Goal: Task Accomplishment & Management: Complete application form

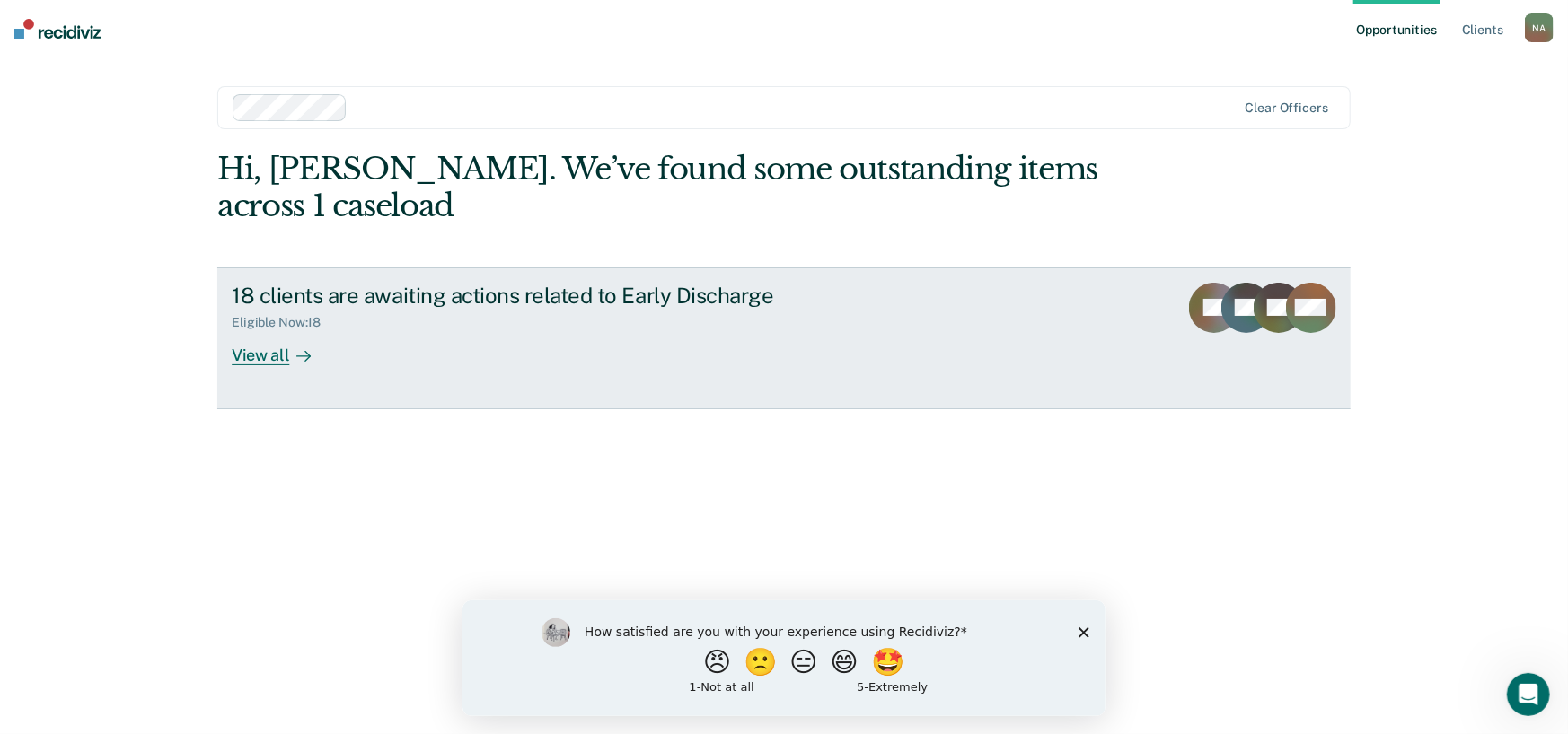
click at [284, 360] on div "View all" at bounding box center [282, 347] width 100 height 35
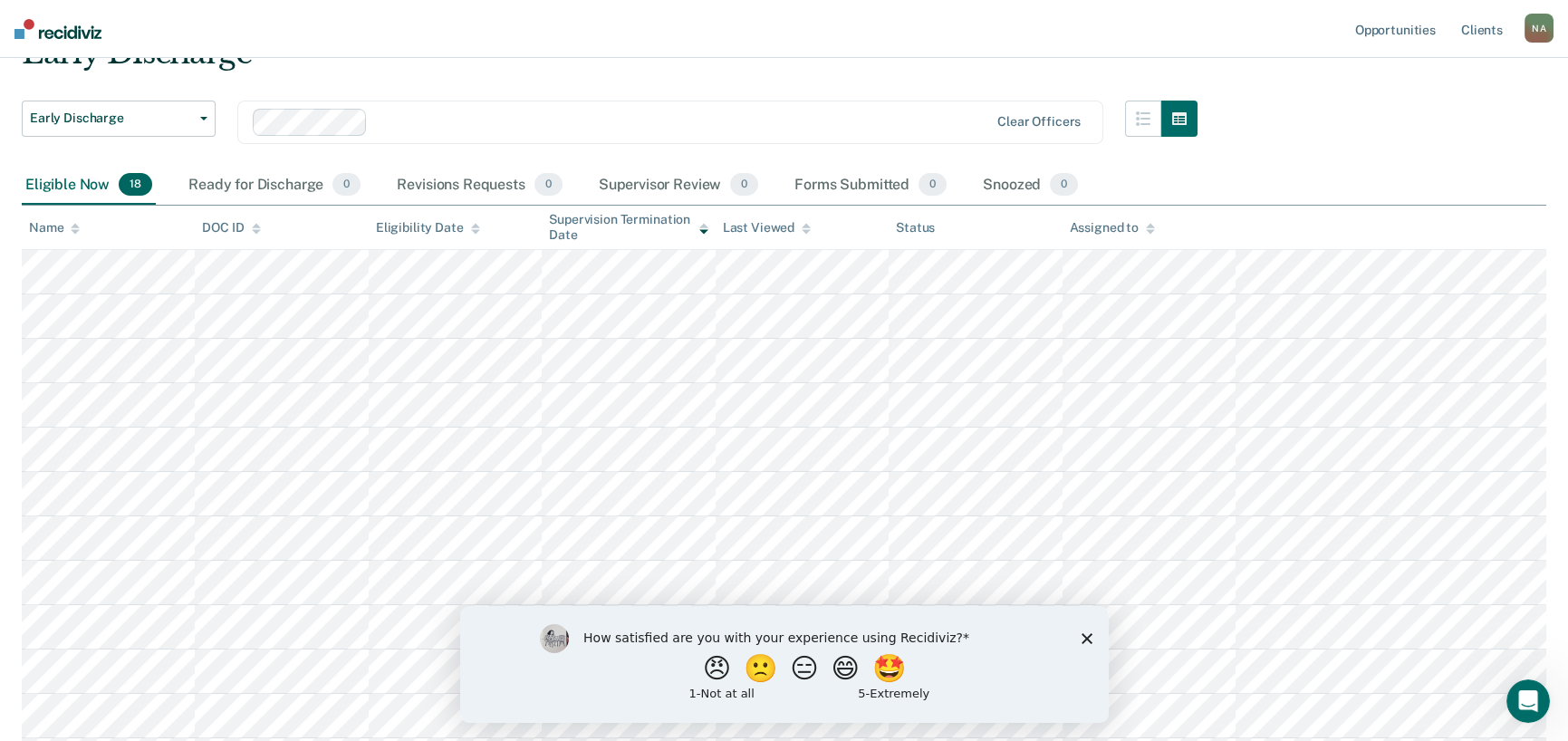
scroll to position [181, 0]
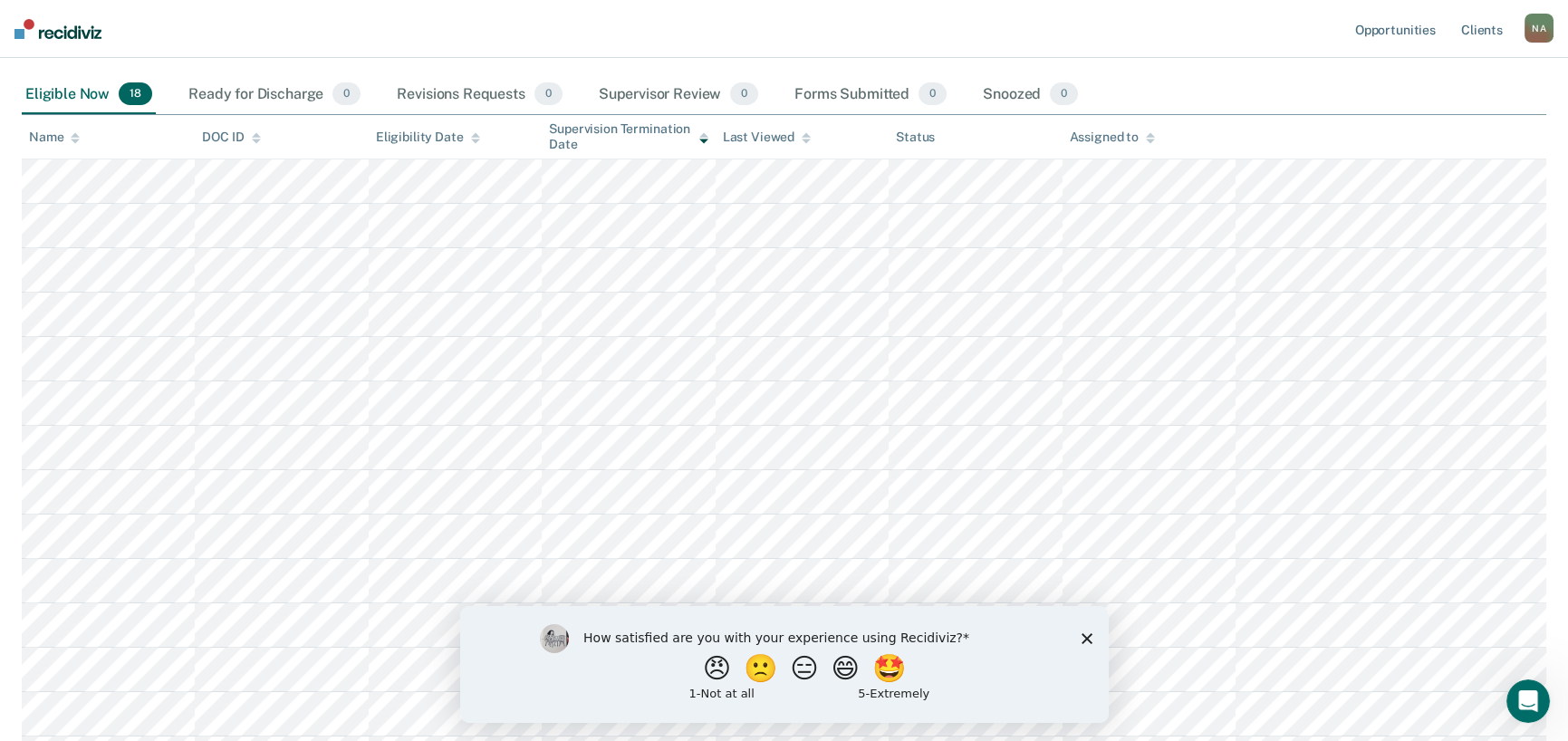
click at [1084, 633] on icon "Close survey" at bounding box center [1086, 638] width 11 height 11
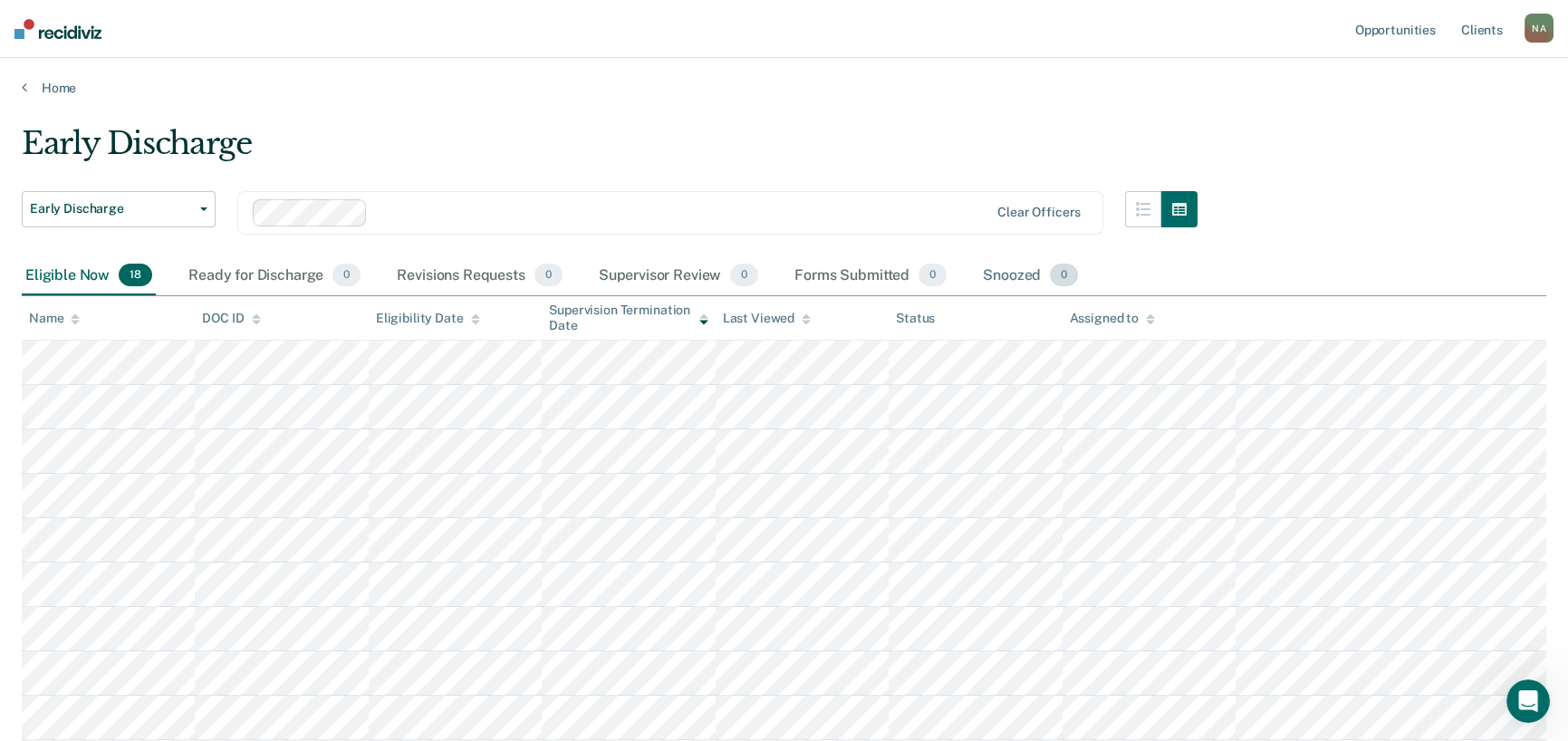
scroll to position [0, 0]
drag, startPoint x: 43, startPoint y: 302, endPoint x: 371, endPoint y: 307, distance: 328.0
click at [373, 307] on main "Early Discharge Early Discharge Early Discharge Clear officers Eligible Now 18 …" at bounding box center [784, 680] width 1568 height 1169
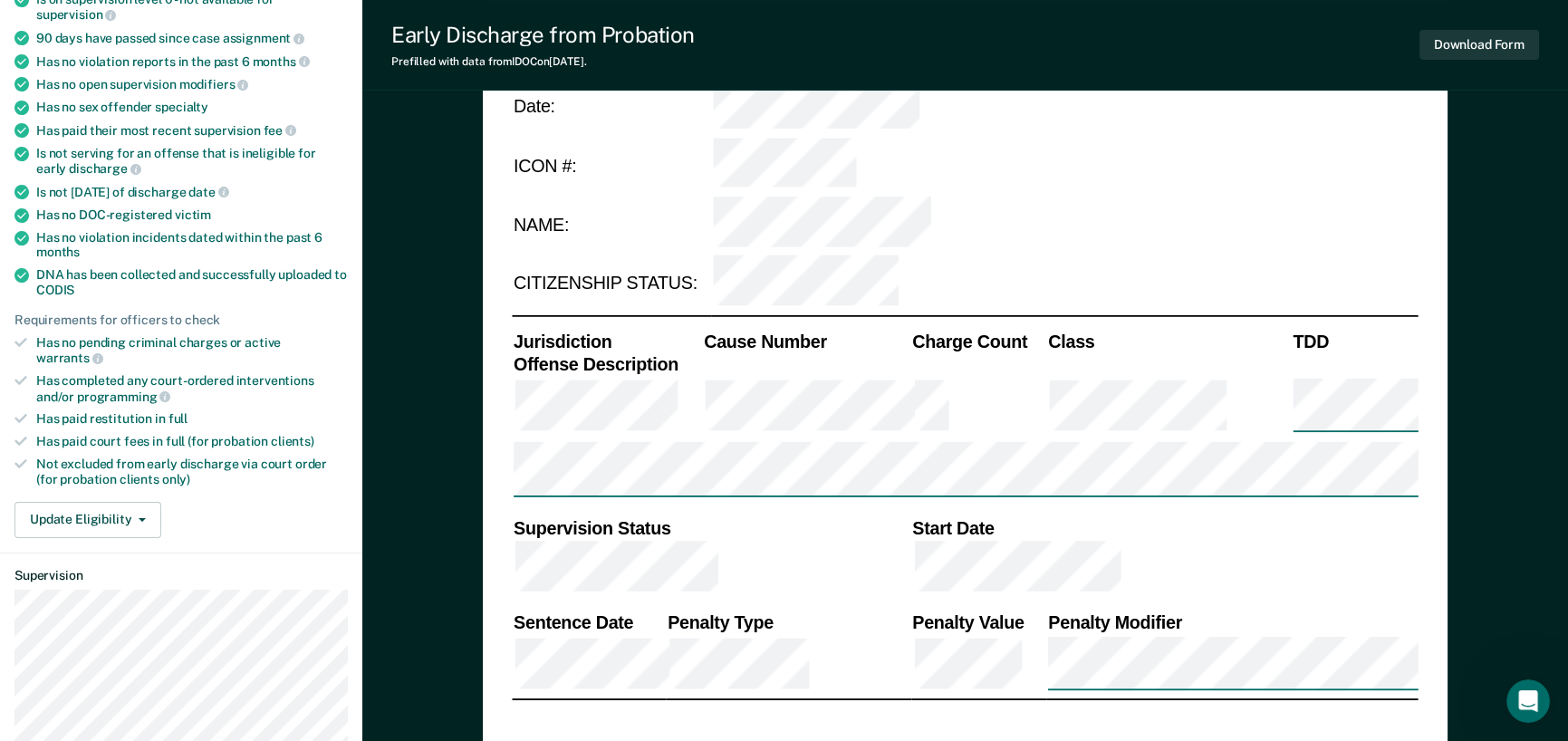
scroll to position [272, 0]
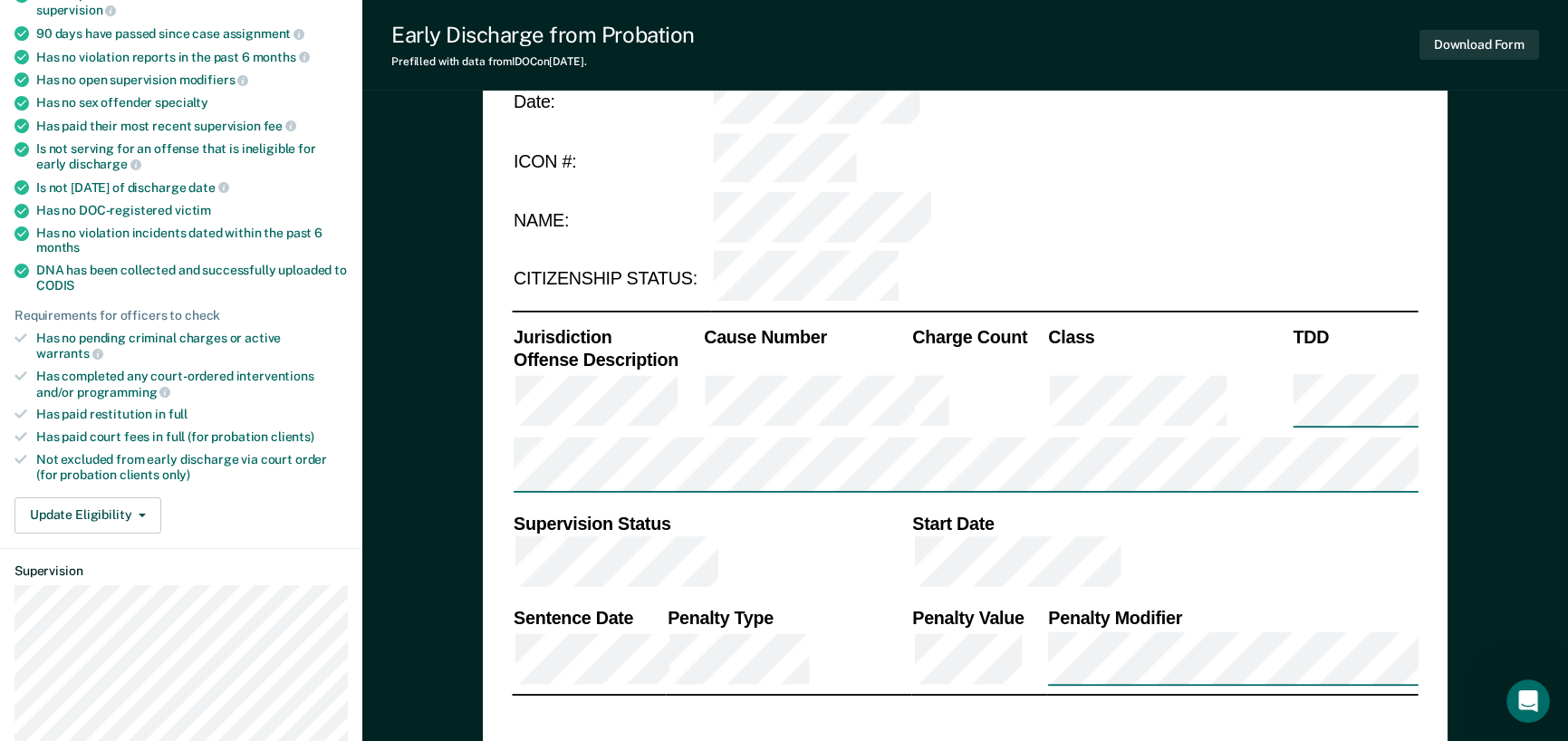
type textarea "x"
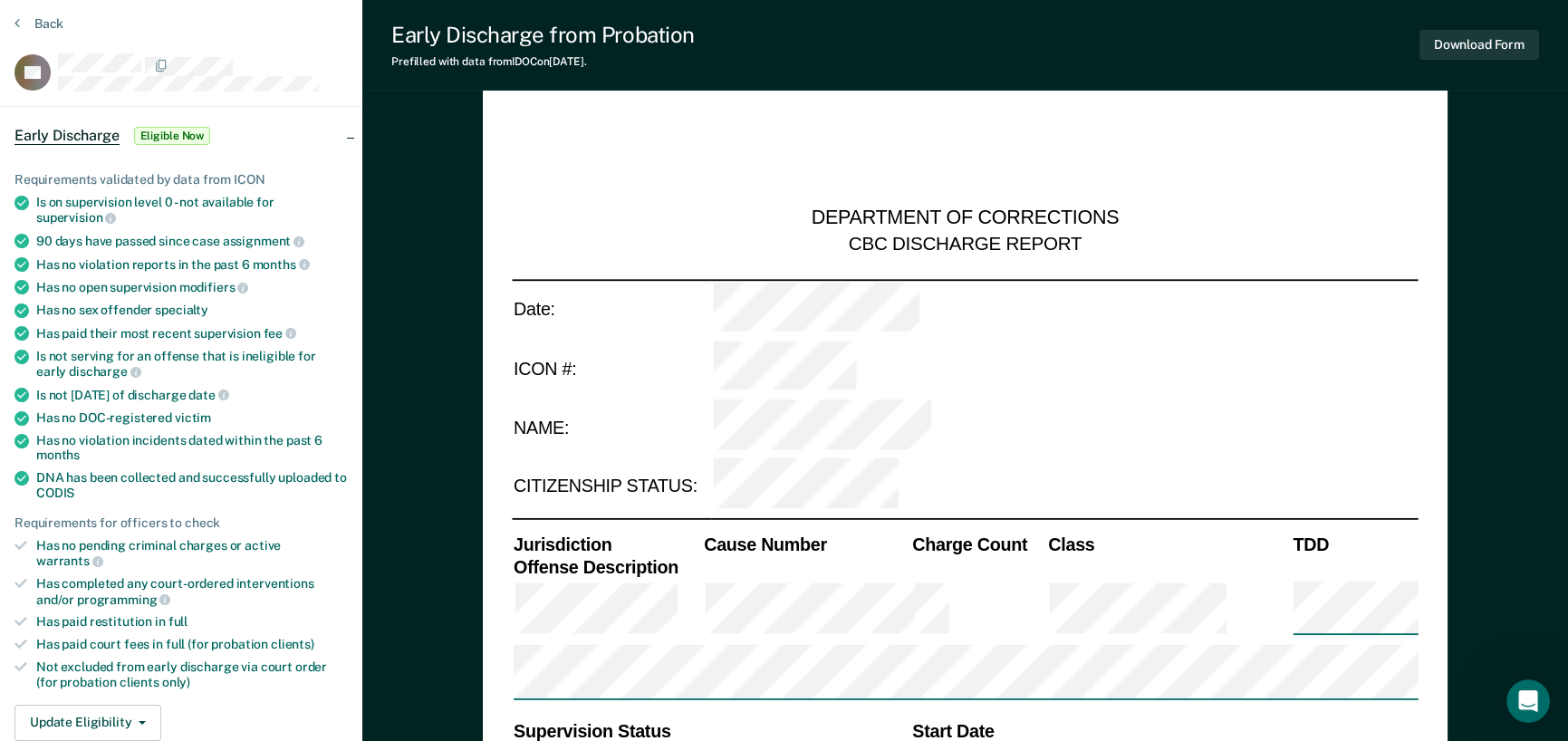
scroll to position [0, 0]
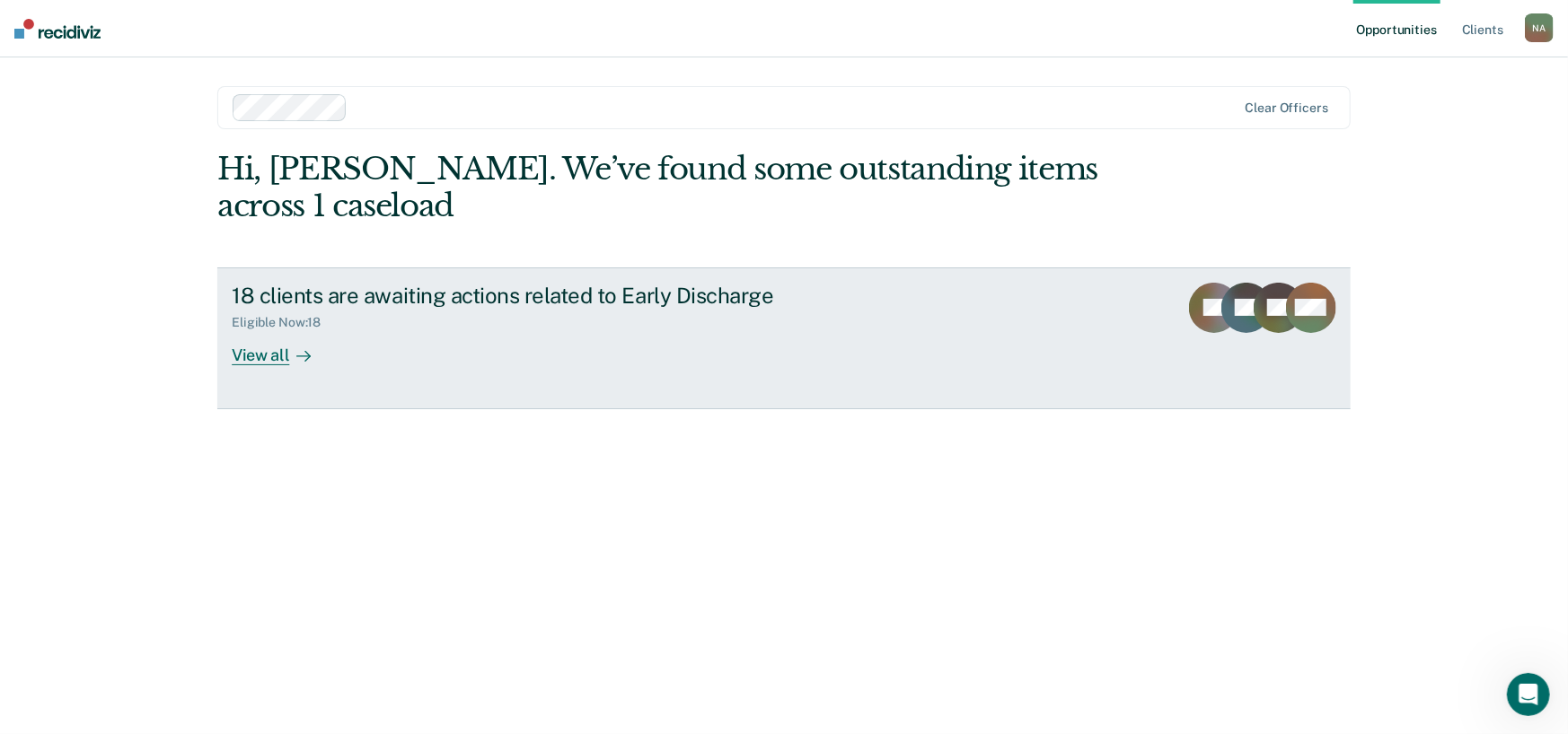
click at [562, 275] on link "18 clients are awaiting actions related to Early Discharge Eligible Now : 18 Vi…" at bounding box center [784, 338] width 1133 height 142
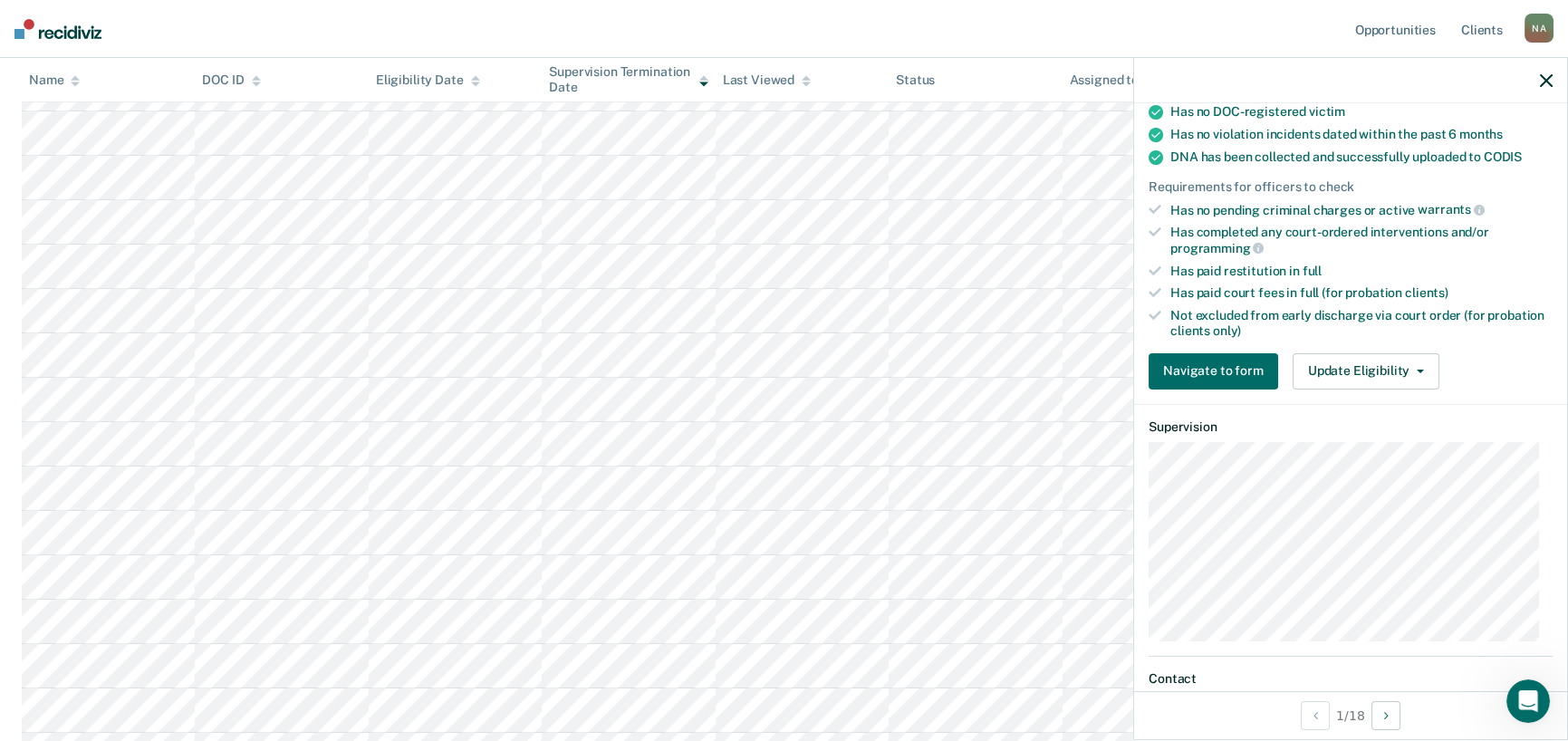
scroll to position [331, 0]
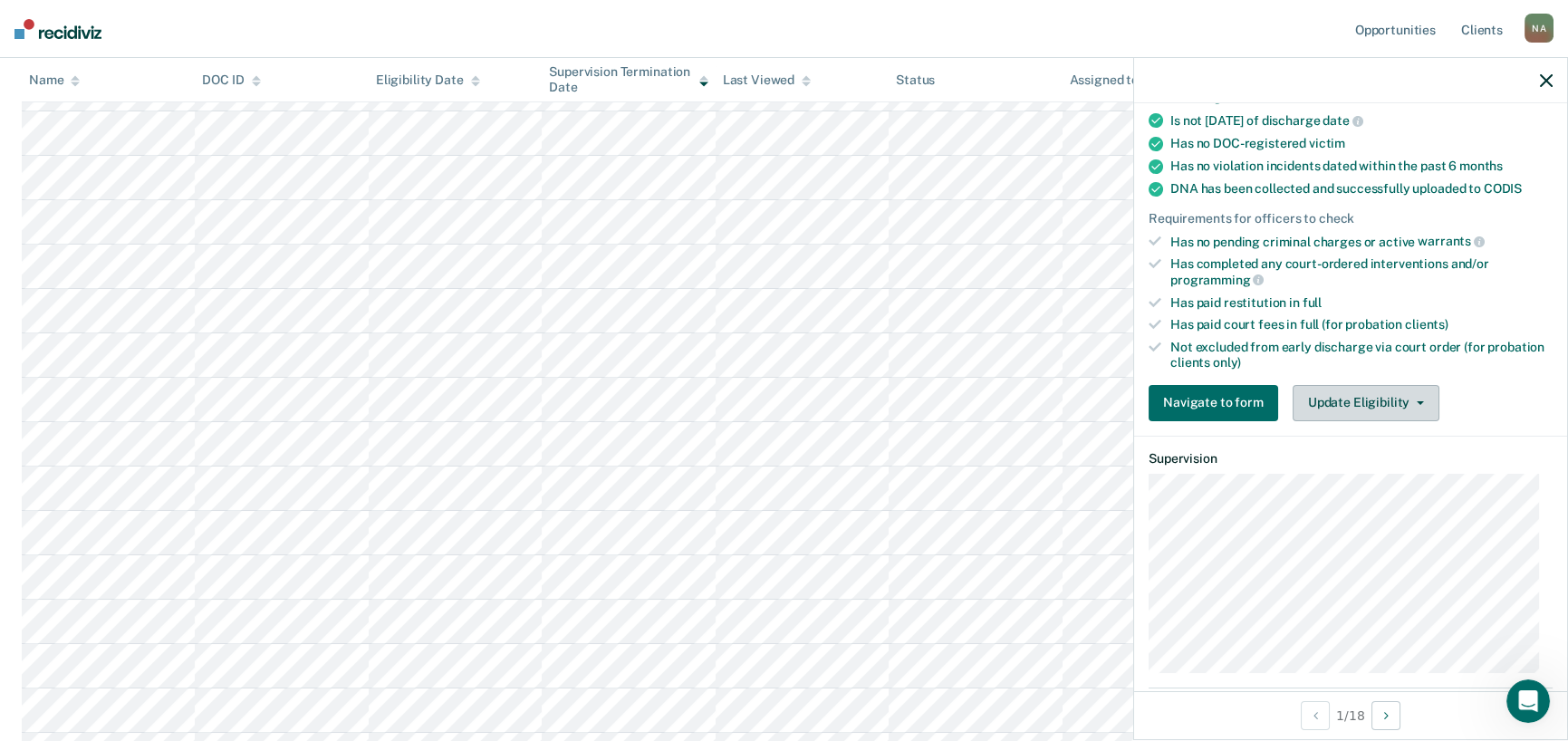
click at [1390, 402] on button "Update Eligibility" at bounding box center [1365, 403] width 146 height 37
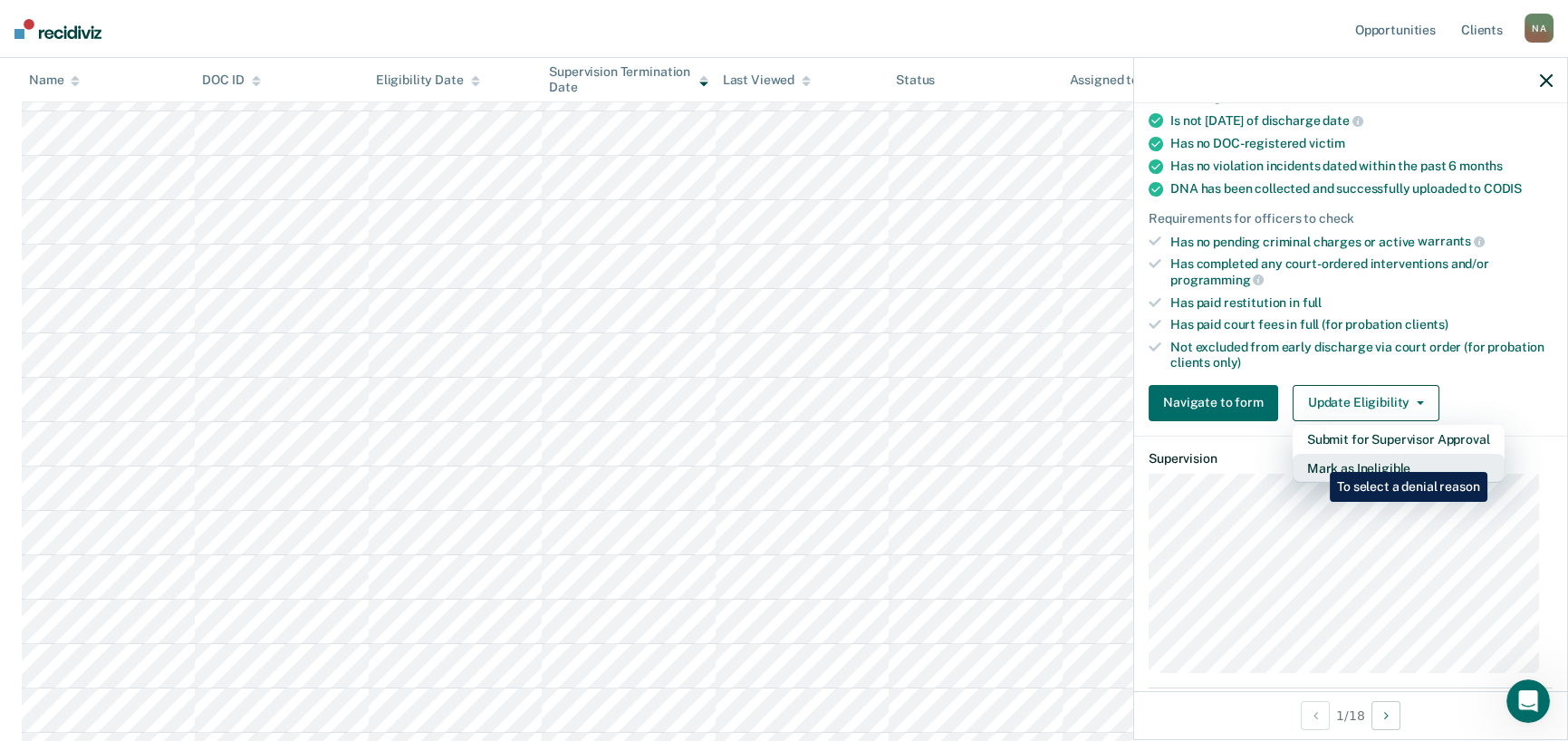
click at [1317, 459] on button "Mark as Ineligible" at bounding box center [1398, 468] width 212 height 29
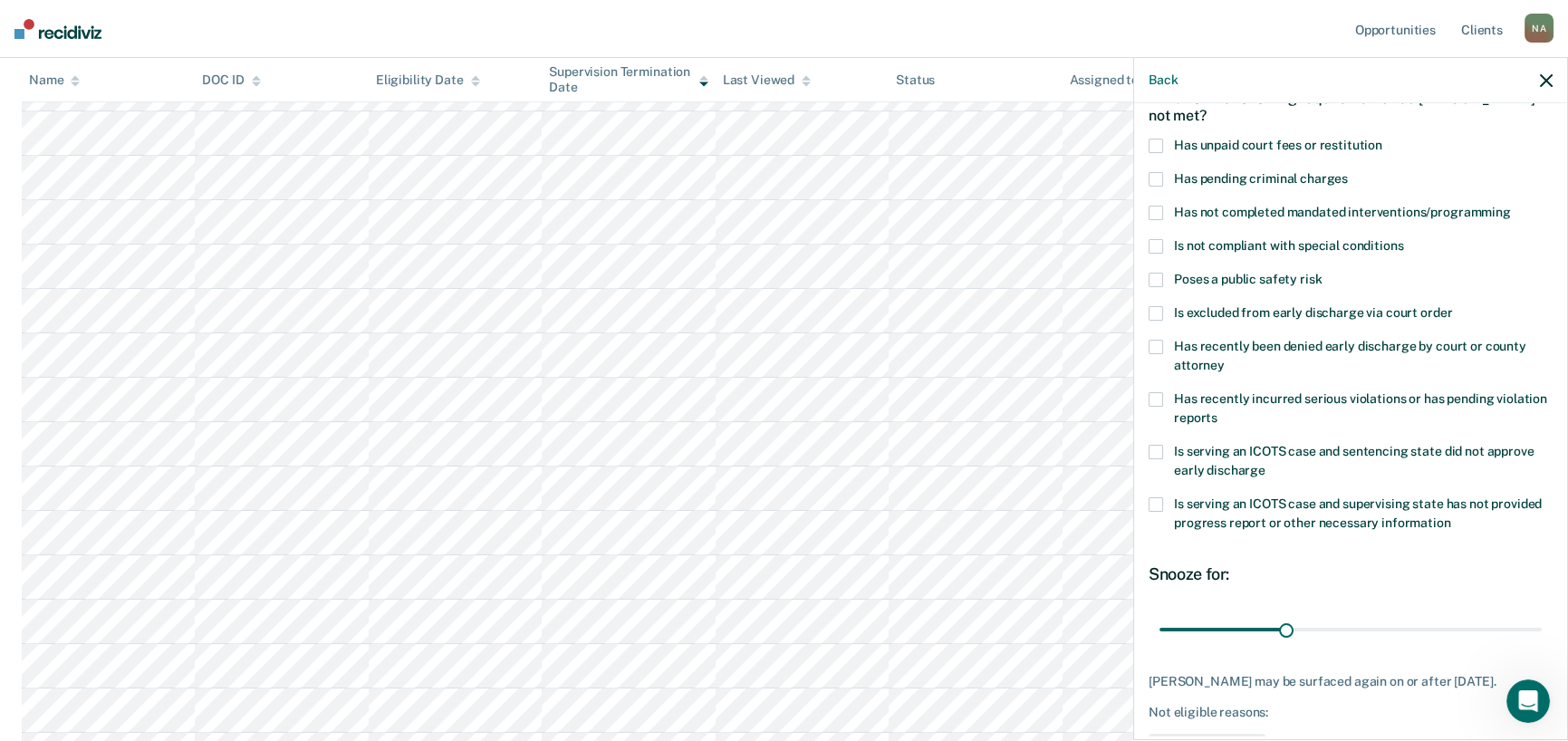
scroll to position [0, 0]
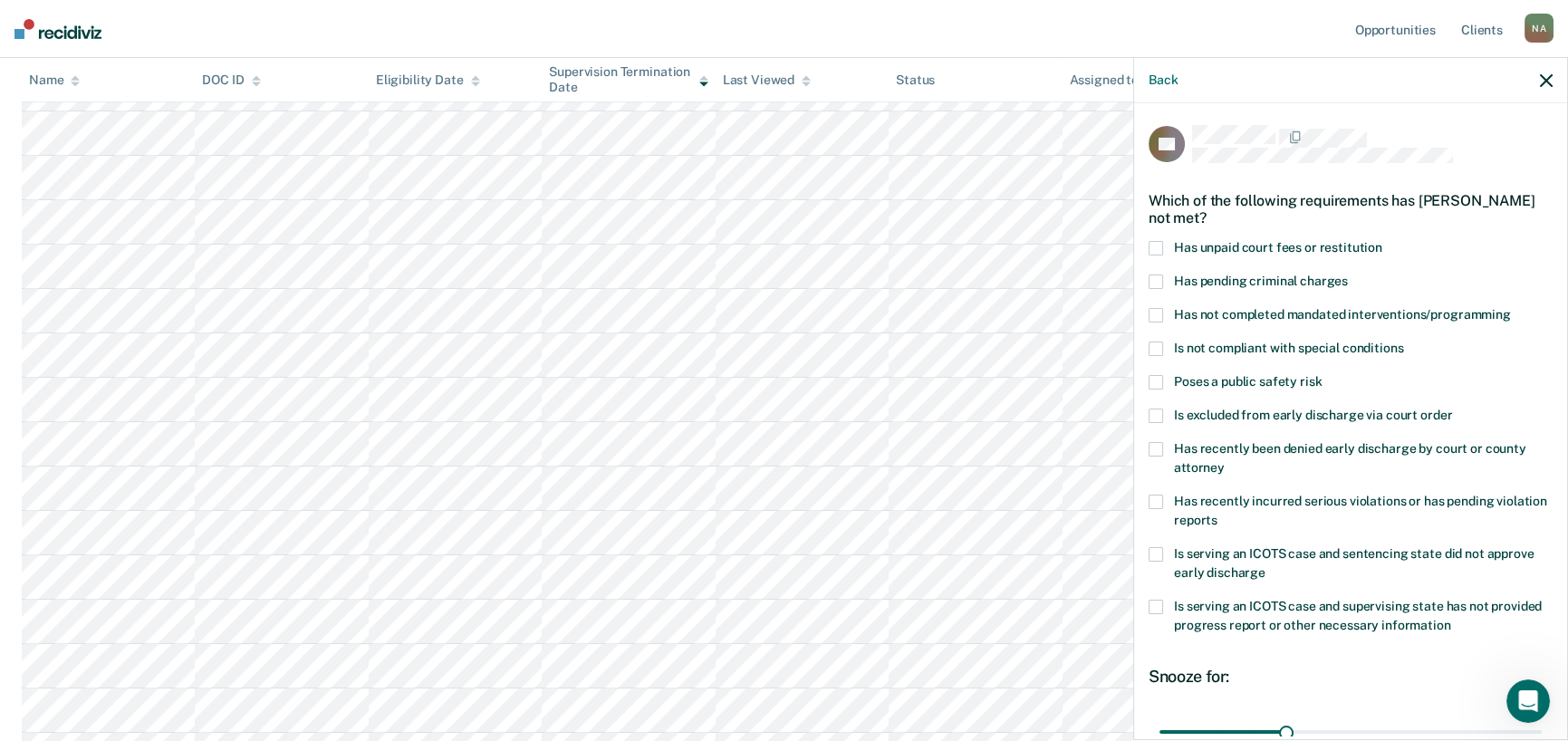
click at [1251, 251] on span "Has unpaid court fees or restitution" at bounding box center [1278, 247] width 208 height 14
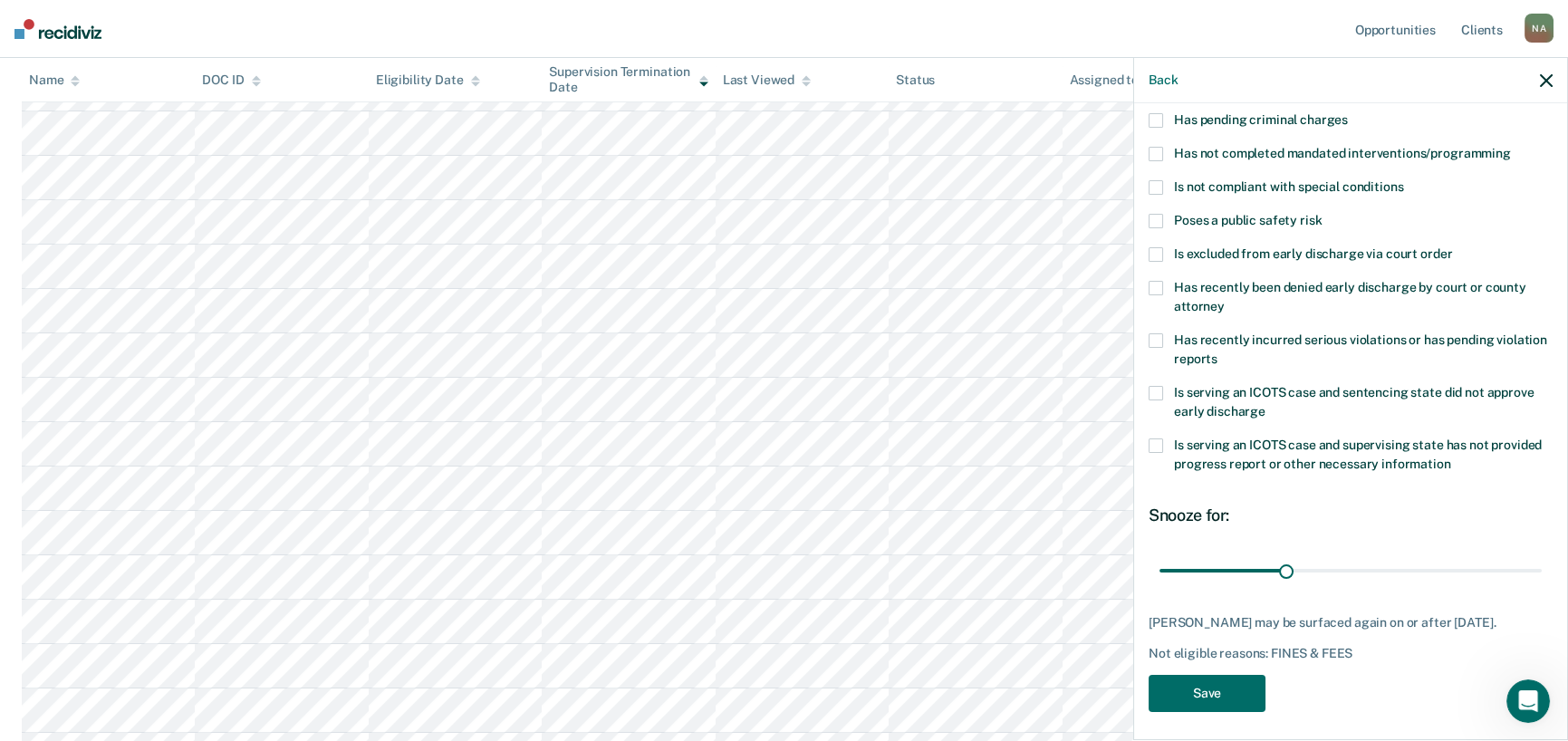
scroll to position [168, 0]
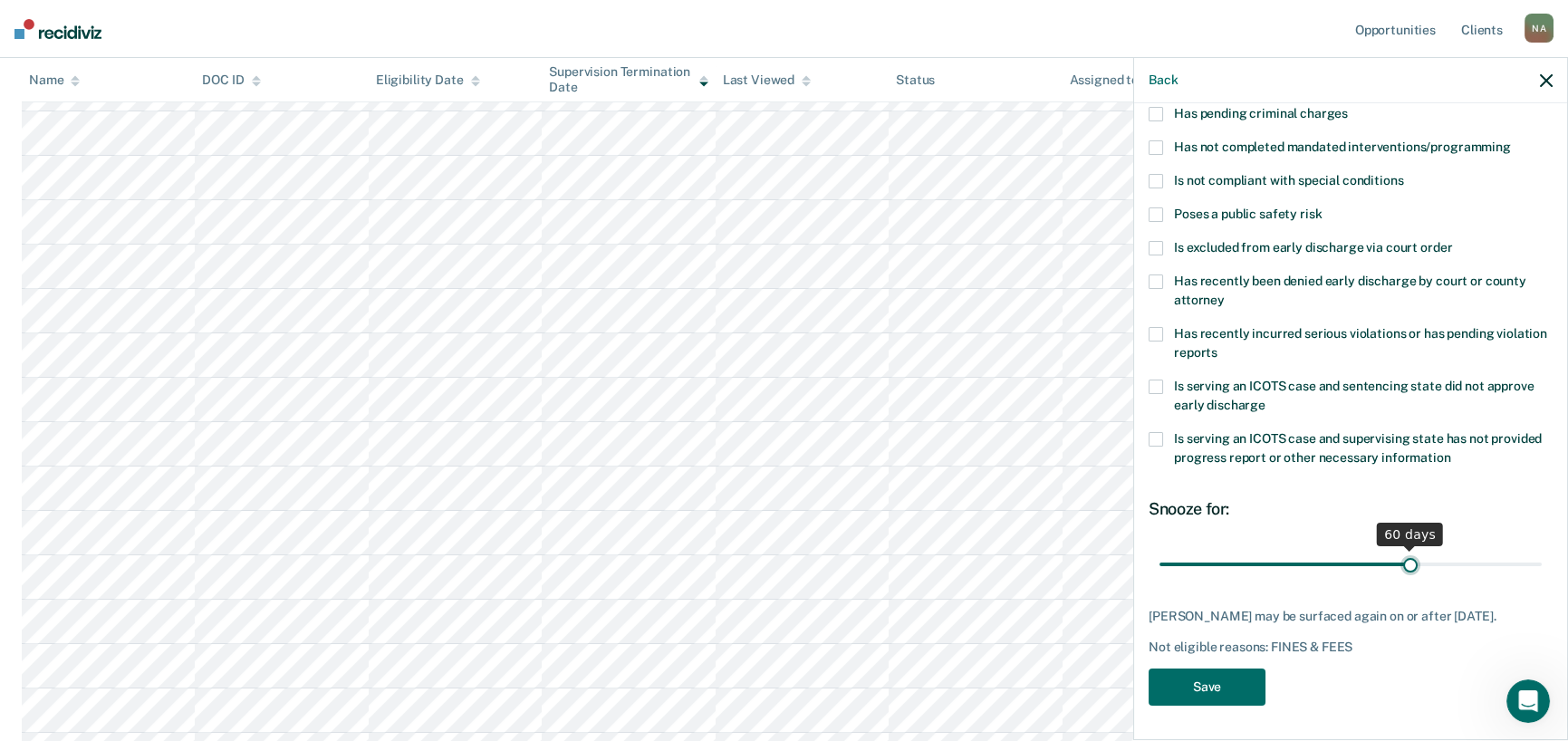
drag, startPoint x: 1286, startPoint y: 563, endPoint x: 1399, endPoint y: 566, distance: 113.0
type input "60"
click at [1399, 566] on input "range" at bounding box center [1350, 564] width 383 height 32
click at [1254, 689] on button "Save" at bounding box center [1207, 688] width 117 height 38
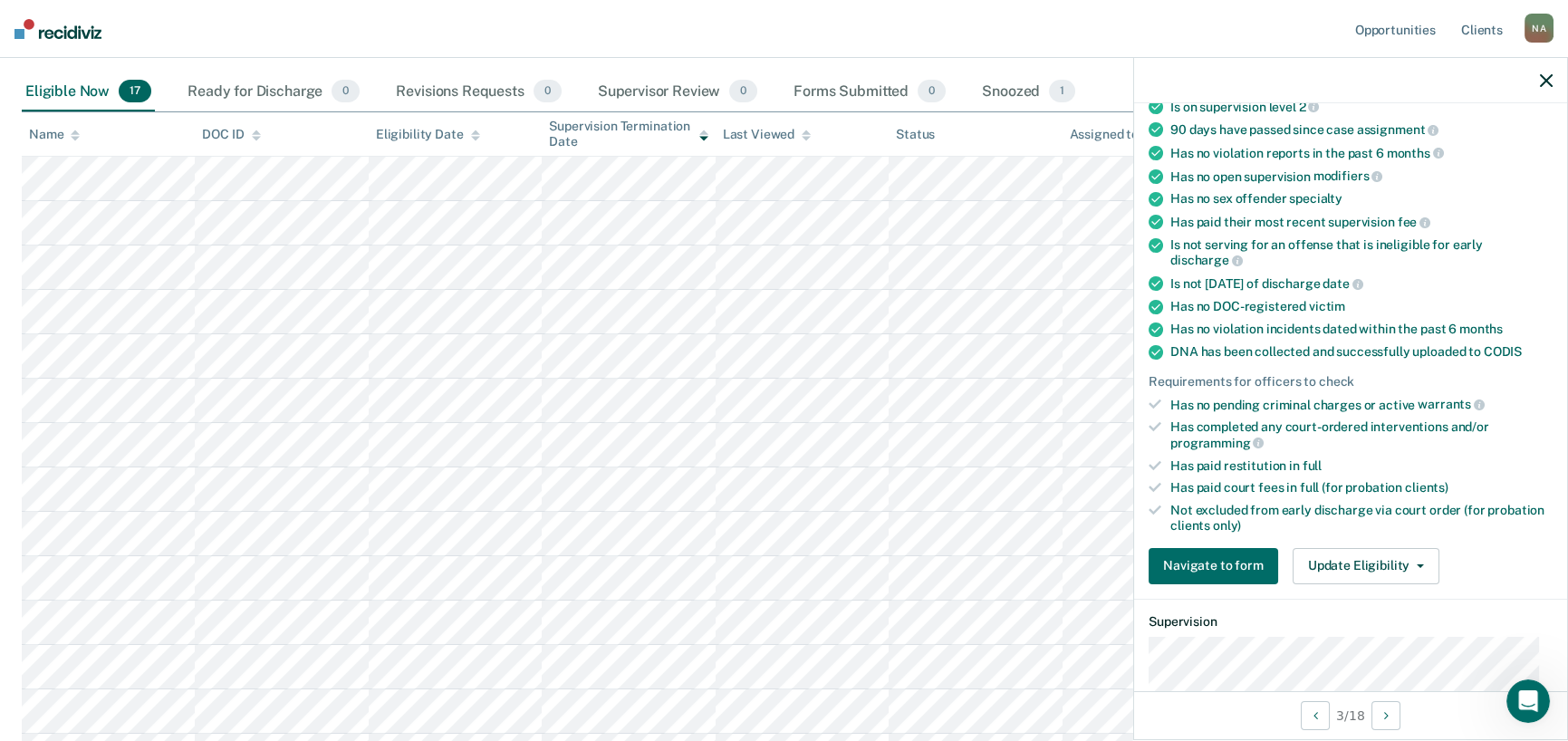
click at [1548, 85] on icon "button" at bounding box center [1546, 81] width 13 height 13
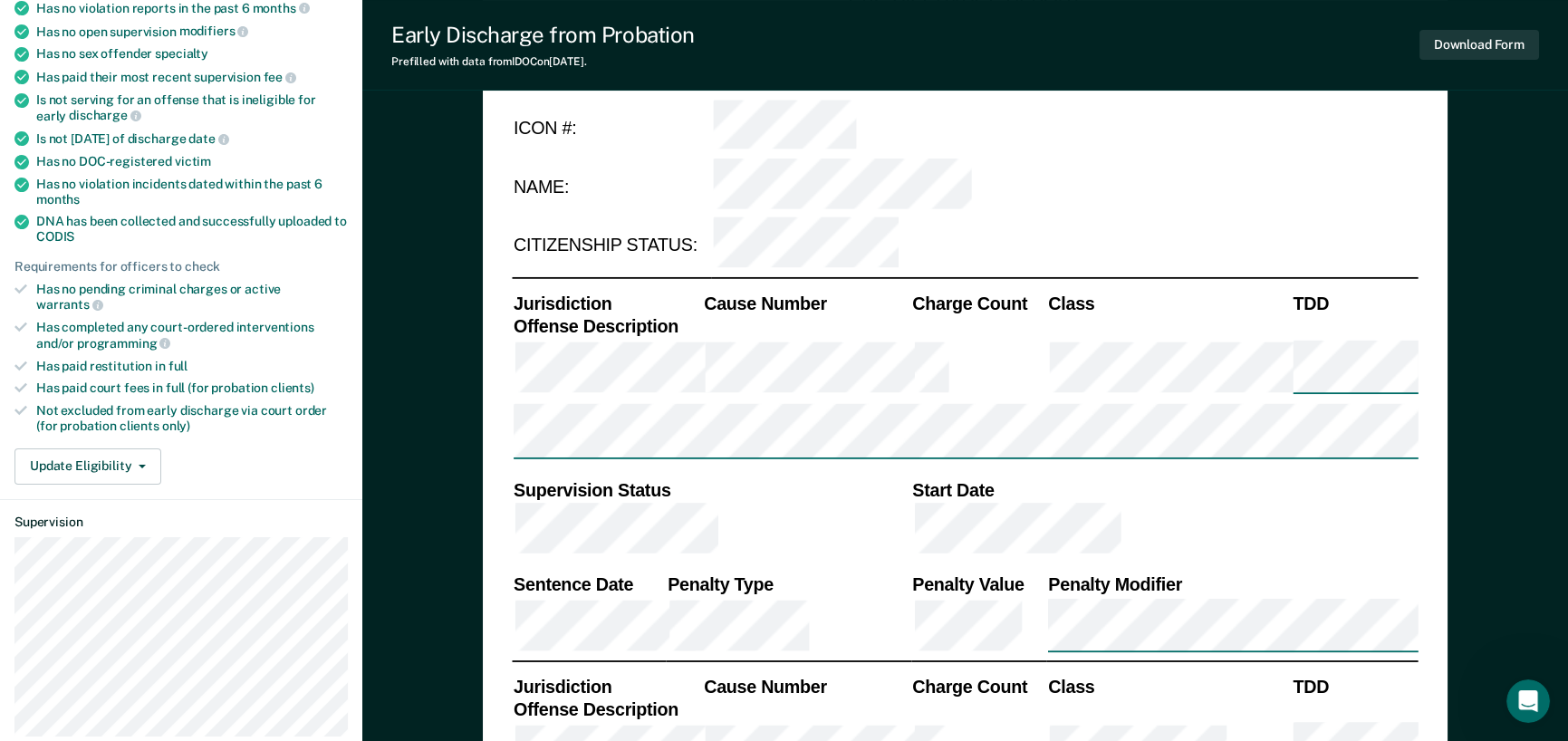
scroll to position [272, 0]
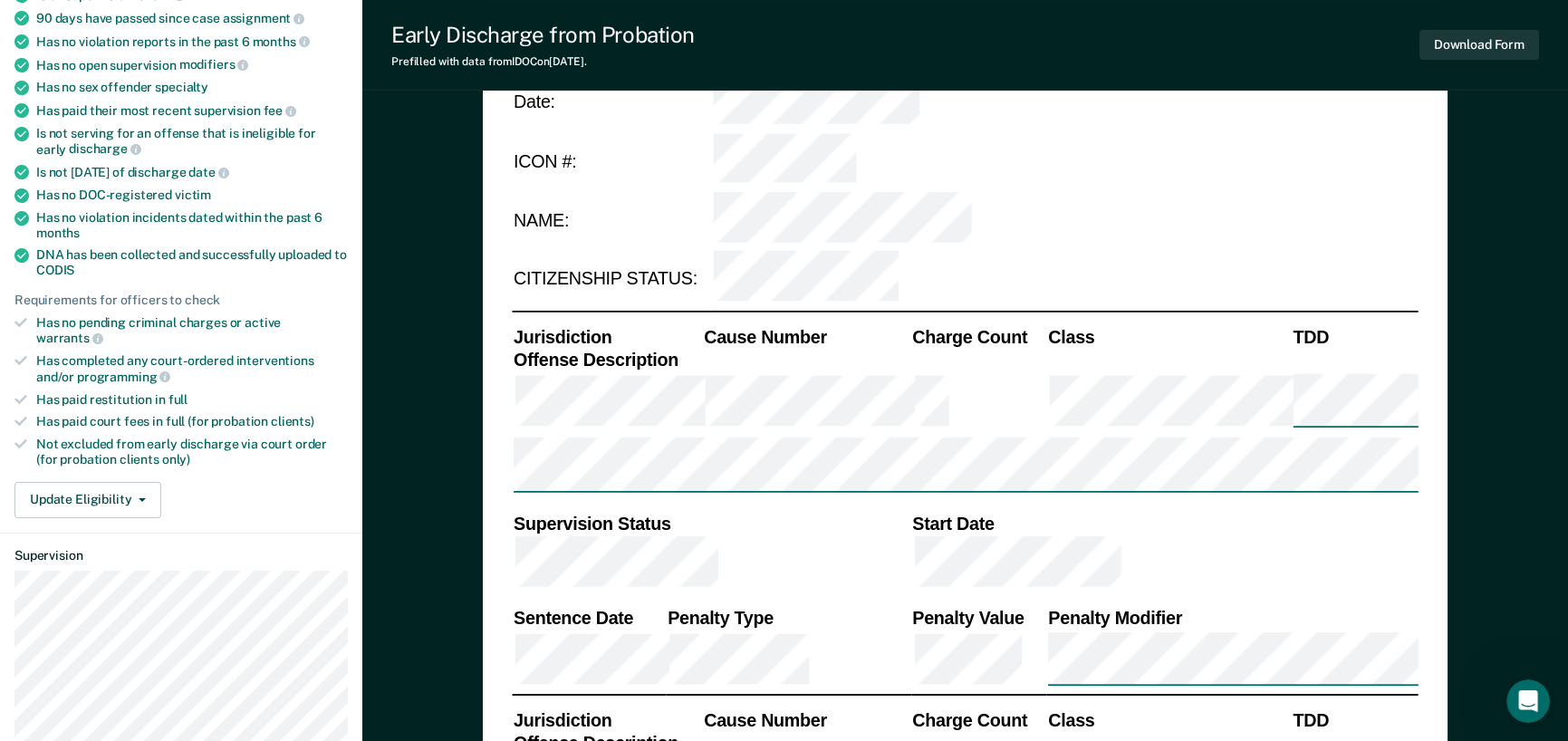
type textarea "x"
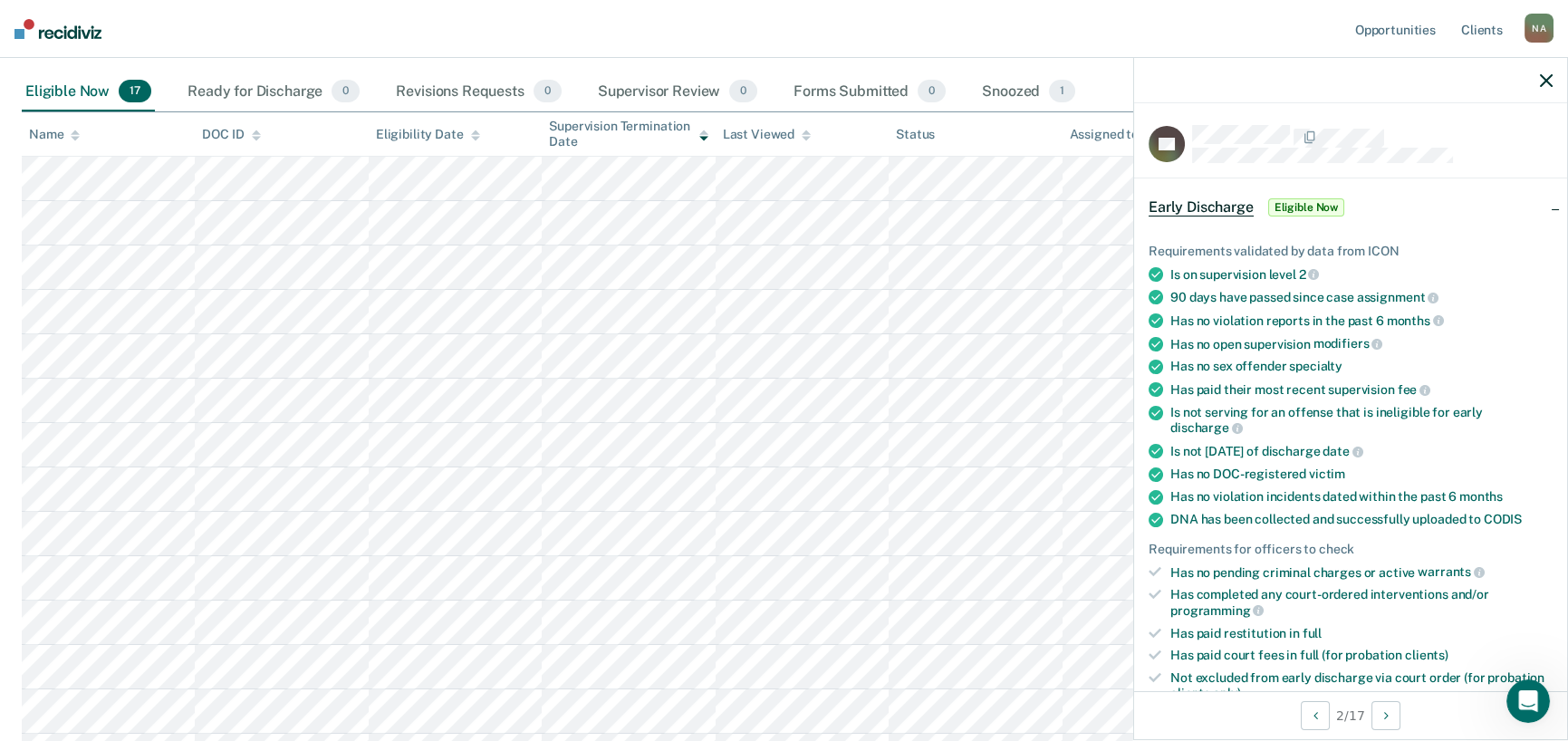
scroll to position [512, 0]
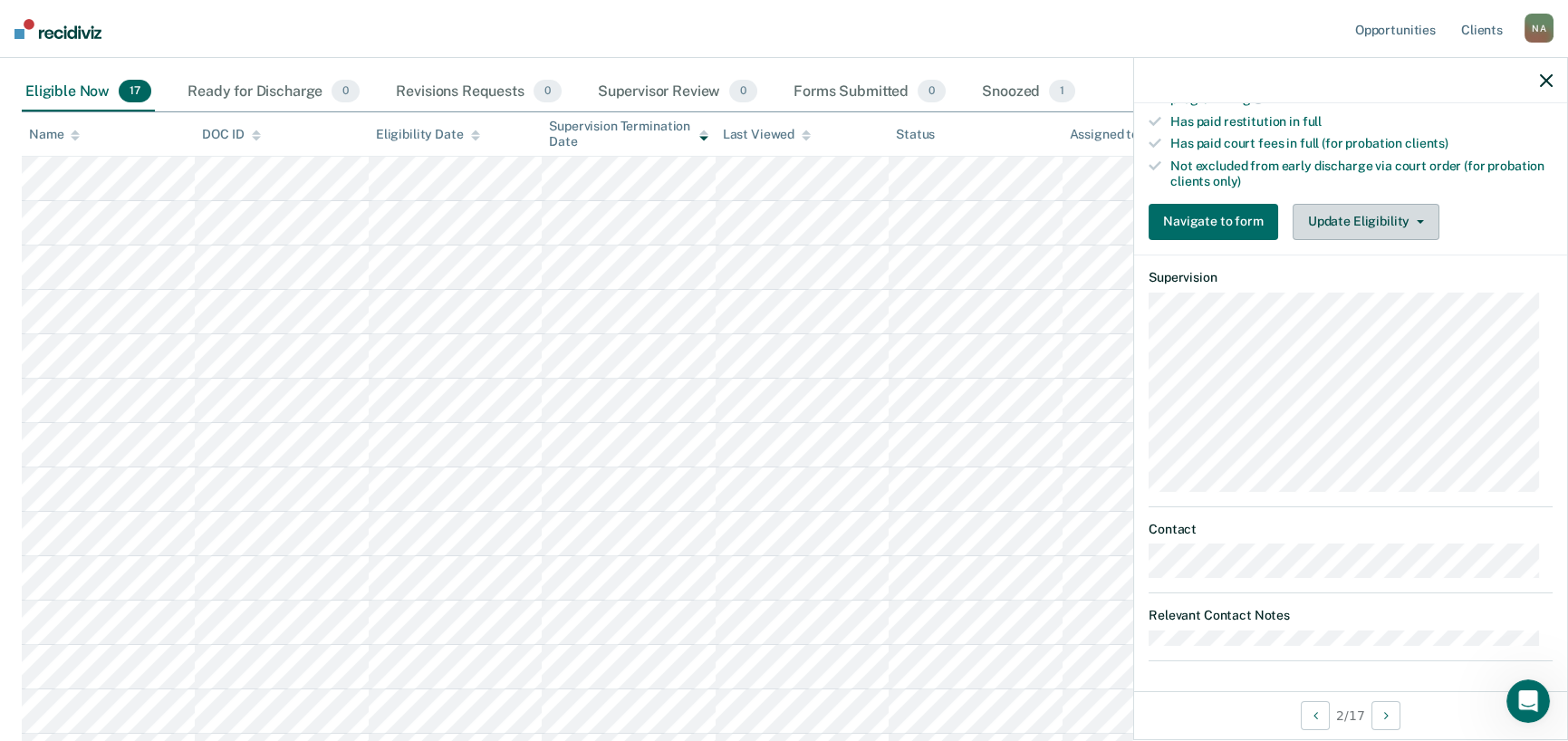
click at [1321, 227] on button "Update Eligibility" at bounding box center [1365, 221] width 146 height 37
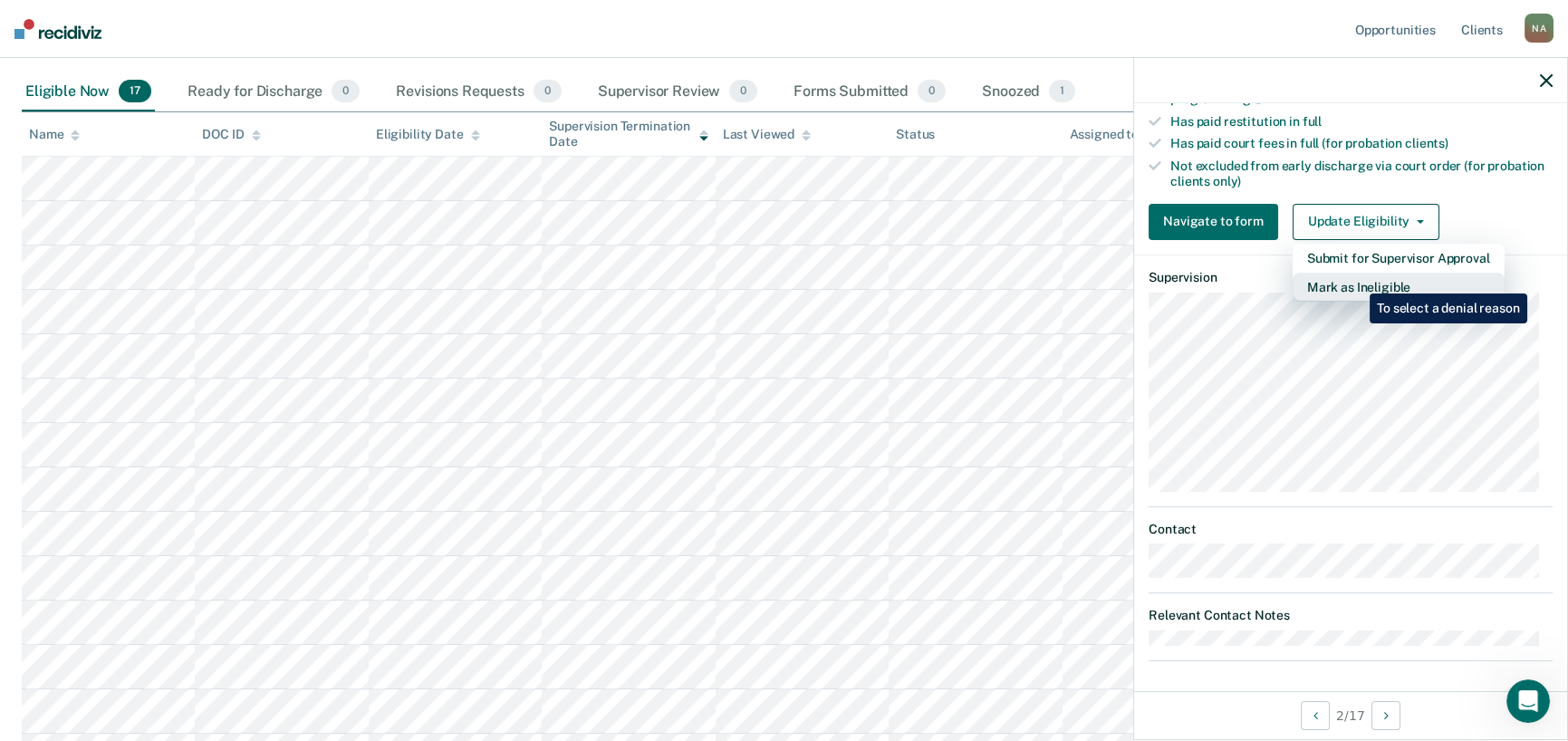
click at [1356, 280] on button "Mark as Ineligible" at bounding box center [1398, 287] width 212 height 29
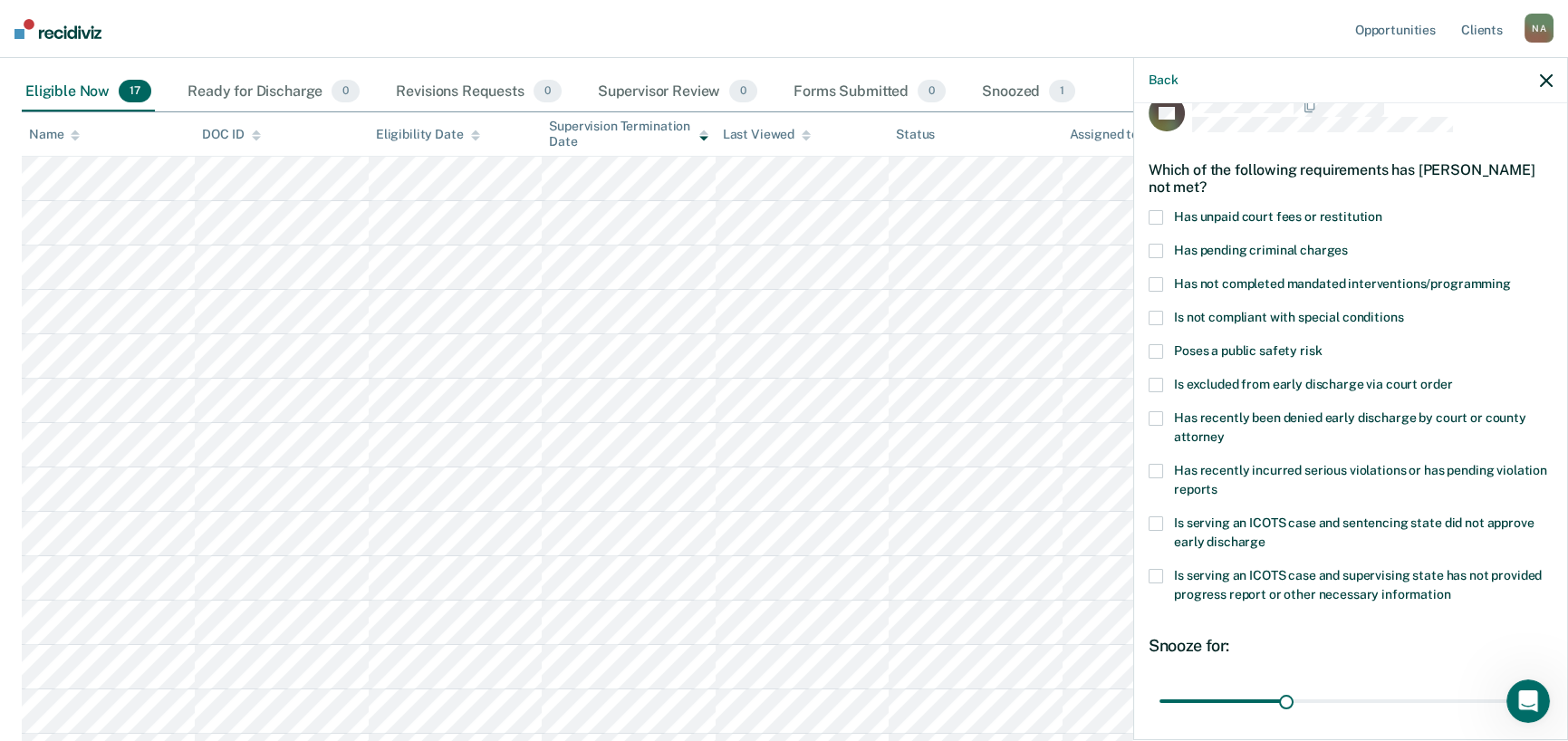
scroll to position [92, 0]
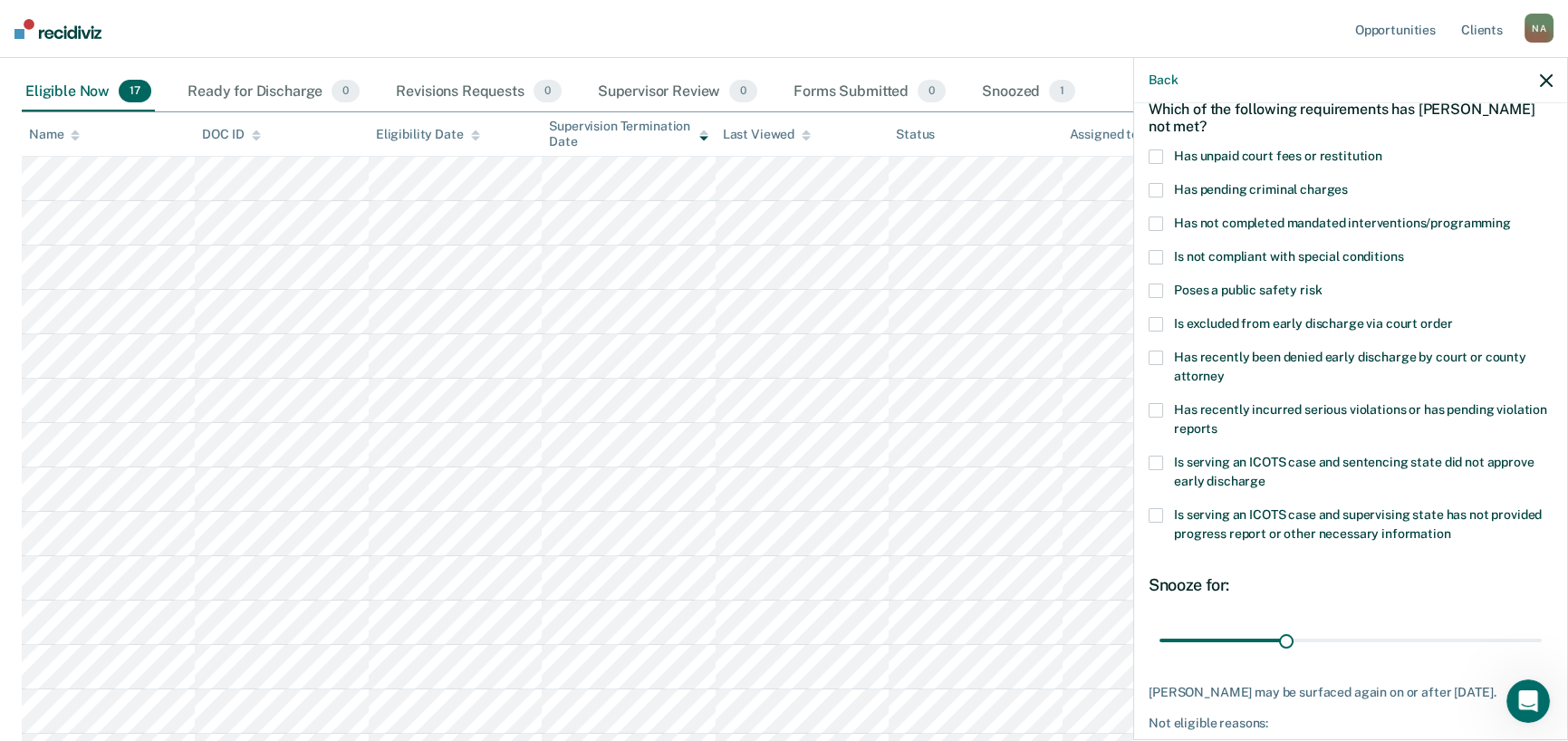
click at [1152, 156] on span at bounding box center [1155, 156] width 14 height 14
click at [1150, 152] on span at bounding box center [1155, 156] width 14 height 14
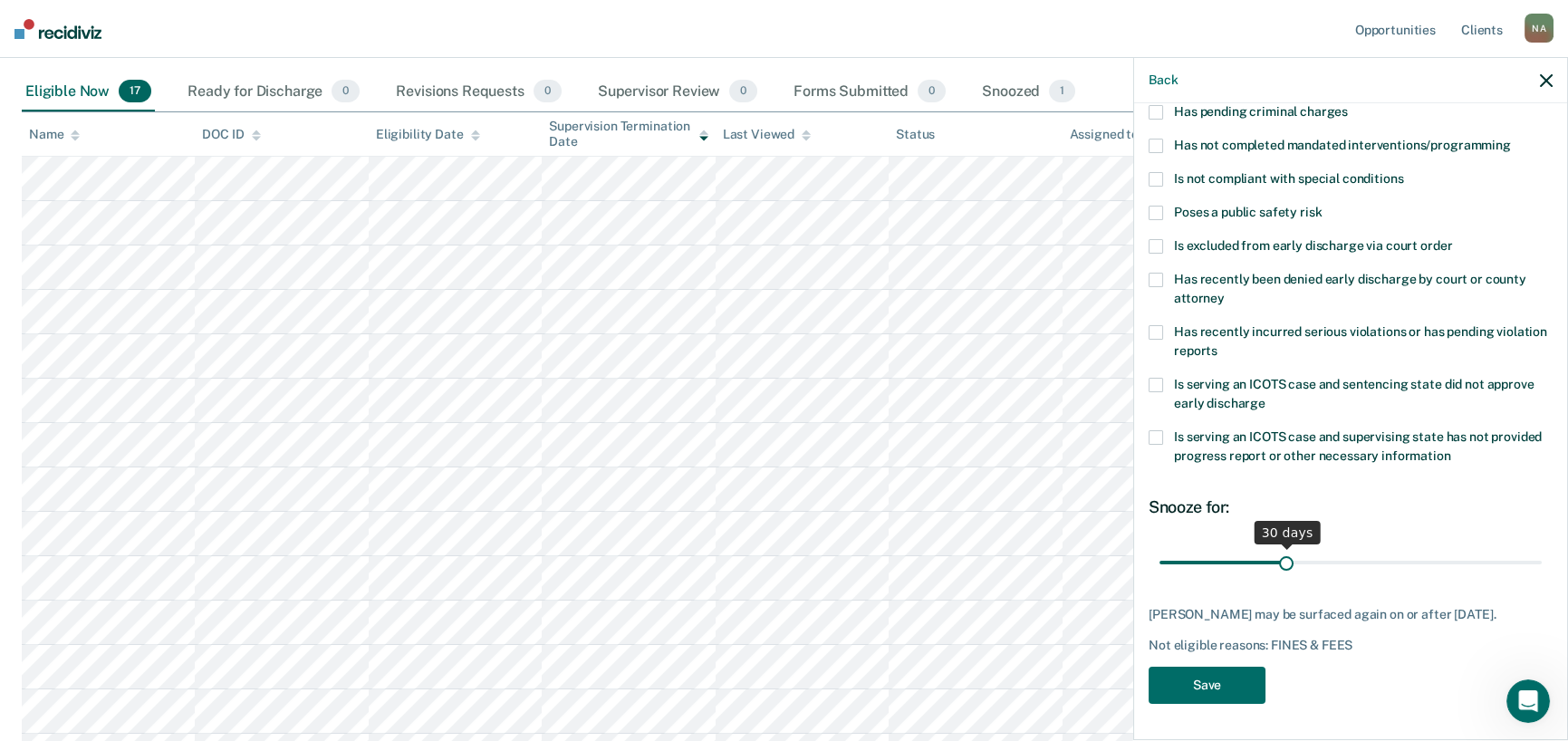
scroll to position [182, 0]
type input "90"
click at [1521, 546] on input "range" at bounding box center [1350, 562] width 383 height 32
click at [1245, 678] on button "Save" at bounding box center [1207, 686] width 117 height 38
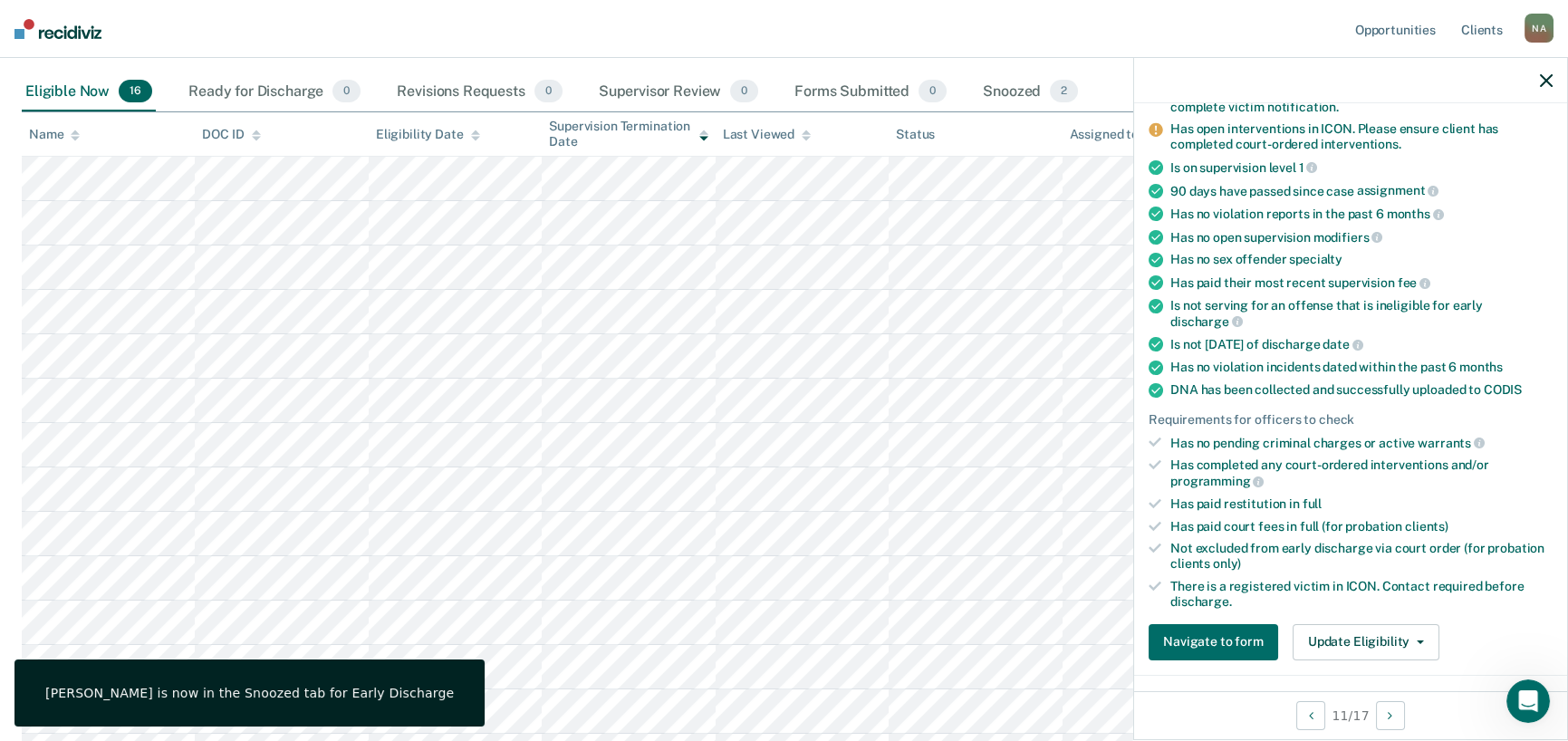
scroll to position [258, 0]
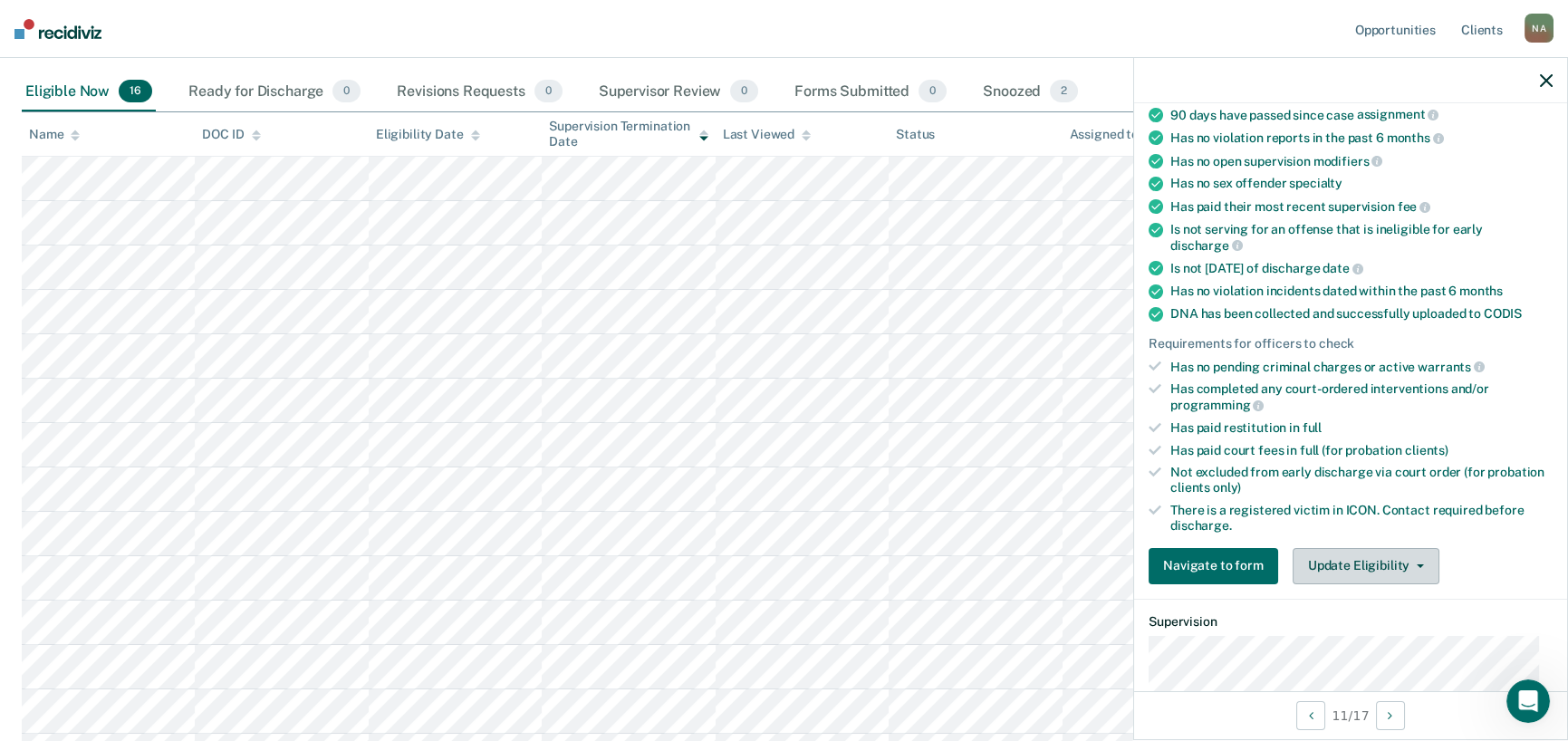
click at [1359, 562] on button "Update Eligibility" at bounding box center [1365, 566] width 146 height 37
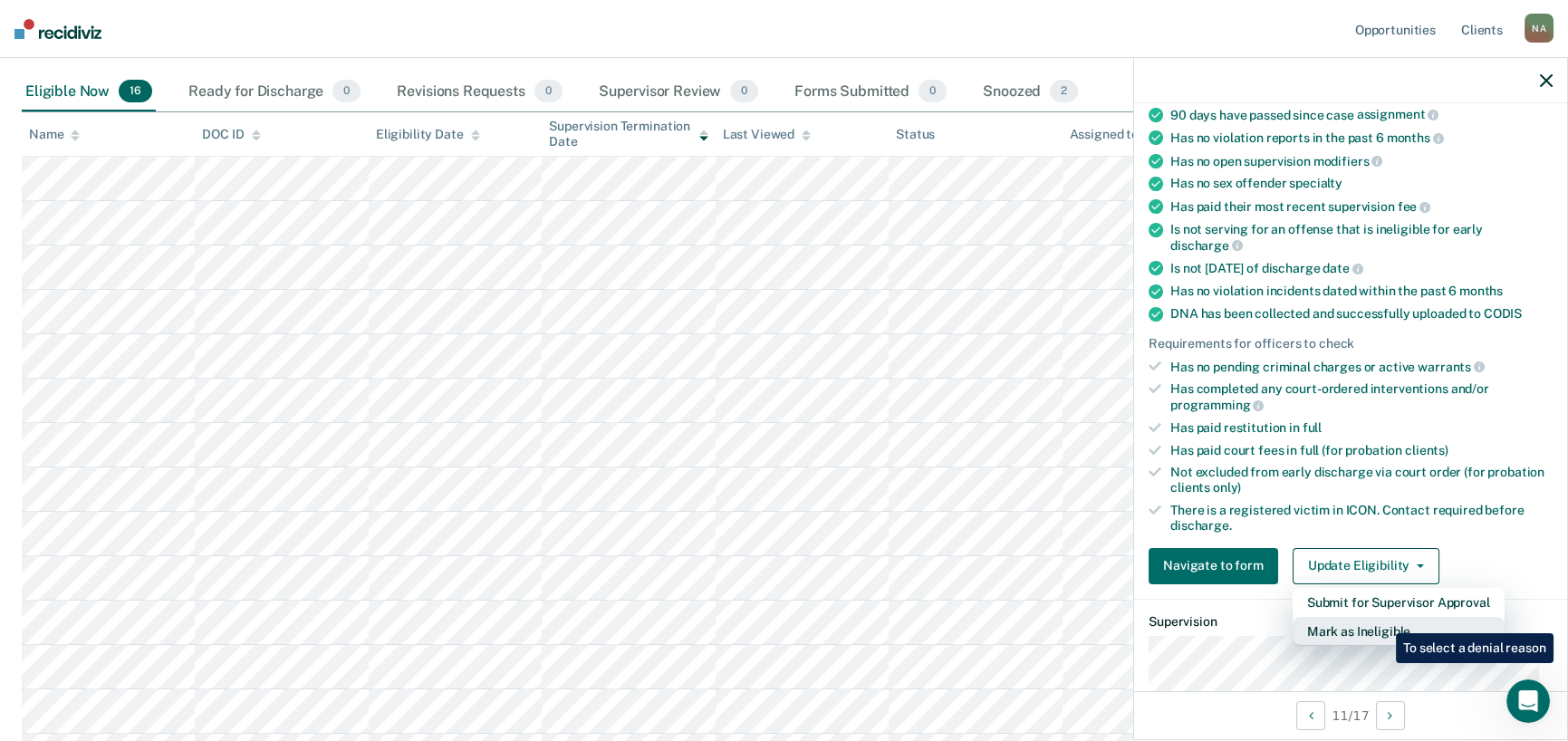
click at [1383, 620] on button "Mark as Ineligible" at bounding box center [1398, 631] width 212 height 29
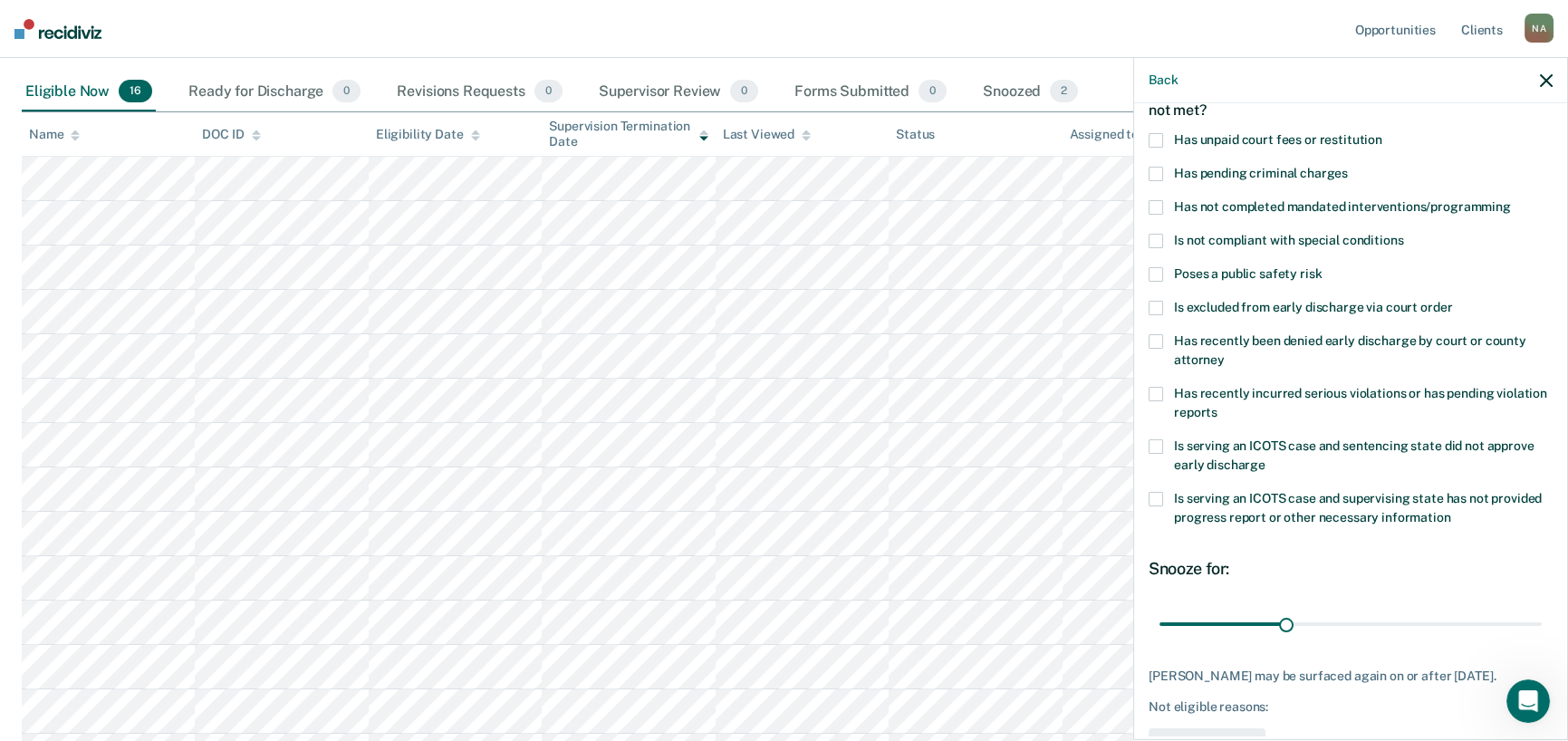
scroll to position [1, 0]
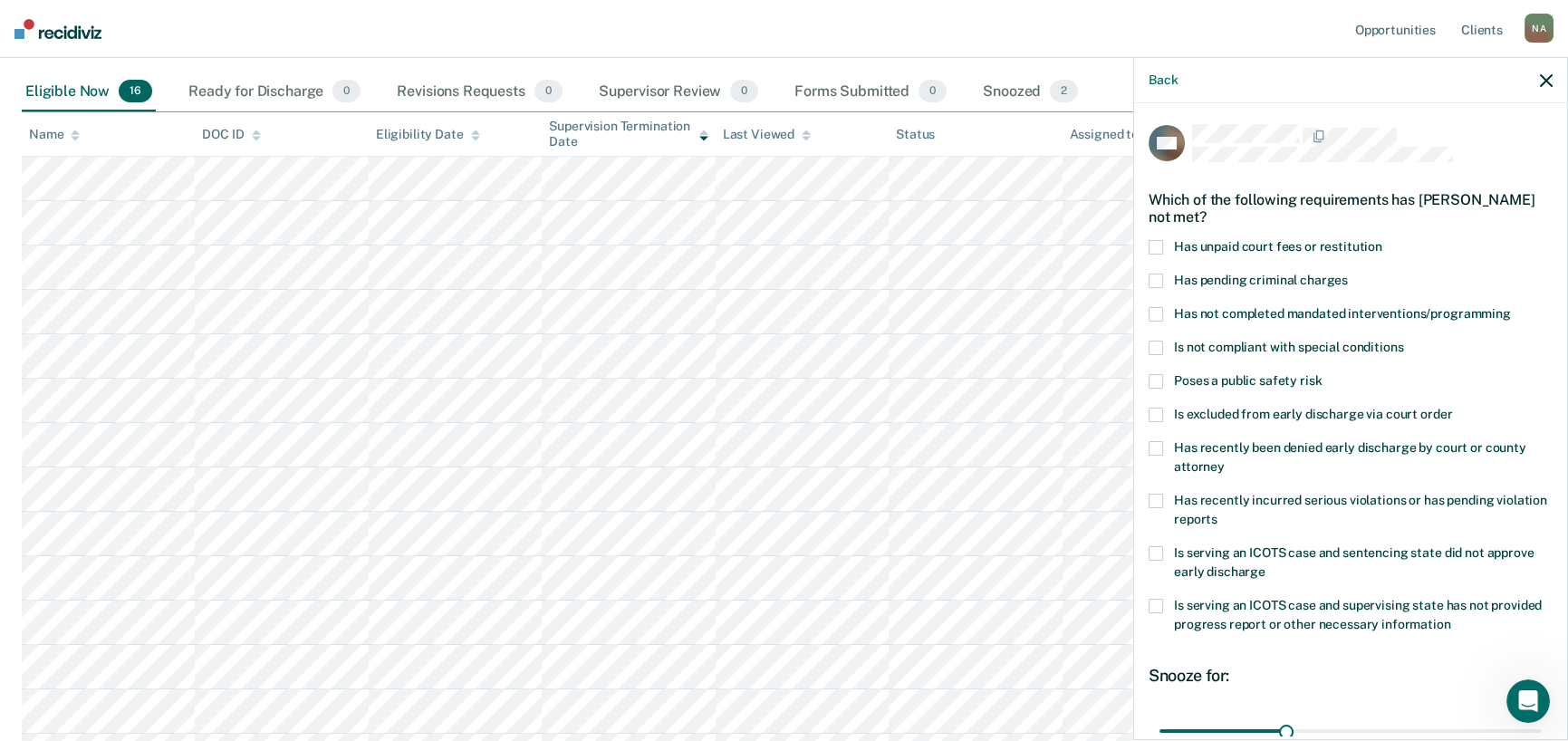
click at [1146, 245] on div "RM Which of the following requirements has [PERSON_NAME] not met? Has unpaid co…" at bounding box center [1350, 419] width 433 height 633
click at [1154, 235] on div "Which of the following requirements has [PERSON_NAME] not met?" at bounding box center [1350, 208] width 404 height 64
click at [1159, 250] on span at bounding box center [1155, 247] width 14 height 14
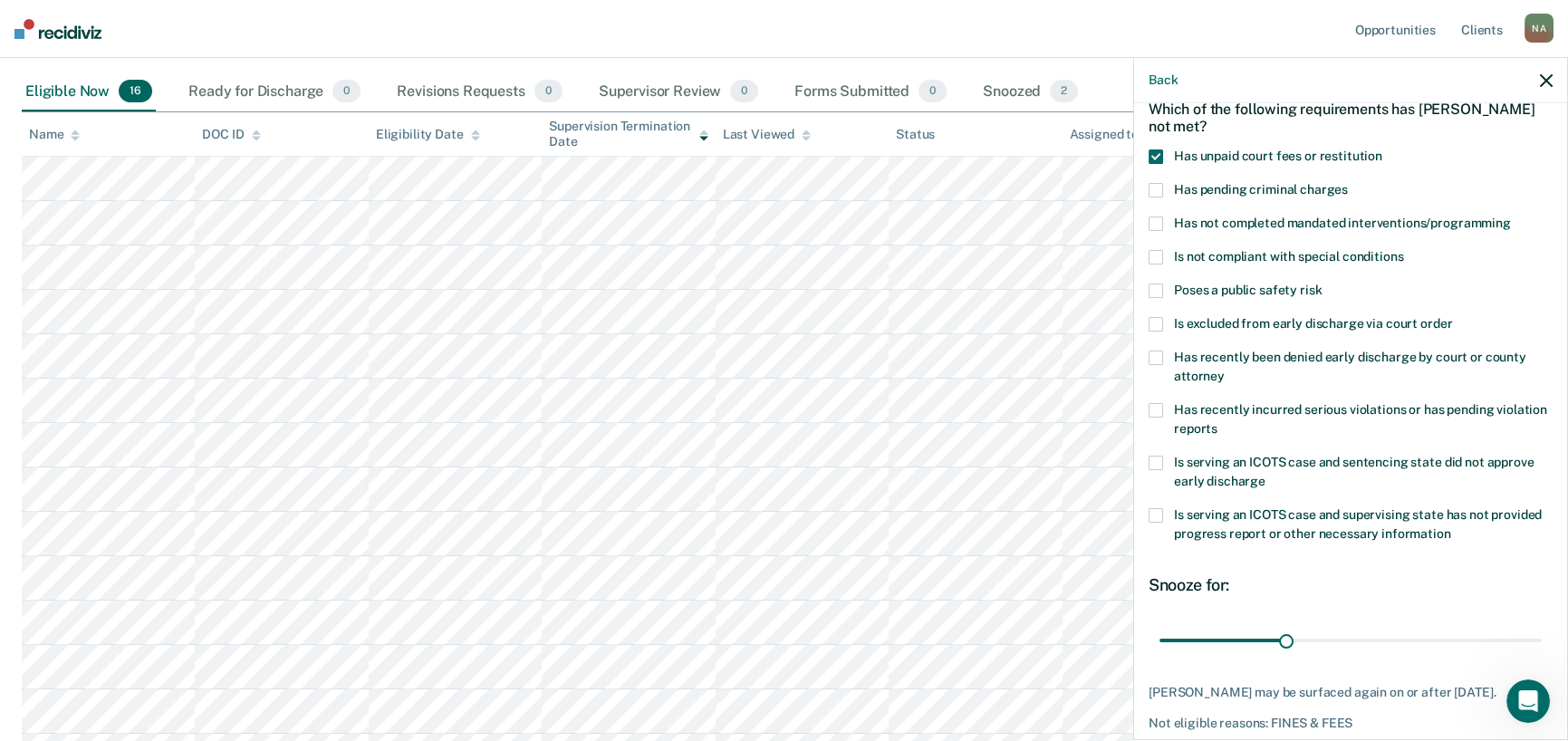
scroll to position [182, 0]
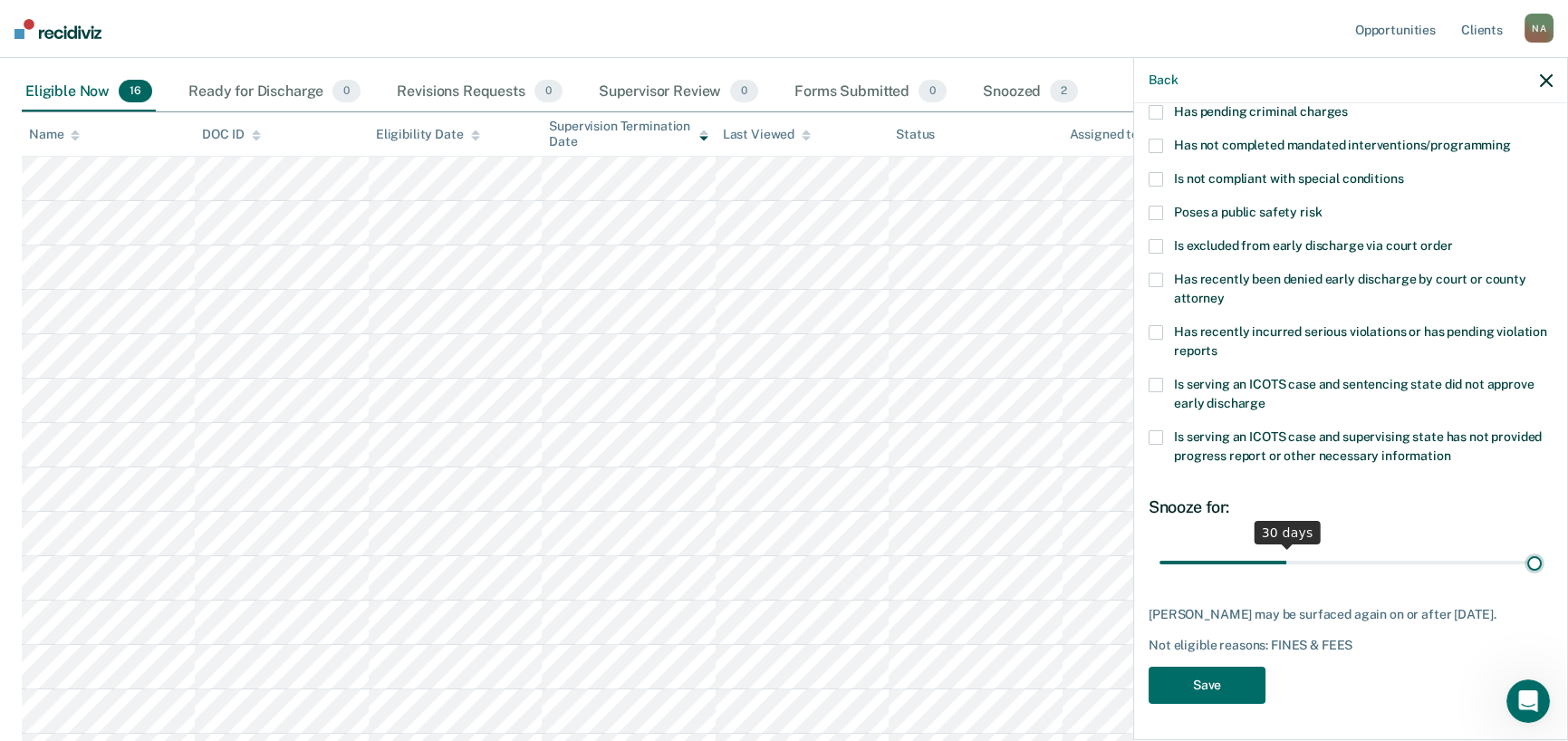
type input "90"
click at [1523, 546] on input "range" at bounding box center [1350, 562] width 383 height 32
click at [1237, 682] on button "Save" at bounding box center [1207, 686] width 117 height 38
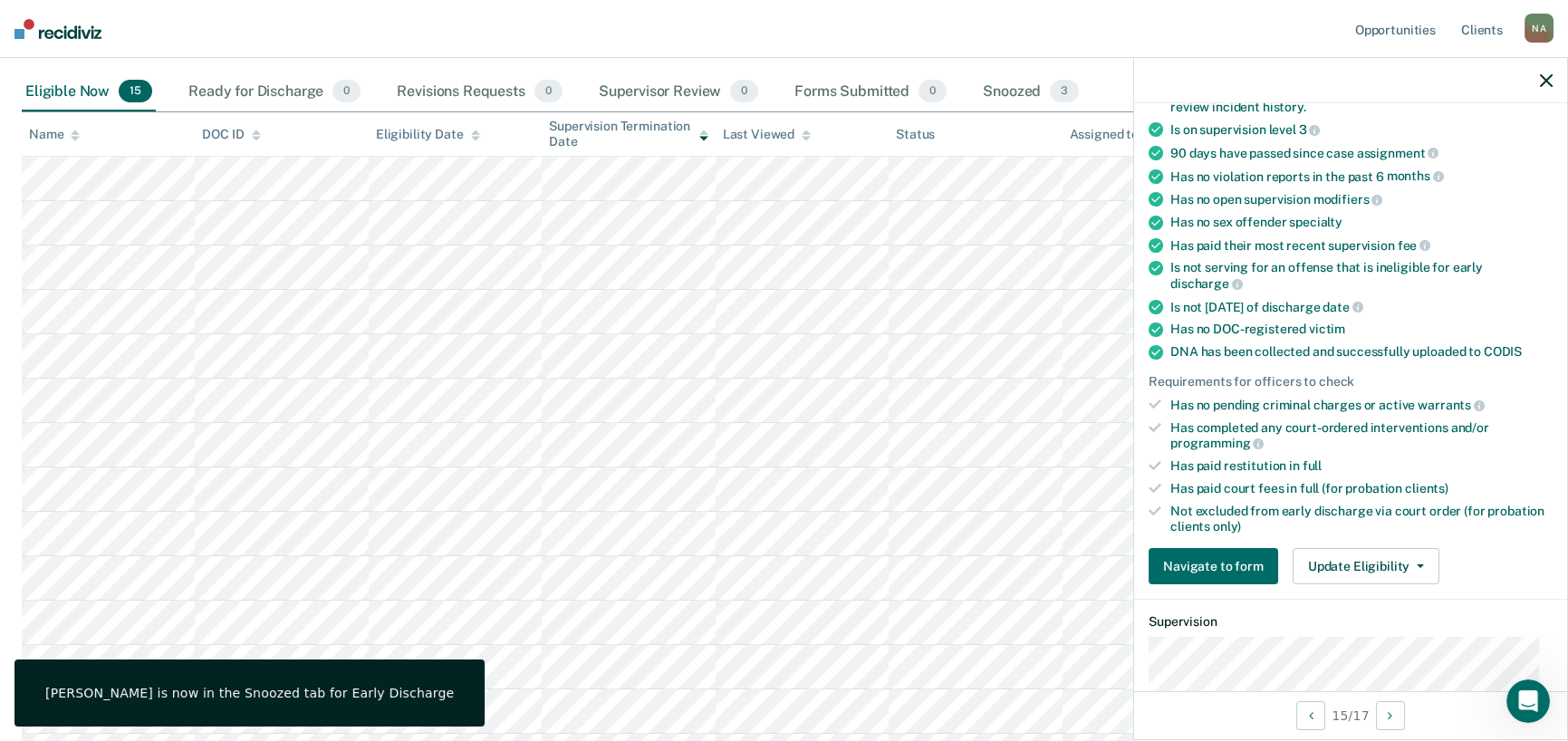
scroll to position [145, 0]
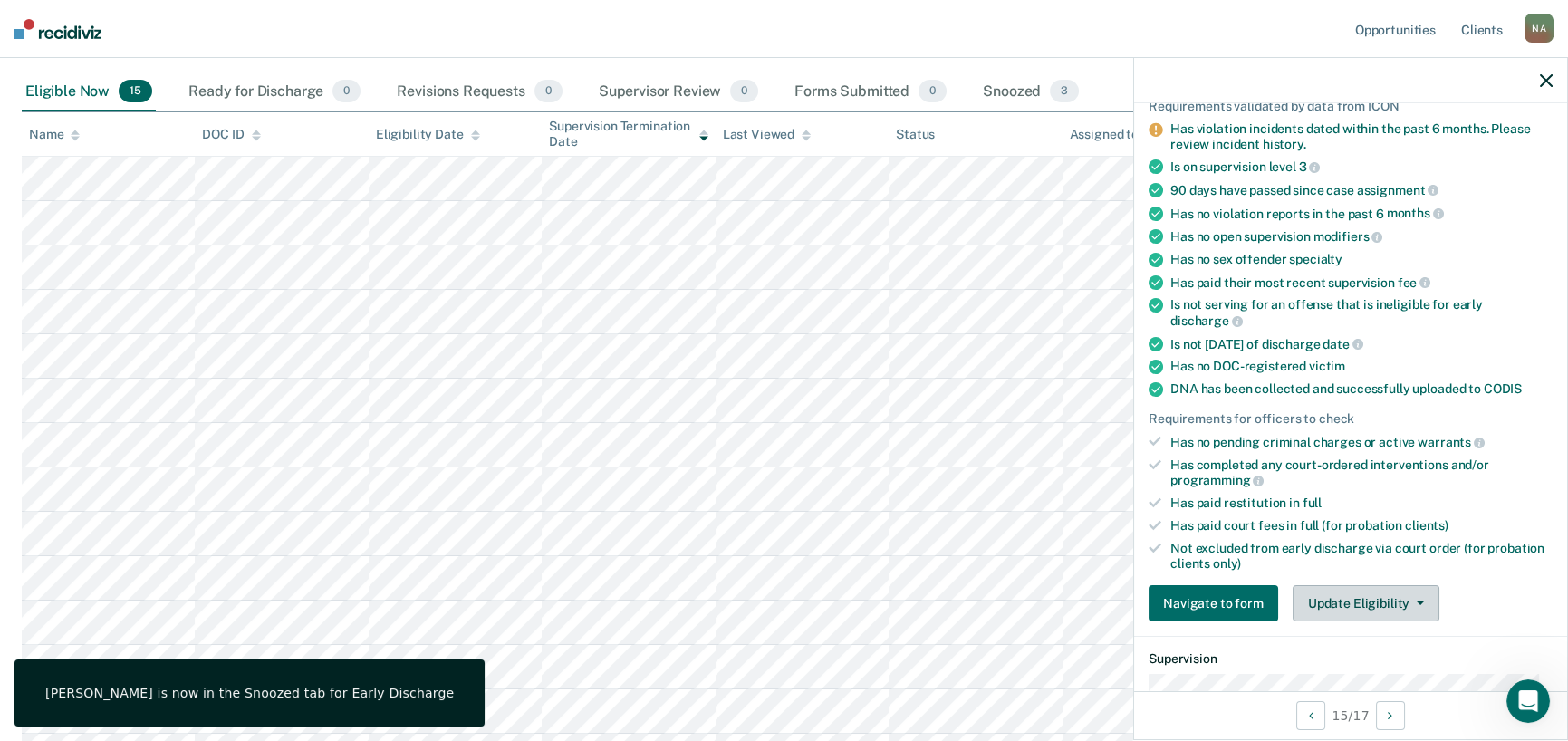
click at [1354, 591] on button "Update Eligibility" at bounding box center [1365, 603] width 146 height 37
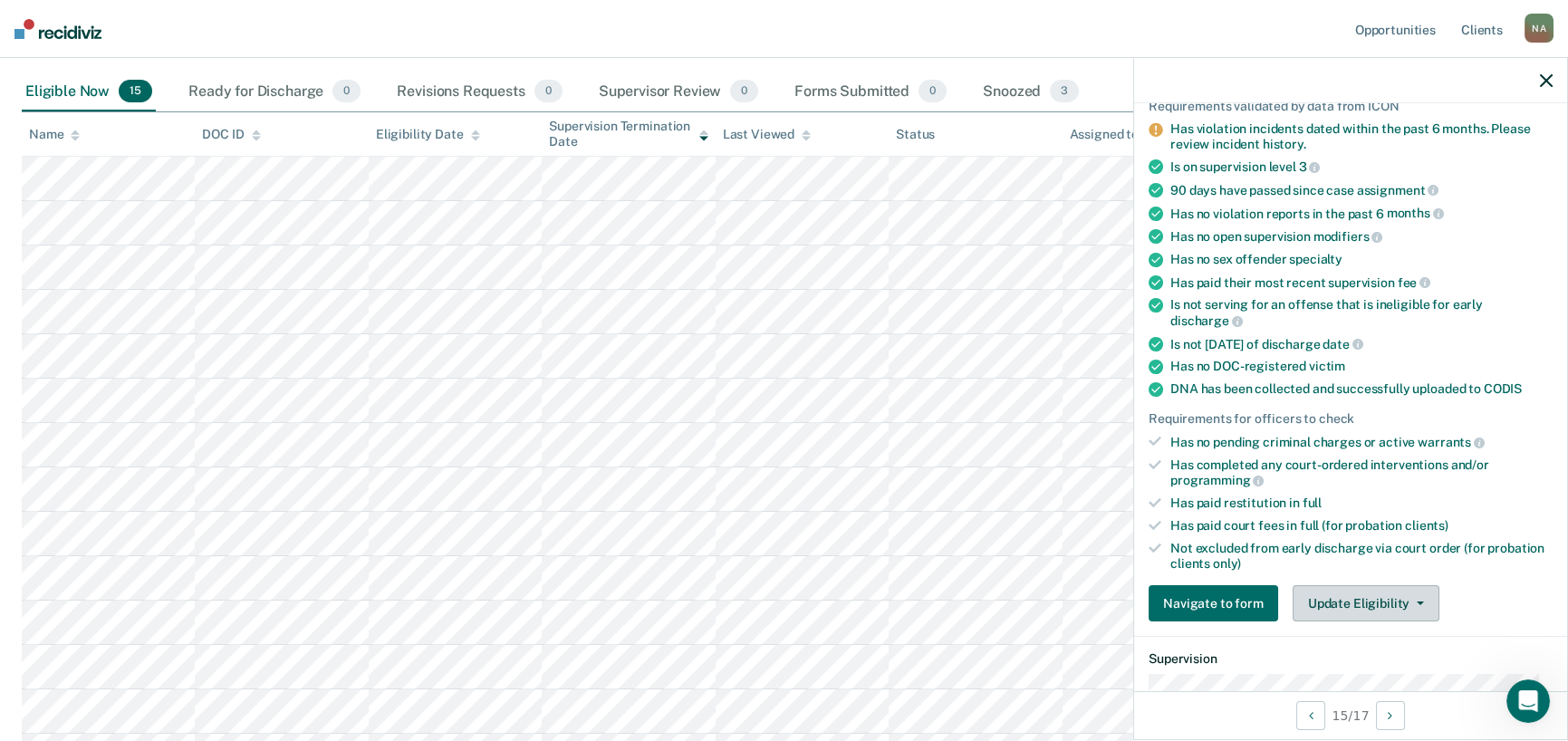
click at [1410, 600] on button "Update Eligibility" at bounding box center [1365, 603] width 146 height 37
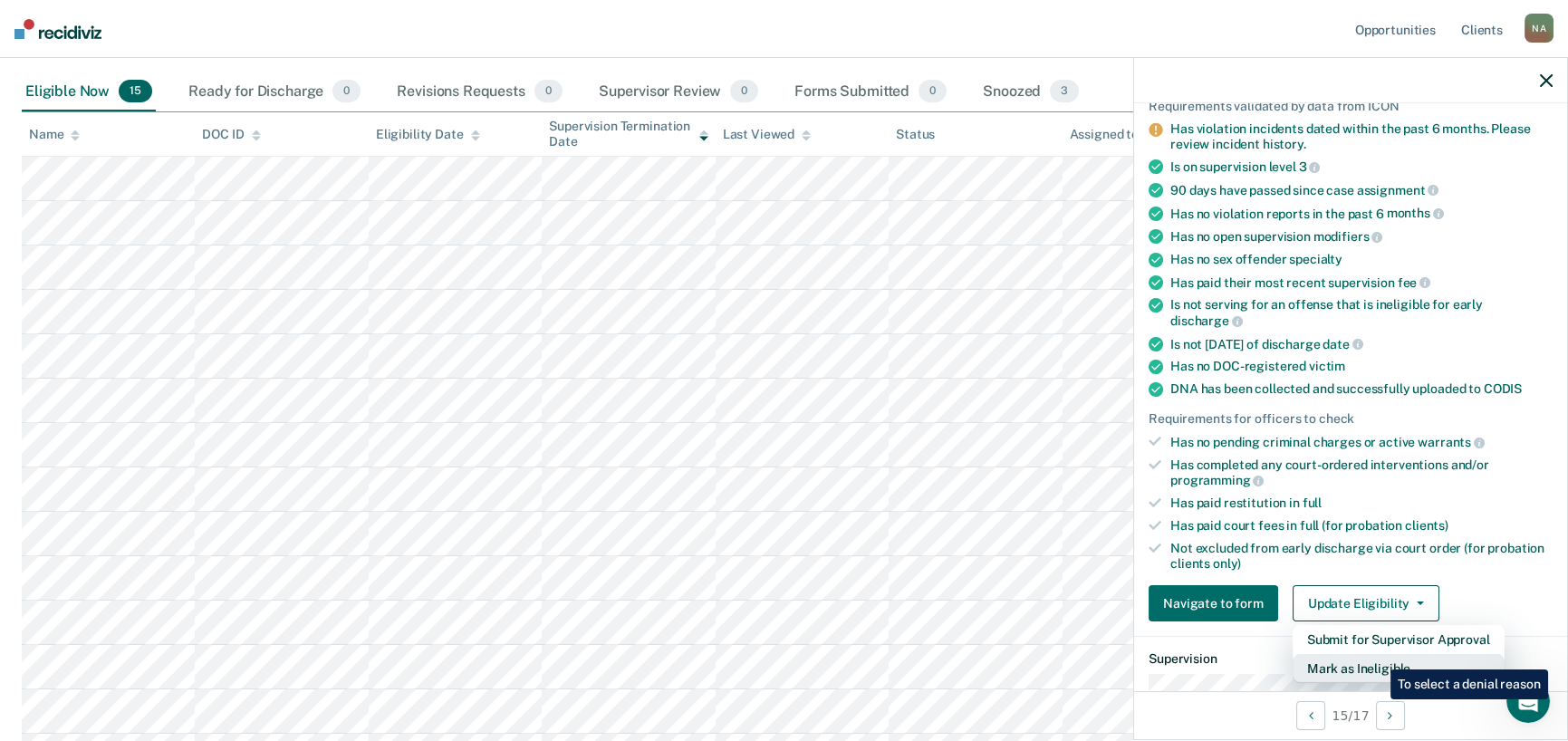
click at [1377, 657] on button "Mark as Ineligible" at bounding box center [1398, 668] width 212 height 29
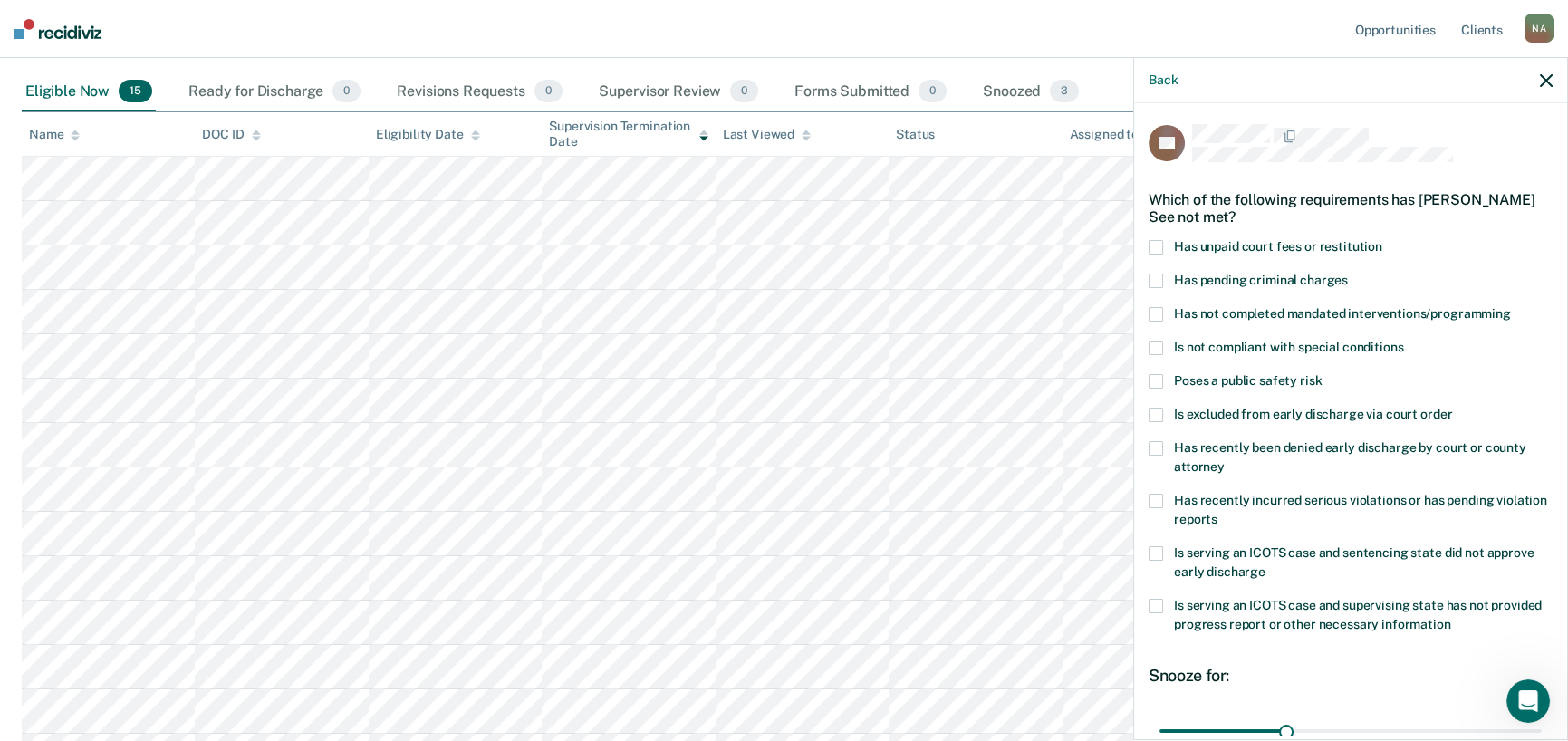
scroll to position [0, 0]
click at [1165, 244] on label "Has unpaid court fees or restitution" at bounding box center [1350, 250] width 404 height 19
click at [1152, 352] on span at bounding box center [1155, 348] width 14 height 14
click at [1155, 498] on span at bounding box center [1155, 501] width 14 height 14
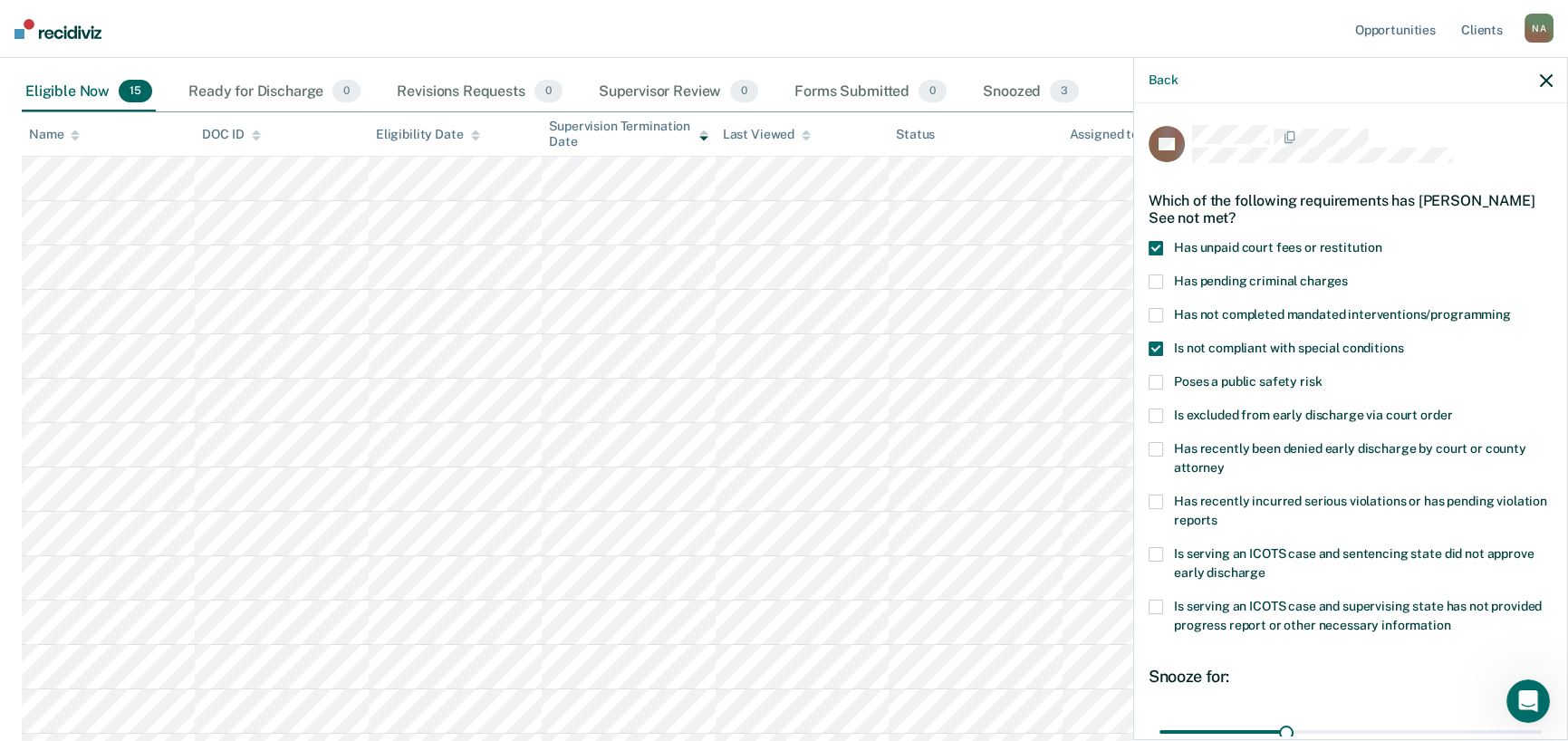
scroll to position [91, 0]
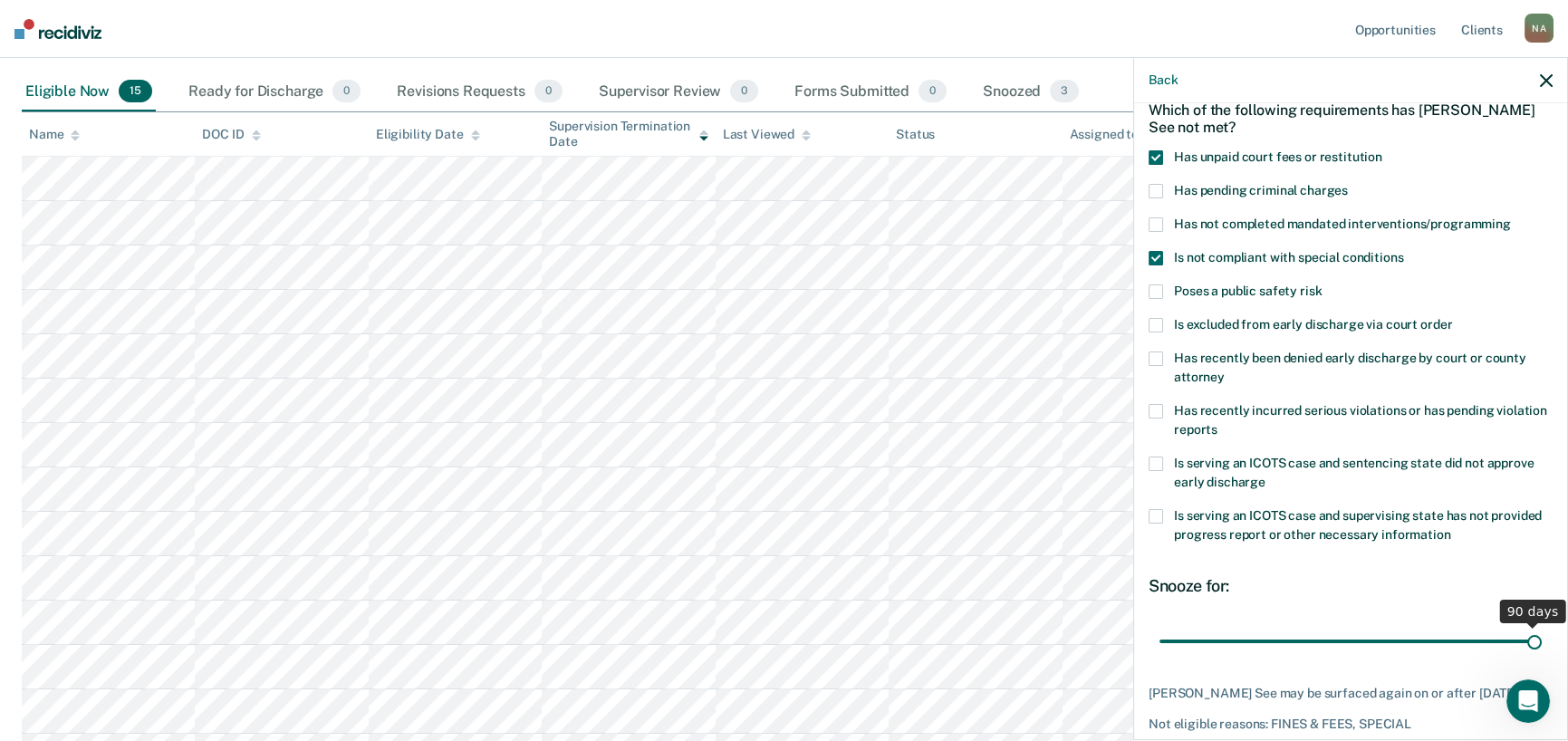
type input "90"
click at [1526, 634] on input "range" at bounding box center [1350, 642] width 383 height 32
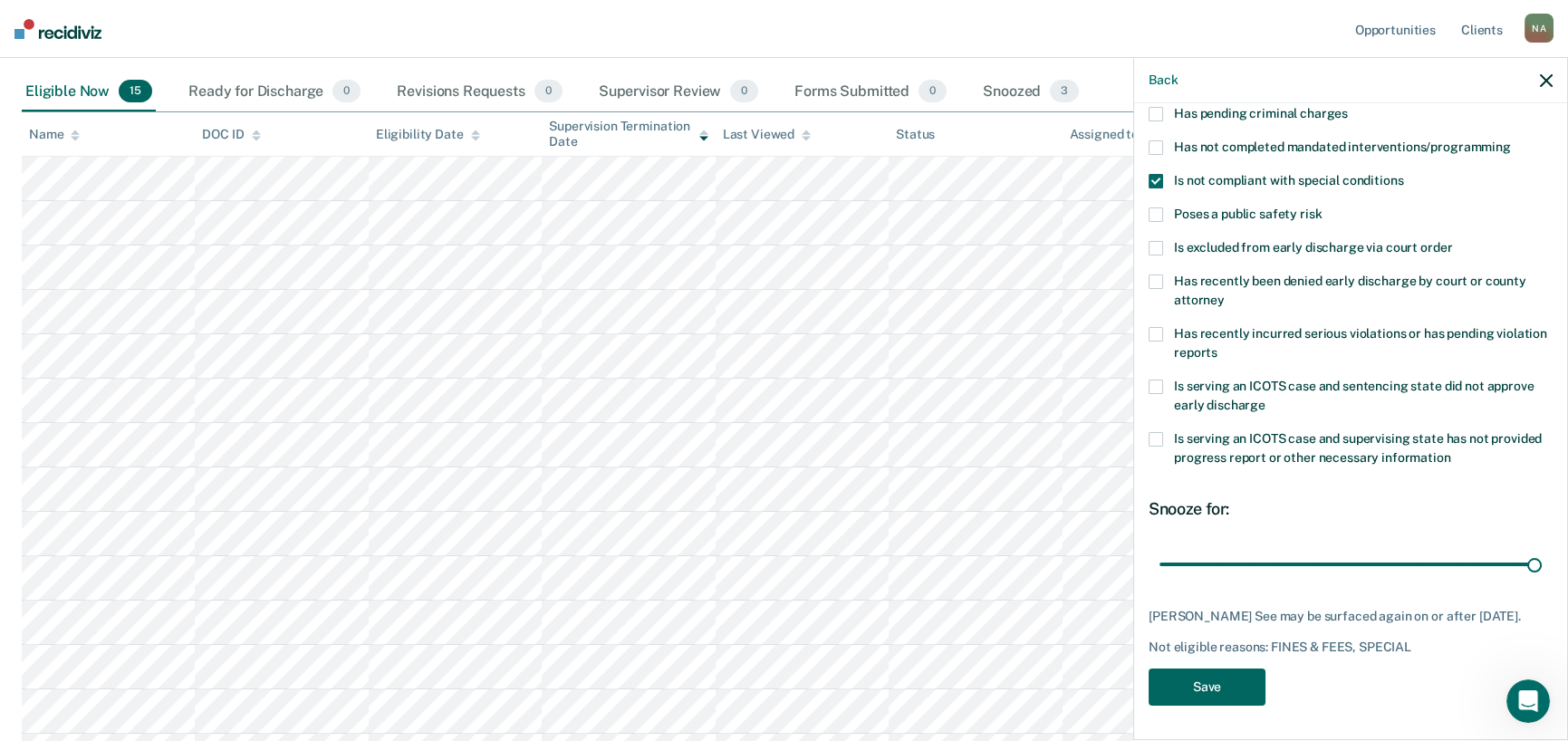
click at [1243, 688] on button "Save" at bounding box center [1207, 688] width 117 height 38
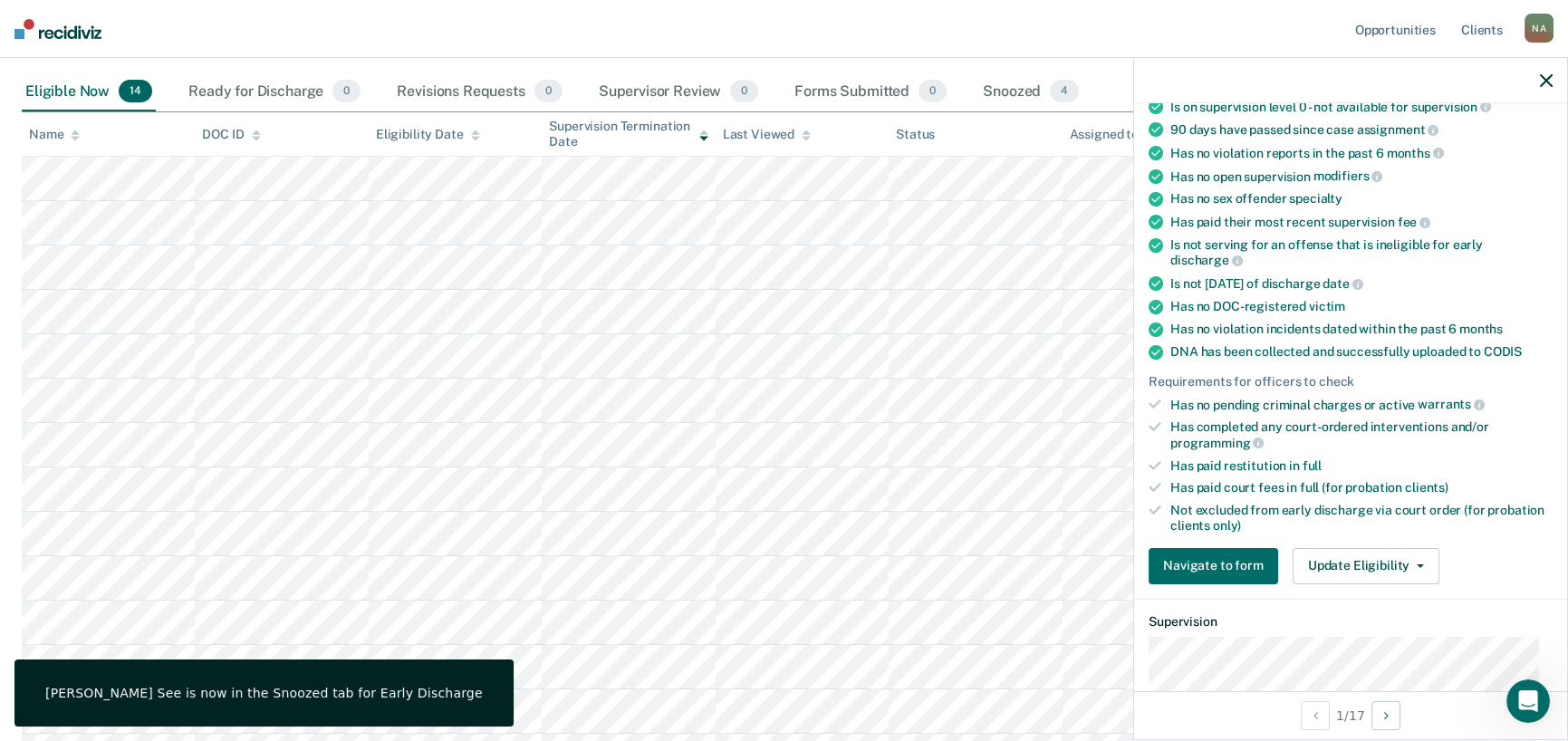
scroll to position [129, 0]
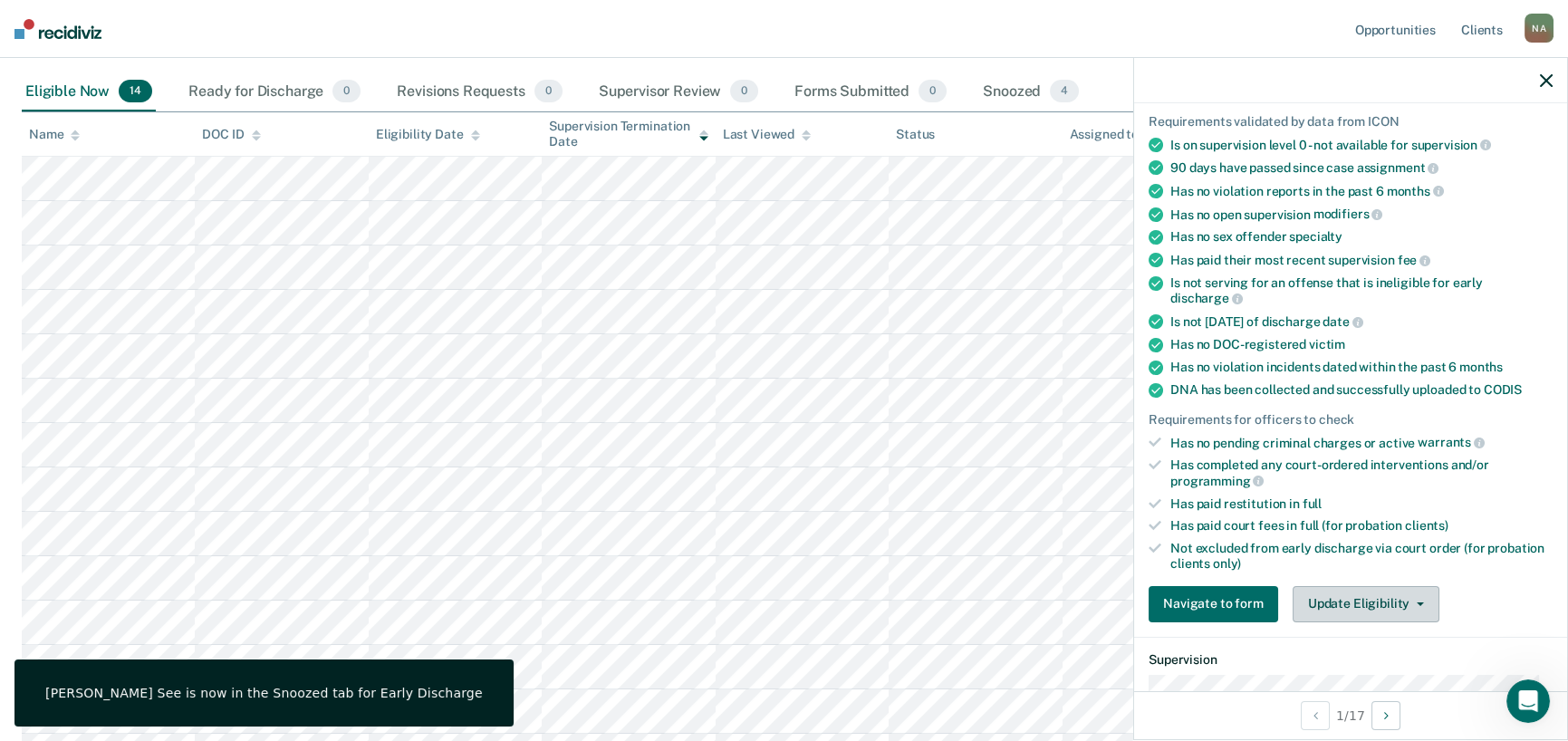
click at [1386, 605] on button "Update Eligibility" at bounding box center [1365, 604] width 146 height 37
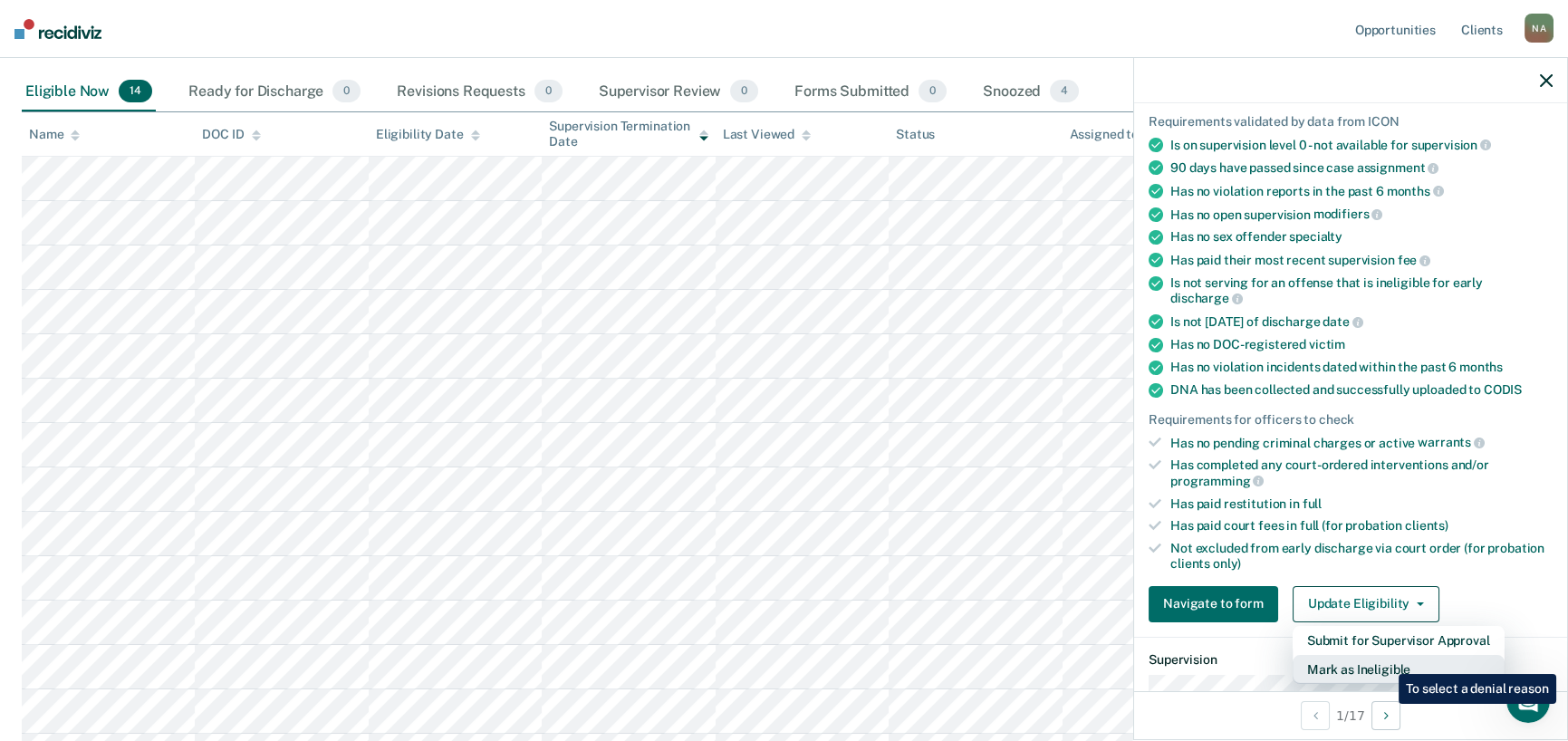
click at [1385, 660] on button "Mark as Ineligible" at bounding box center [1398, 669] width 212 height 29
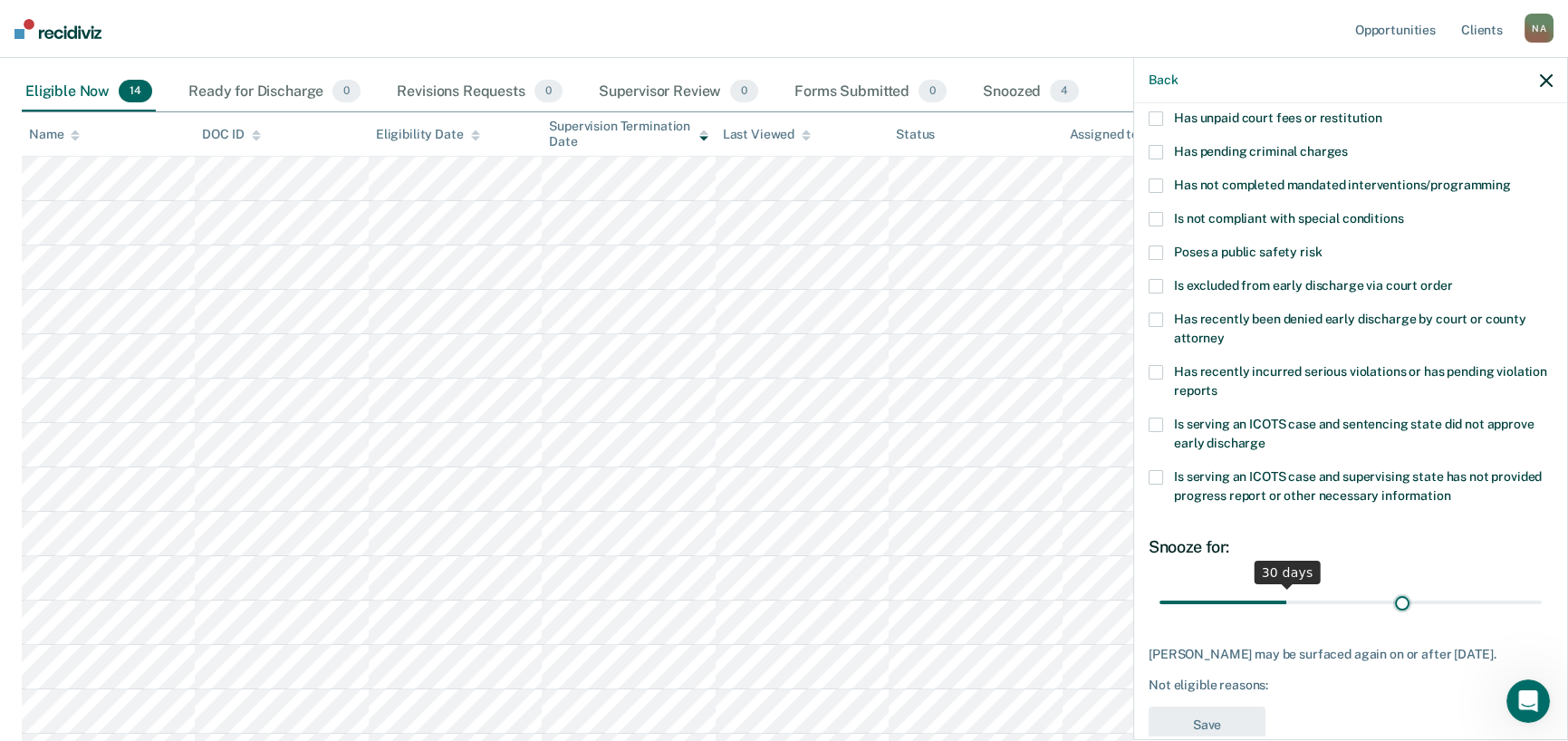
click at [1393, 596] on input "range" at bounding box center [1350, 602] width 383 height 32
click at [1410, 599] on input "range" at bounding box center [1350, 602] width 383 height 32
type input "60"
click at [1401, 599] on input "range" at bounding box center [1350, 602] width 383 height 32
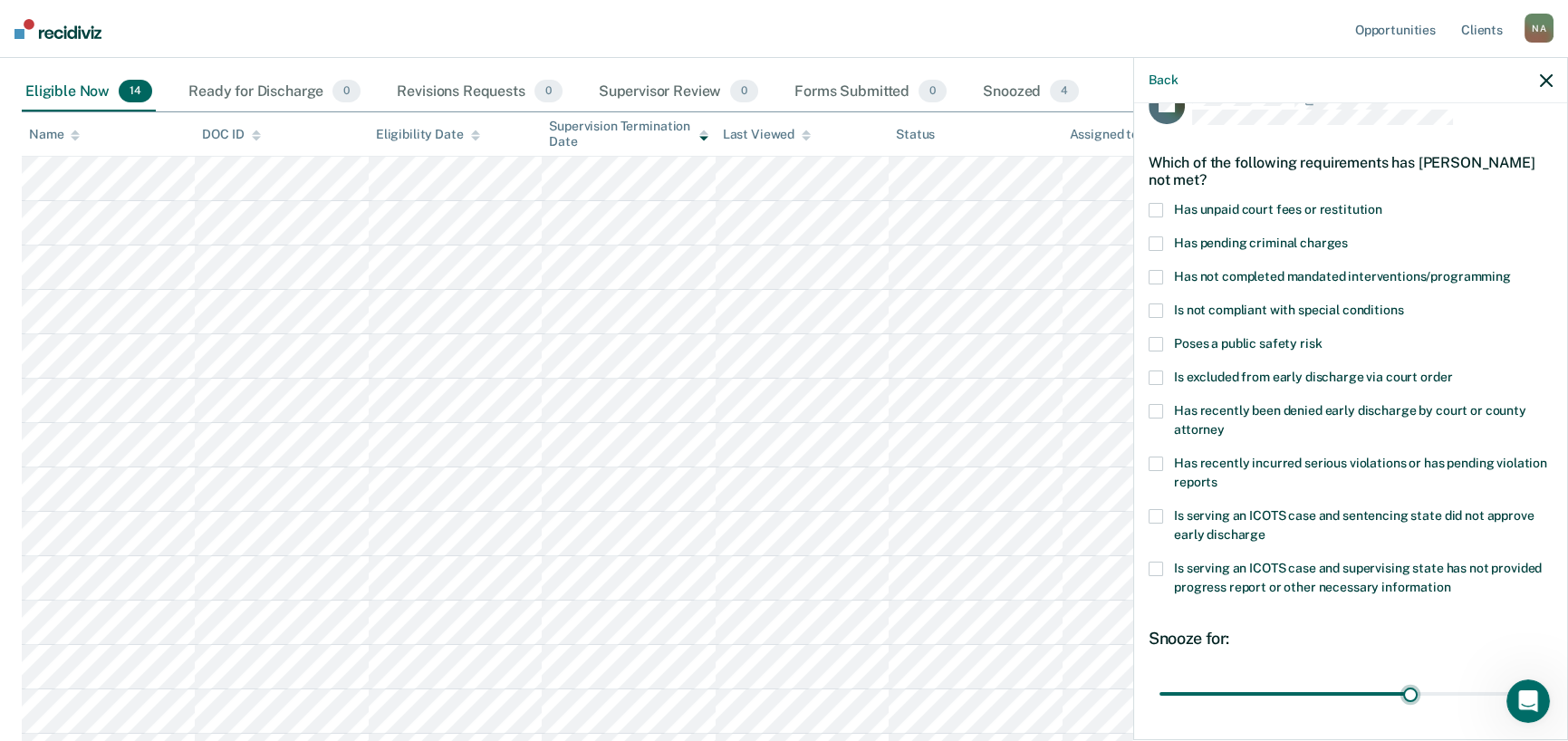
scroll to position [0, 0]
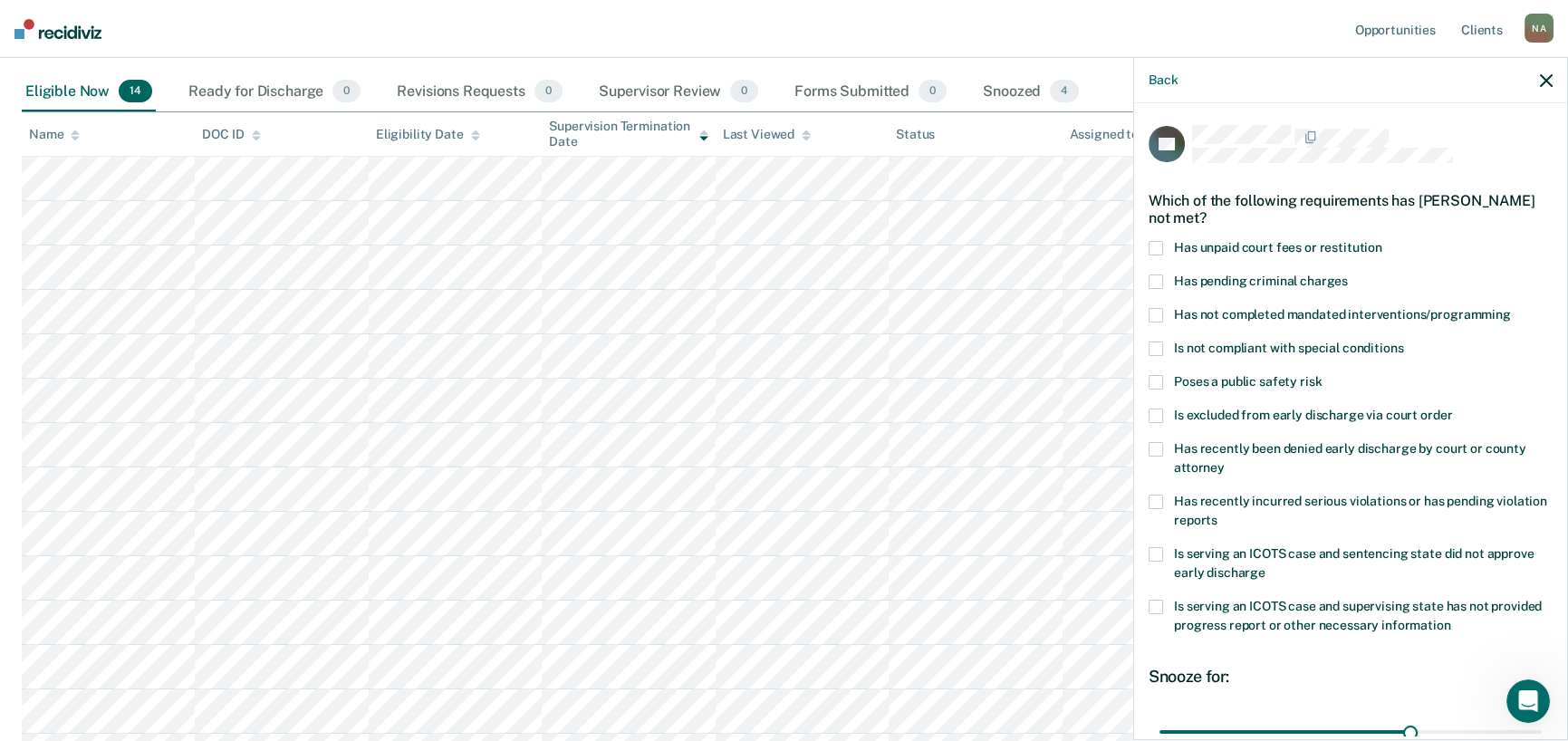
click at [1158, 246] on span at bounding box center [1155, 248] width 14 height 14
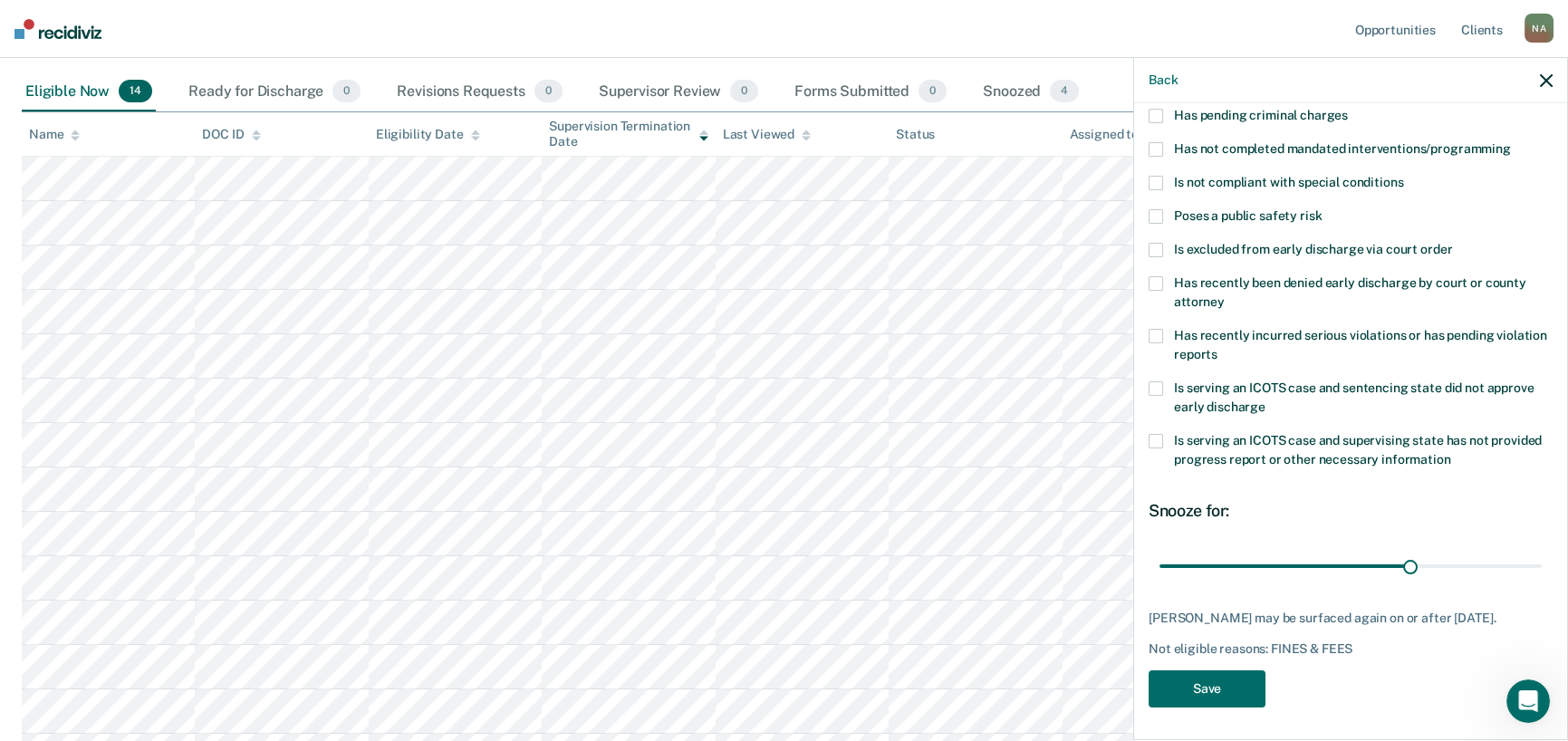
scroll to position [168, 0]
click at [1154, 440] on span at bounding box center [1155, 439] width 14 height 14
click at [1234, 690] on button "Save" at bounding box center [1207, 688] width 117 height 38
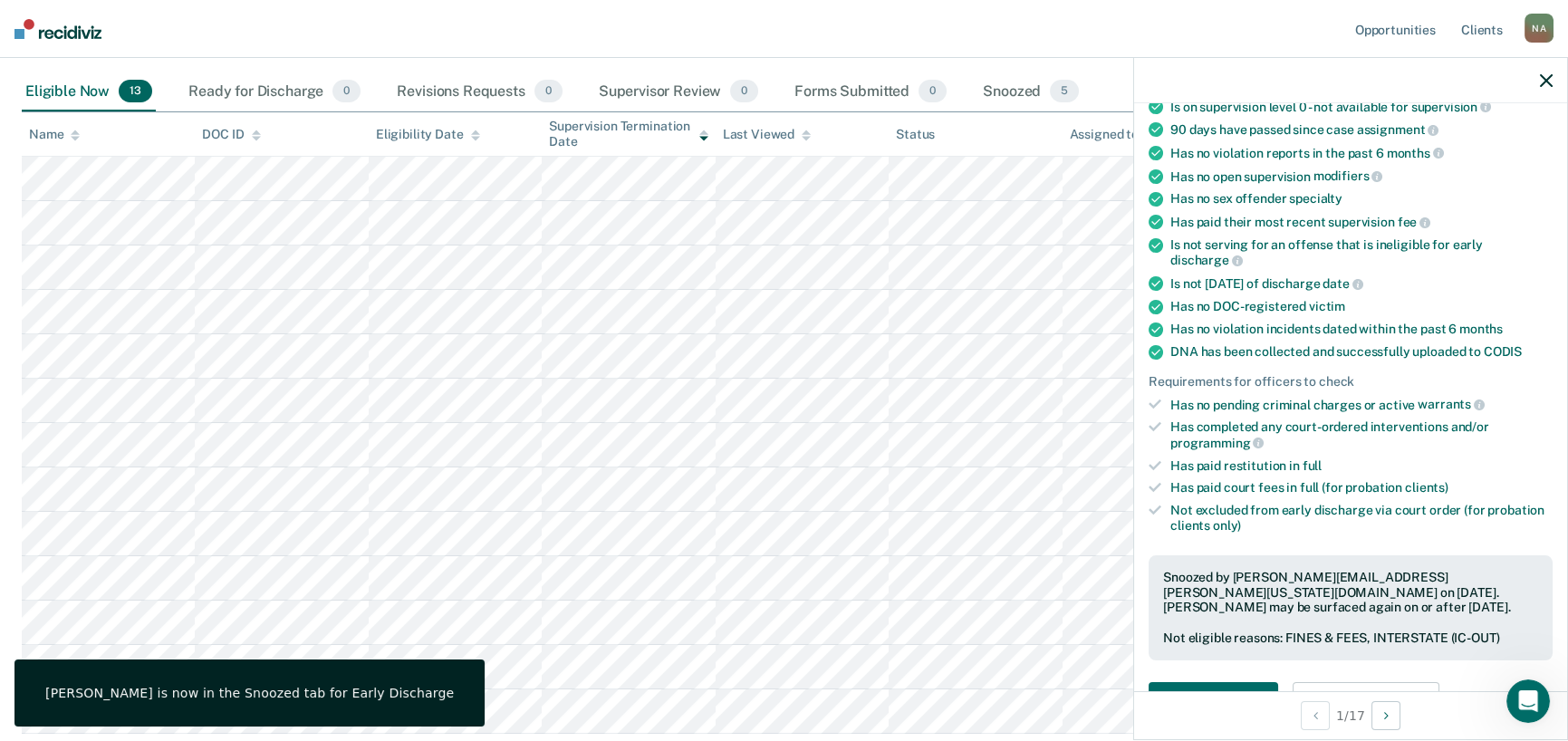
click at [1546, 87] on icon "button" at bounding box center [1546, 81] width 13 height 13
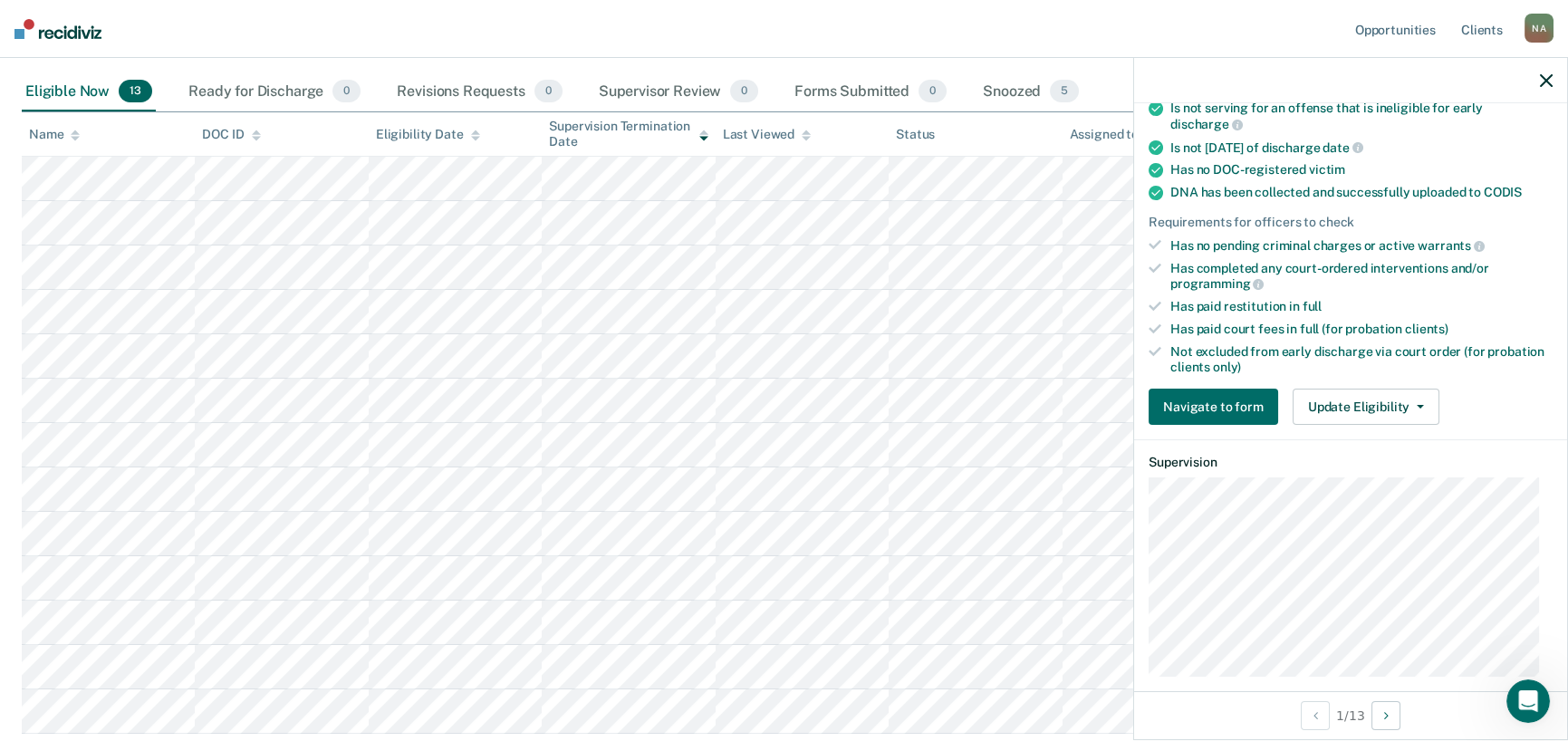
scroll to position [362, 0]
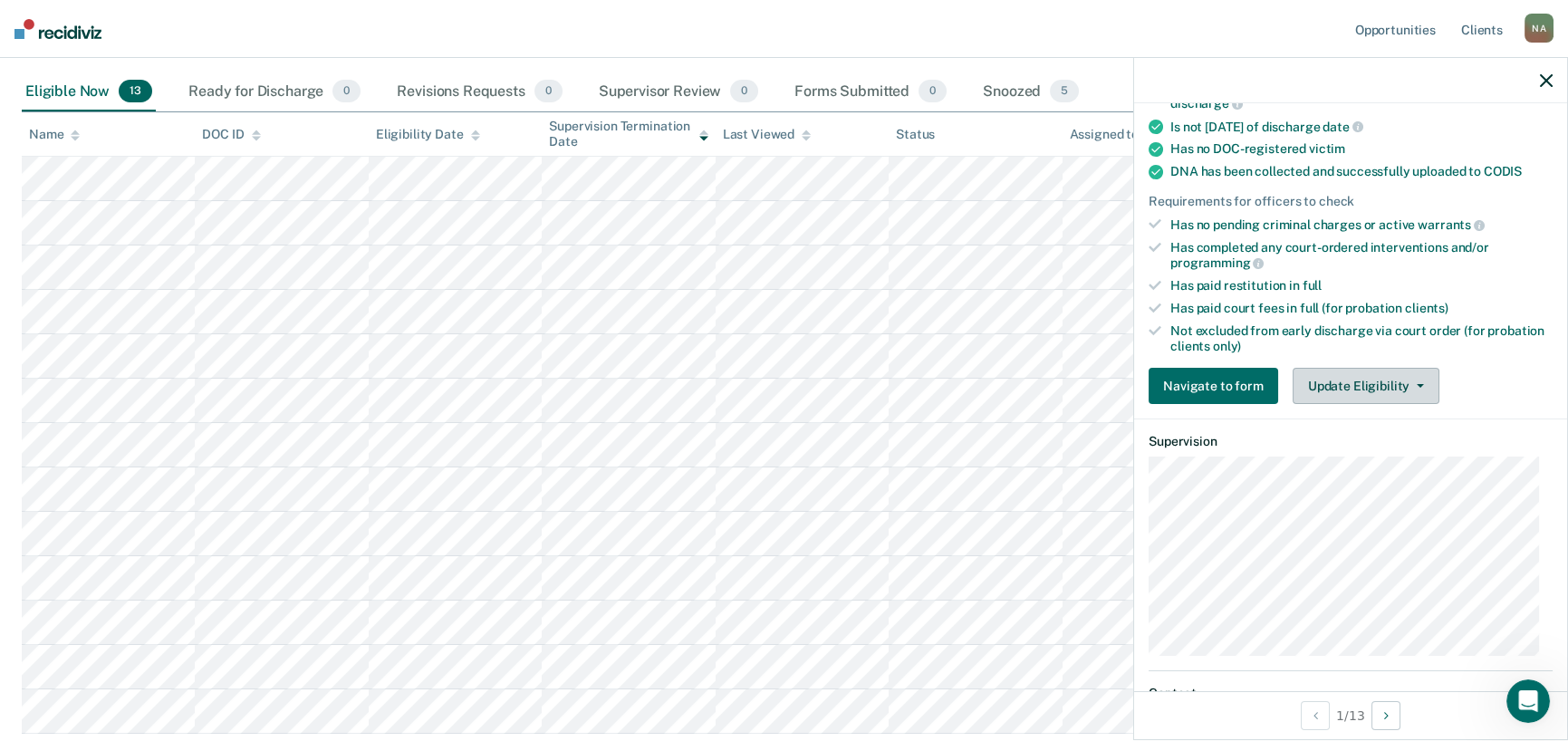
click at [1365, 382] on button "Update Eligibility" at bounding box center [1365, 386] width 146 height 37
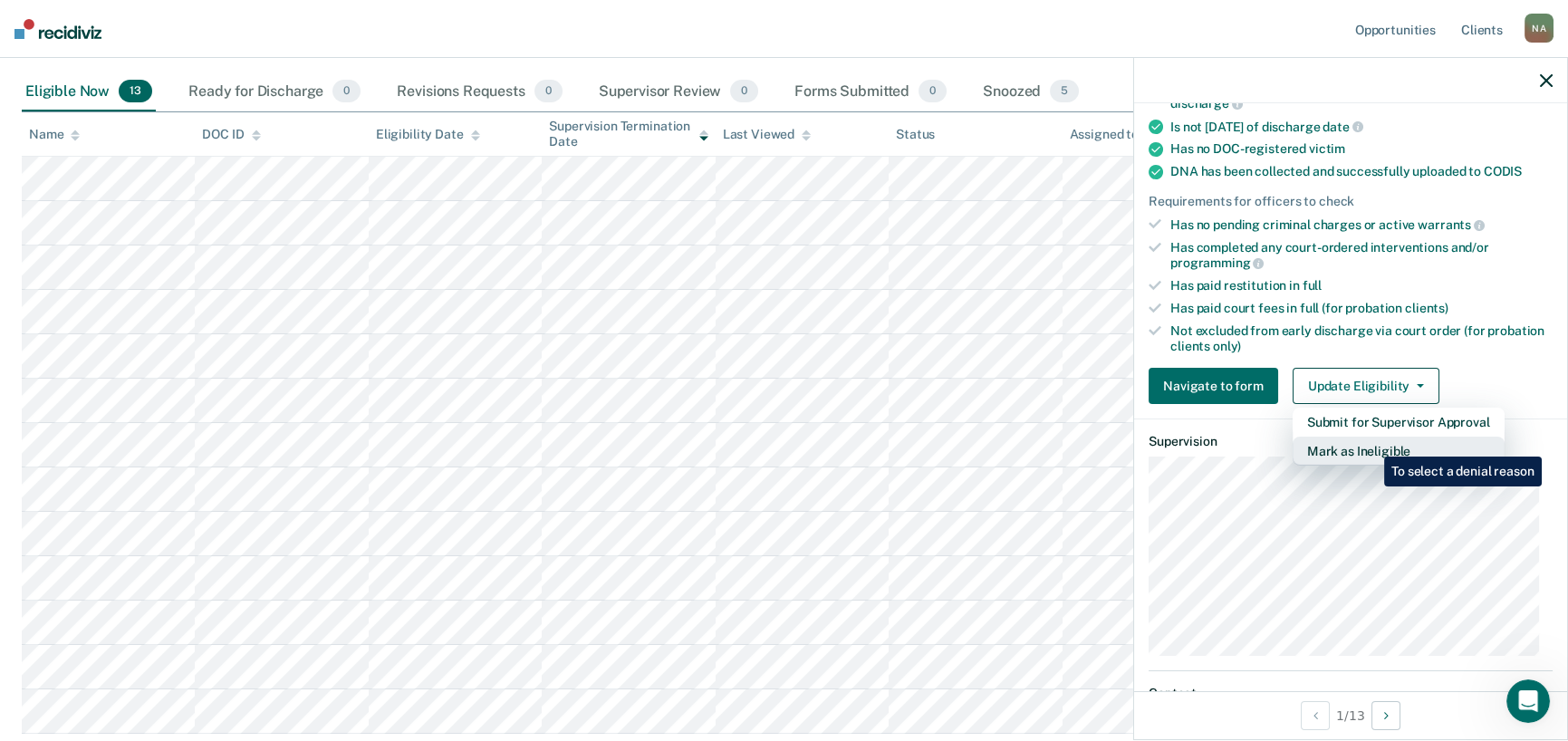
click at [1371, 443] on button "Mark as Ineligible" at bounding box center [1398, 451] width 212 height 29
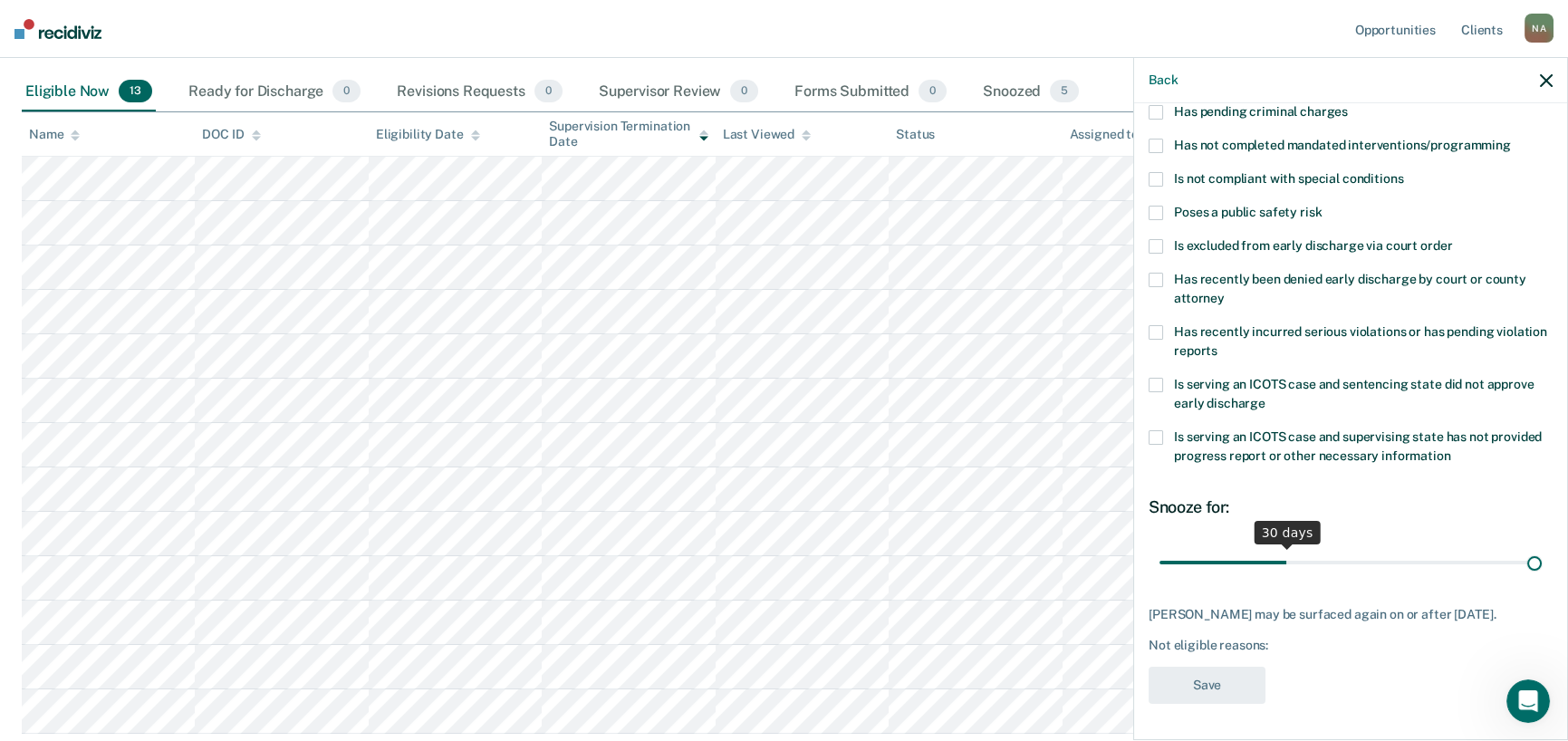
type input "90"
click at [1520, 546] on input "range" at bounding box center [1350, 562] width 383 height 32
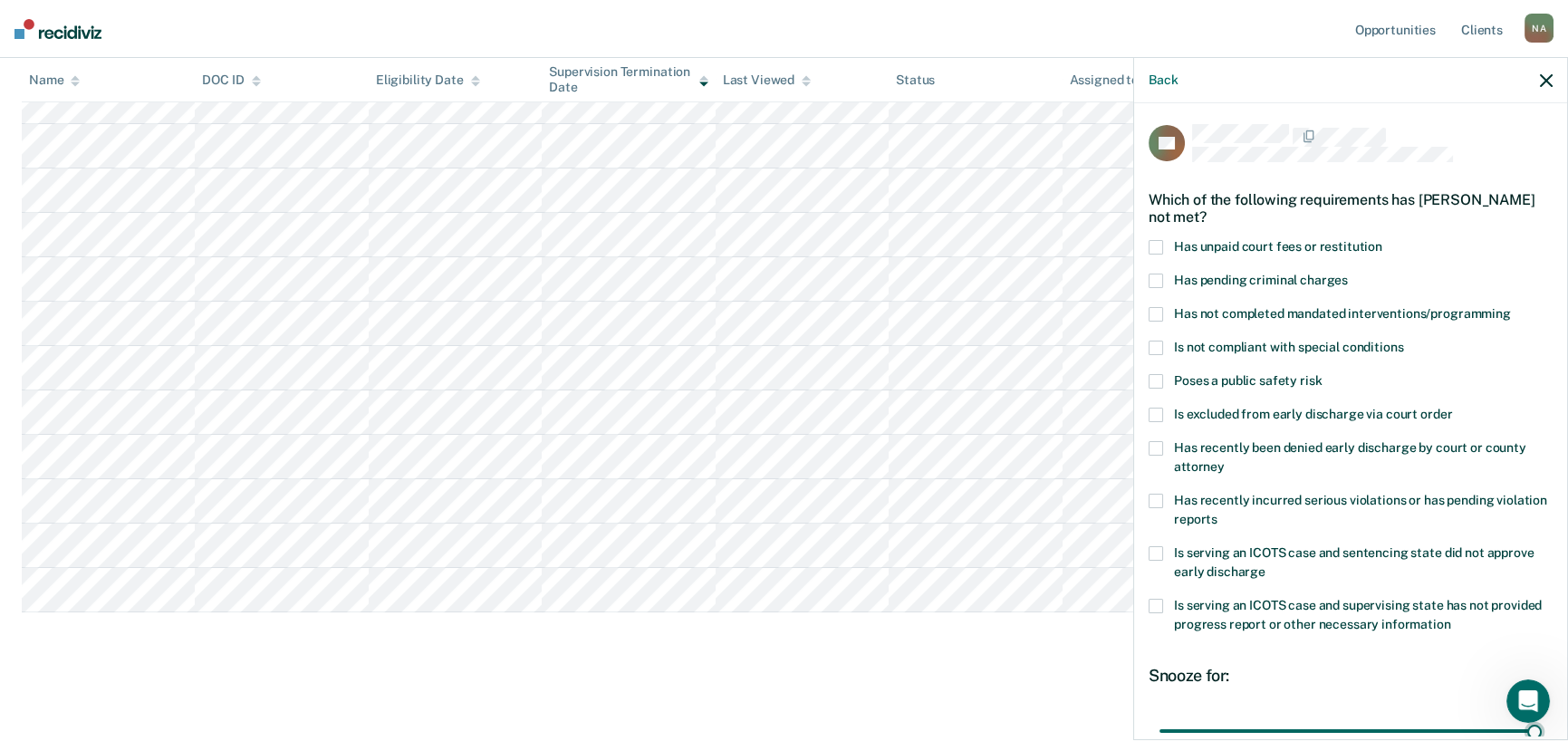
scroll to position [0, 0]
click at [1153, 241] on span at bounding box center [1155, 248] width 14 height 14
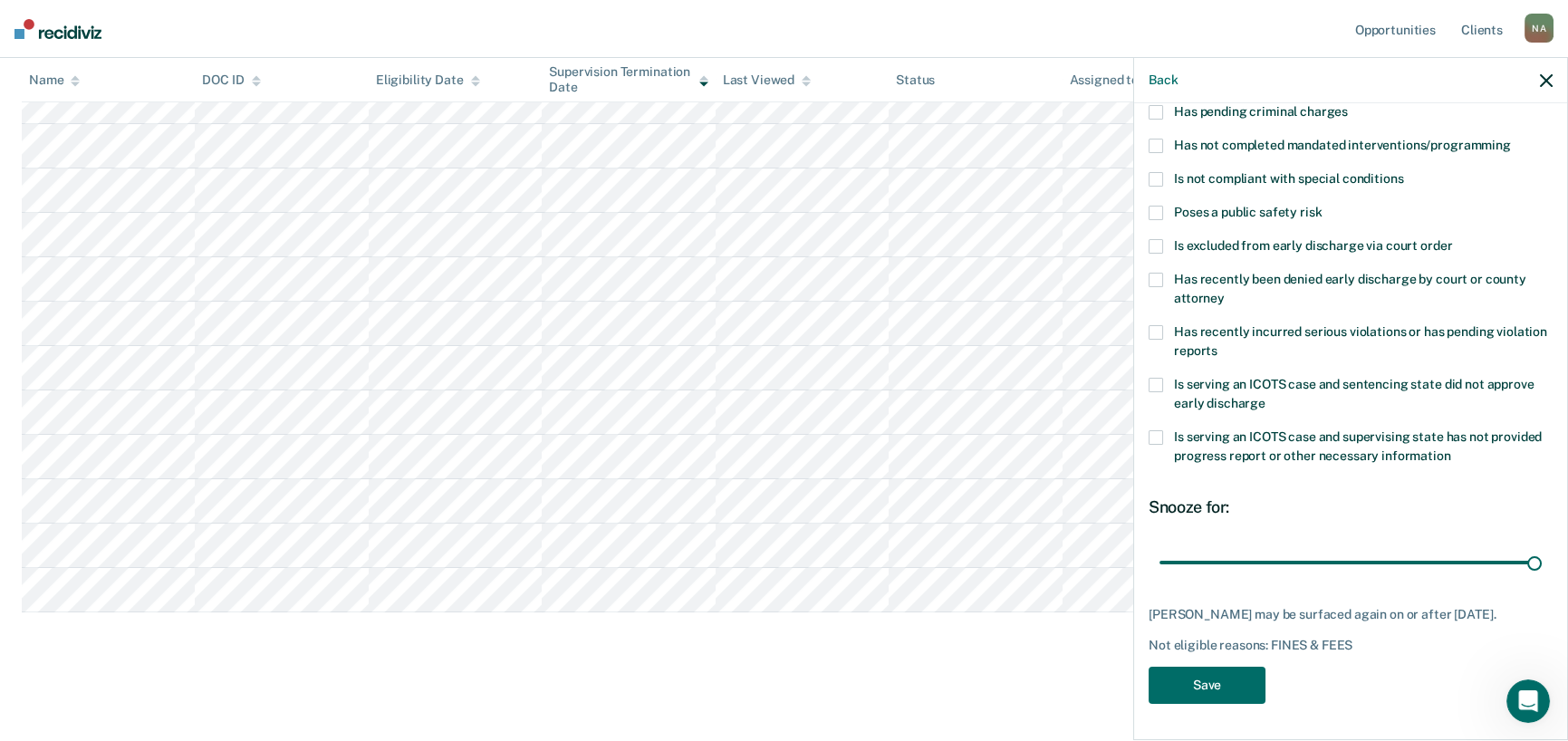
scroll to position [182, 0]
click at [1230, 692] on button "Save" at bounding box center [1207, 686] width 117 height 38
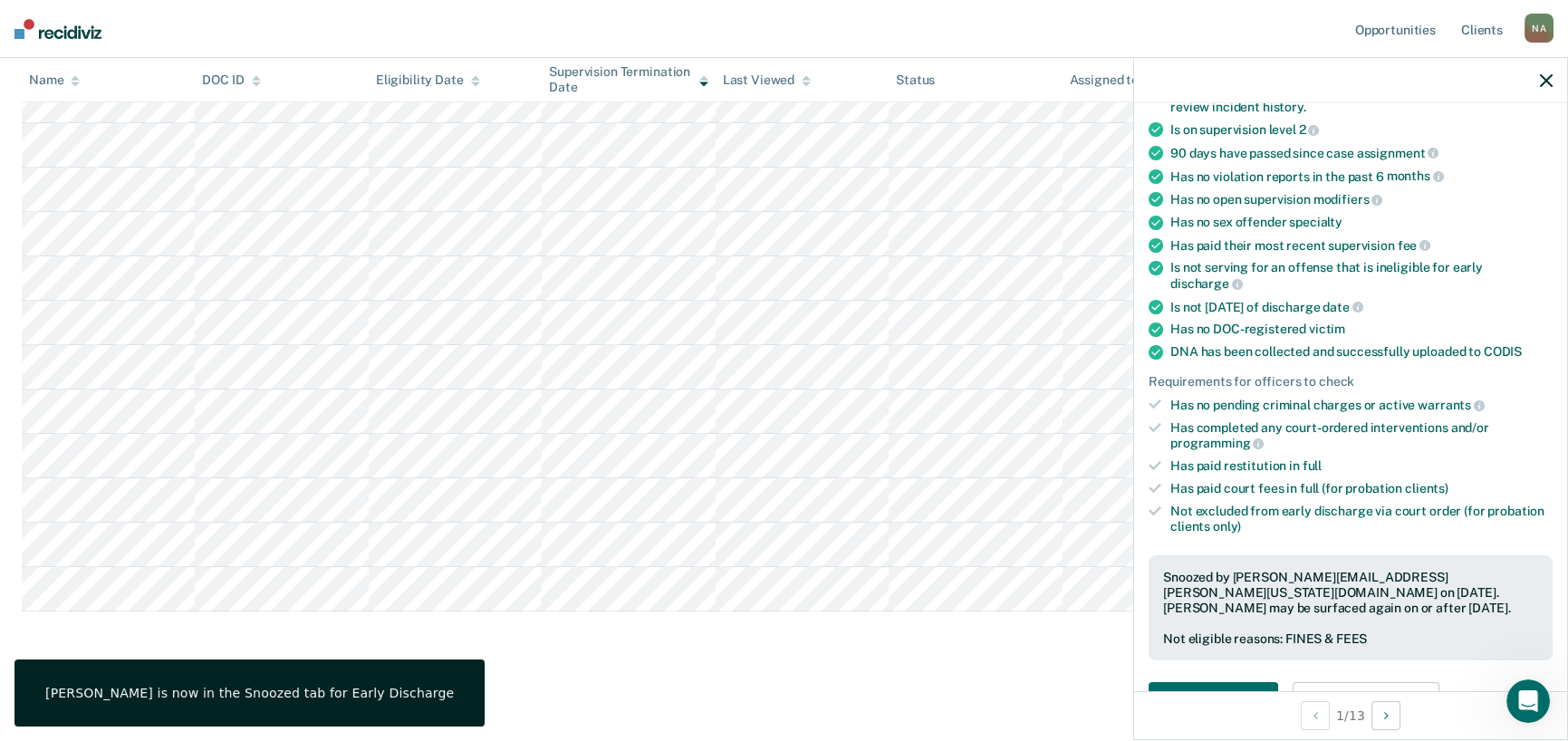
click at [1550, 83] on icon "button" at bounding box center [1546, 81] width 13 height 13
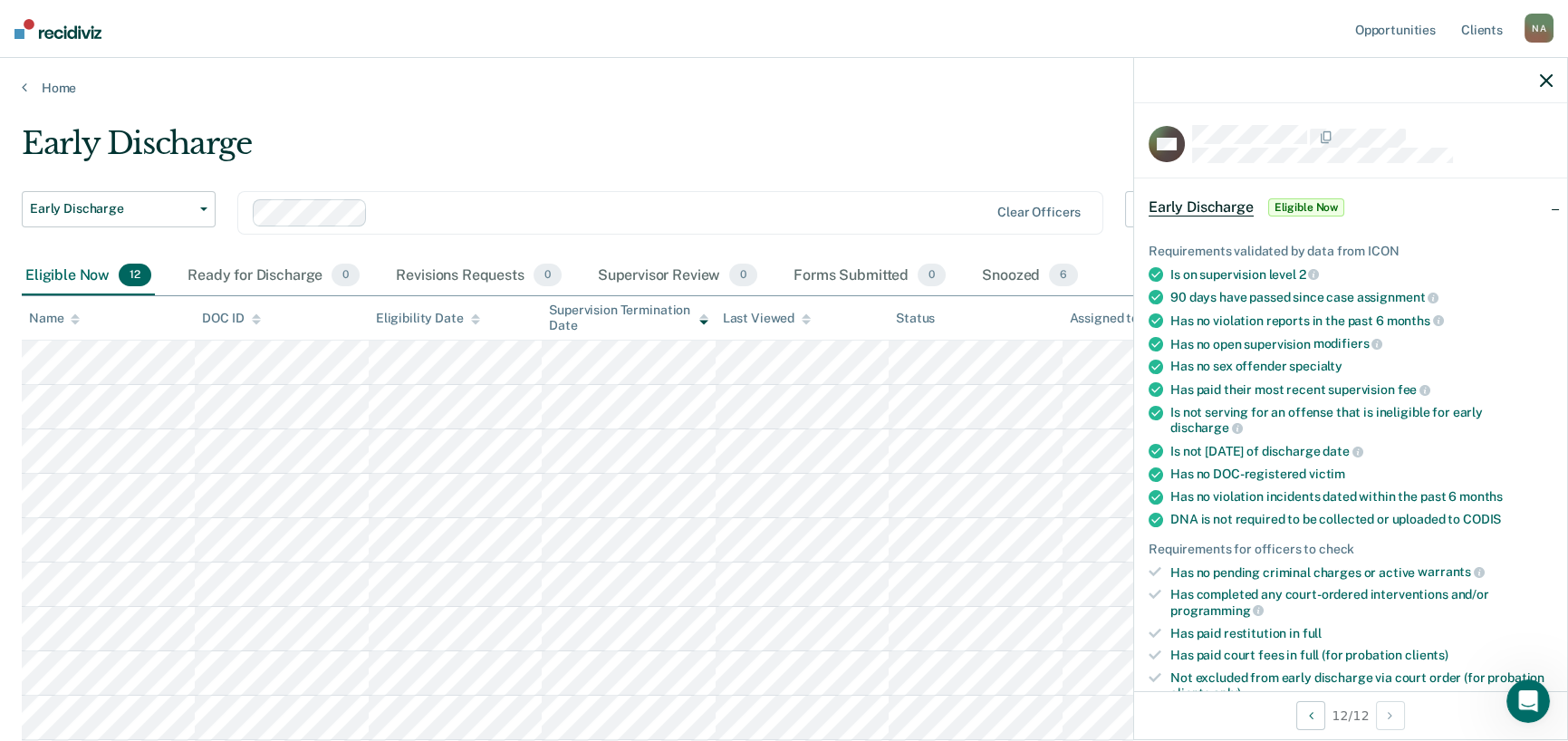
scroll to position [512, 0]
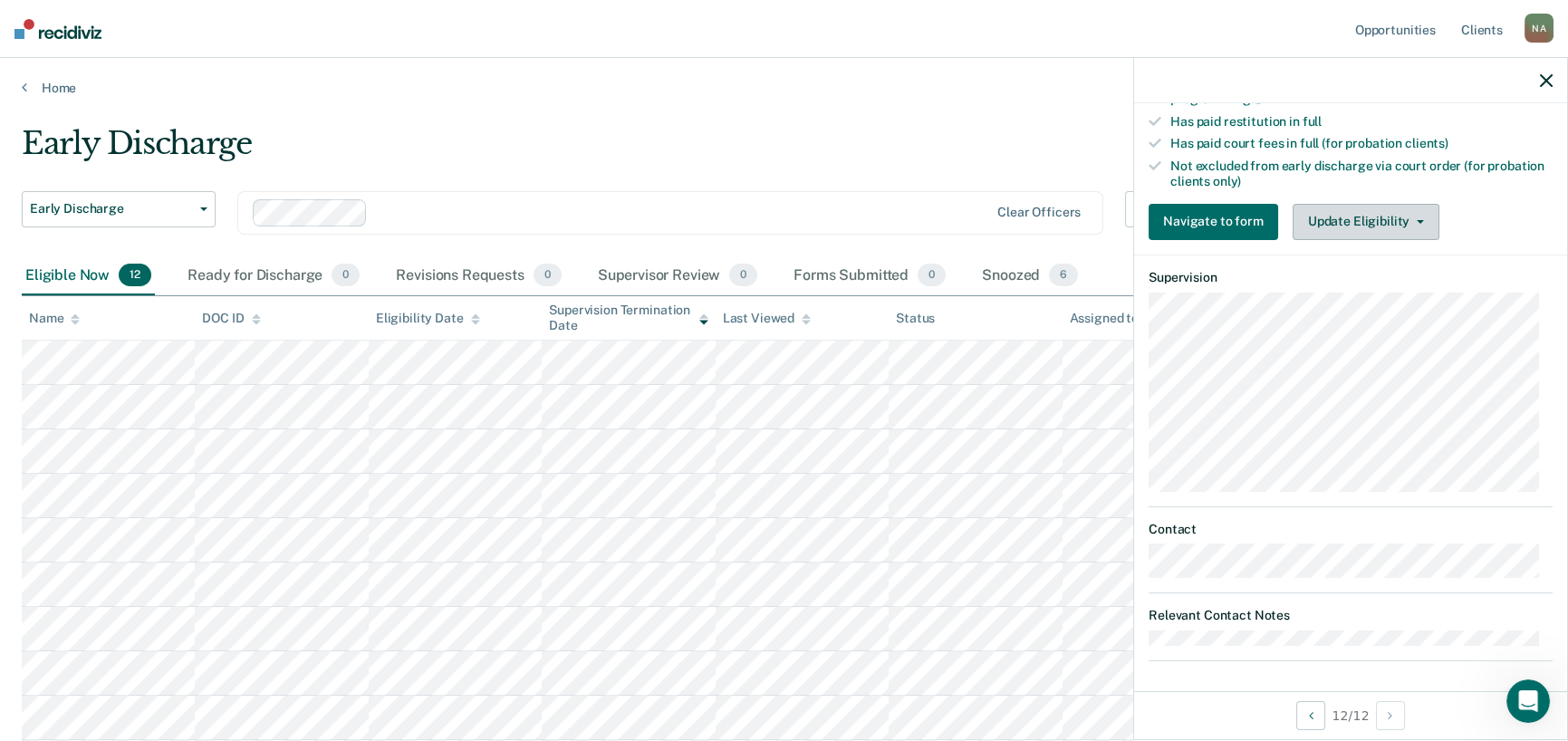
click at [1332, 225] on button "Update Eligibility" at bounding box center [1365, 221] width 146 height 37
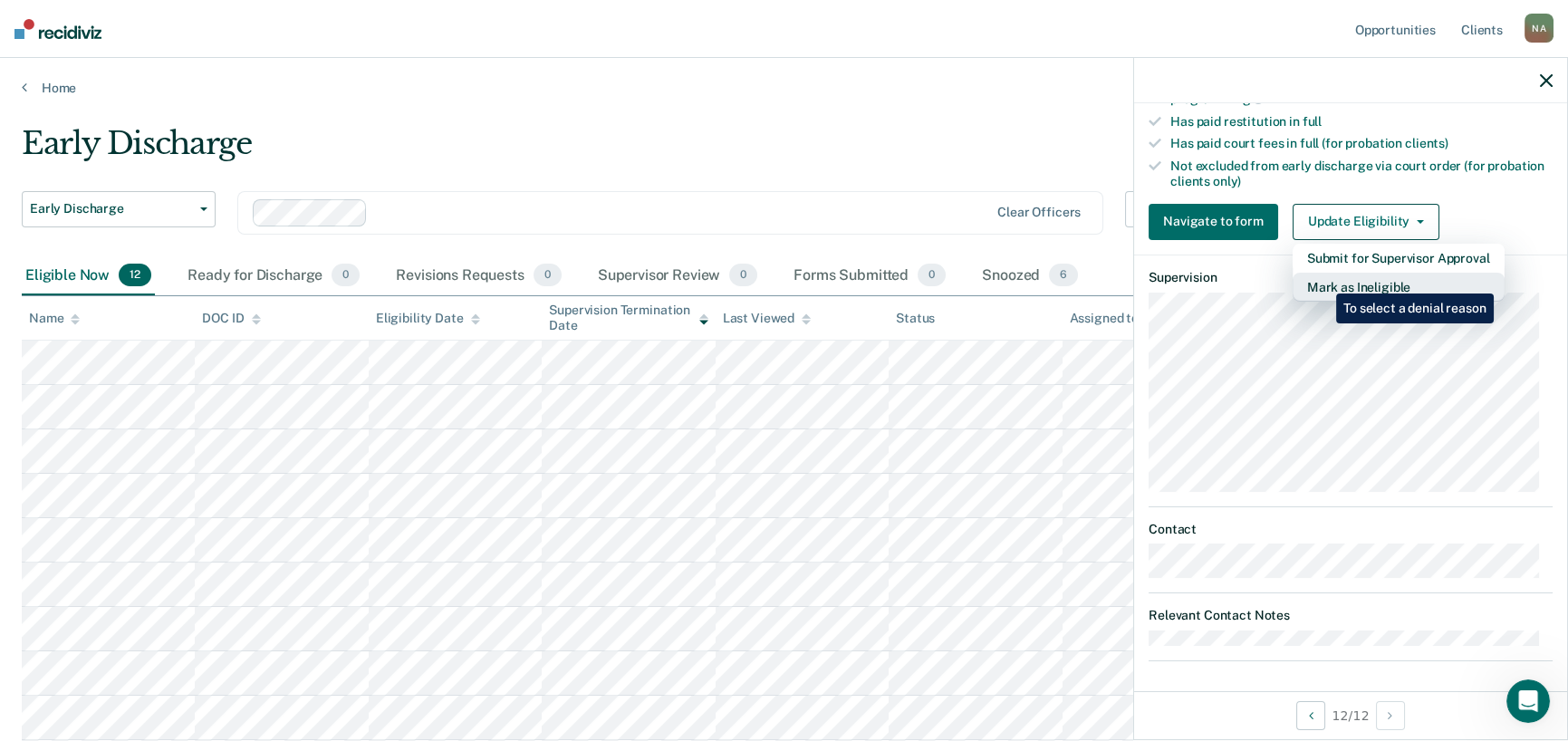
click at [1322, 280] on button "Mark as Ineligible" at bounding box center [1398, 287] width 212 height 29
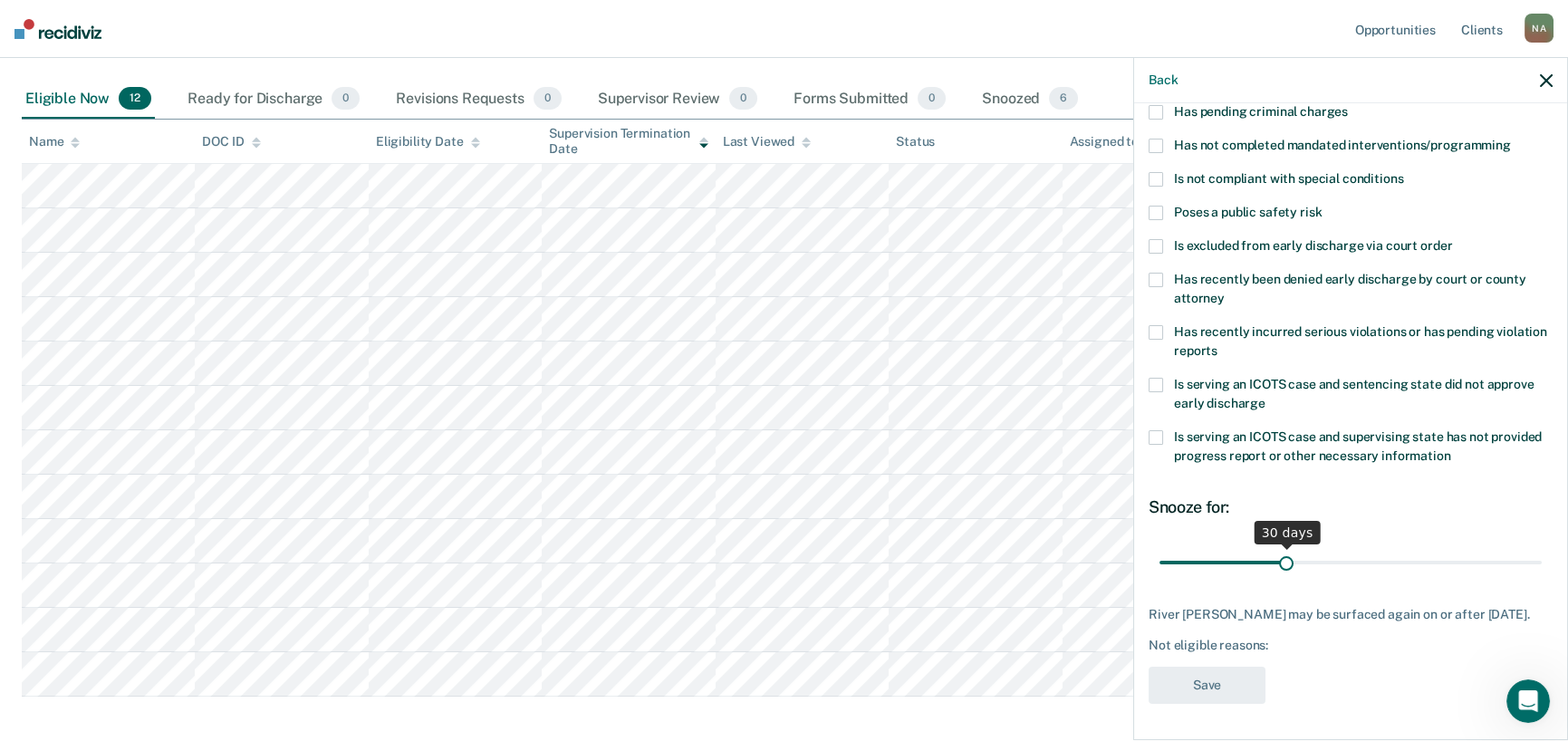
scroll to position [181, 0]
type input "90"
click at [1521, 546] on input "range" at bounding box center [1350, 562] width 383 height 32
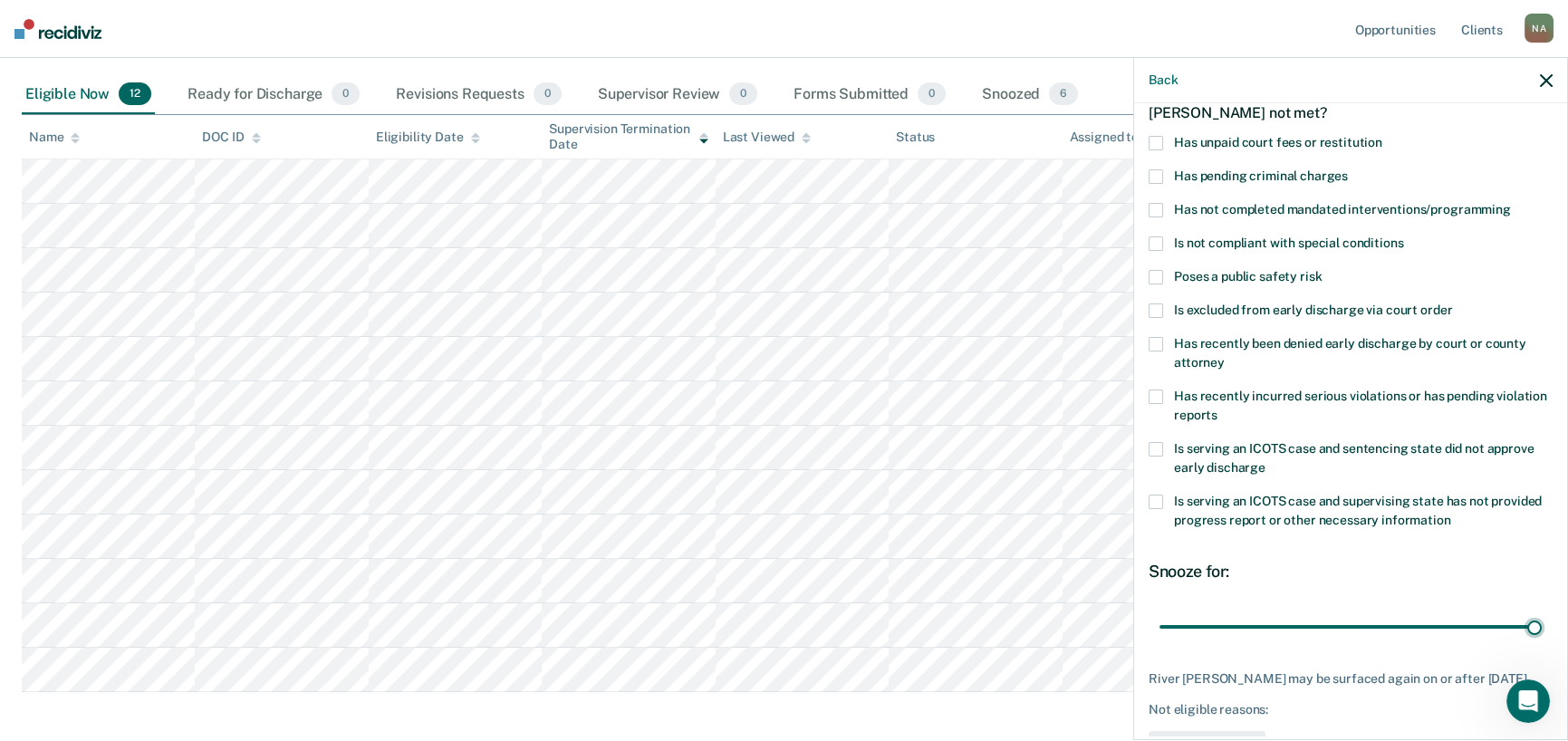
scroll to position [0, 0]
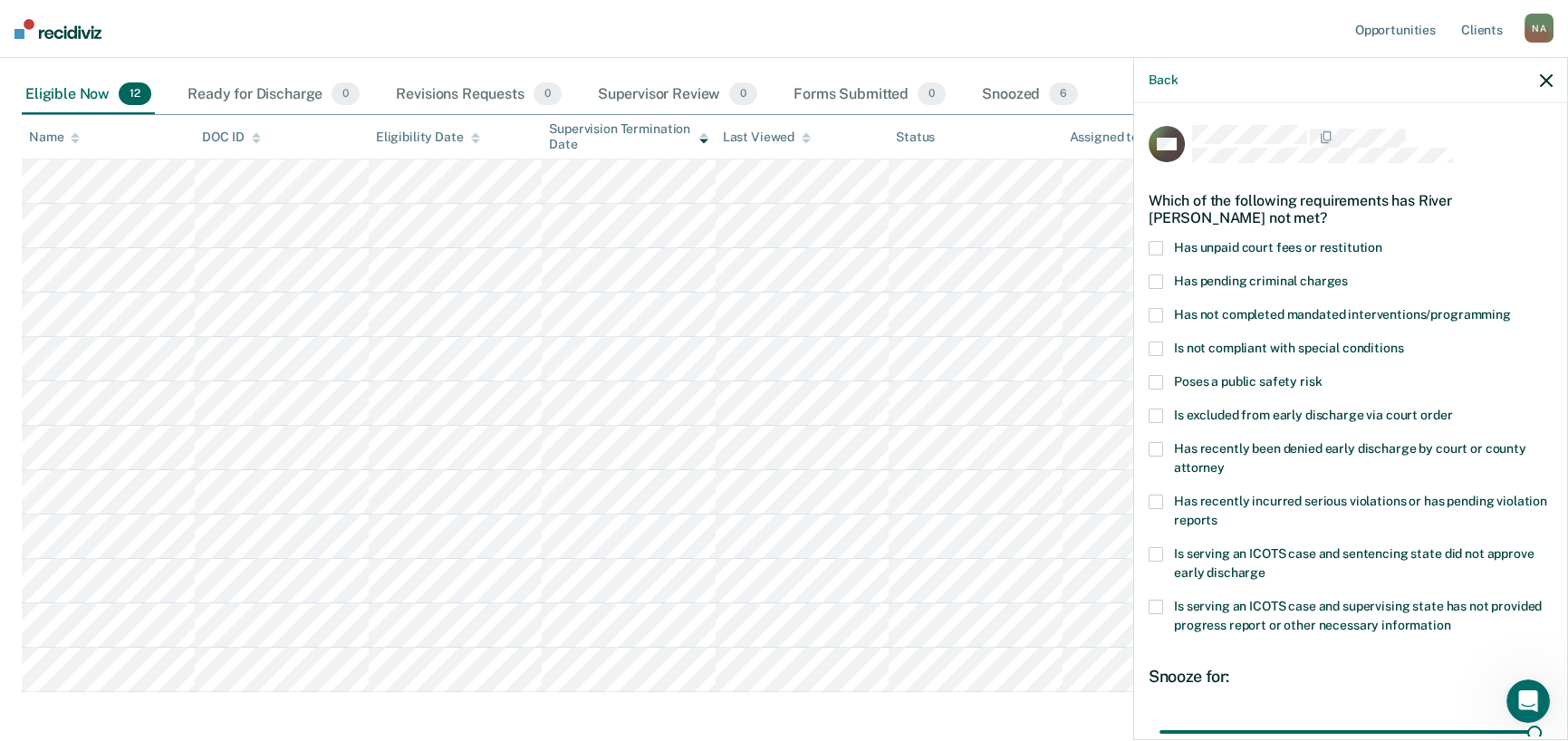
click at [1156, 251] on span at bounding box center [1155, 248] width 14 height 14
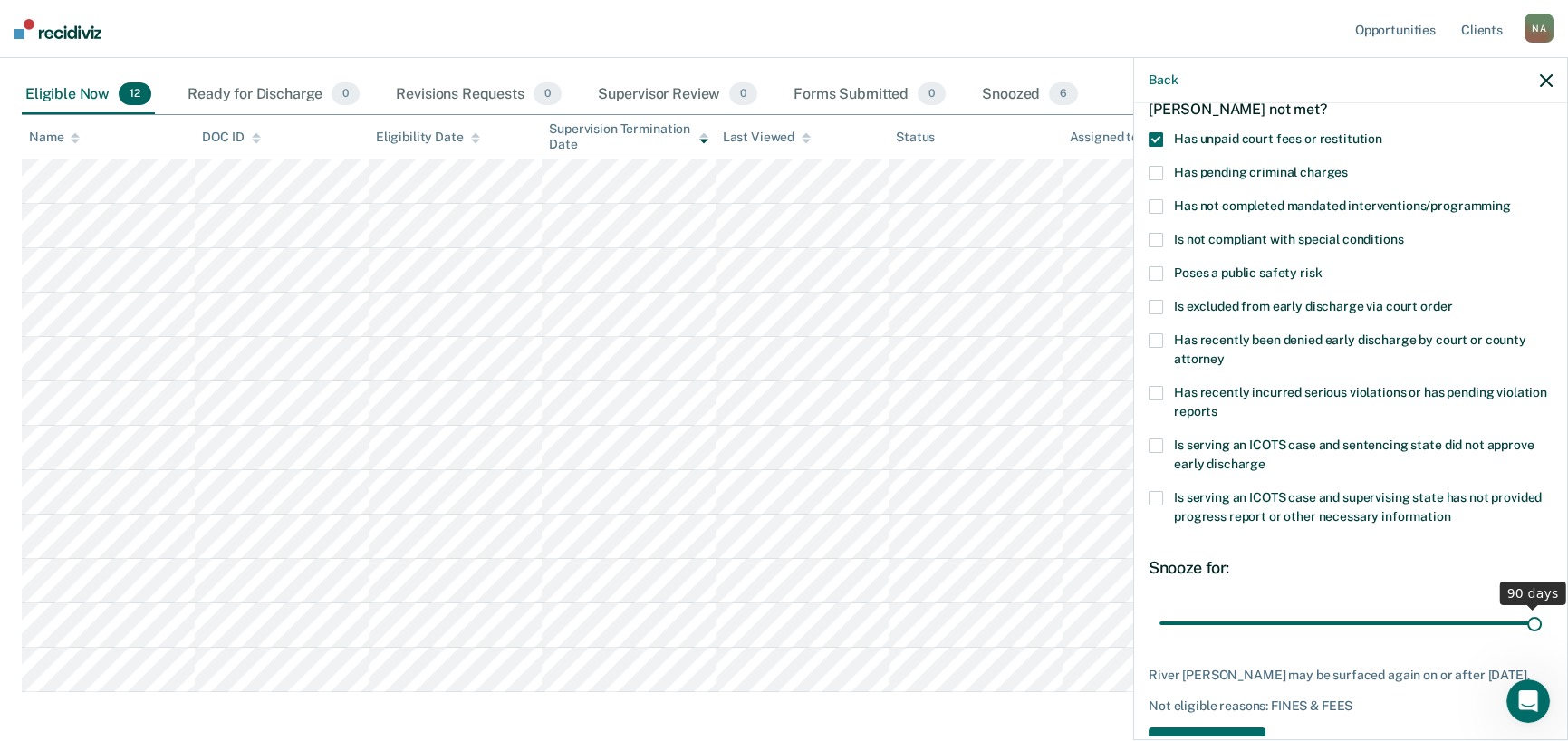
scroll to position [182, 0]
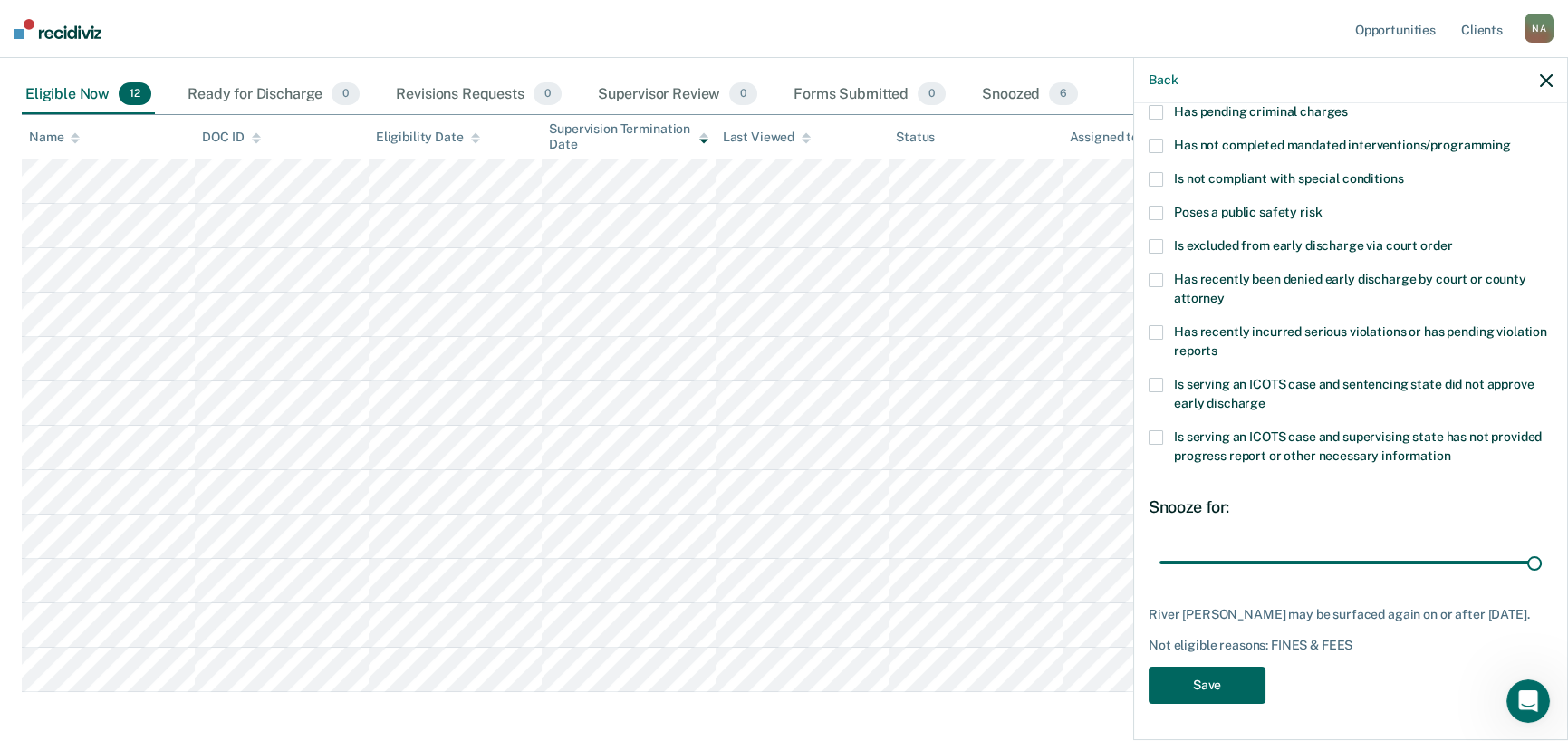
click at [1201, 685] on button "Save" at bounding box center [1207, 686] width 117 height 38
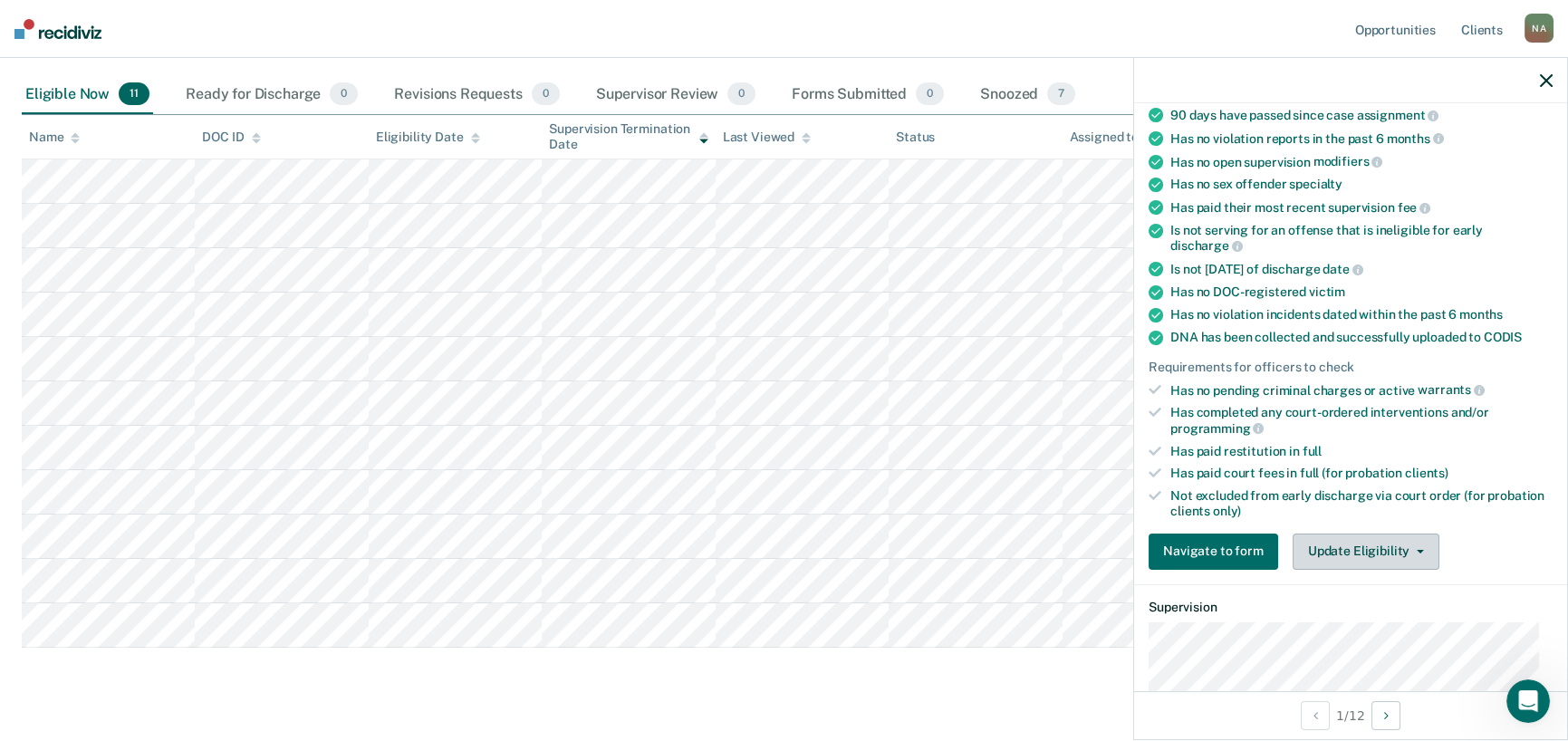
click at [1388, 547] on button "Update Eligibility" at bounding box center [1365, 552] width 146 height 37
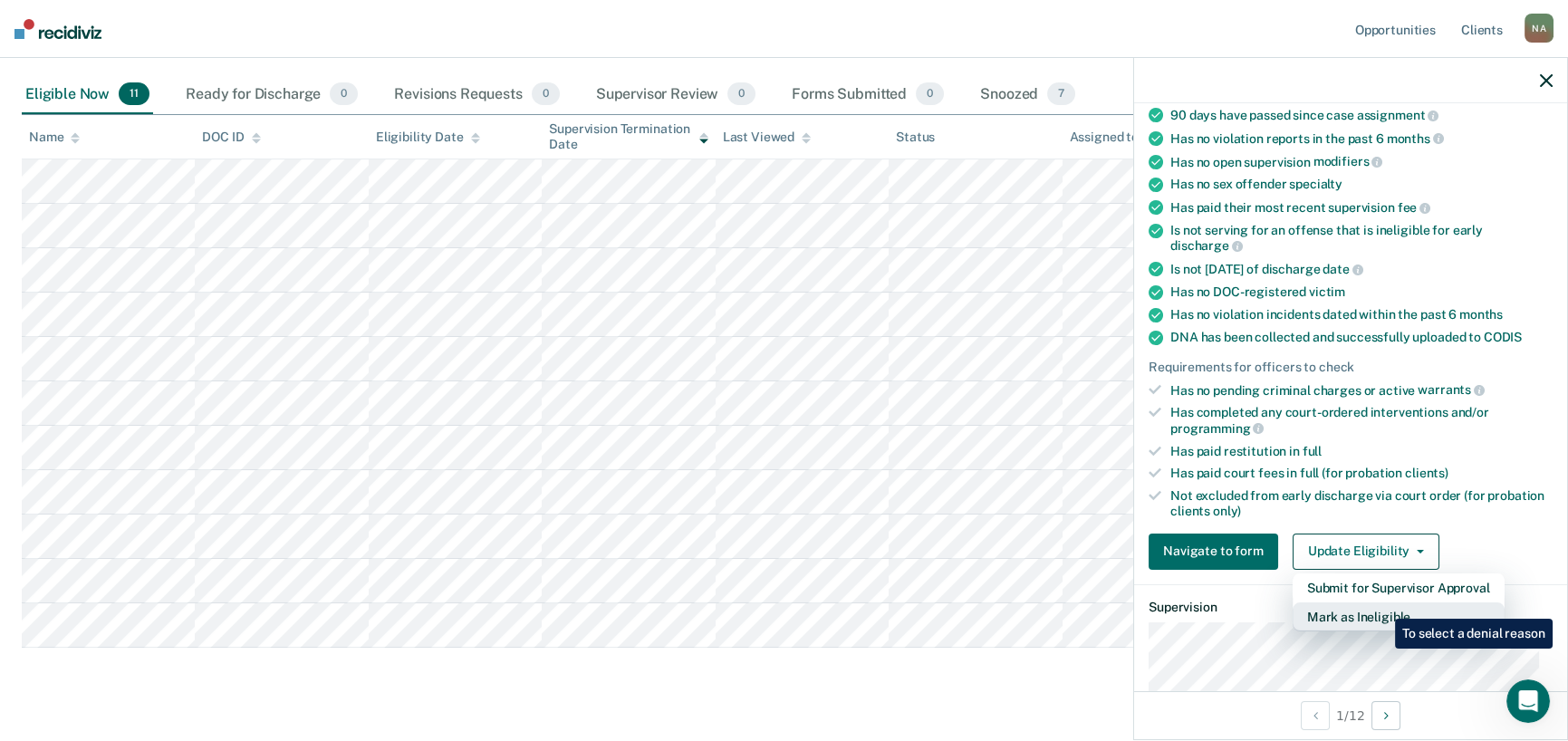
click at [1381, 605] on button "Mark as Ineligible" at bounding box center [1398, 616] width 212 height 29
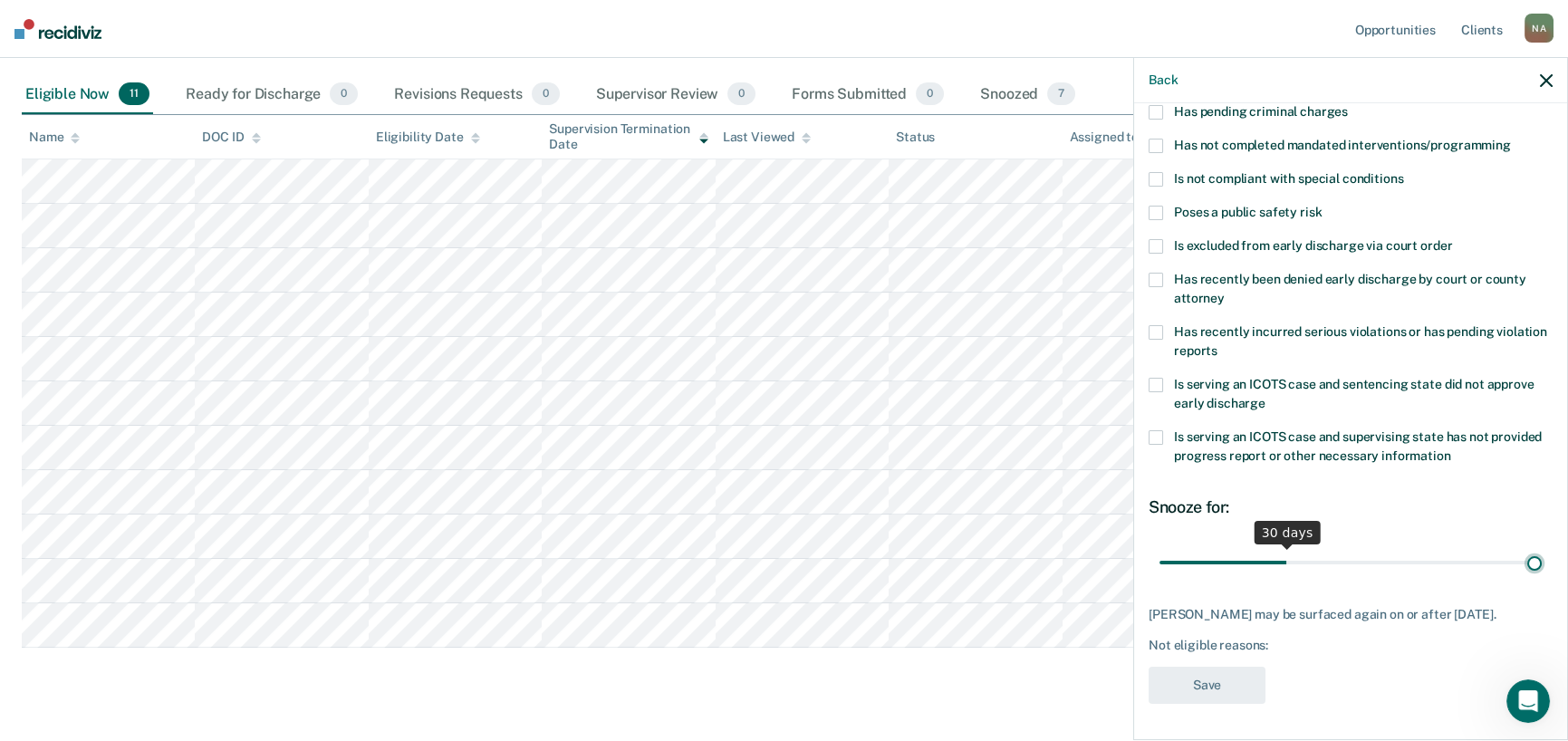
type input "90"
click at [1527, 546] on input "range" at bounding box center [1350, 562] width 383 height 32
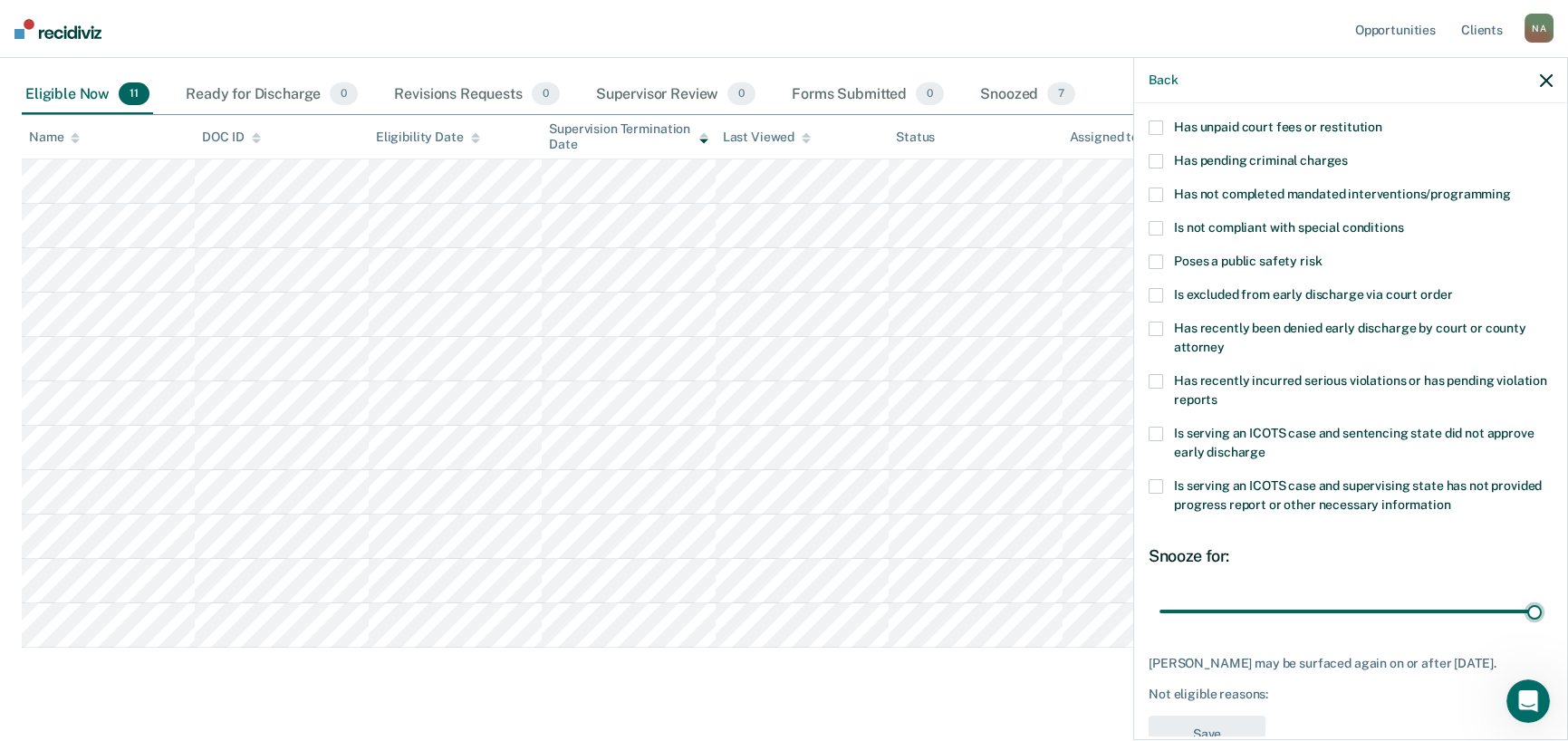
scroll to position [92, 0]
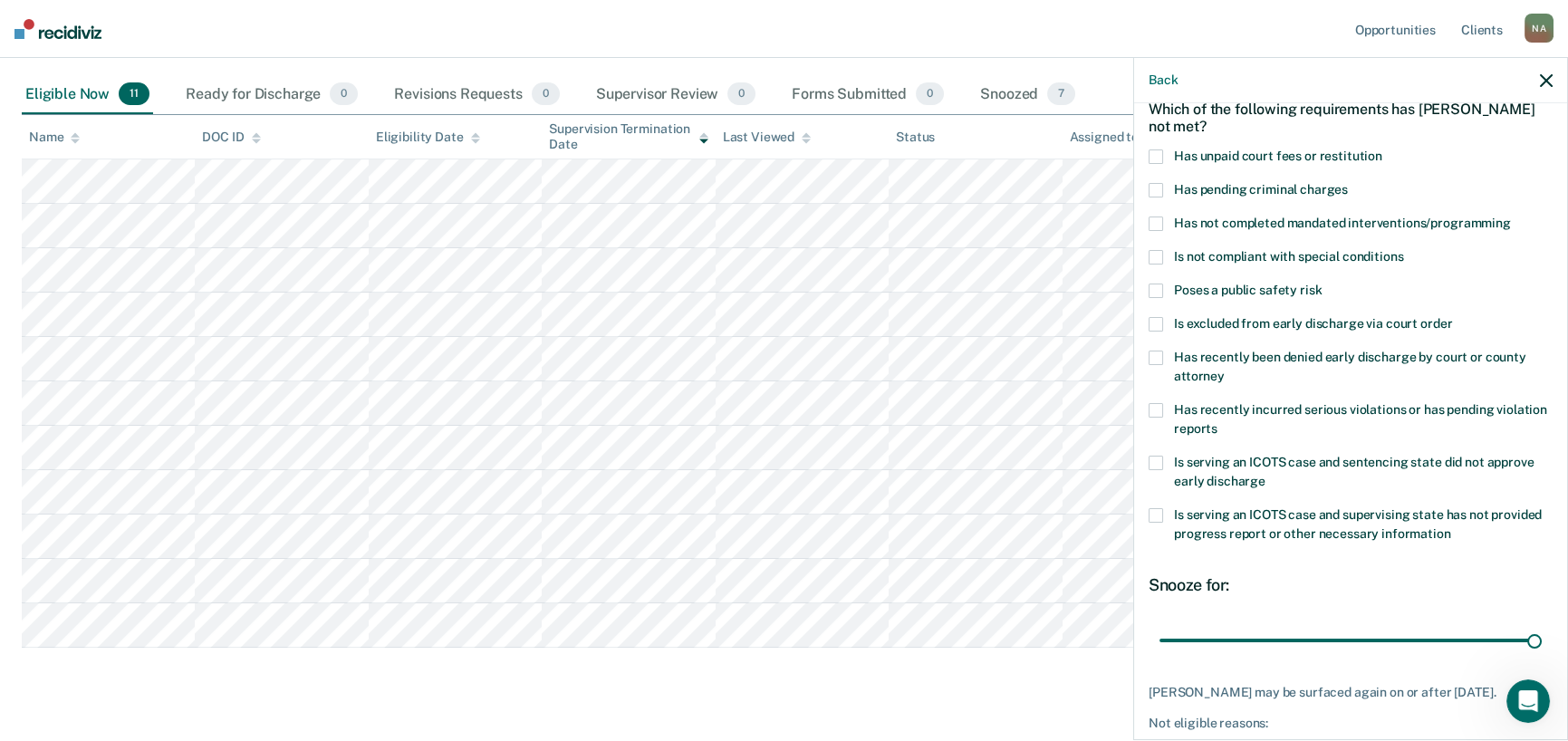
click at [1155, 153] on span at bounding box center [1155, 156] width 14 height 14
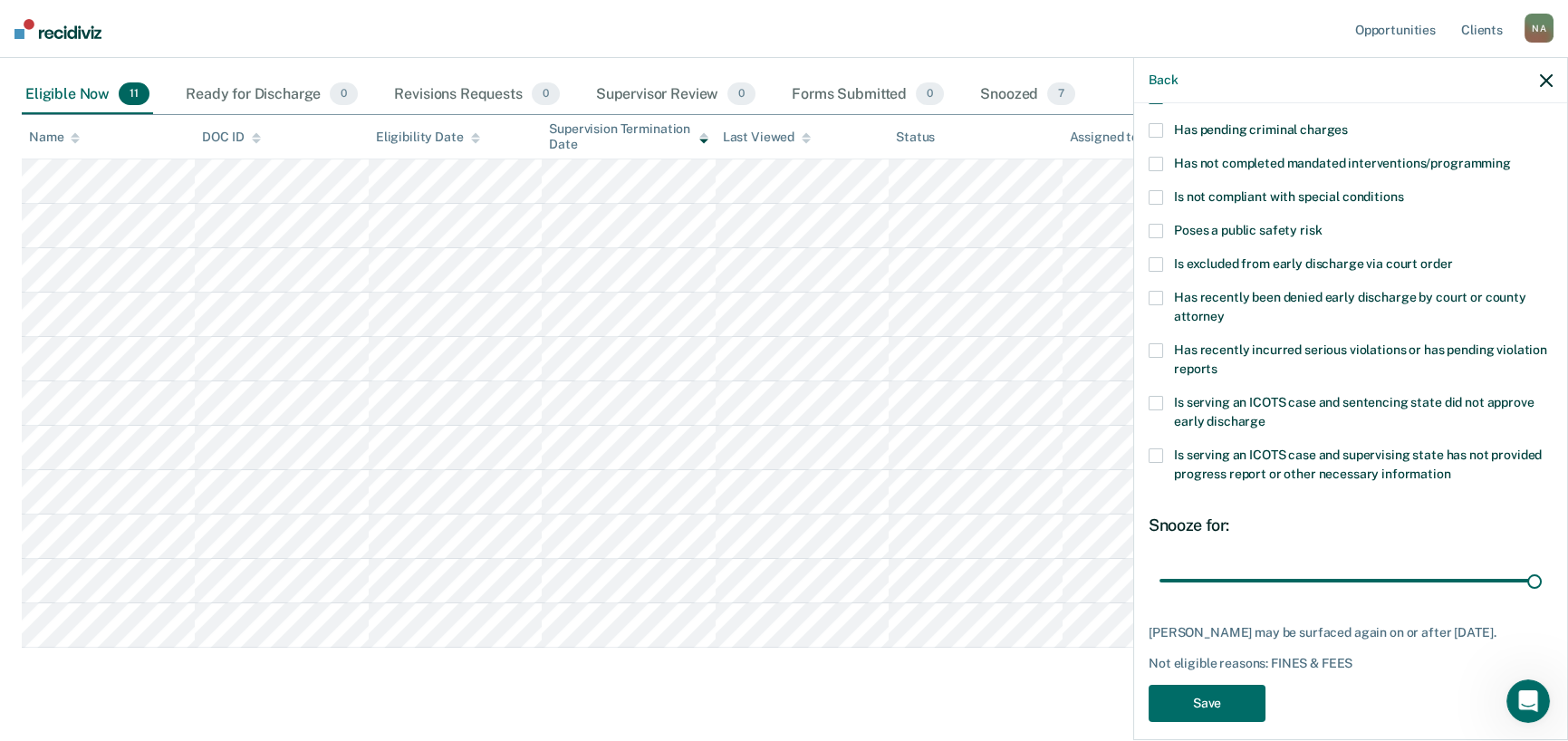
scroll to position [182, 0]
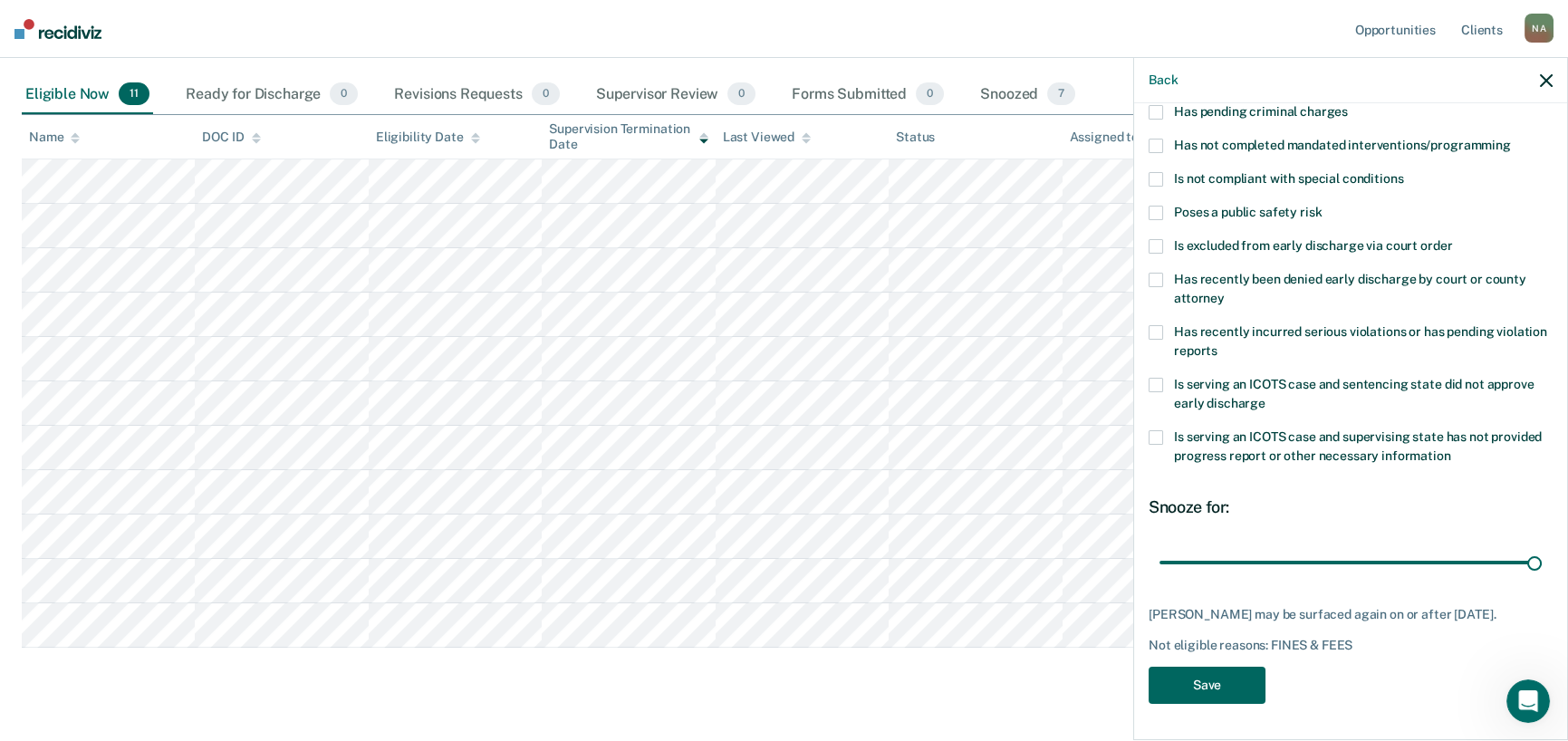
click at [1213, 680] on button "Save" at bounding box center [1207, 686] width 117 height 38
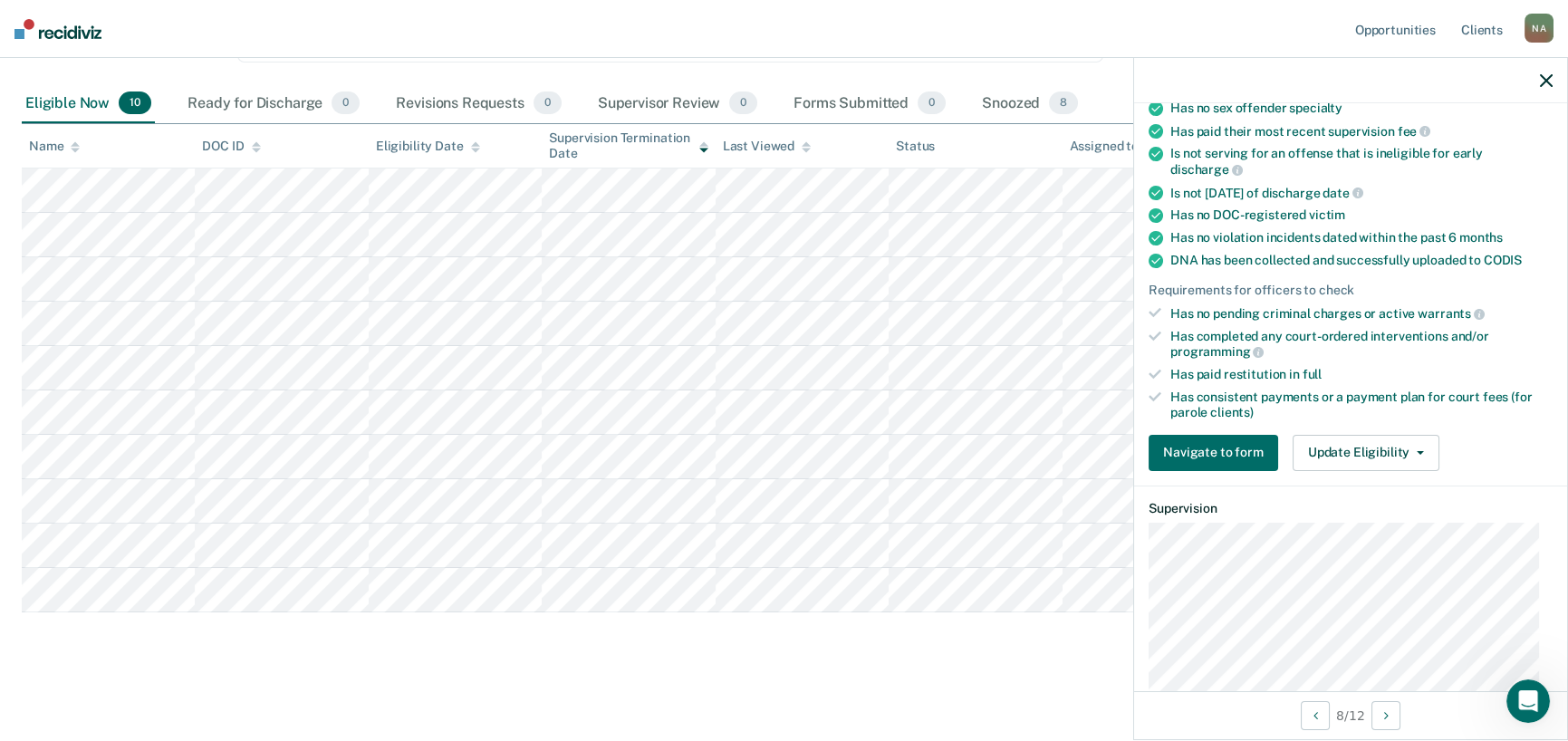
scroll to position [279, 0]
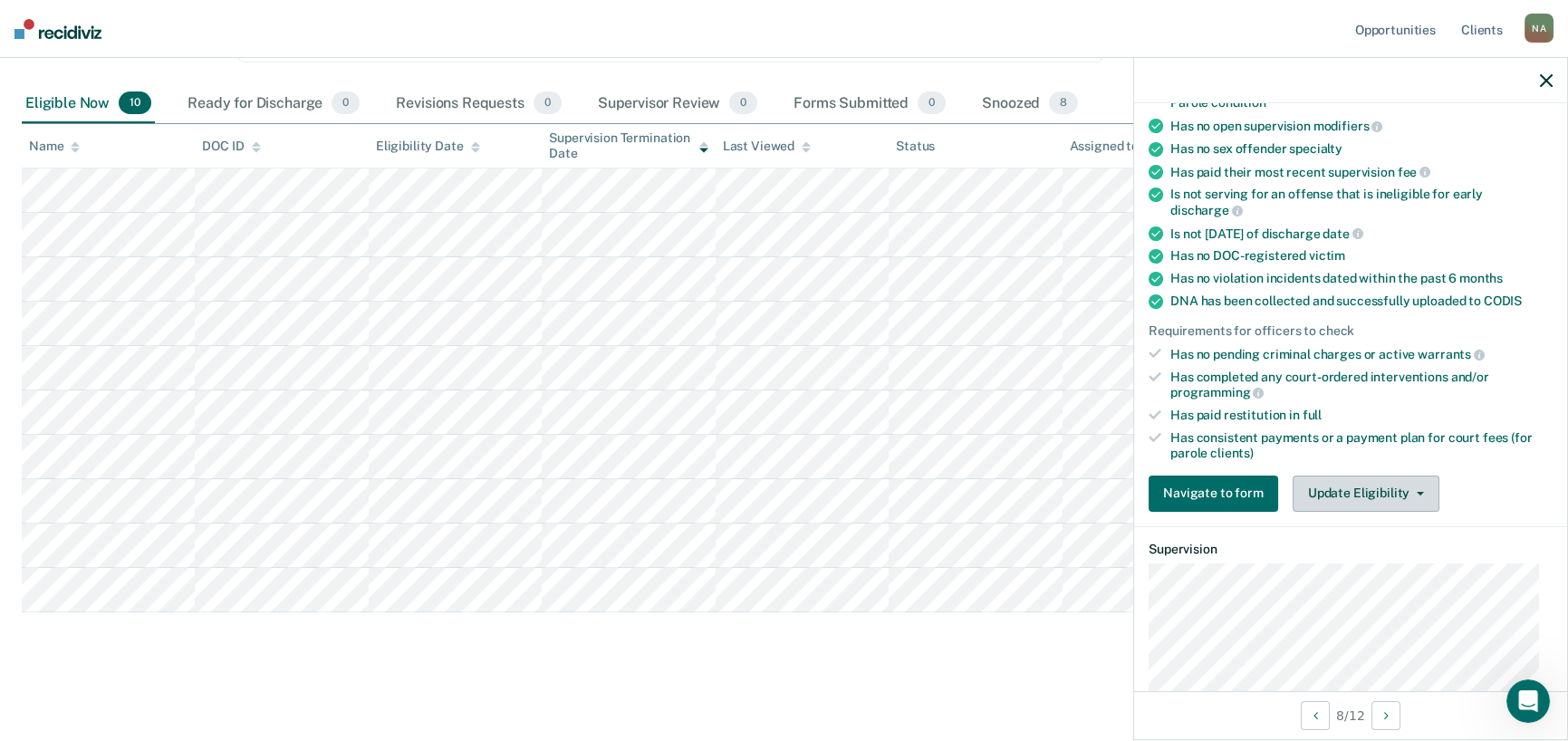
click at [1341, 494] on button "Update Eligibility" at bounding box center [1365, 493] width 146 height 37
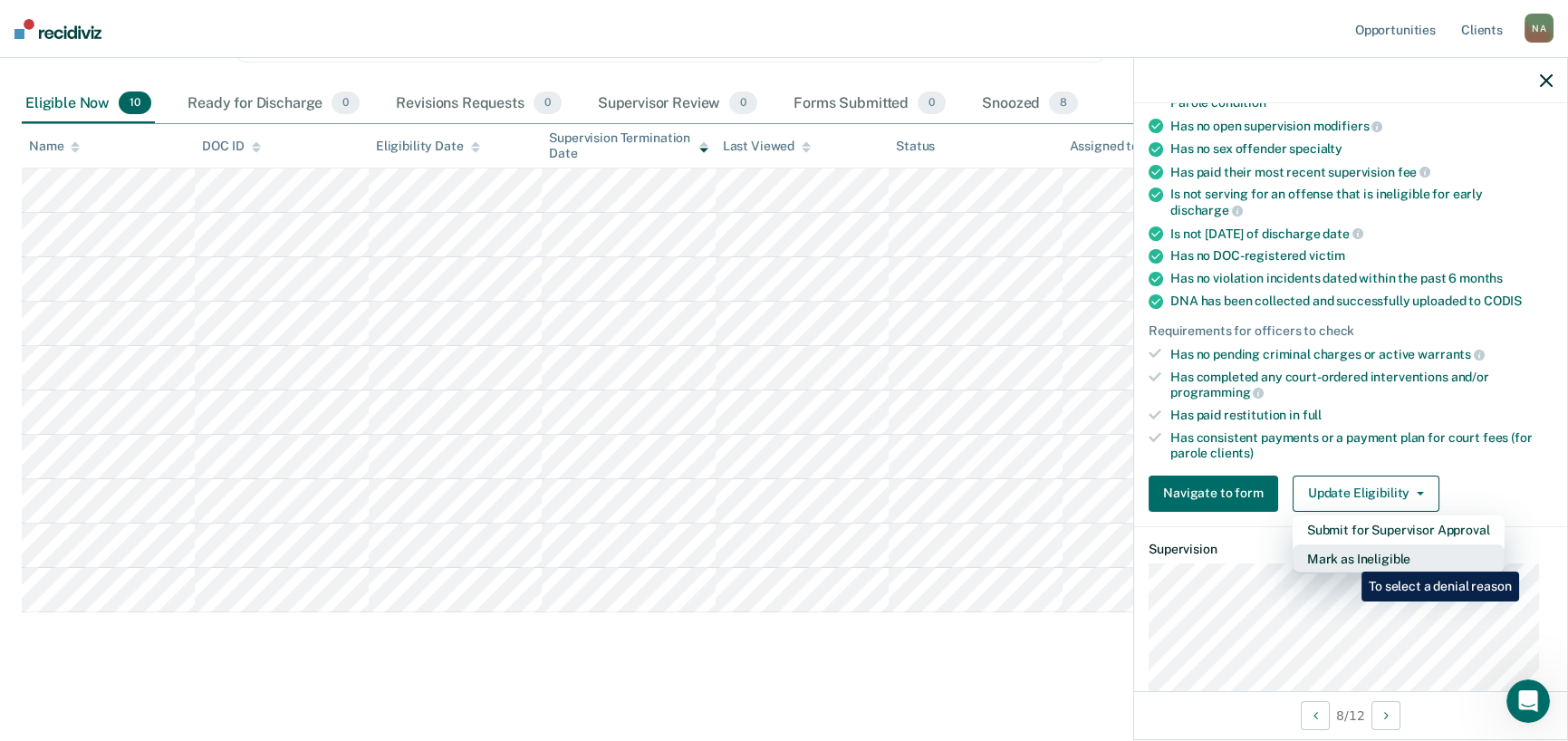
click at [1348, 558] on button "Mark as Ineligible" at bounding box center [1398, 559] width 212 height 29
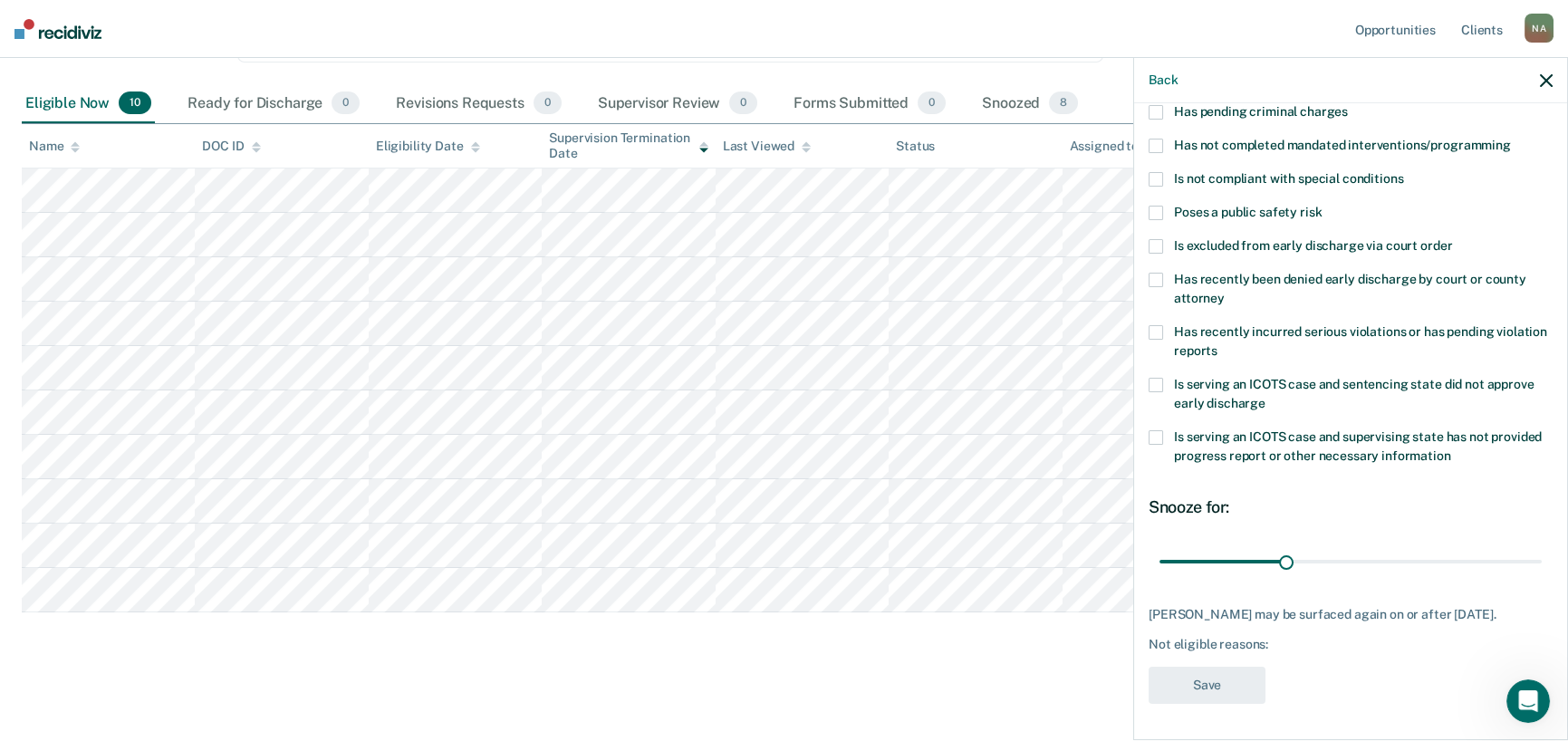
scroll to position [182, 0]
click at [1159, 378] on span at bounding box center [1155, 385] width 14 height 14
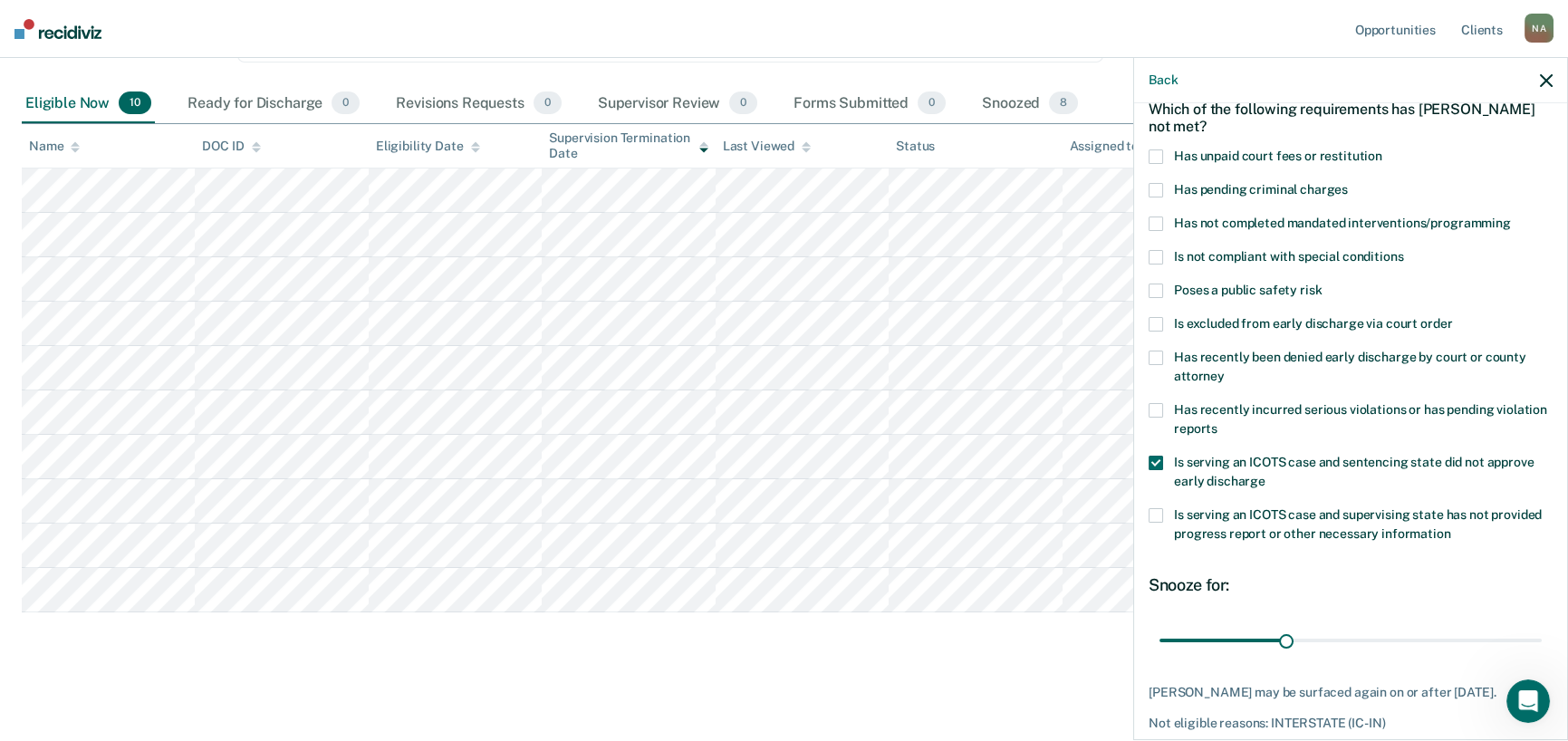
scroll to position [1, 0]
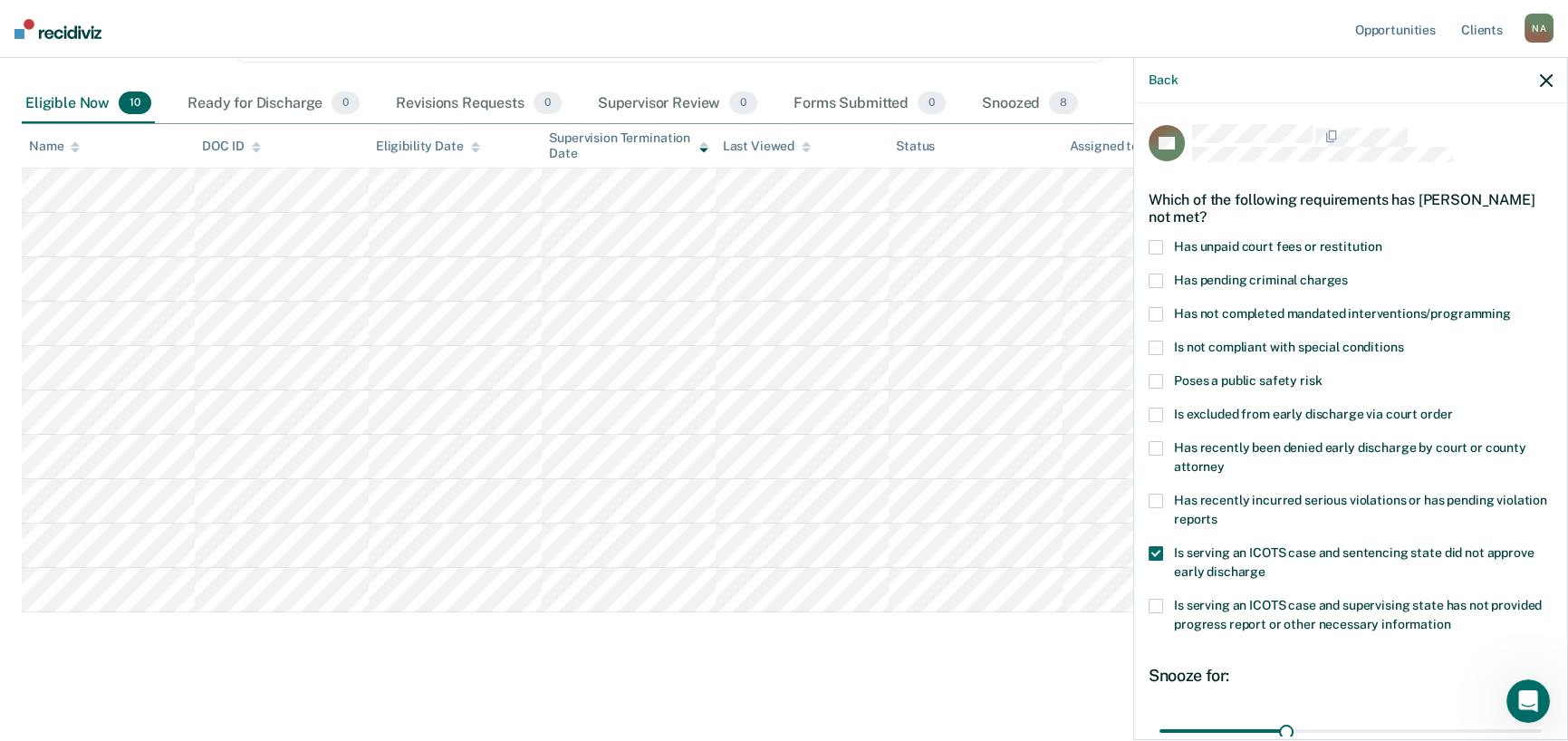
click at [1156, 416] on span at bounding box center [1155, 415] width 14 height 14
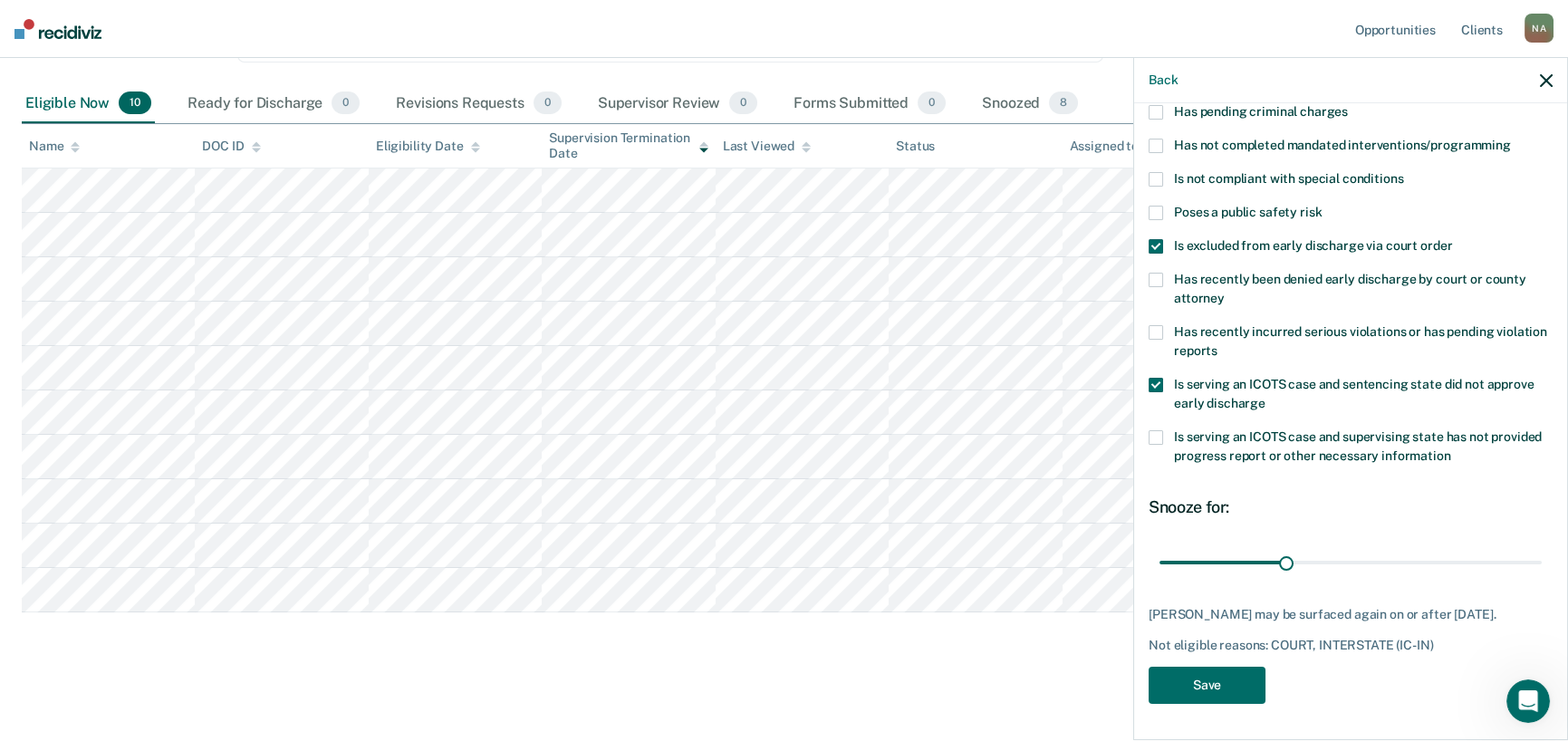
scroll to position [182, 0]
click at [1246, 679] on button "Save" at bounding box center [1207, 686] width 117 height 38
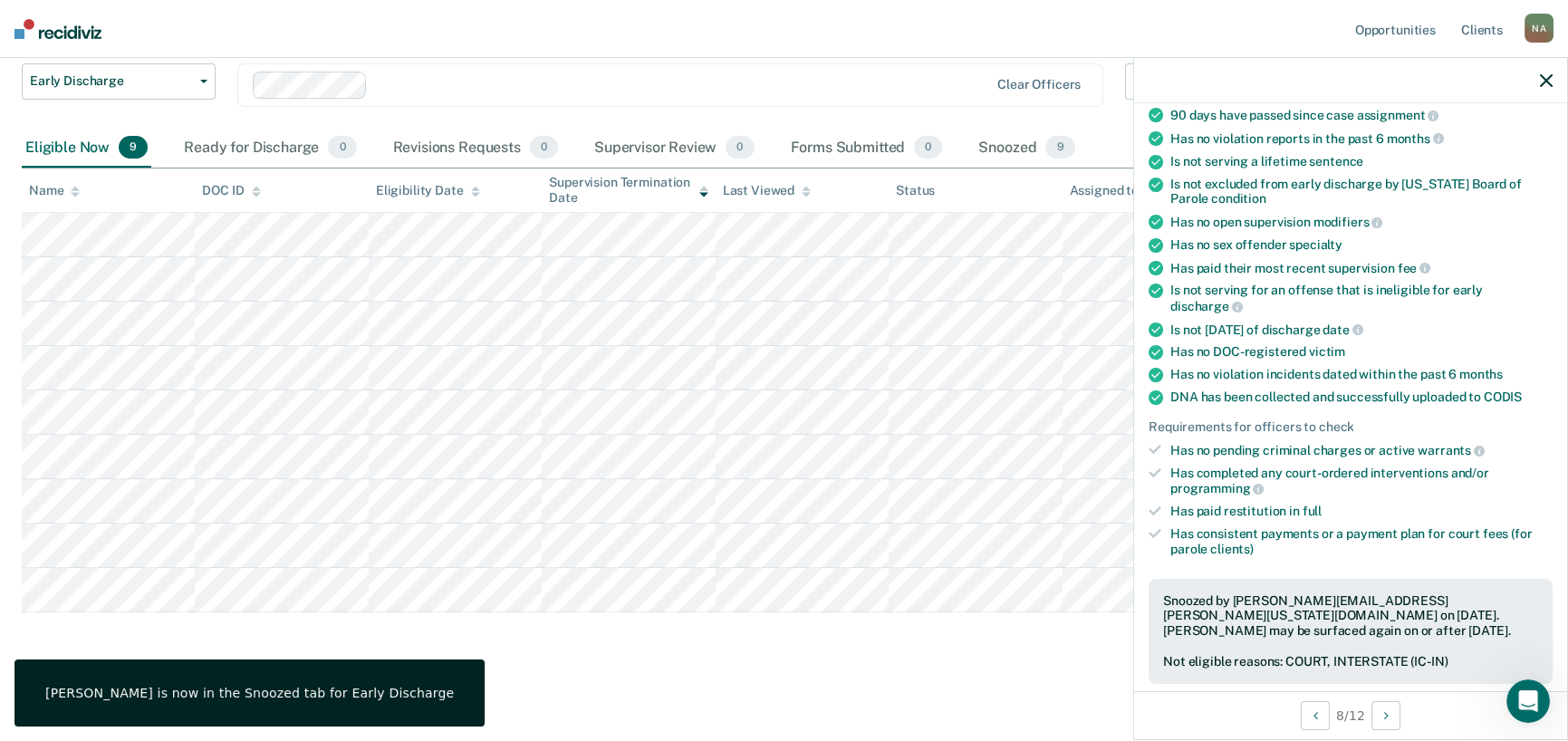
click at [1538, 84] on div at bounding box center [1350, 81] width 433 height 45
click at [1545, 82] on icon "button" at bounding box center [1546, 81] width 13 height 13
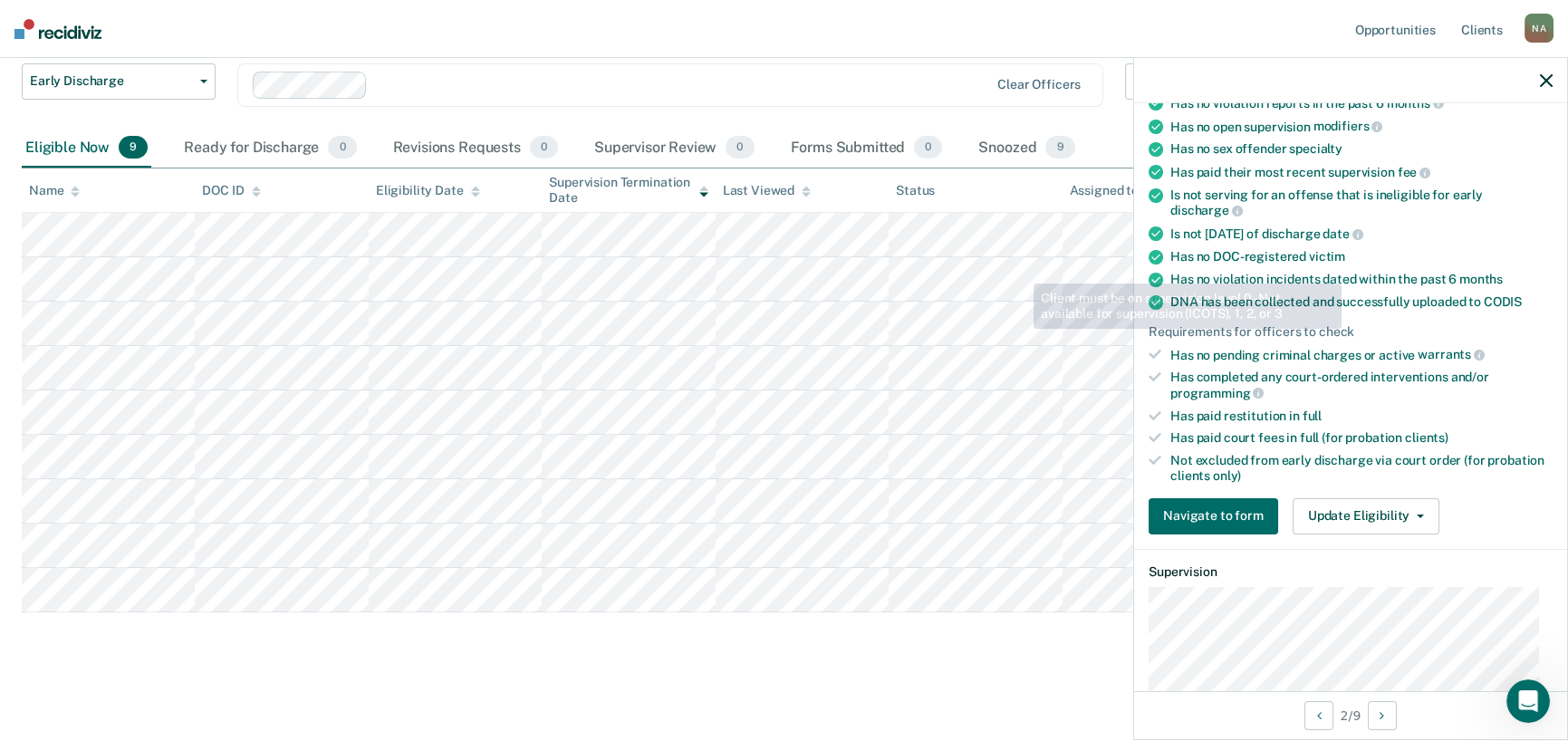
scroll to position [512, 0]
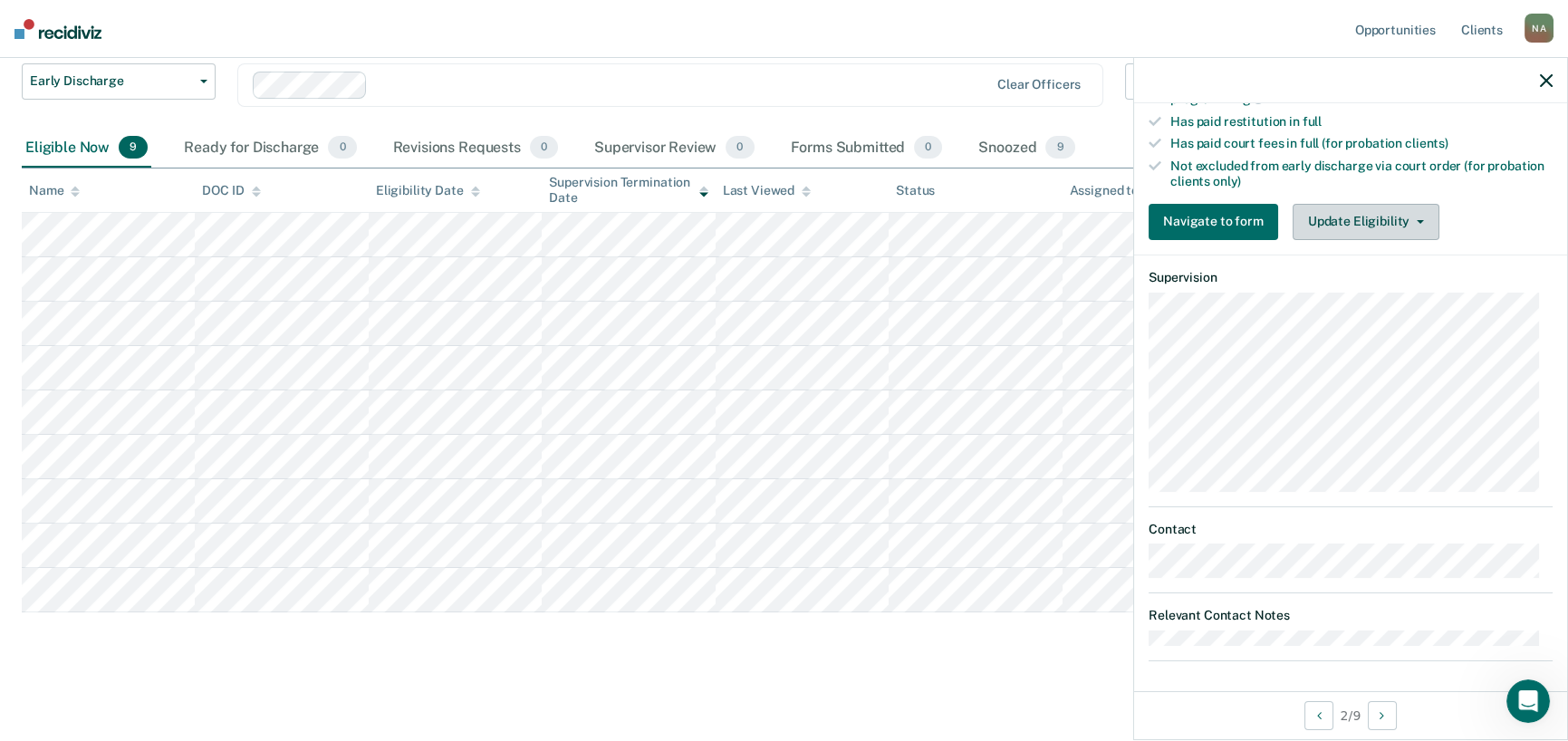
click at [1390, 214] on button "Update Eligibility" at bounding box center [1365, 221] width 146 height 37
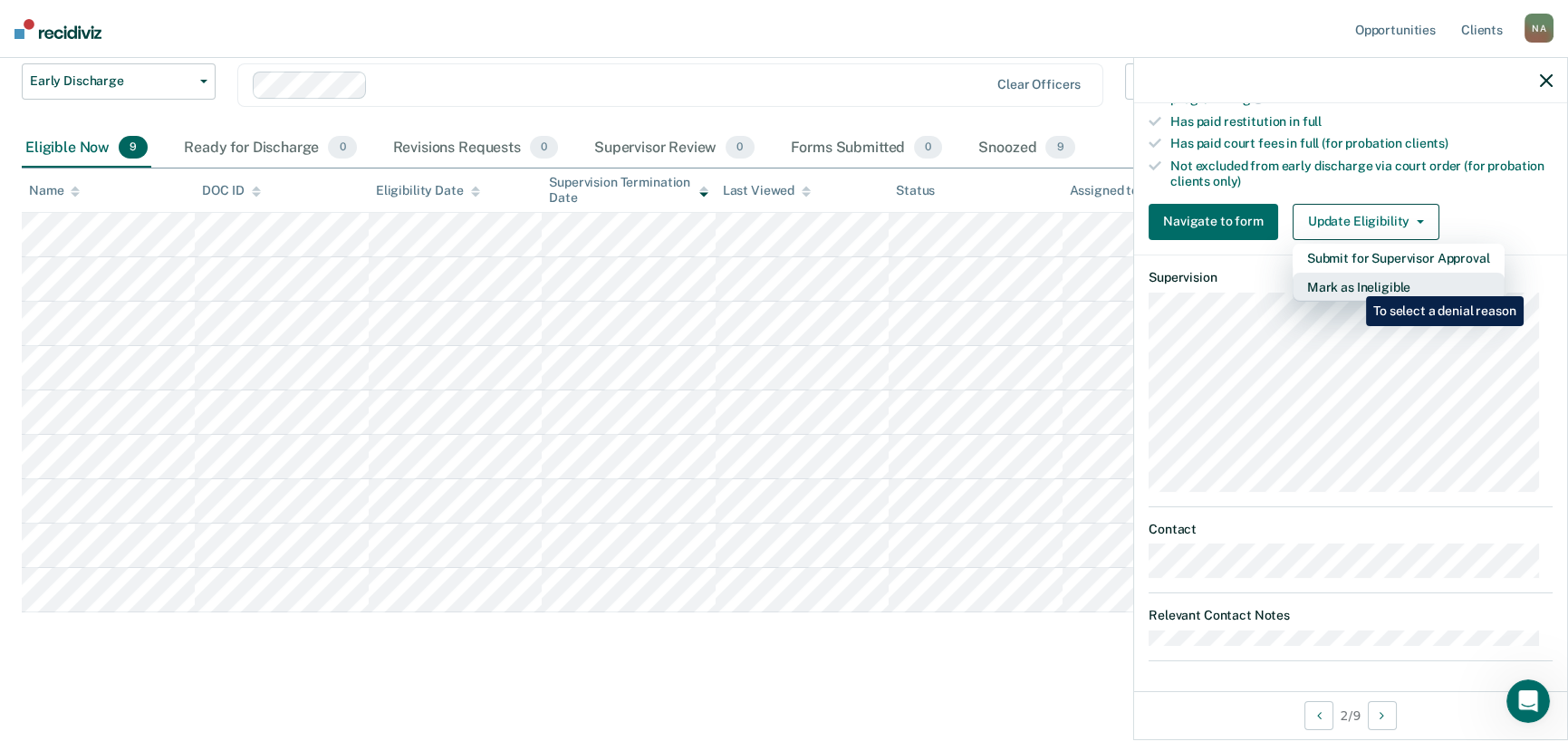
click at [1352, 282] on button "Mark as Ineligible" at bounding box center [1398, 287] width 212 height 29
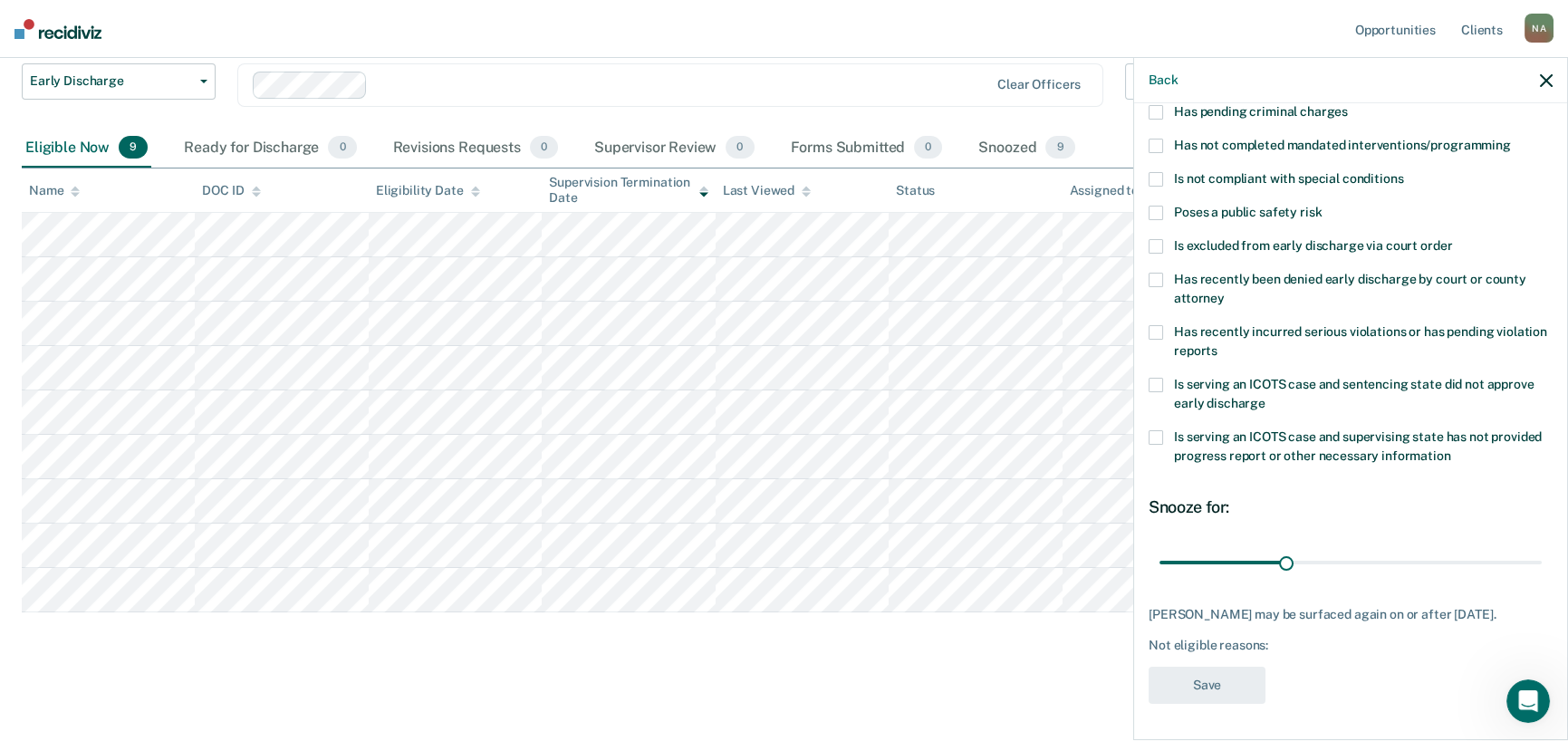
scroll to position [182, 0]
type input "90"
click at [1522, 546] on input "range" at bounding box center [1350, 562] width 383 height 32
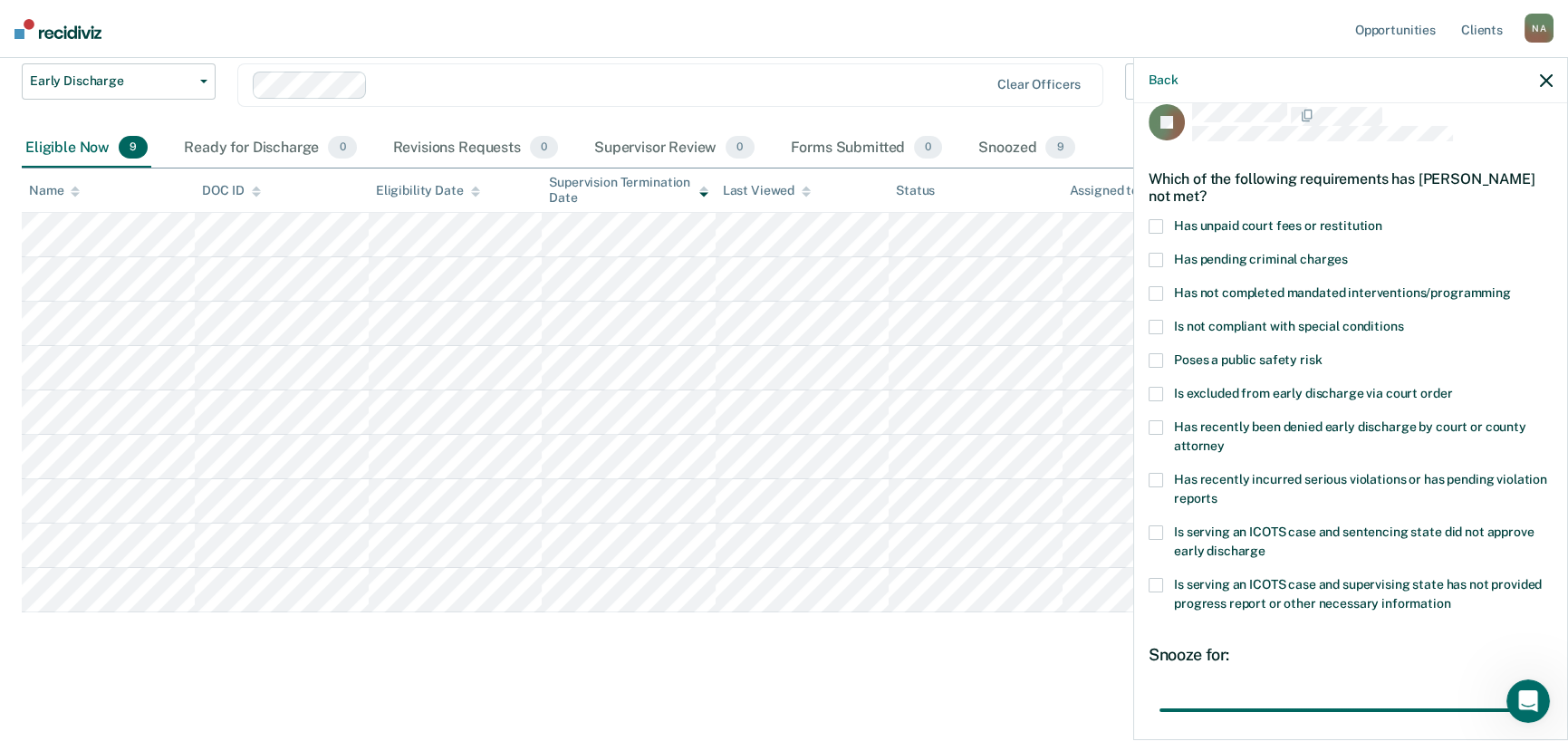
scroll to position [0, 0]
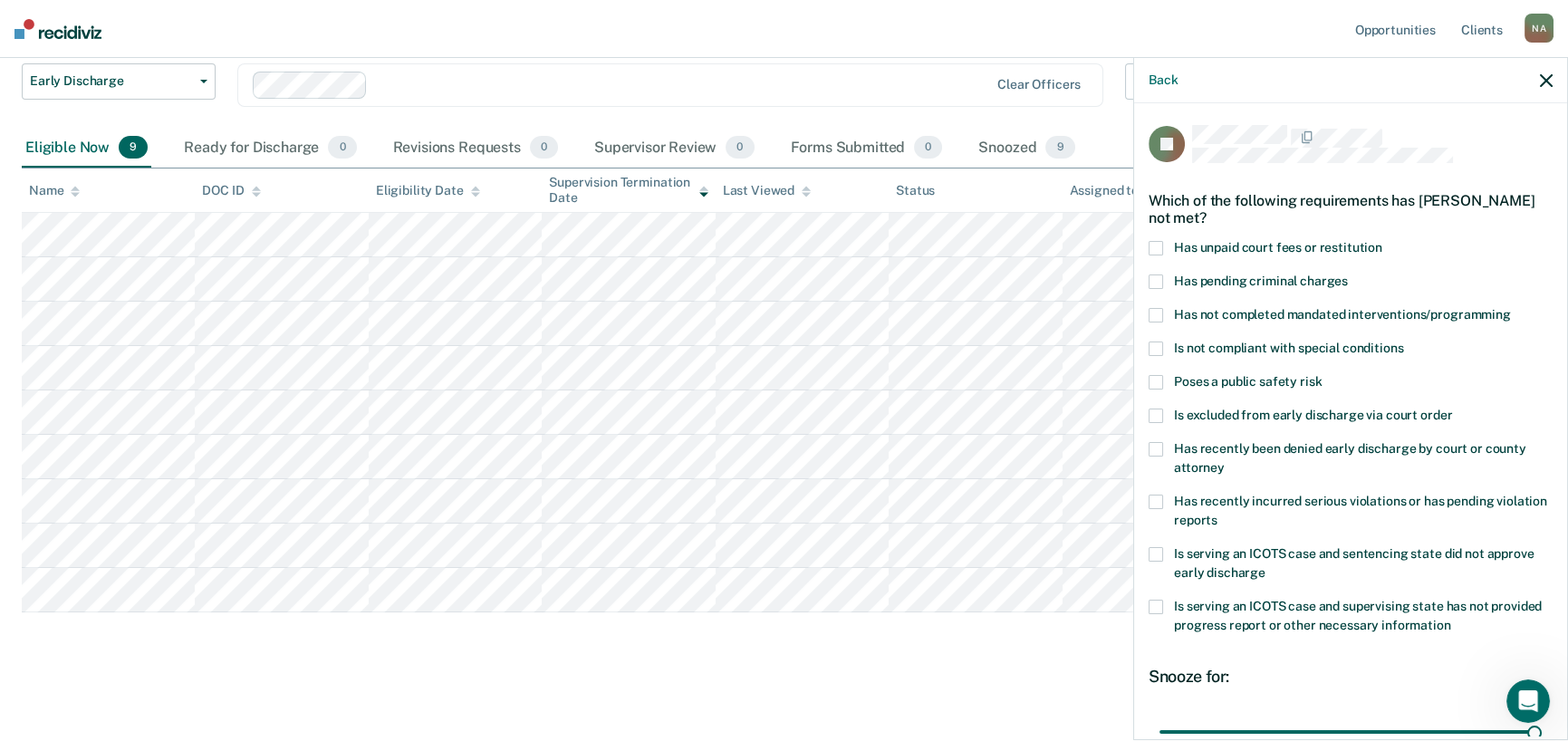
click at [1155, 252] on span at bounding box center [1155, 248] width 14 height 14
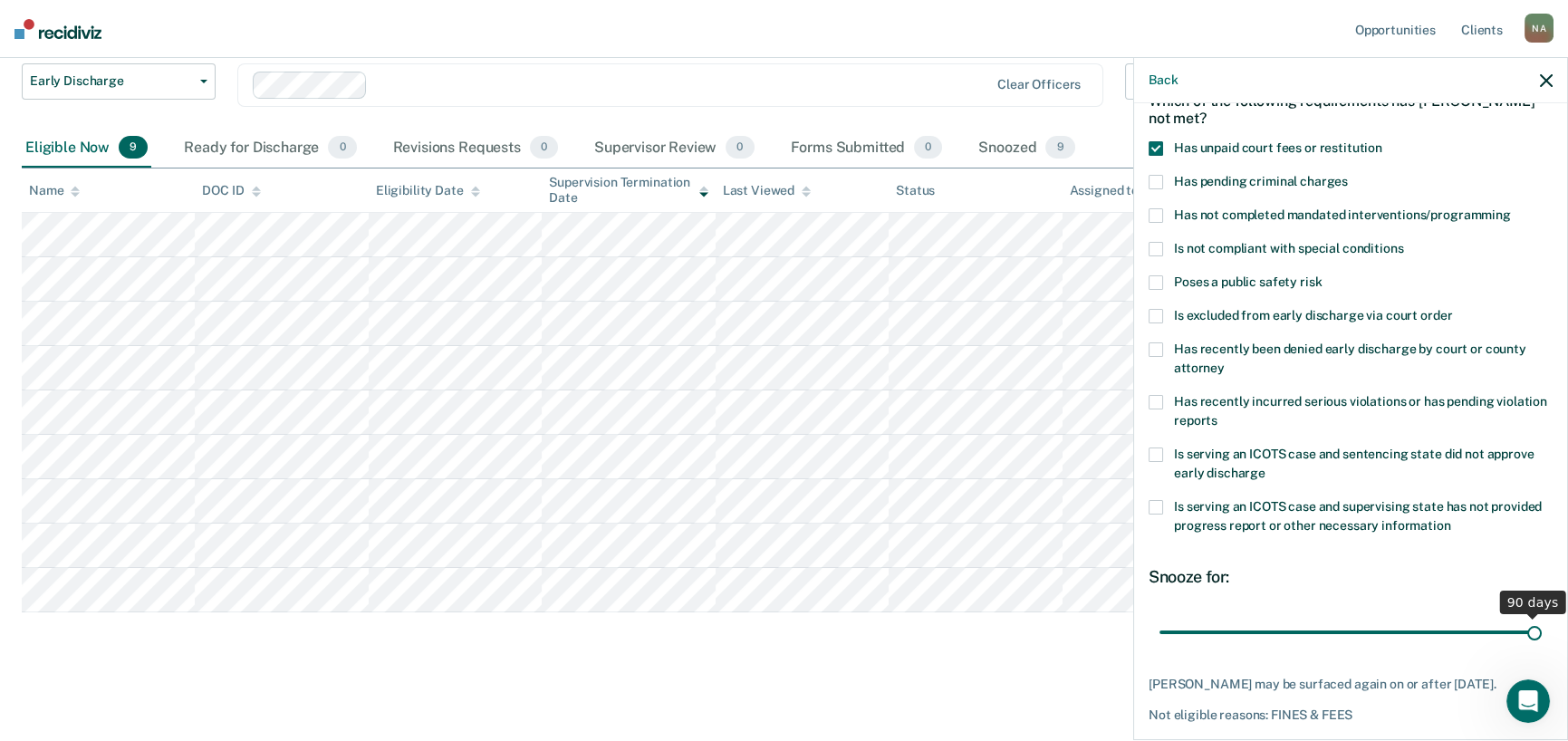
scroll to position [182, 0]
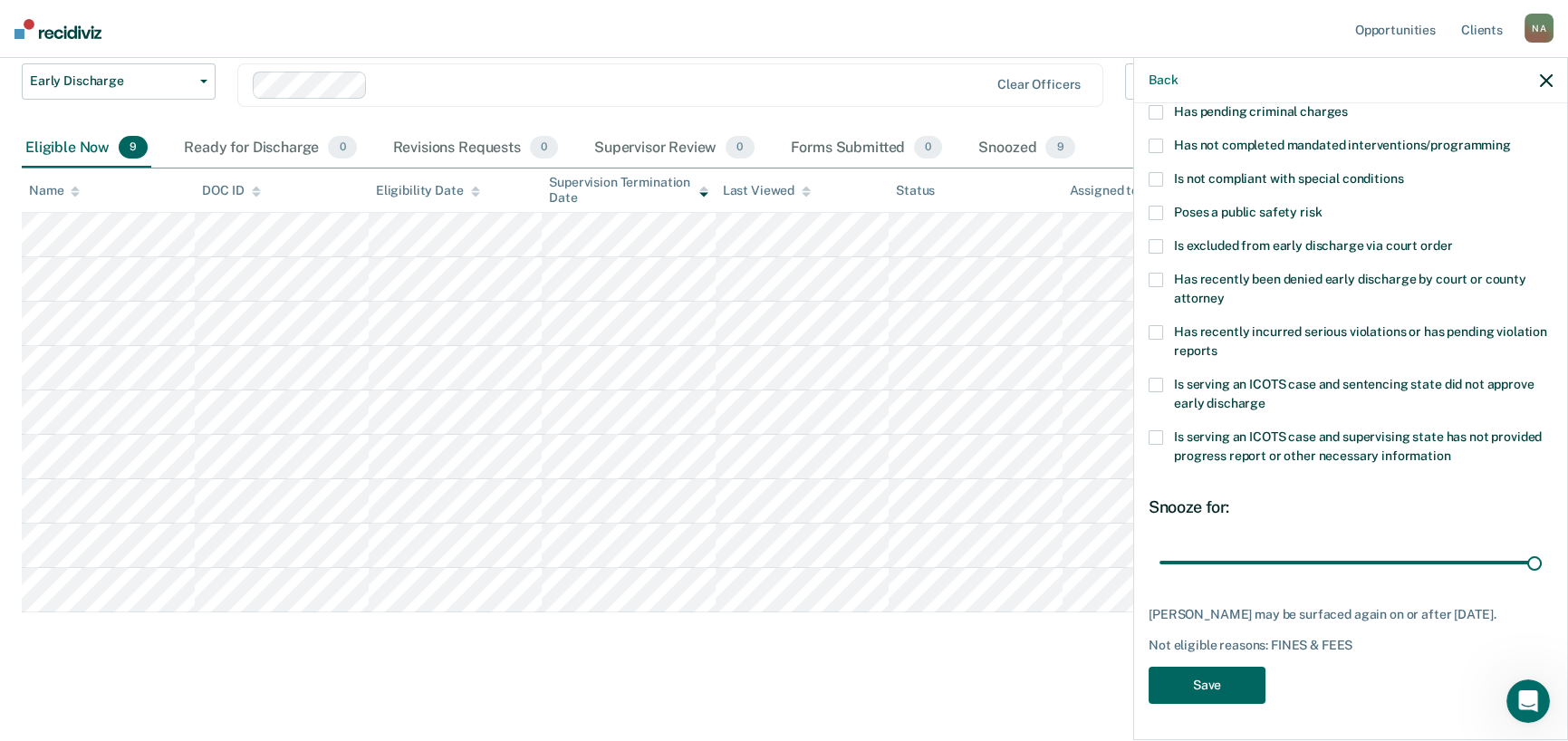
click at [1205, 672] on button "Save" at bounding box center [1207, 686] width 117 height 38
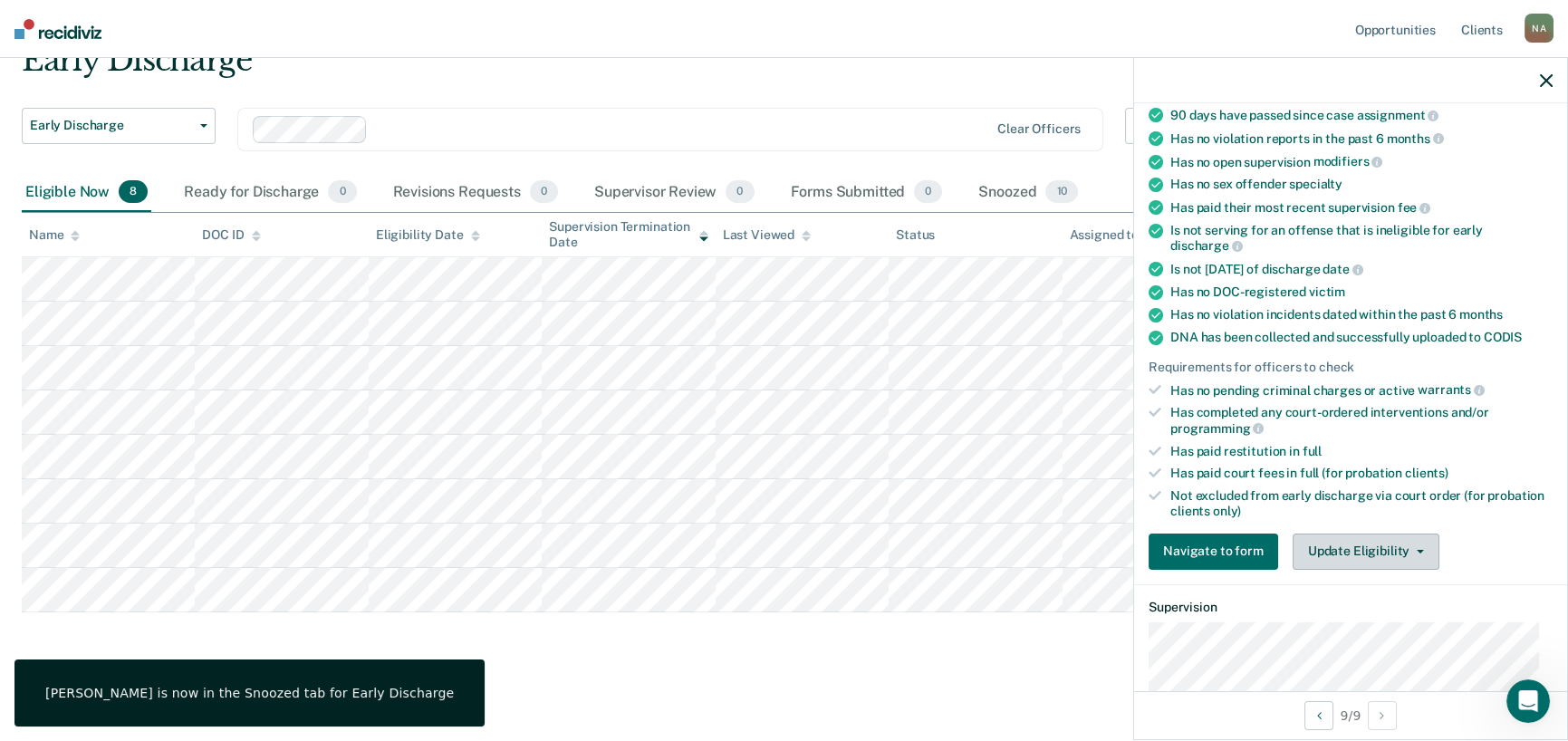
click at [1378, 556] on button "Update Eligibility" at bounding box center [1365, 552] width 146 height 37
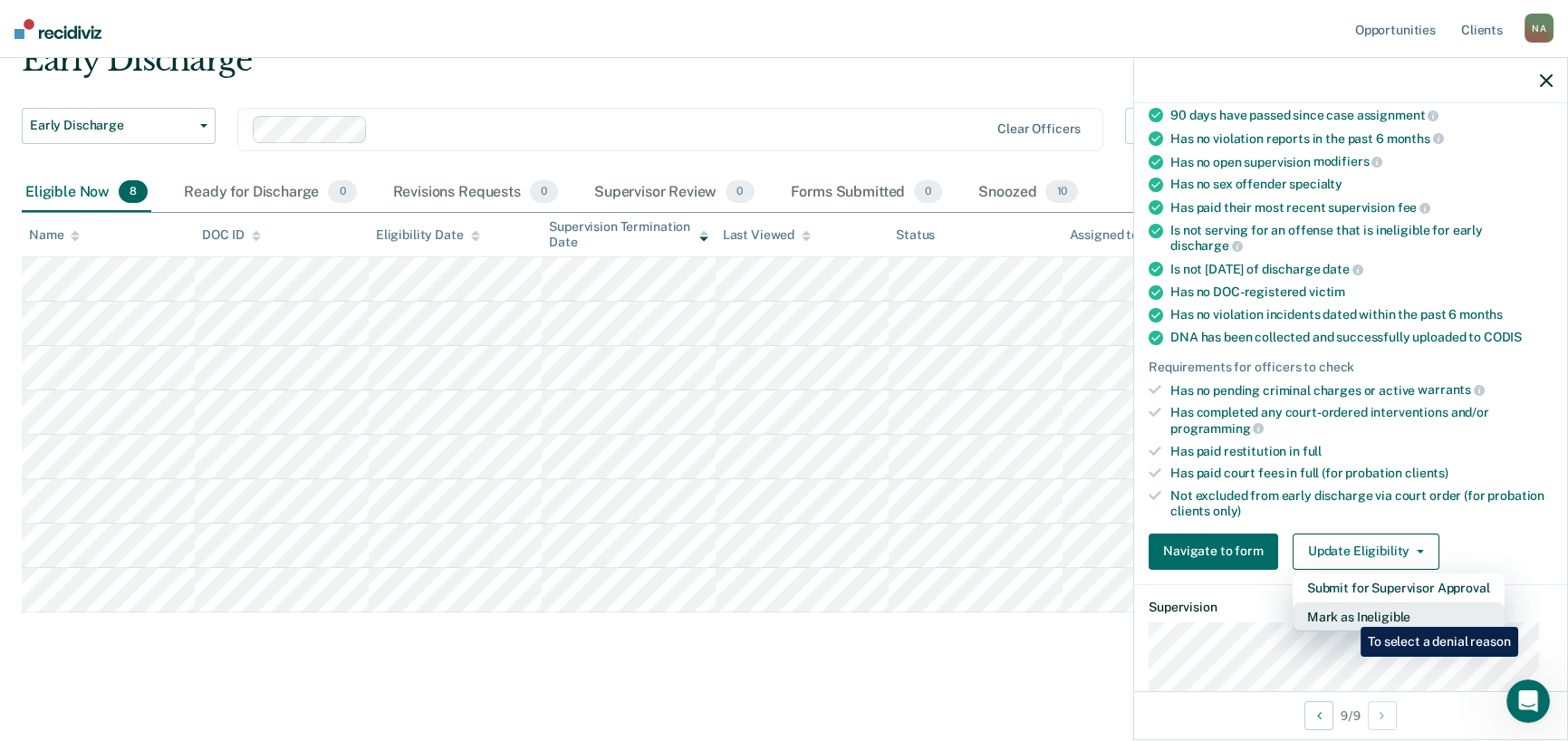
click at [1347, 613] on button "Mark as Ineligible" at bounding box center [1398, 616] width 212 height 29
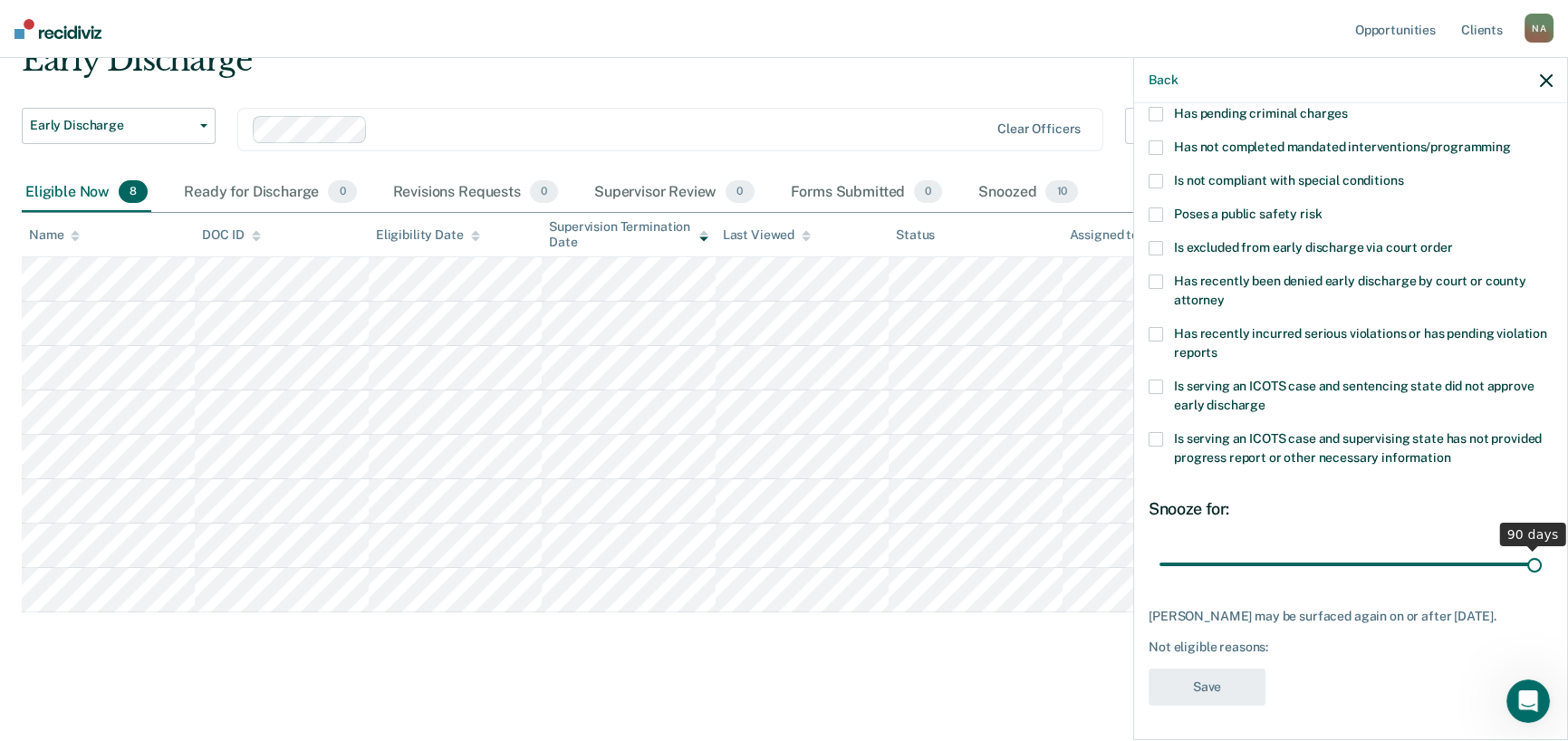
type input "90"
click at [1527, 559] on input "range" at bounding box center [1350, 564] width 383 height 32
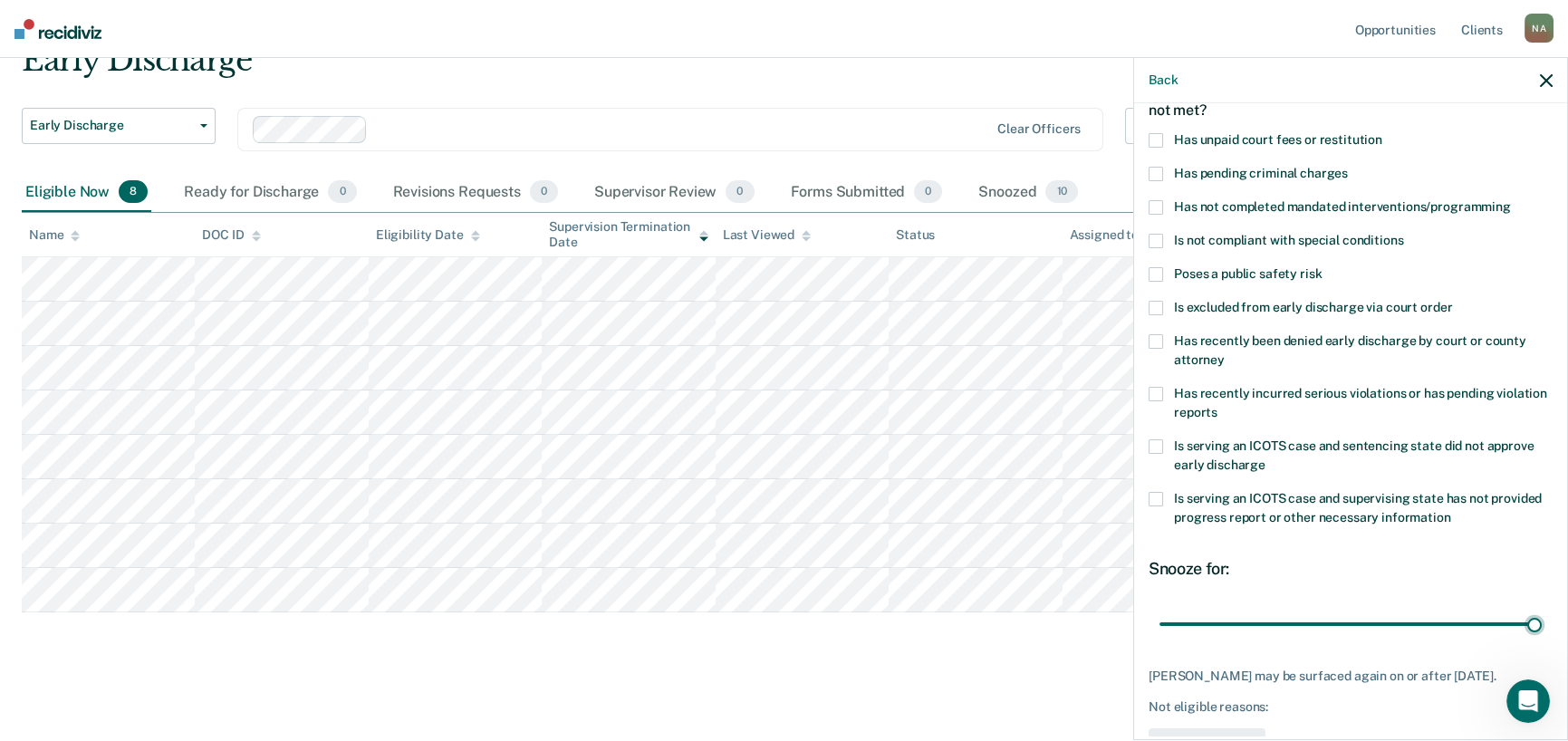
scroll to position [77, 0]
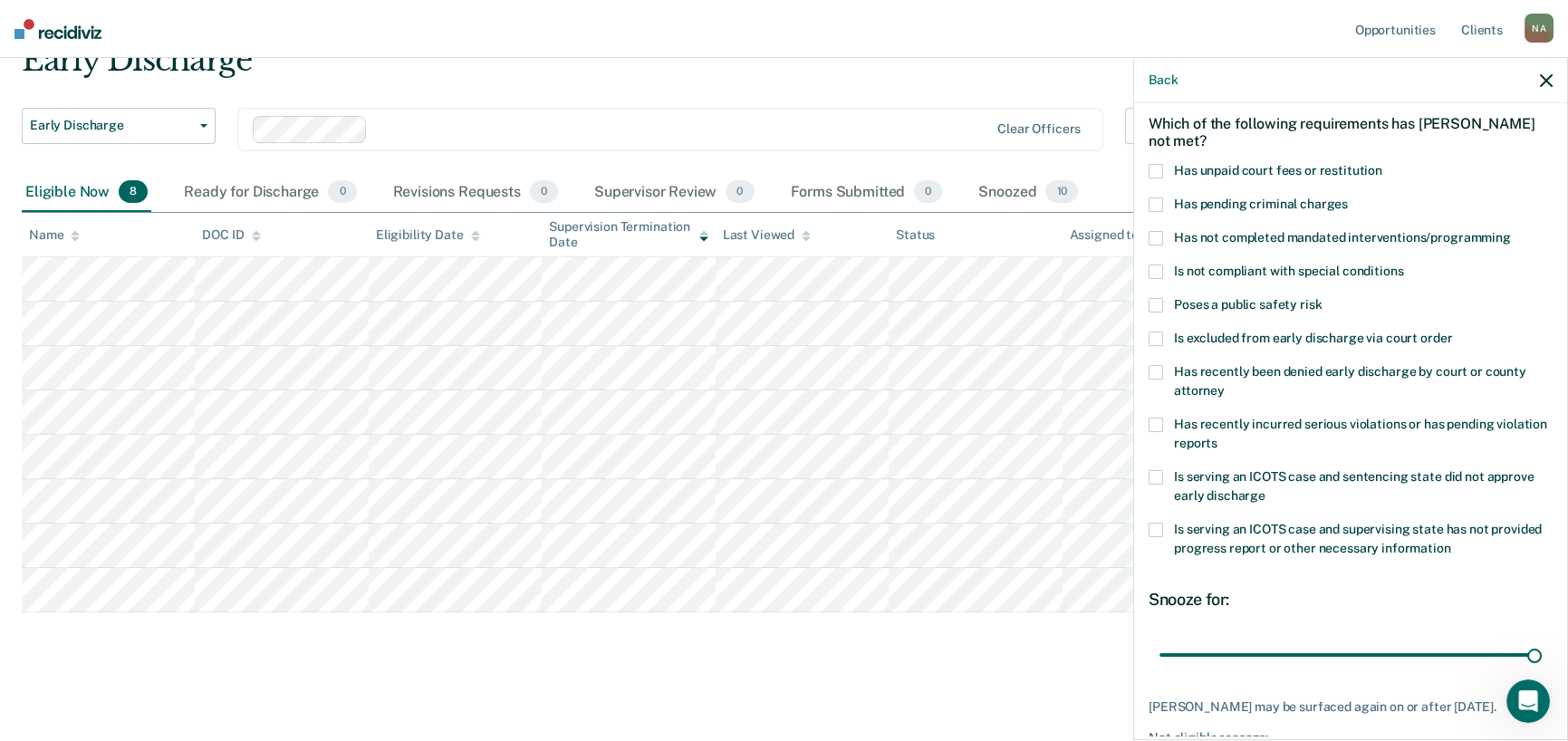
click at [1151, 172] on span at bounding box center [1155, 171] width 14 height 14
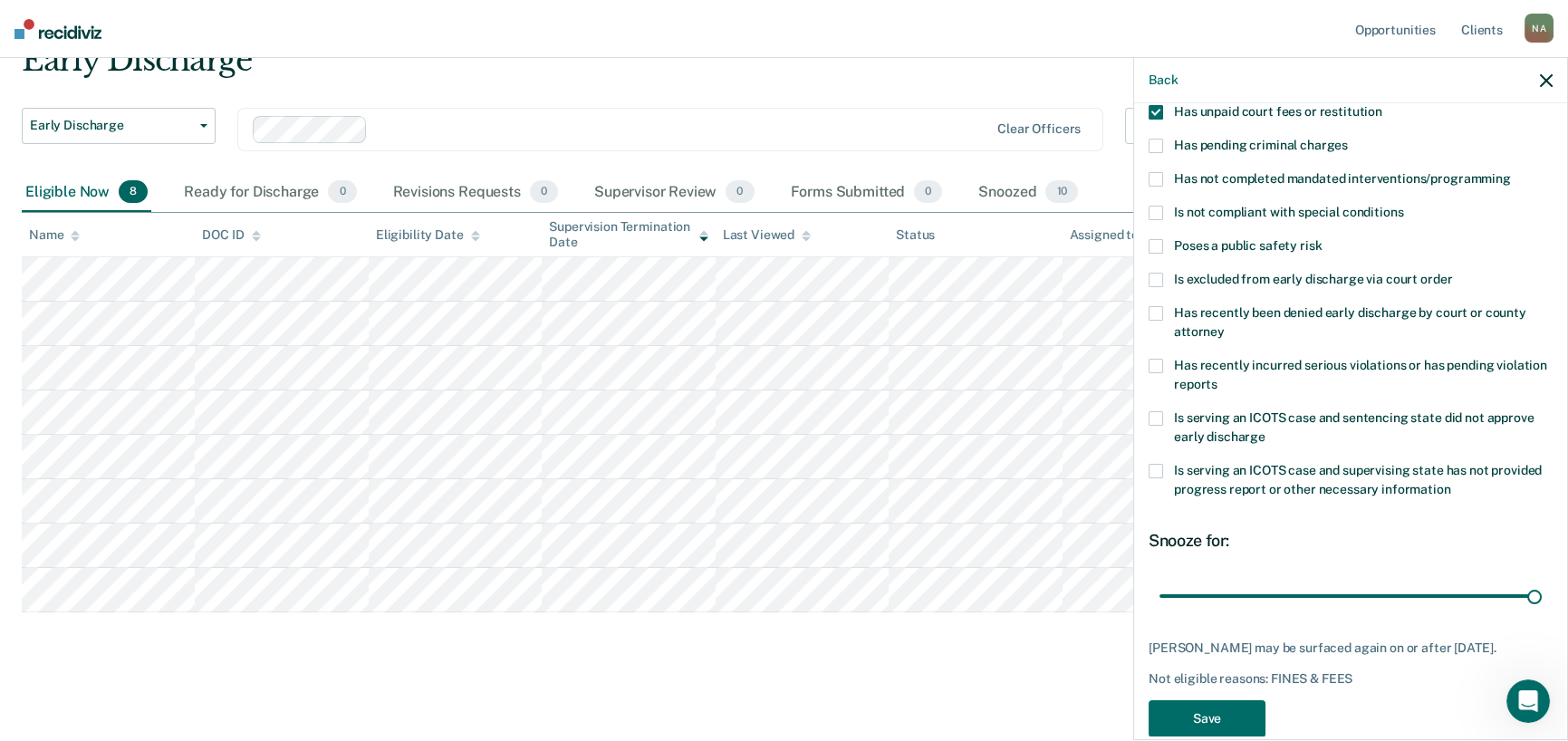
scroll to position [168, 0]
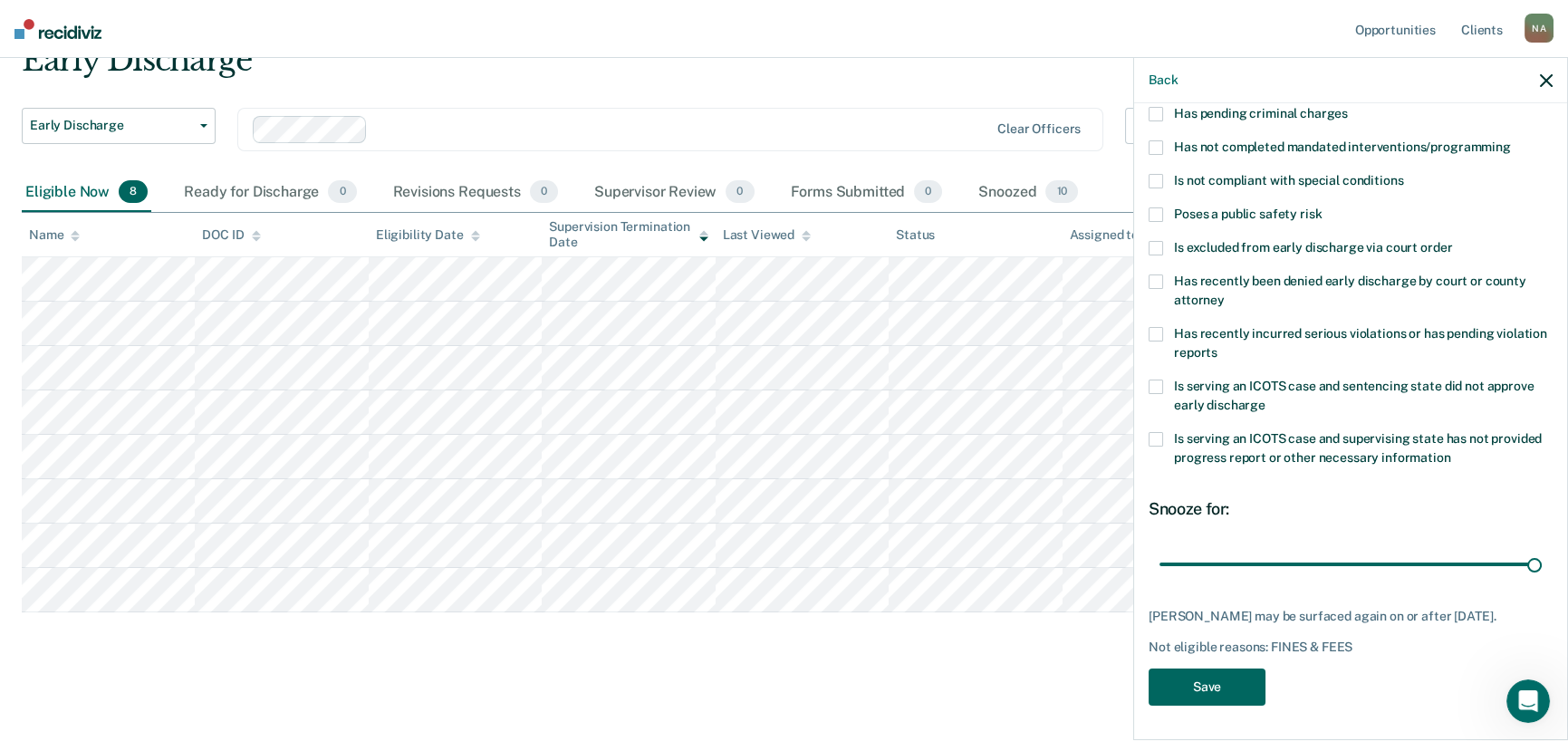
click at [1201, 673] on button "Save" at bounding box center [1207, 688] width 117 height 38
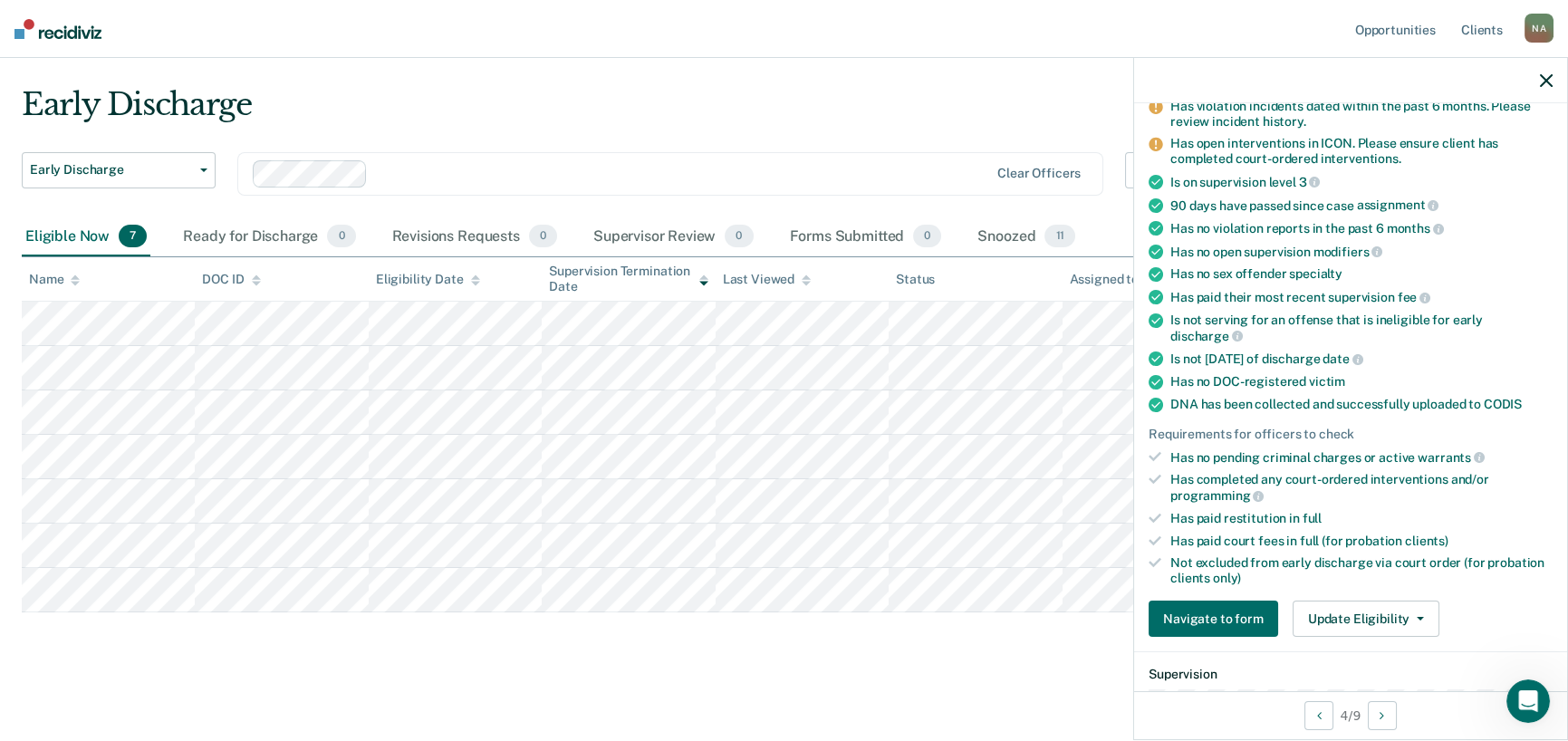
scroll to position [243, 0]
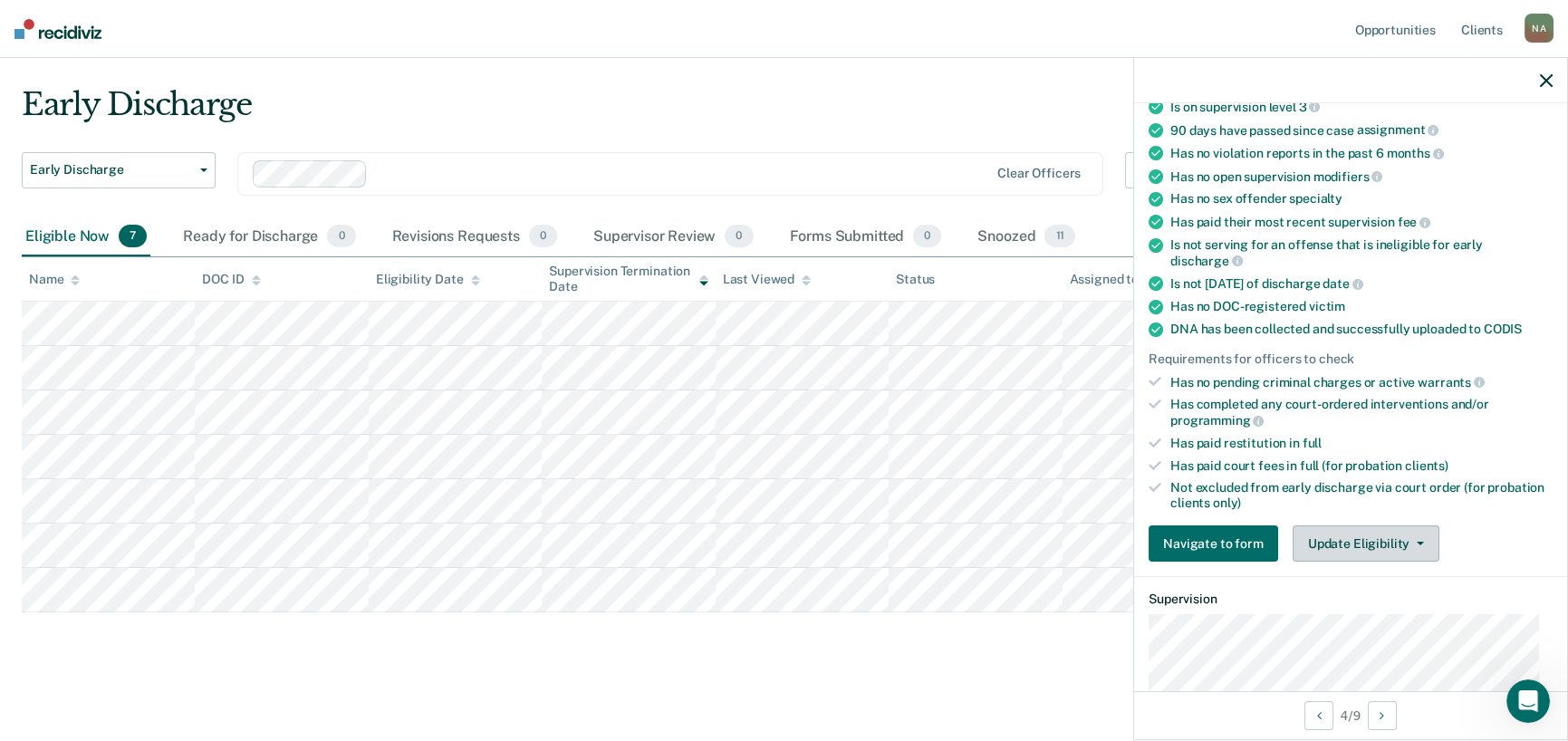
click at [1377, 551] on button "Update Eligibility" at bounding box center [1365, 543] width 146 height 37
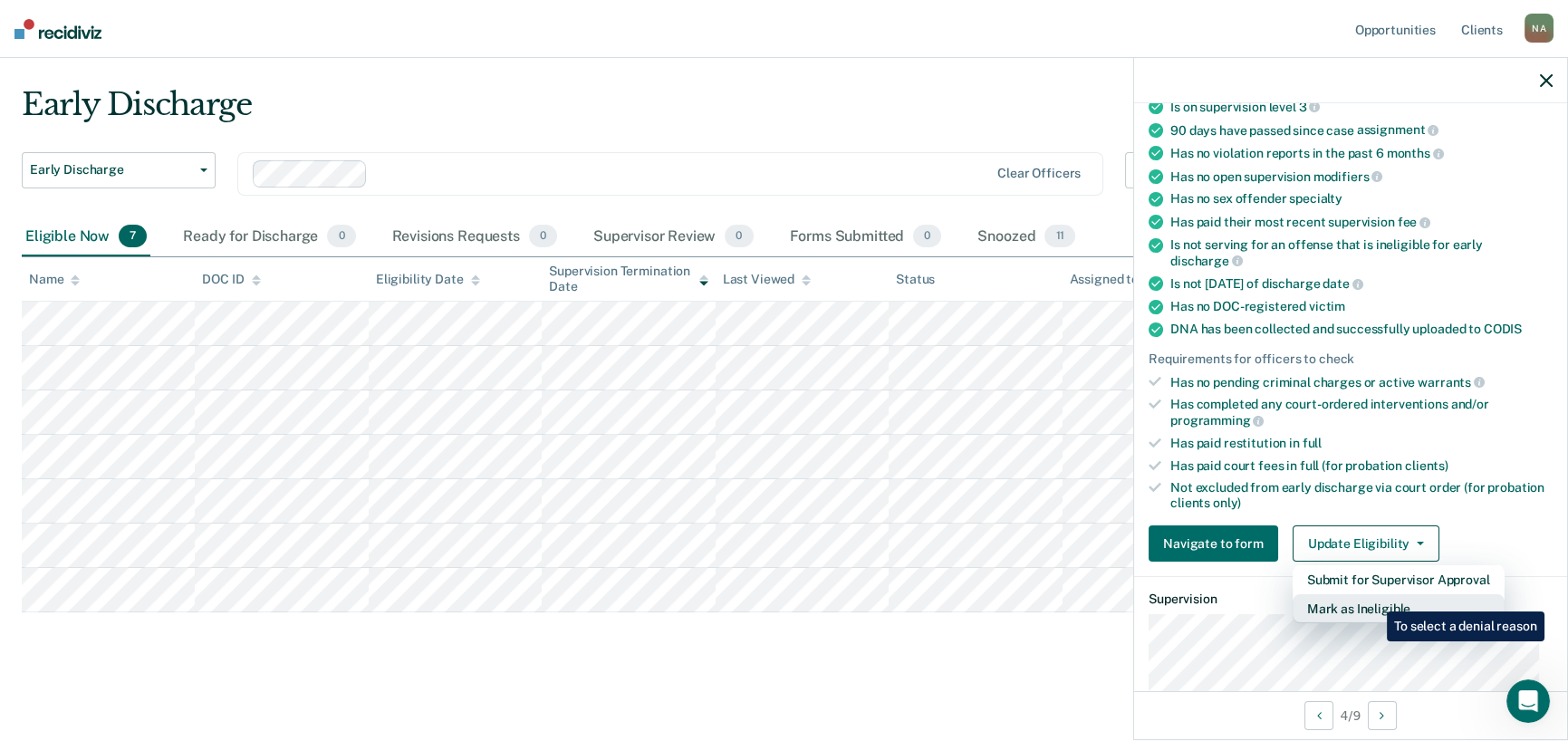
click at [1373, 598] on button "Mark as Ineligible" at bounding box center [1398, 609] width 212 height 29
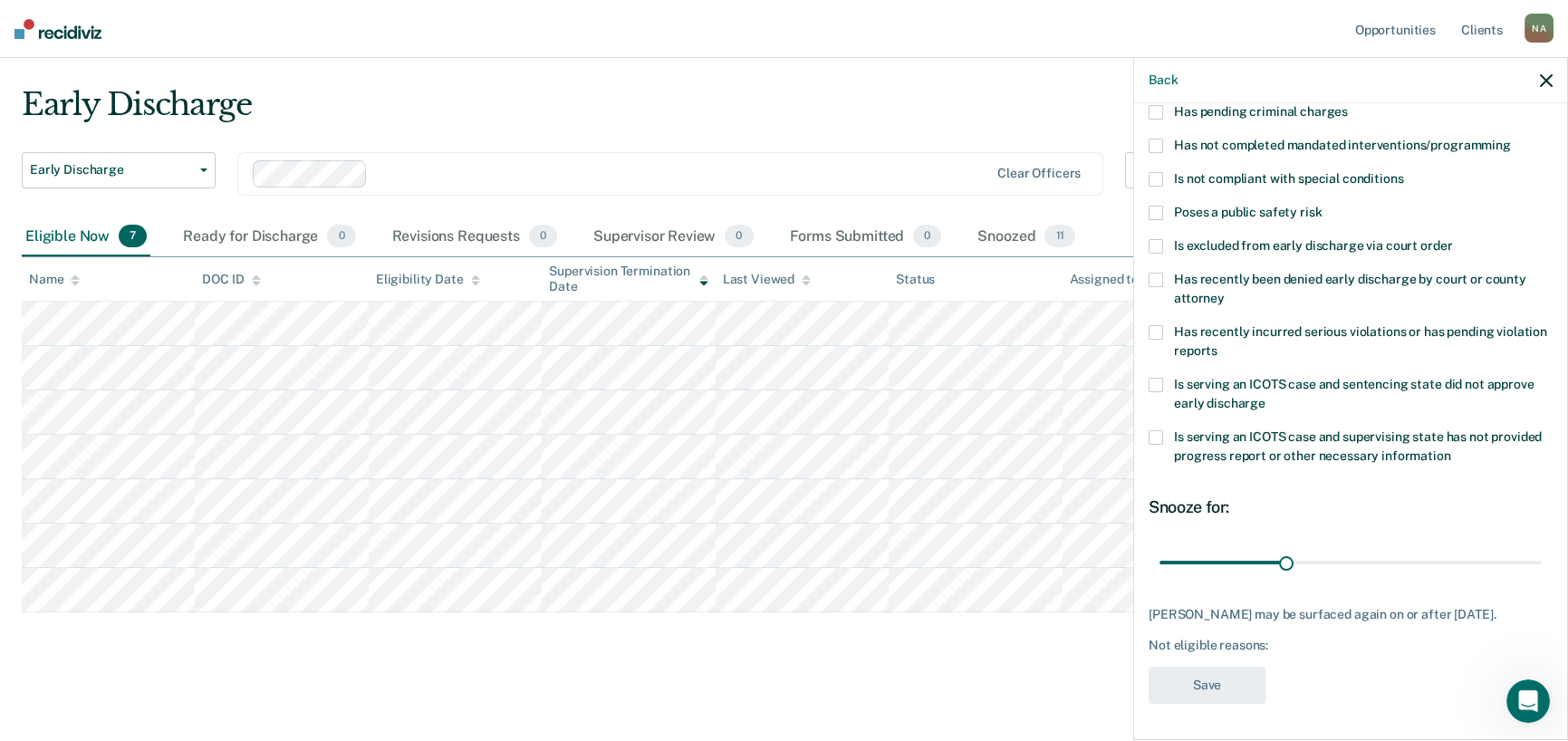
scroll to position [182, 0]
type input "90"
click at [1522, 546] on input "range" at bounding box center [1350, 562] width 383 height 32
click at [1153, 325] on span at bounding box center [1155, 332] width 14 height 14
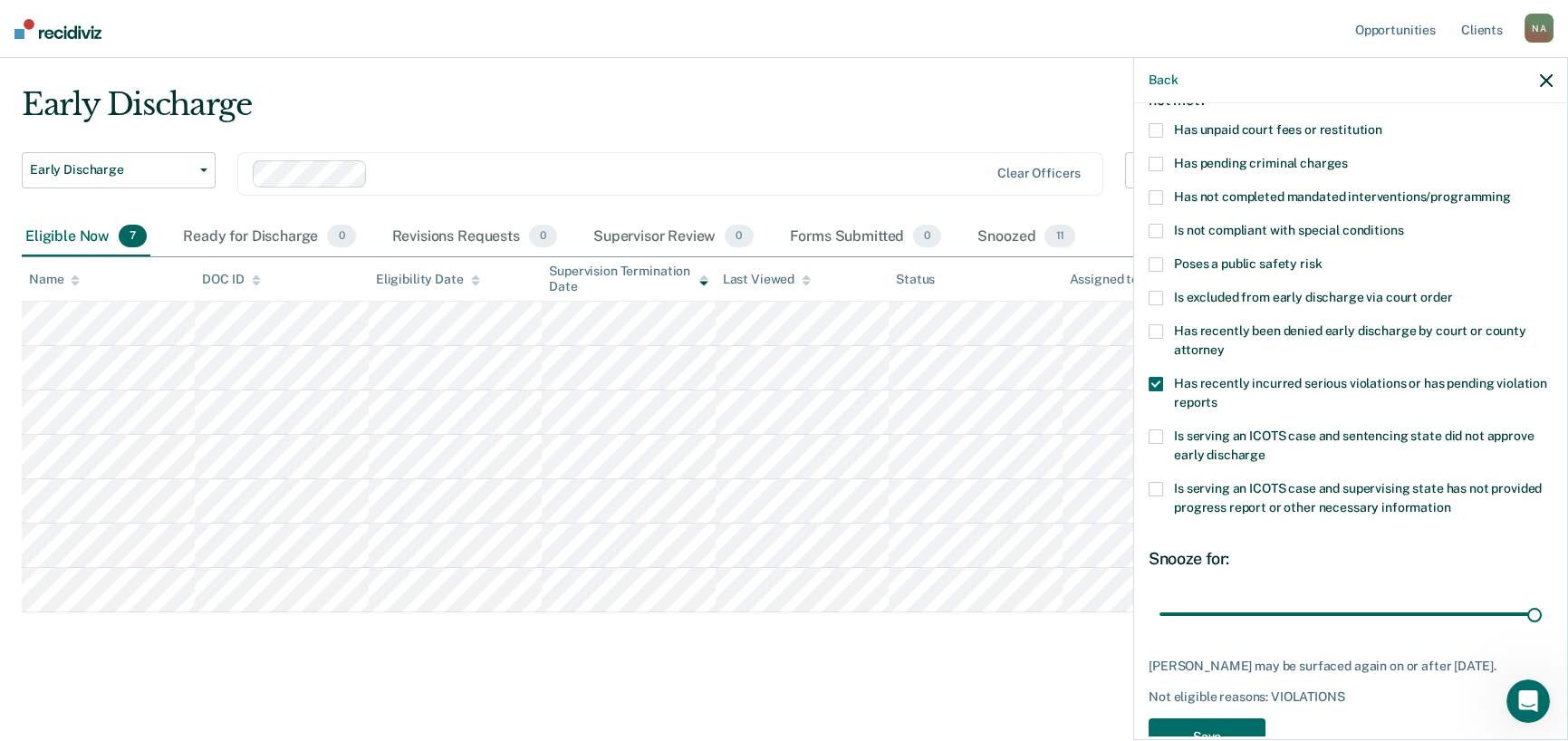
scroll to position [92, 0]
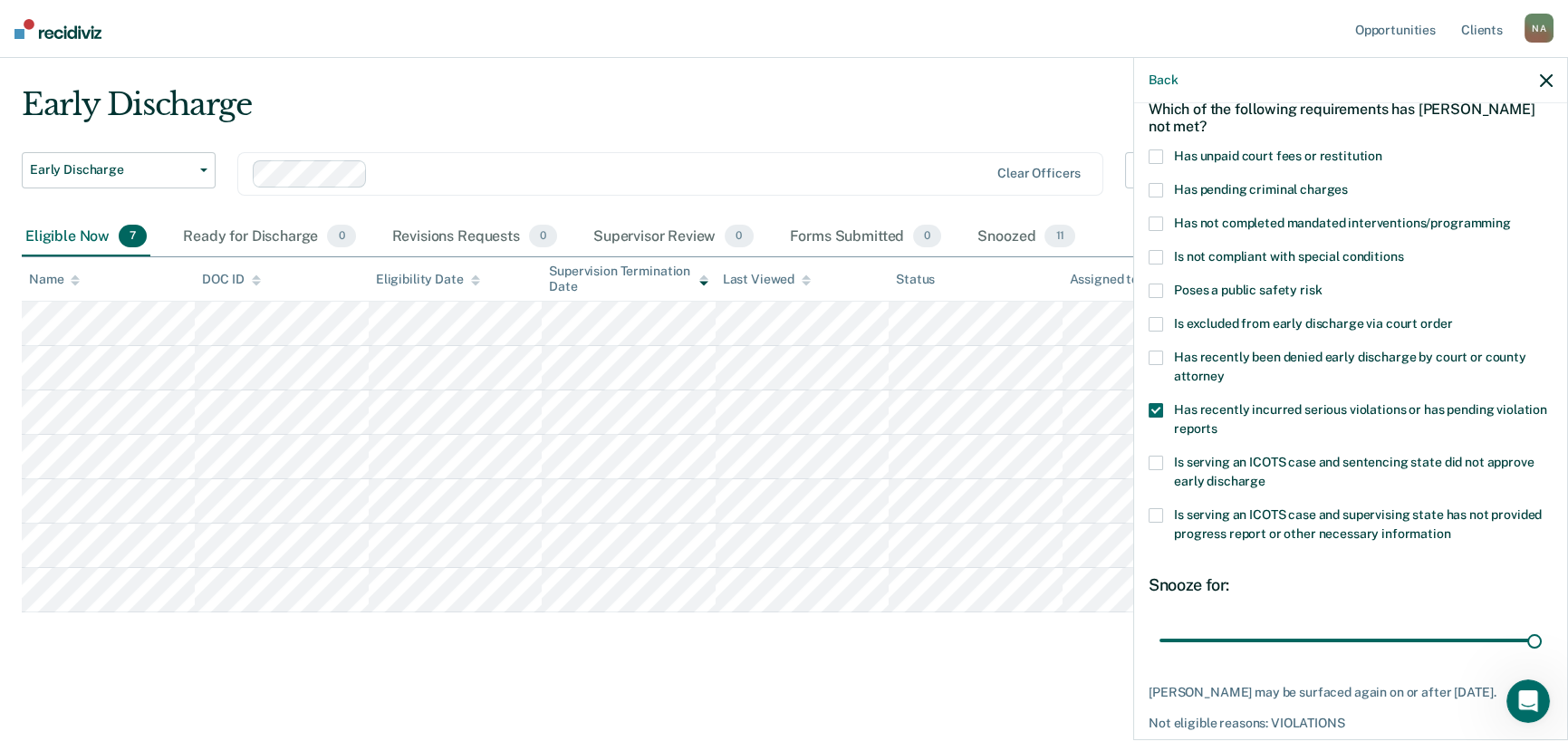
click at [1158, 155] on span at bounding box center [1155, 156] width 14 height 14
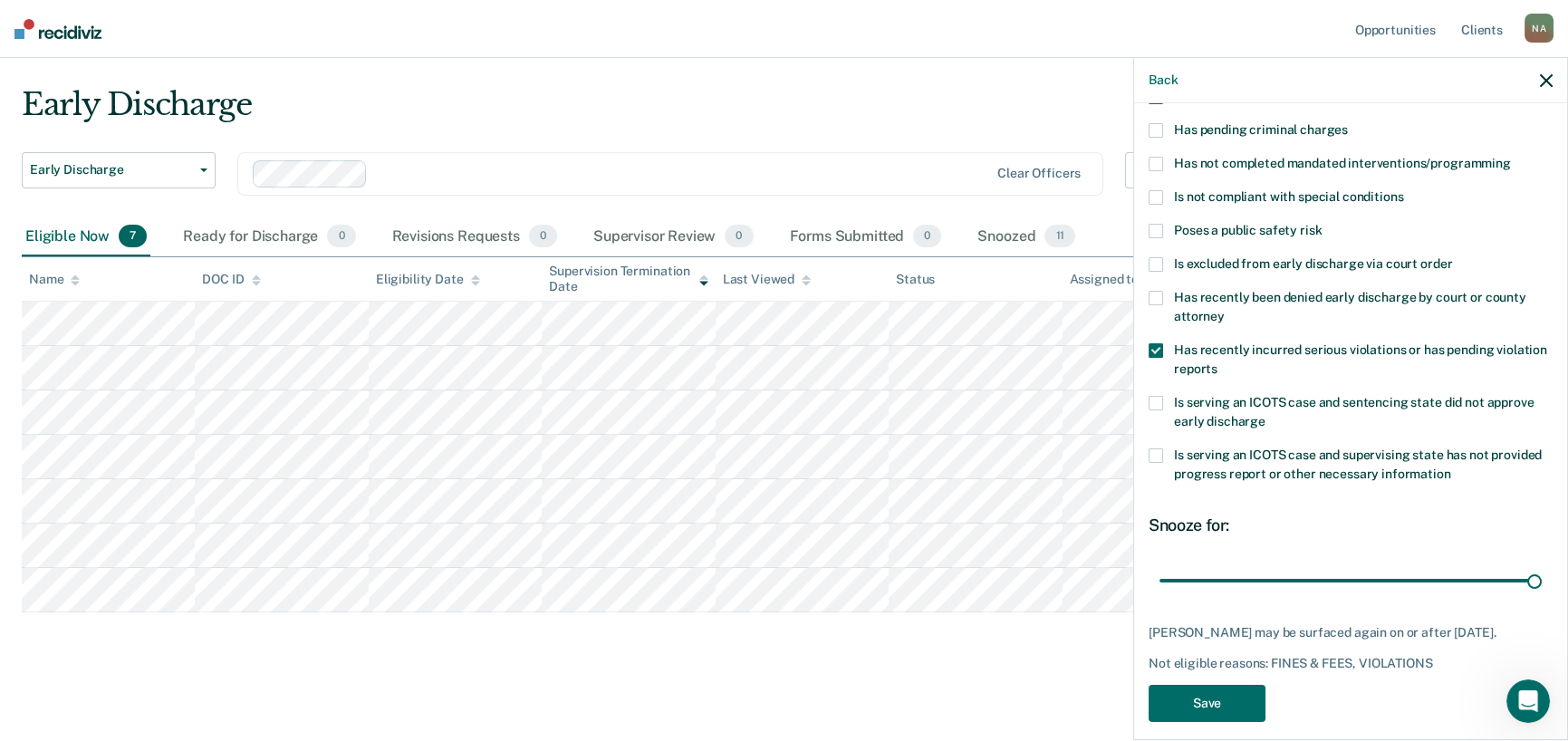
scroll to position [182, 0]
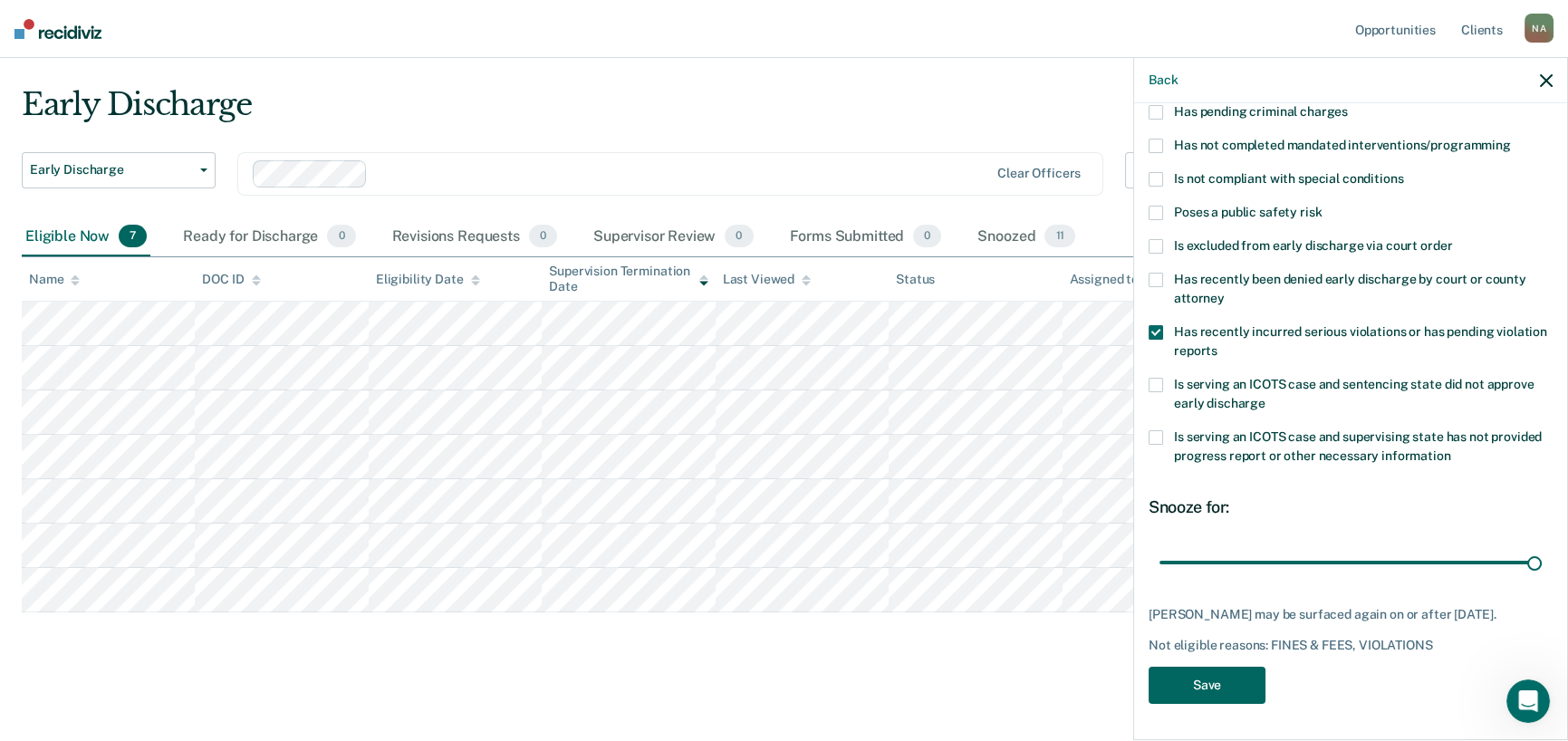
click at [1220, 683] on button "Save" at bounding box center [1207, 686] width 117 height 38
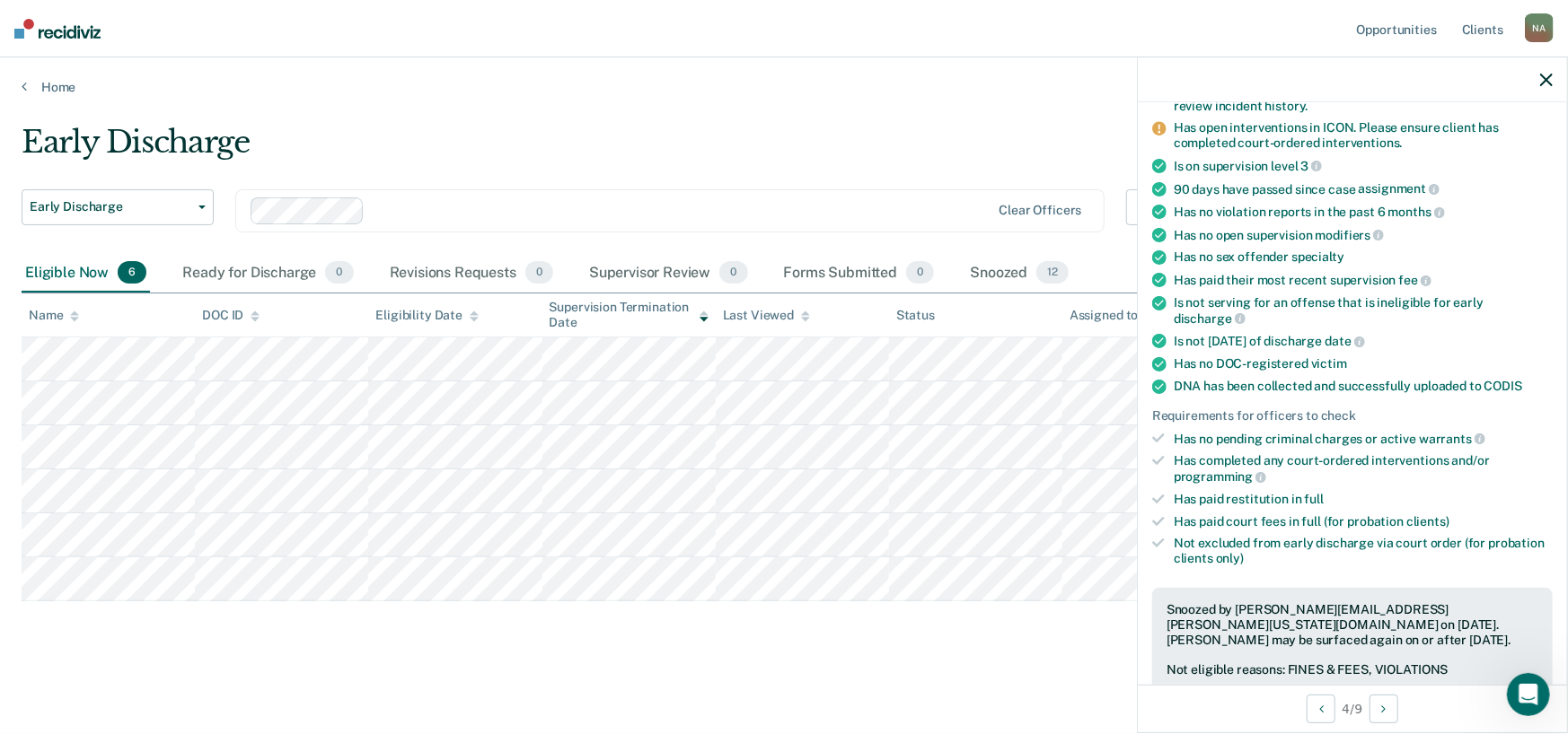
scroll to position [106, 0]
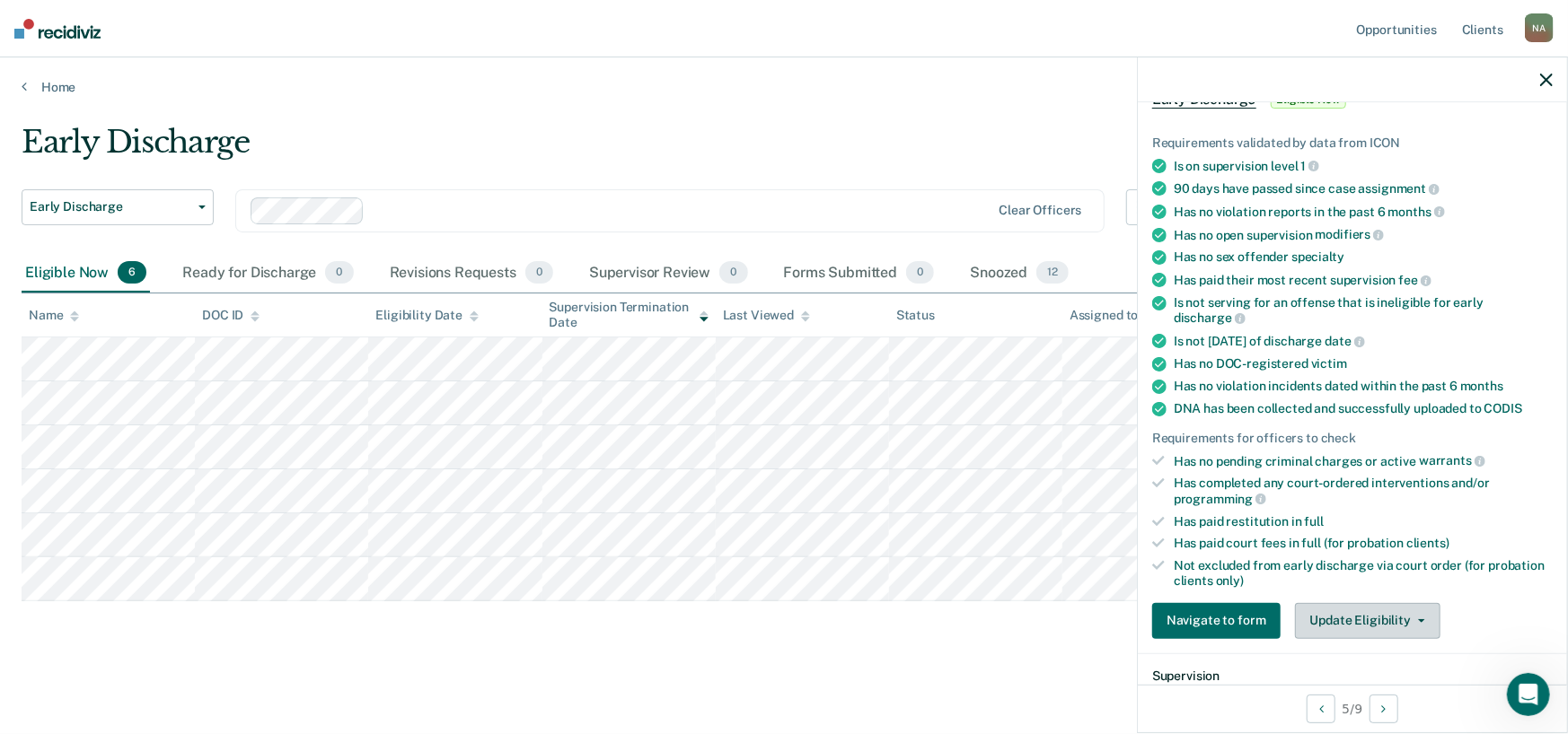
click at [1388, 627] on button "Update Eligibility" at bounding box center [1367, 621] width 145 height 36
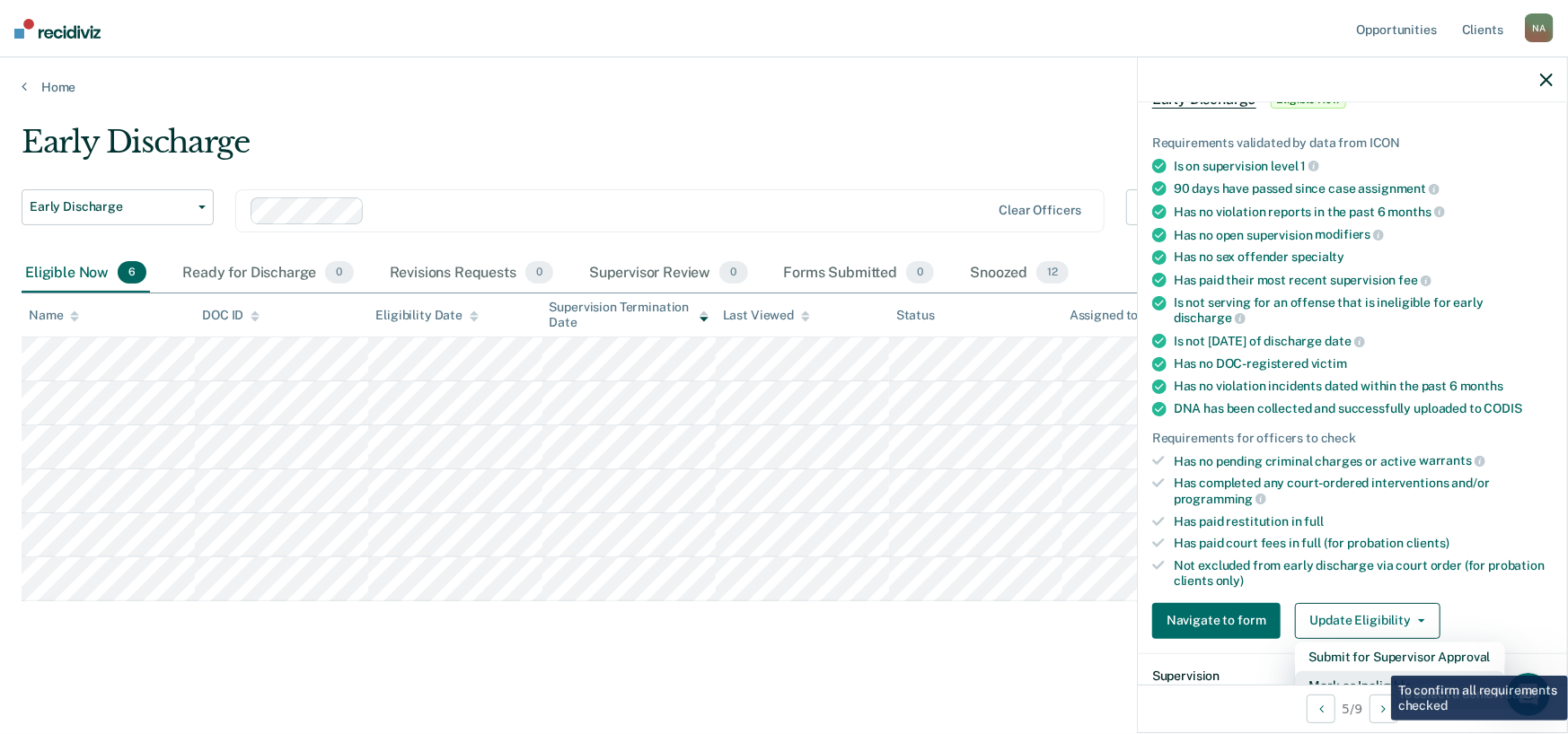
scroll to position [116, 0]
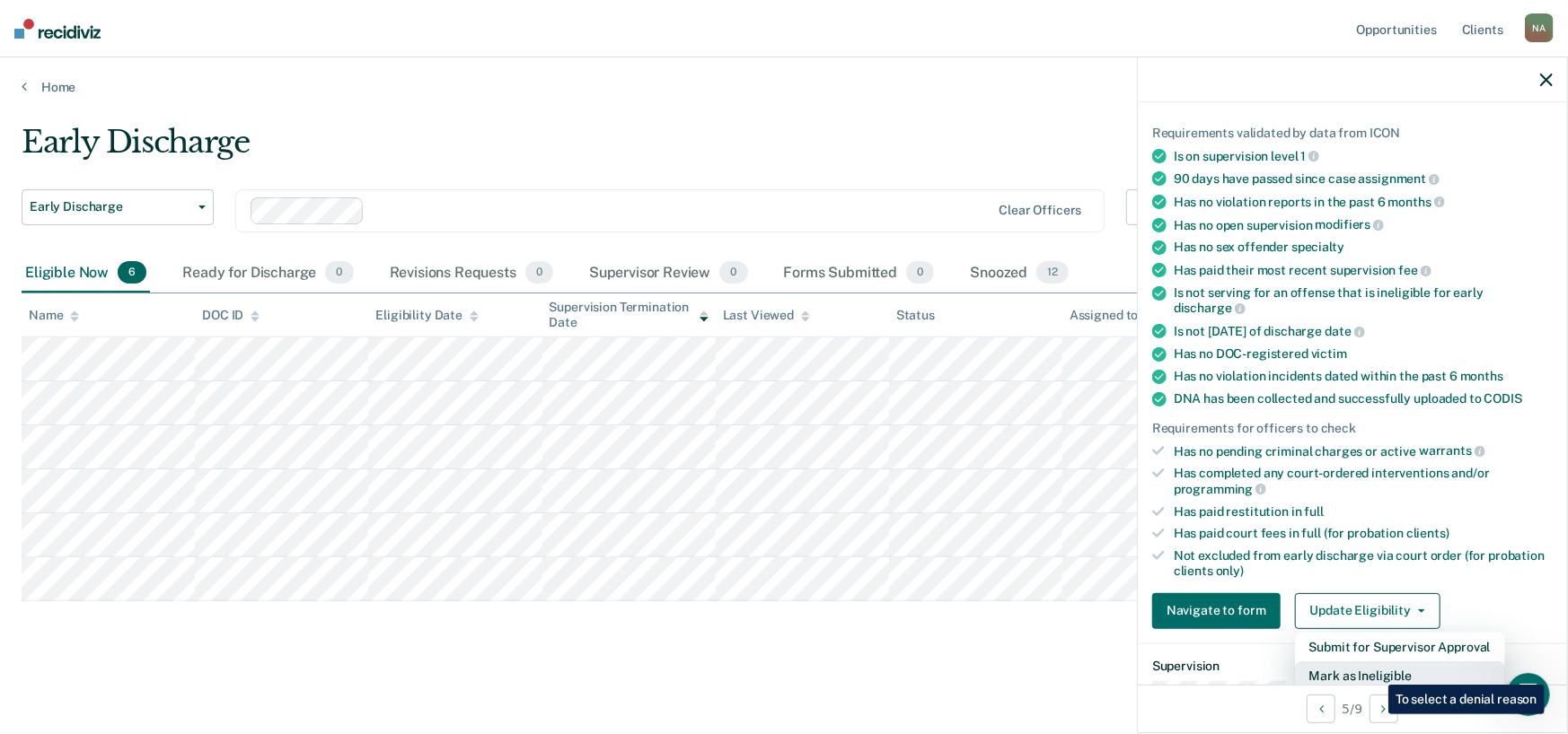
click at [1375, 672] on button "Mark as Ineligible" at bounding box center [1400, 675] width 210 height 29
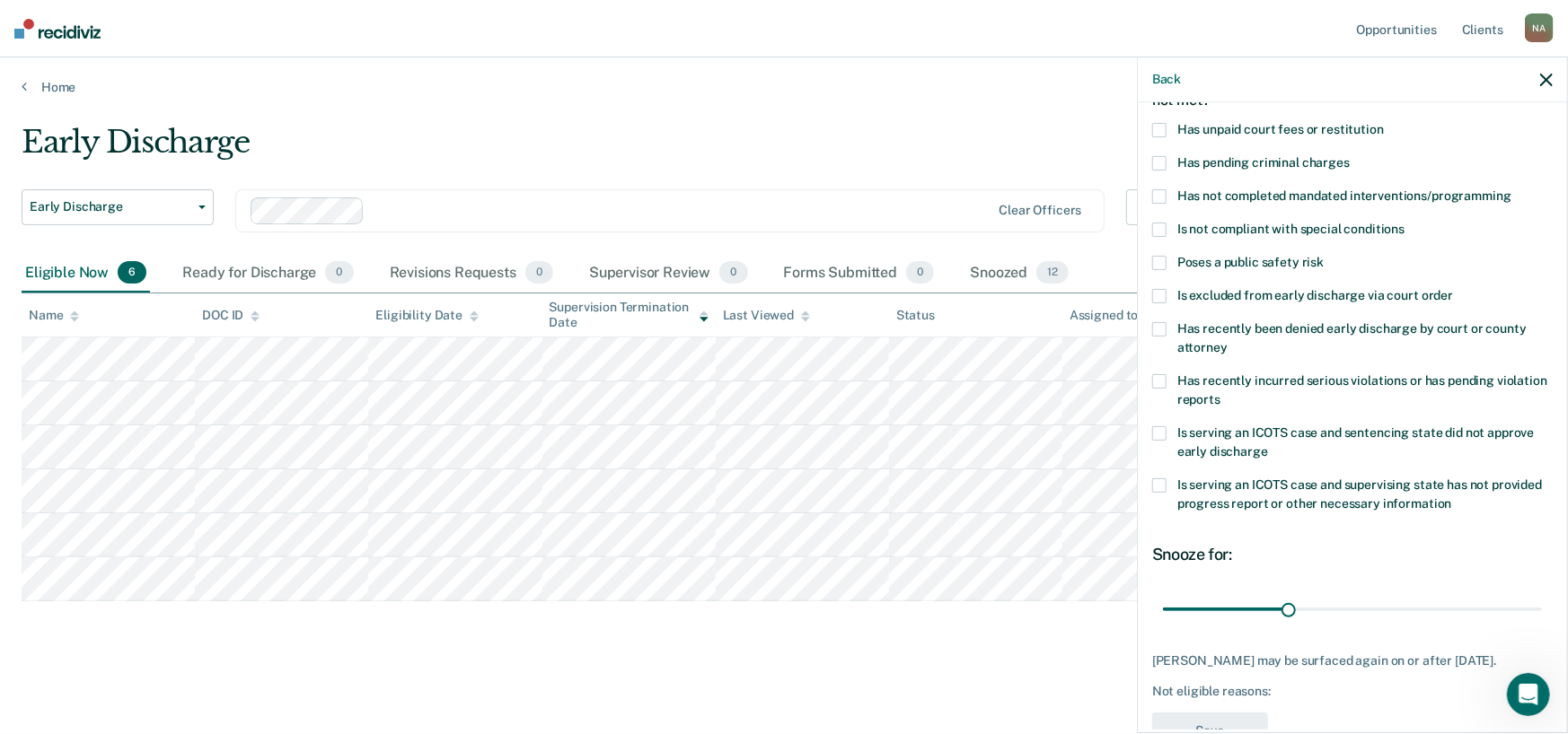
click at [1167, 135] on label "Has unpaid court fees or restitution" at bounding box center [1351, 132] width 401 height 19
type input "90"
click at [1524, 604] on input "range" at bounding box center [1352, 609] width 379 height 32
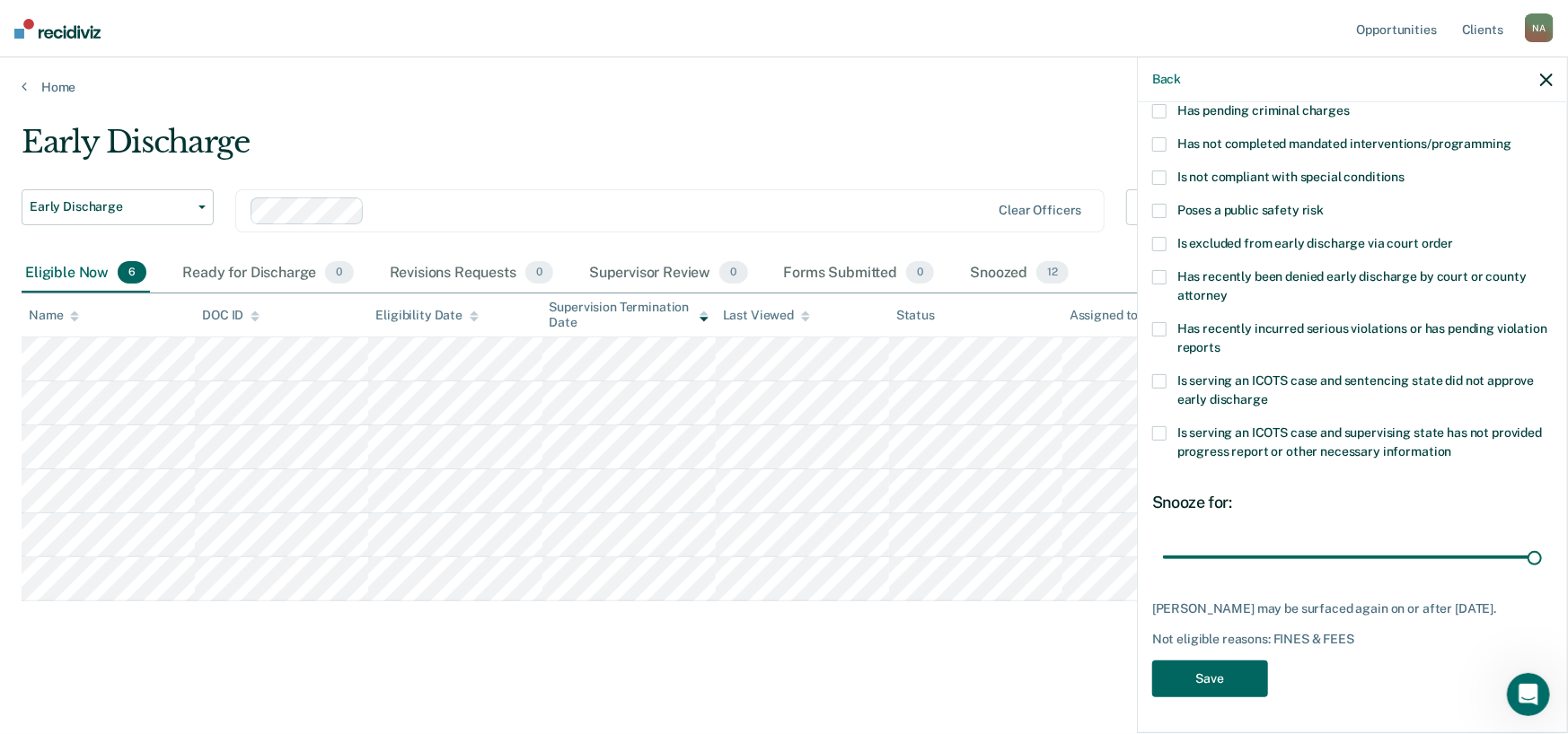
click at [1188, 687] on button "Save" at bounding box center [1209, 679] width 116 height 37
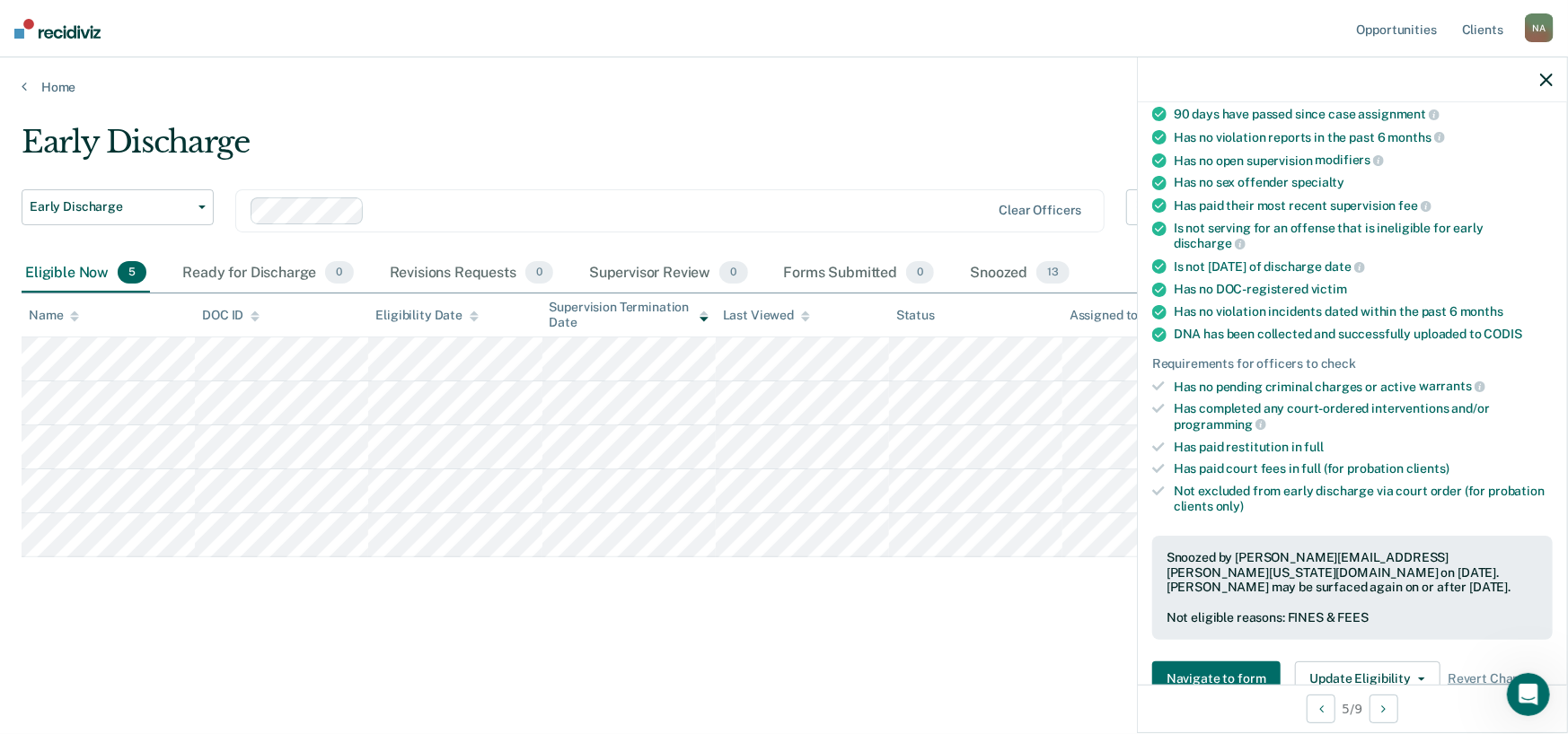
click at [816, 565] on div "Early Discharge Early Discharge Early Discharge Clear officers Eligible Now 5 R…" at bounding box center [784, 361] width 1524 height 476
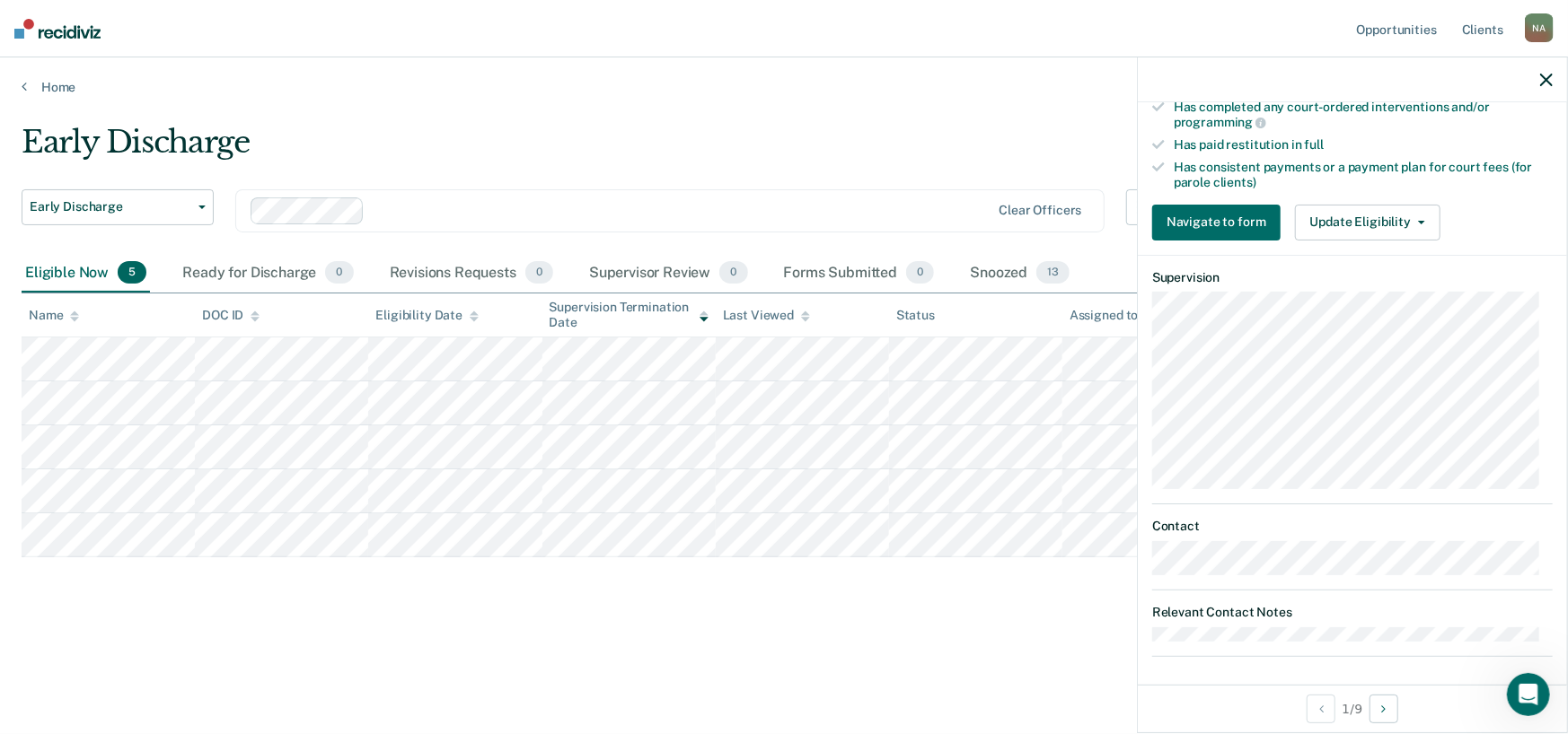
scroll to position [544, 0]
click at [1362, 220] on button "Update Eligibility" at bounding box center [1367, 219] width 145 height 36
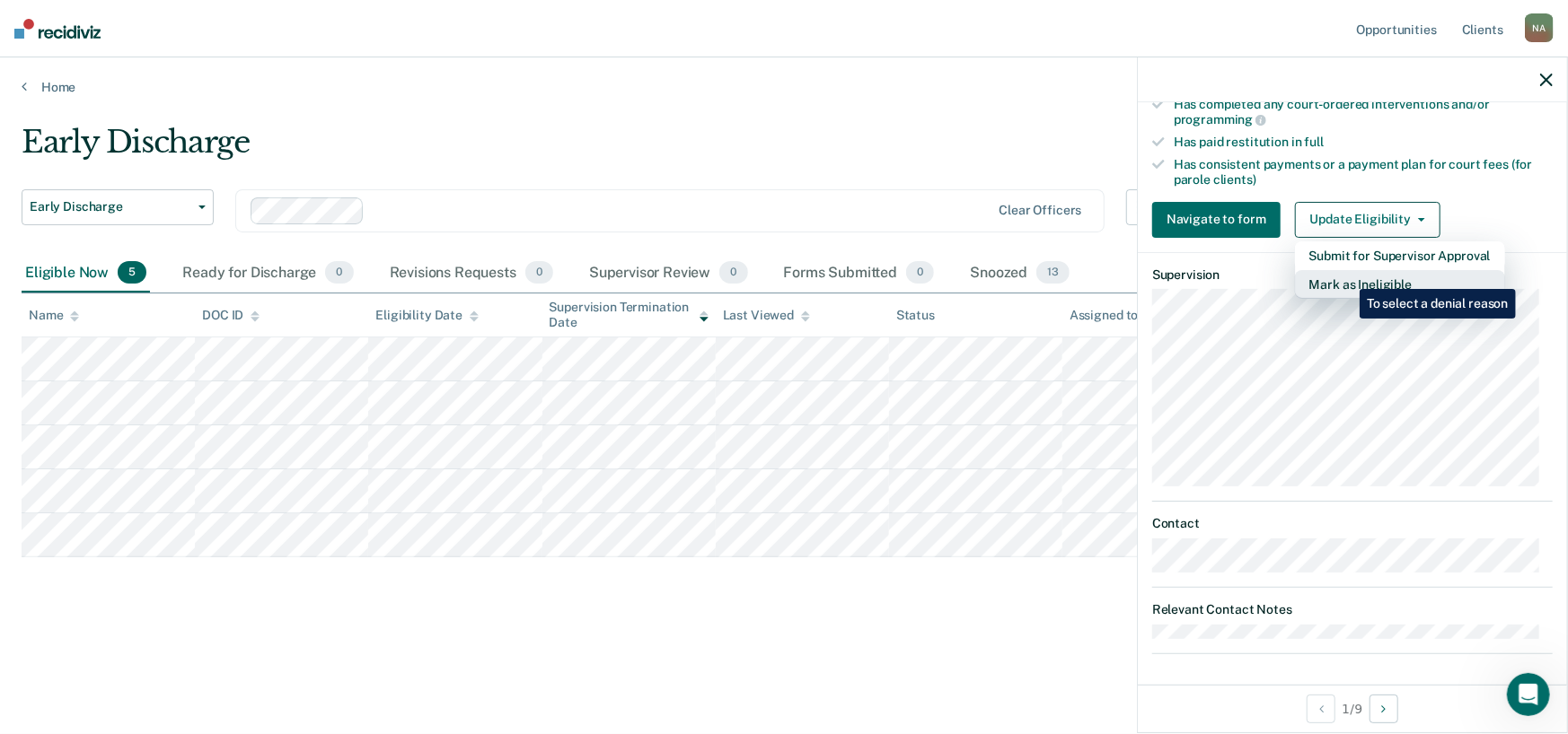
click at [1346, 274] on button "Mark as Ineligible" at bounding box center [1400, 284] width 210 height 29
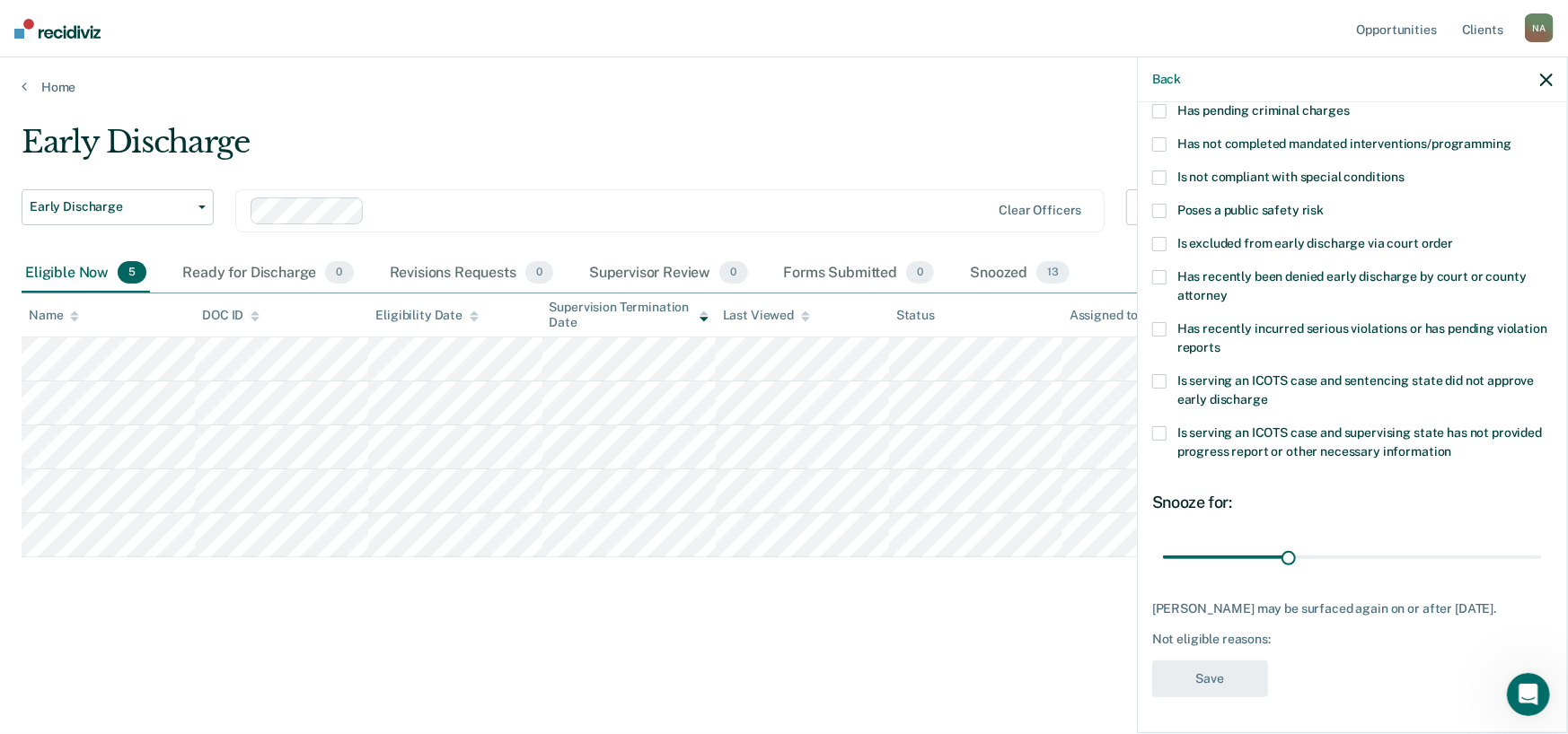
scroll to position [180, 0]
type input "90"
click at [1526, 544] on input "range" at bounding box center [1352, 557] width 379 height 32
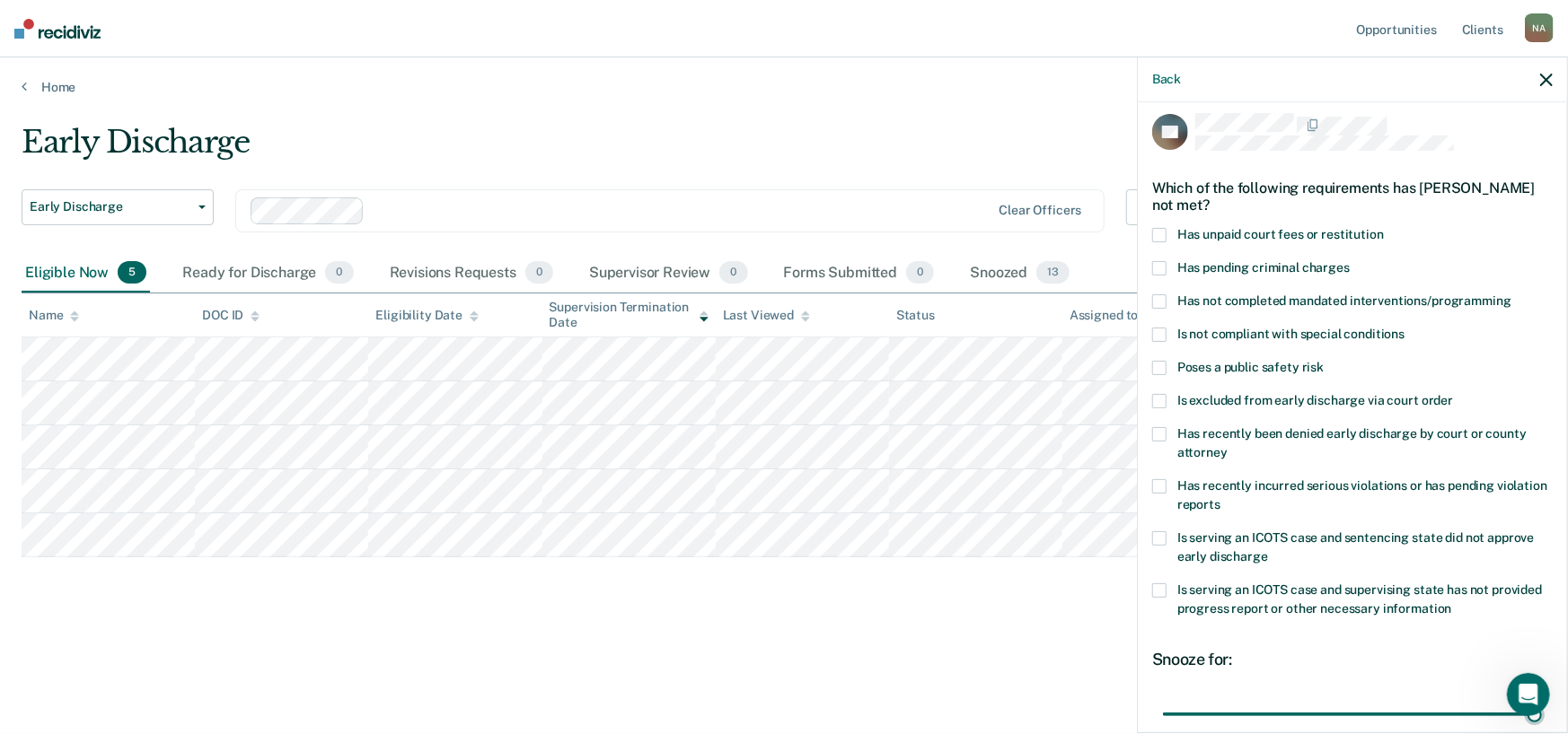
scroll to position [0, 0]
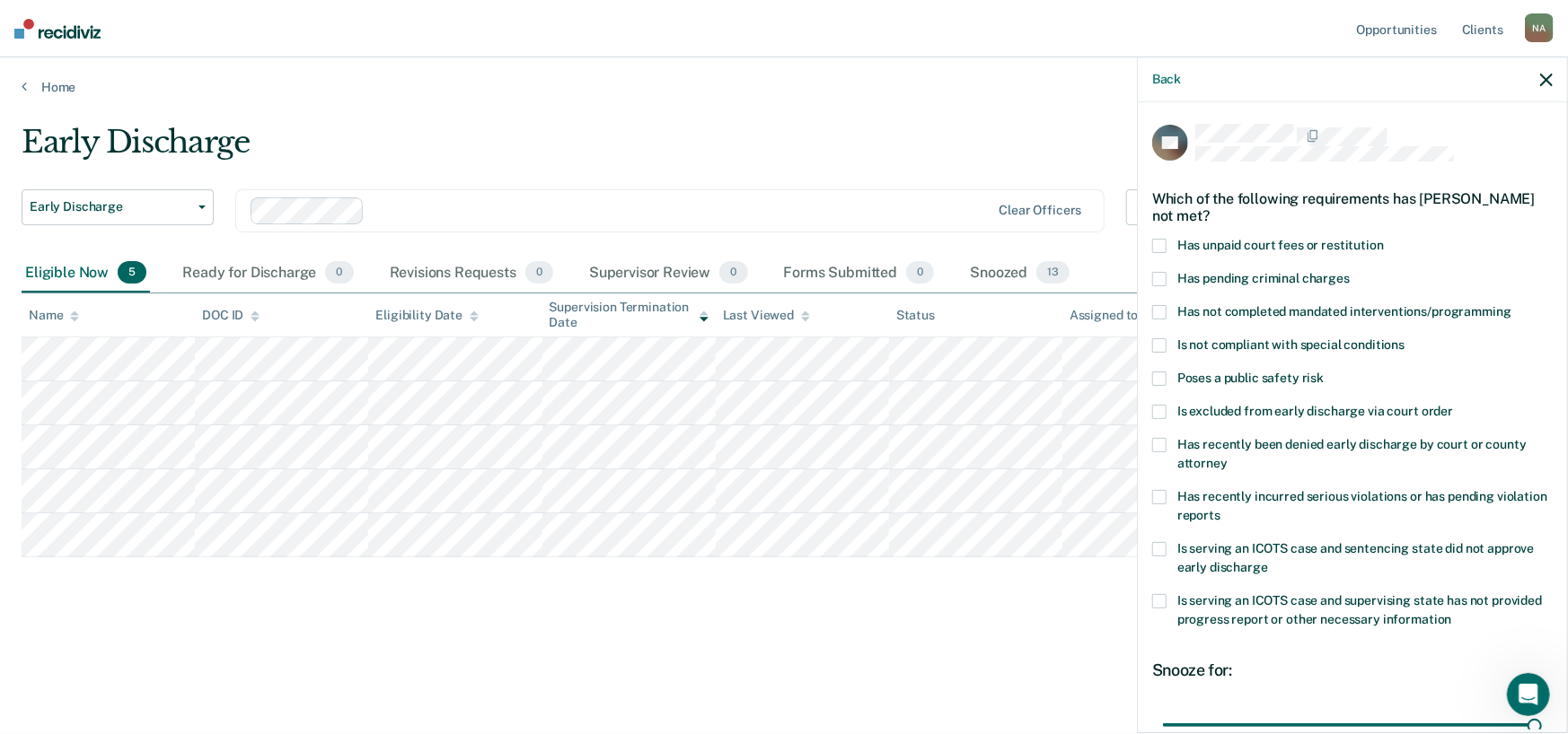
click at [1166, 250] on span at bounding box center [1158, 245] width 14 height 14
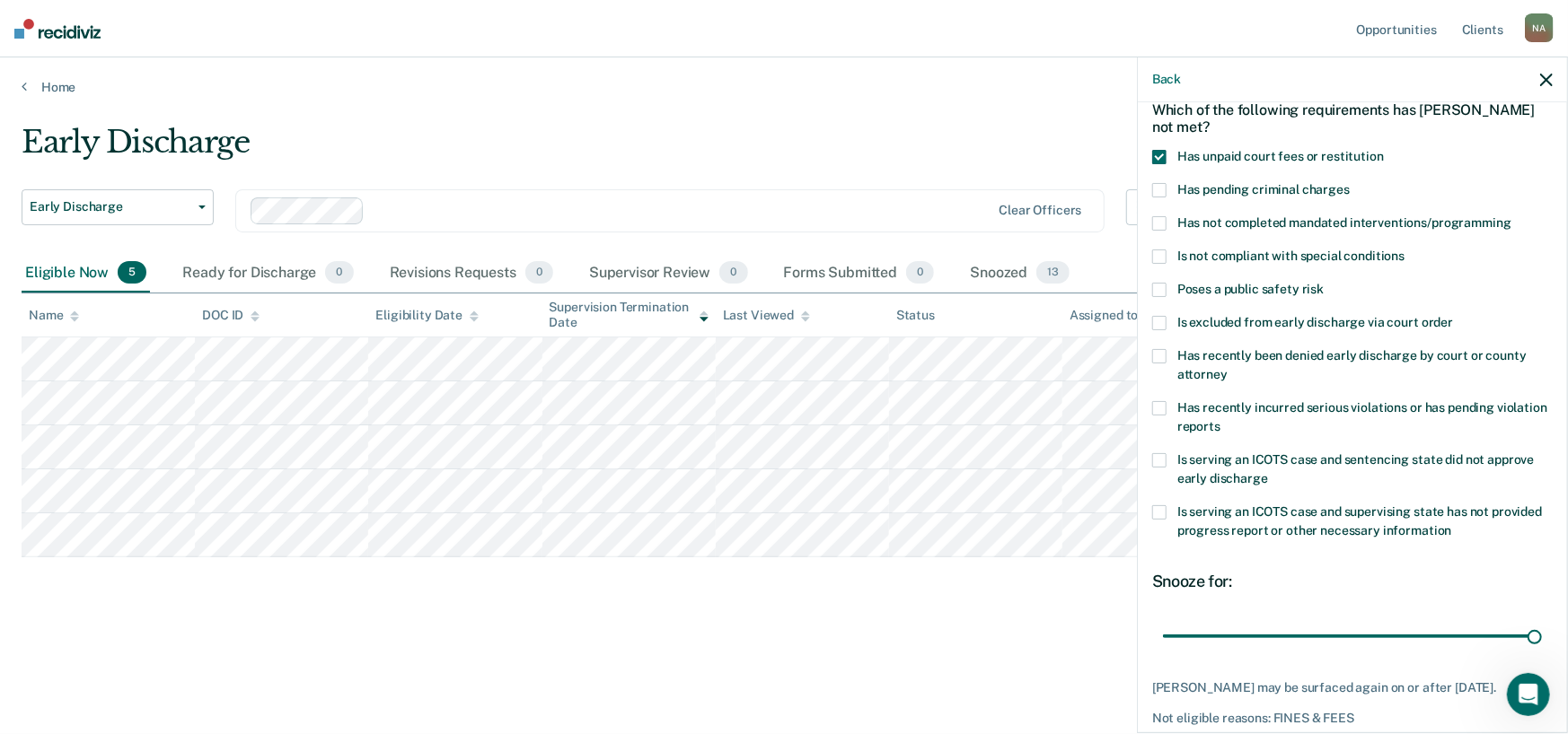
scroll to position [180, 0]
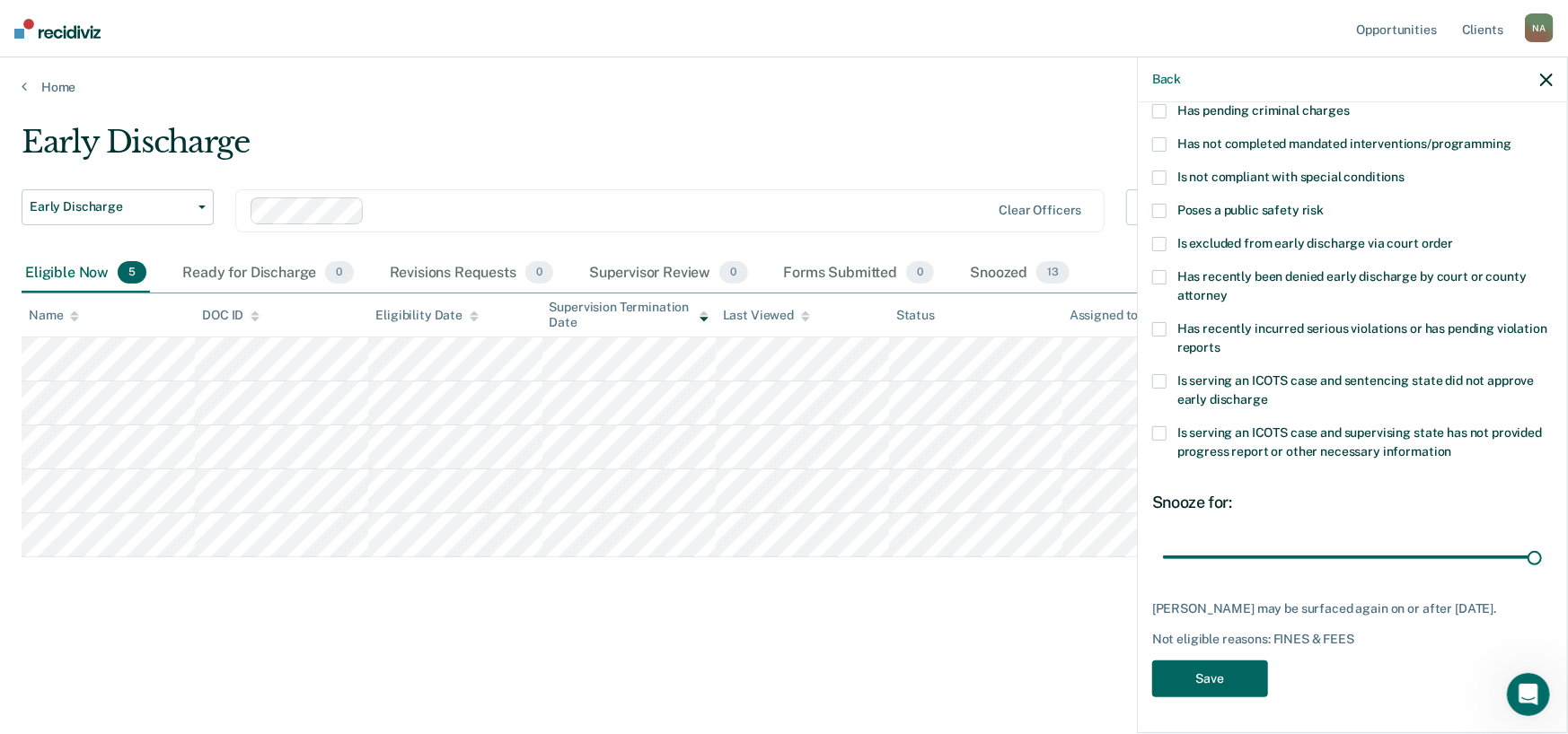
click at [1215, 670] on button "Save" at bounding box center [1209, 679] width 116 height 37
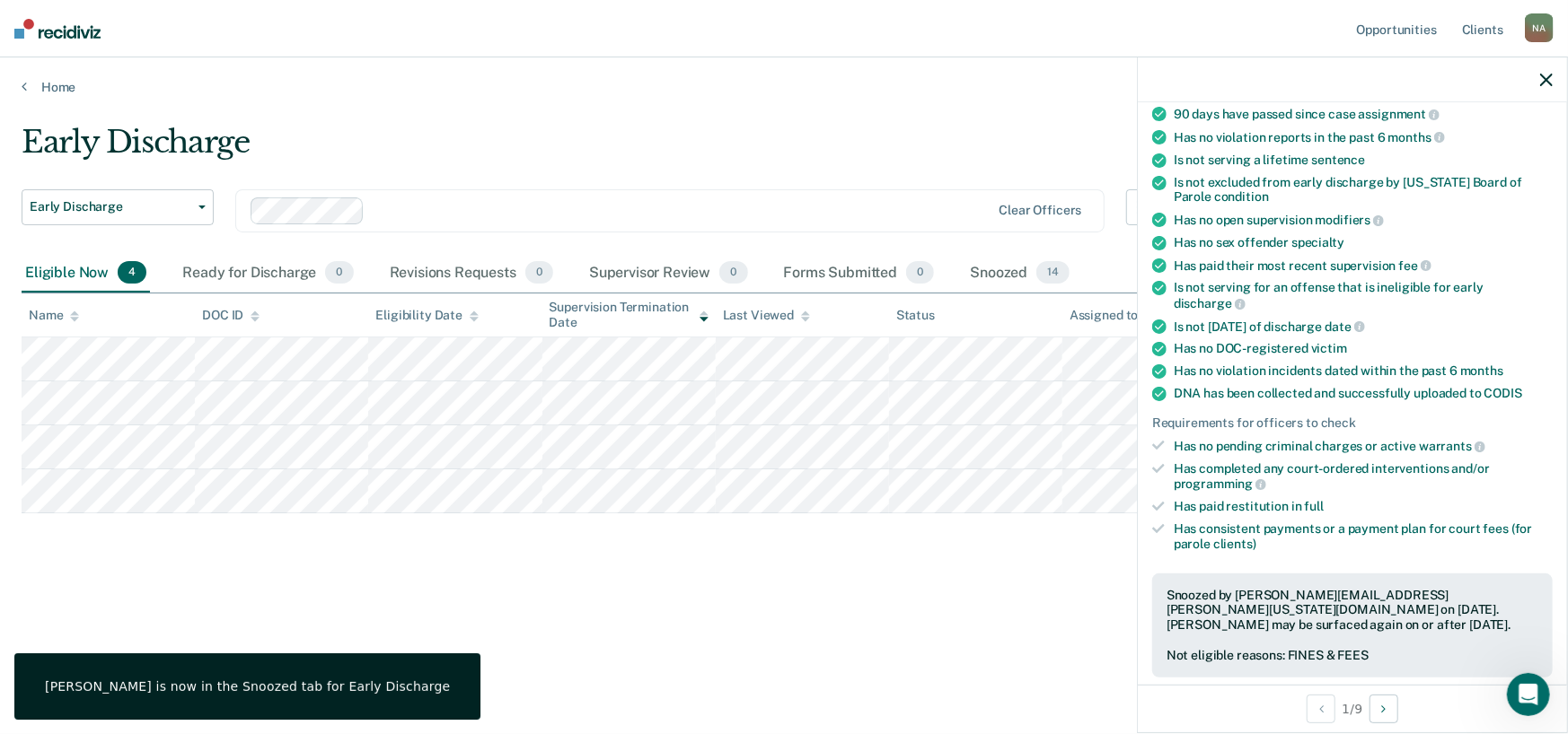
click at [378, 553] on div "Early Discharge Early Discharge Early Discharge Clear officers Eligible Now 4 R…" at bounding box center [784, 361] width 1524 height 476
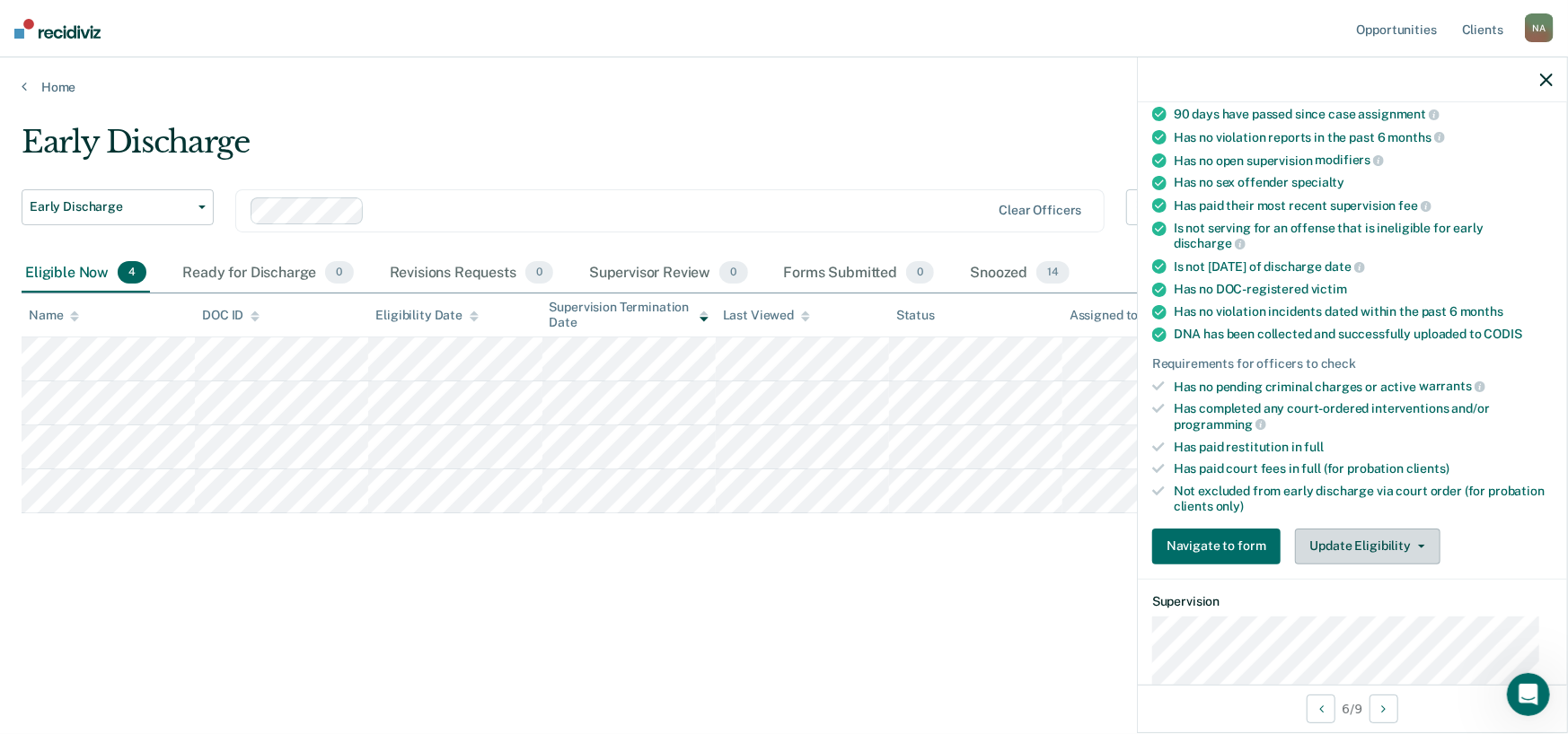
click at [1399, 544] on button "Update Eligibility" at bounding box center [1367, 546] width 145 height 36
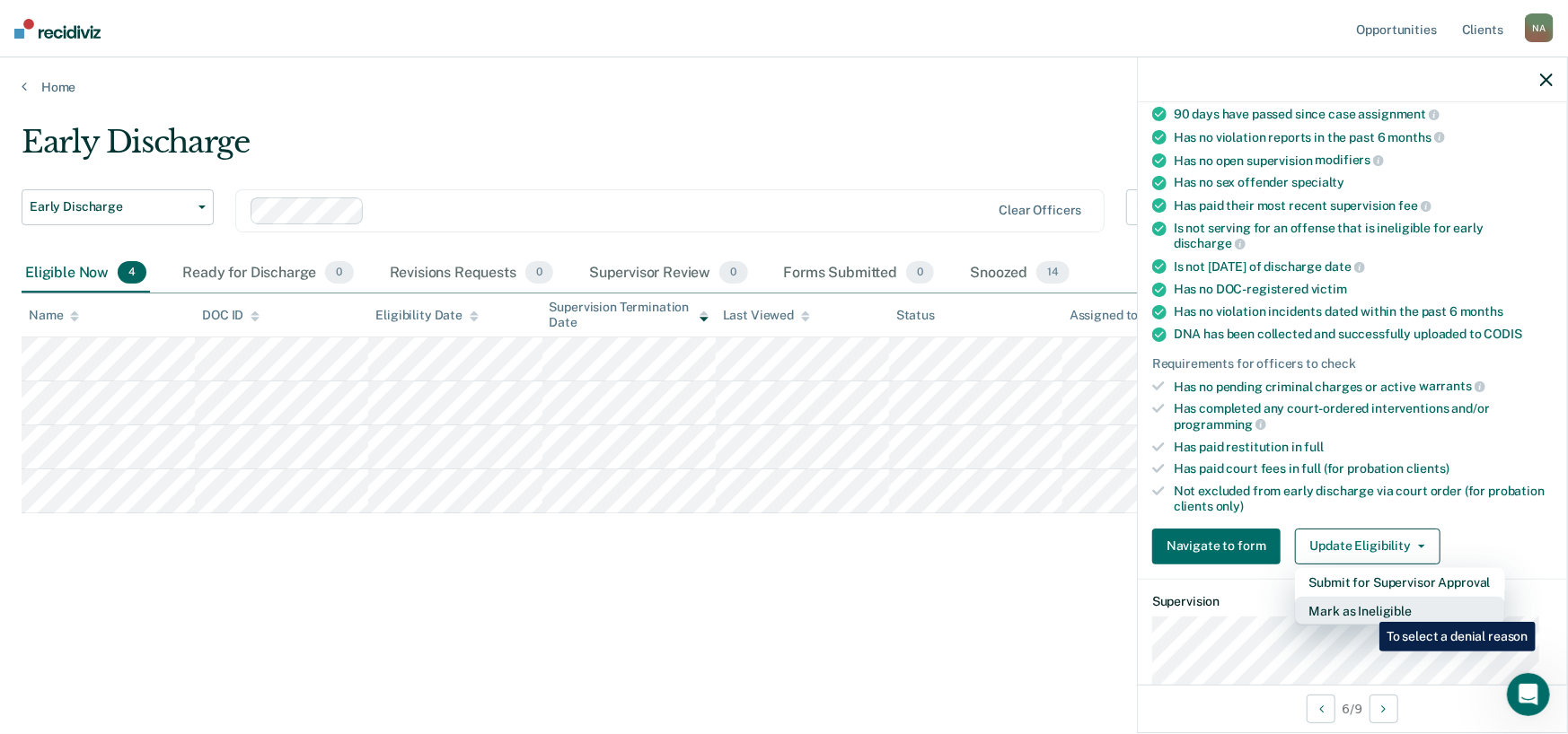
click at [1365, 609] on button "Mark as Ineligible" at bounding box center [1400, 610] width 210 height 29
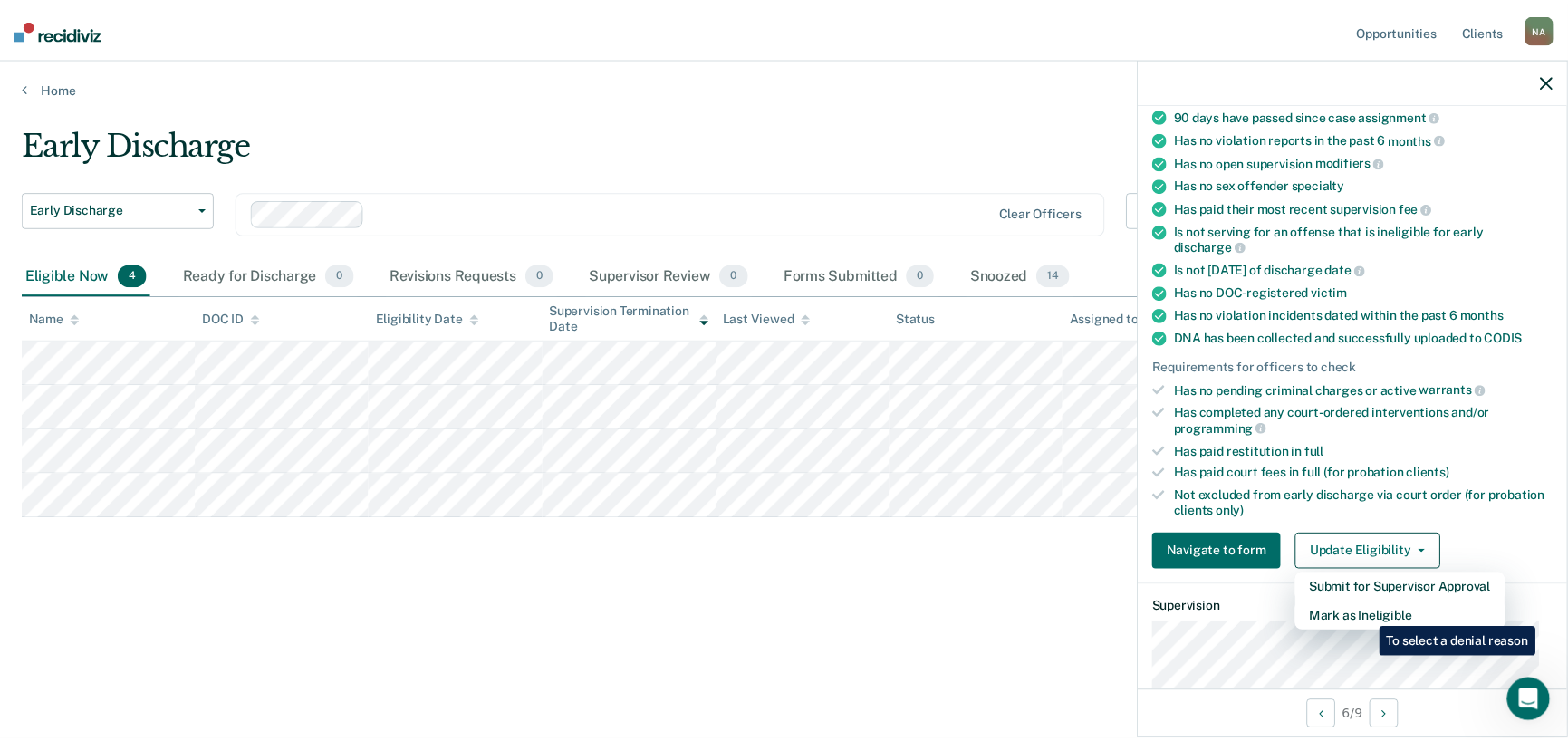
scroll to position [168, 0]
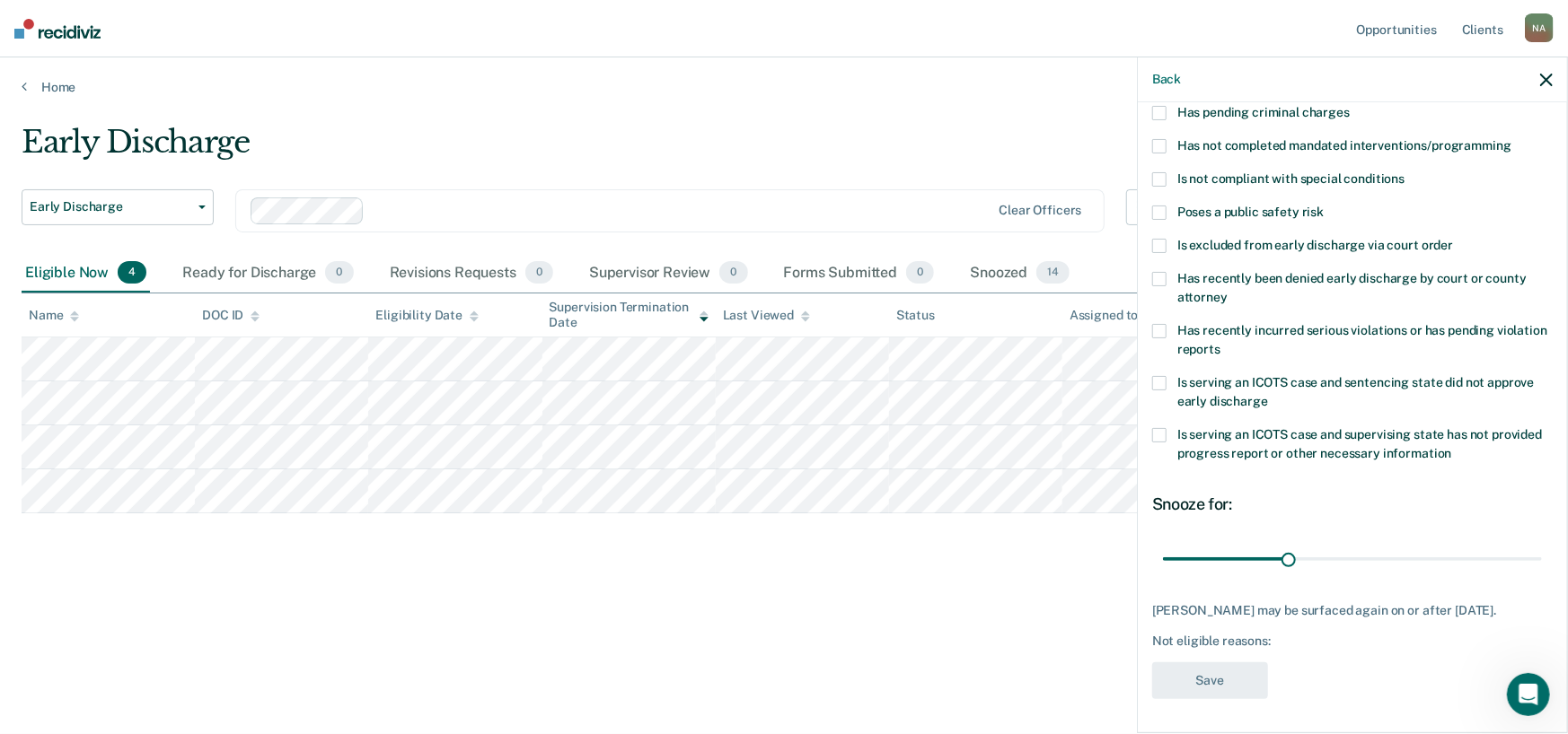
drag, startPoint x: 1158, startPoint y: 387, endPoint x: 1191, endPoint y: 448, distance: 69.4
click at [1202, 434] on div "LH Which of the following requirements has [PERSON_NAME] not met? Has unpaid co…" at bounding box center [1351, 334] width 401 height 753
click at [948, 624] on div "Early Discharge Early Discharge Early Discharge Clear officers Eligible Now 4 R…" at bounding box center [784, 390] width 1524 height 533
click at [1003, 538] on div "Early Discharge Early Discharge Early Discharge Clear officers Eligible Now 4 R…" at bounding box center [784, 361] width 1524 height 476
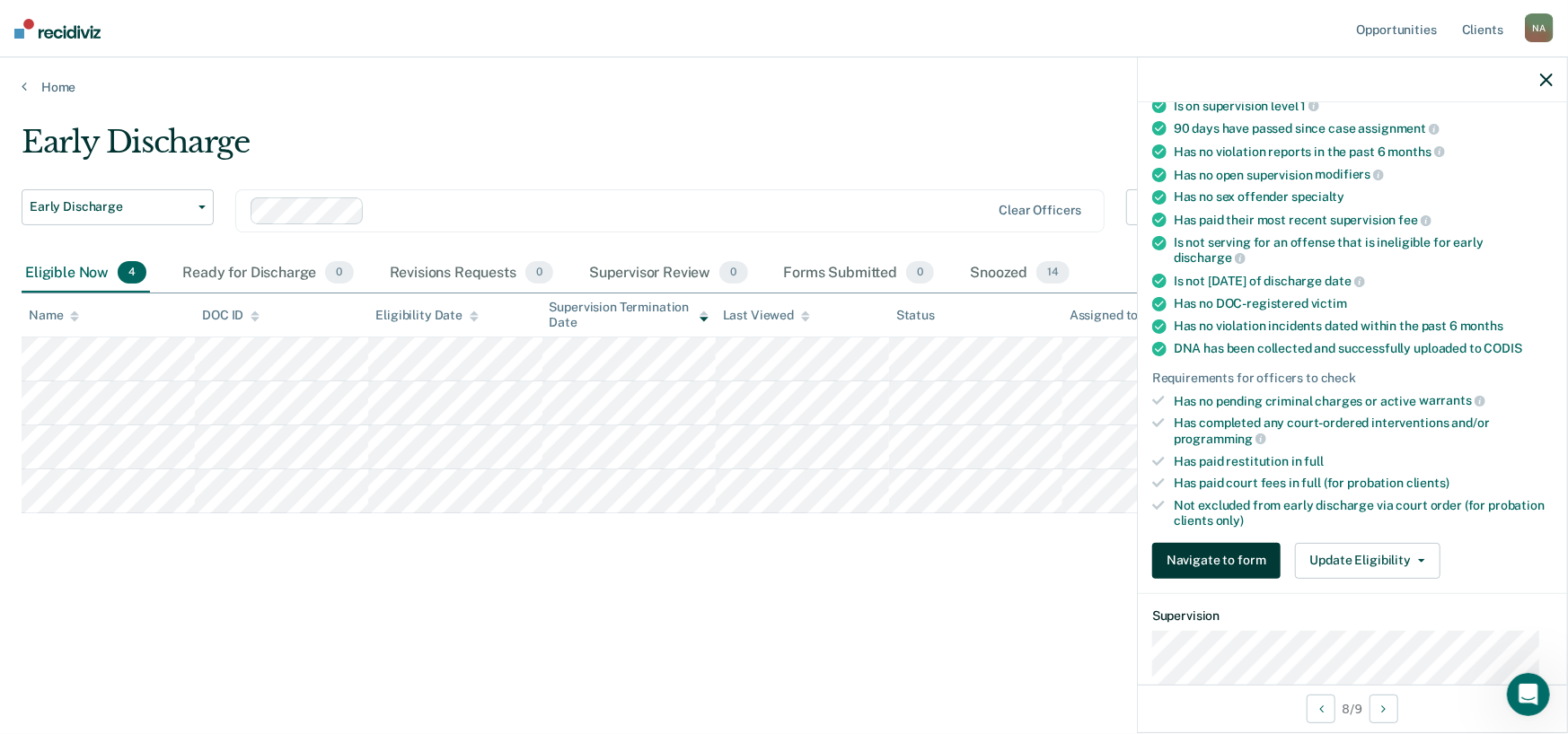
click at [1256, 550] on button "Navigate to form" at bounding box center [1216, 560] width 128 height 36
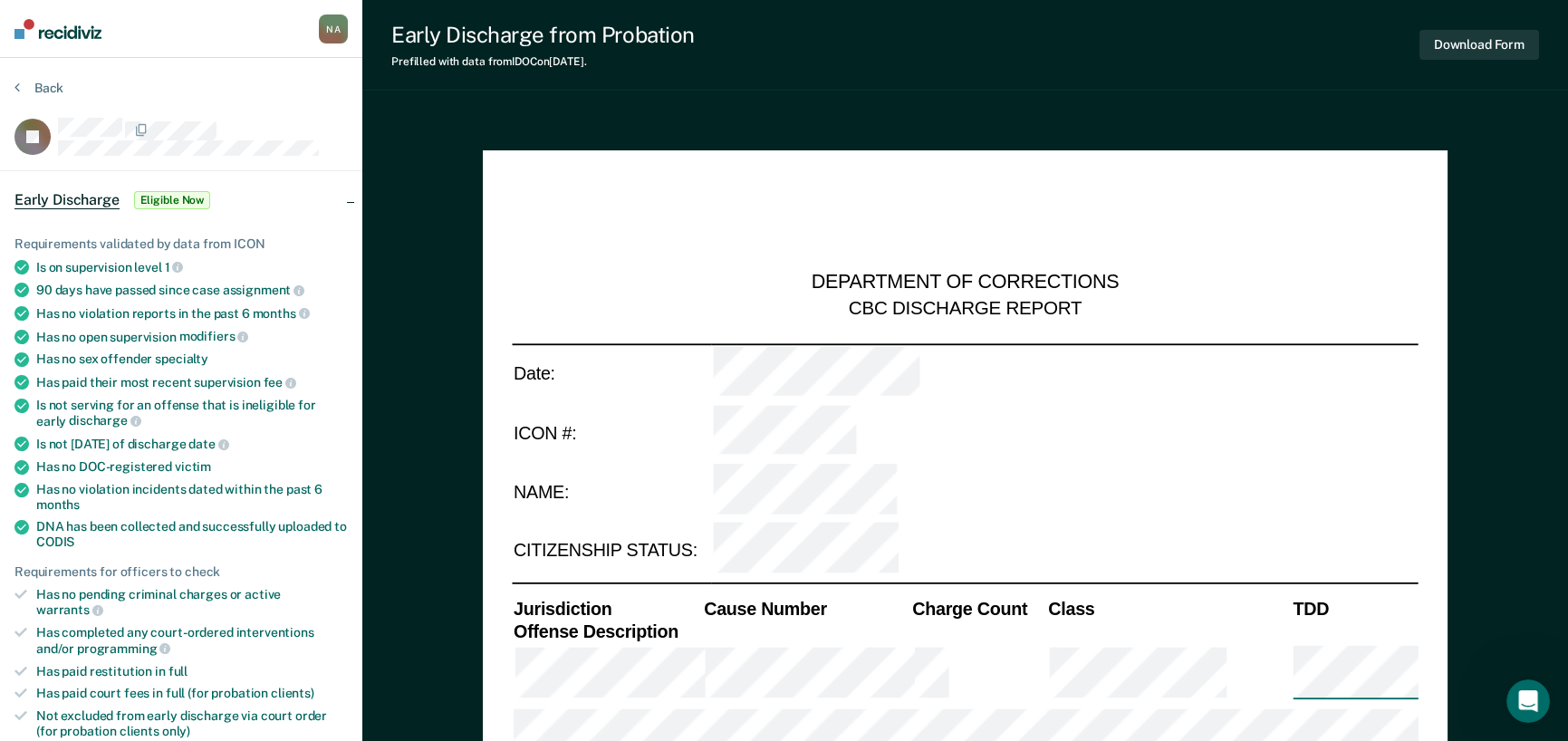
type textarea "x"
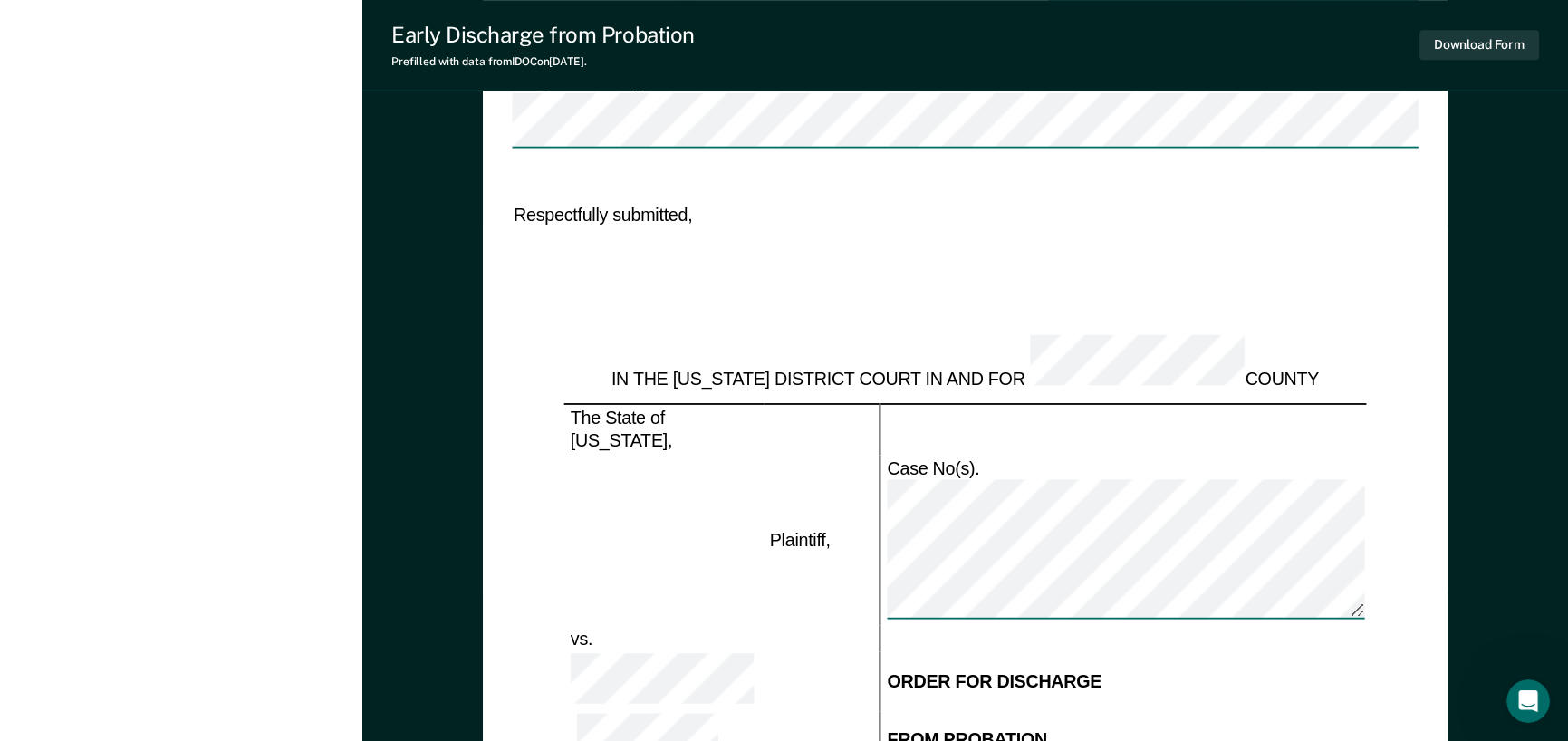
scroll to position [2899, 0]
